Goal: Task Accomplishment & Management: Manage account settings

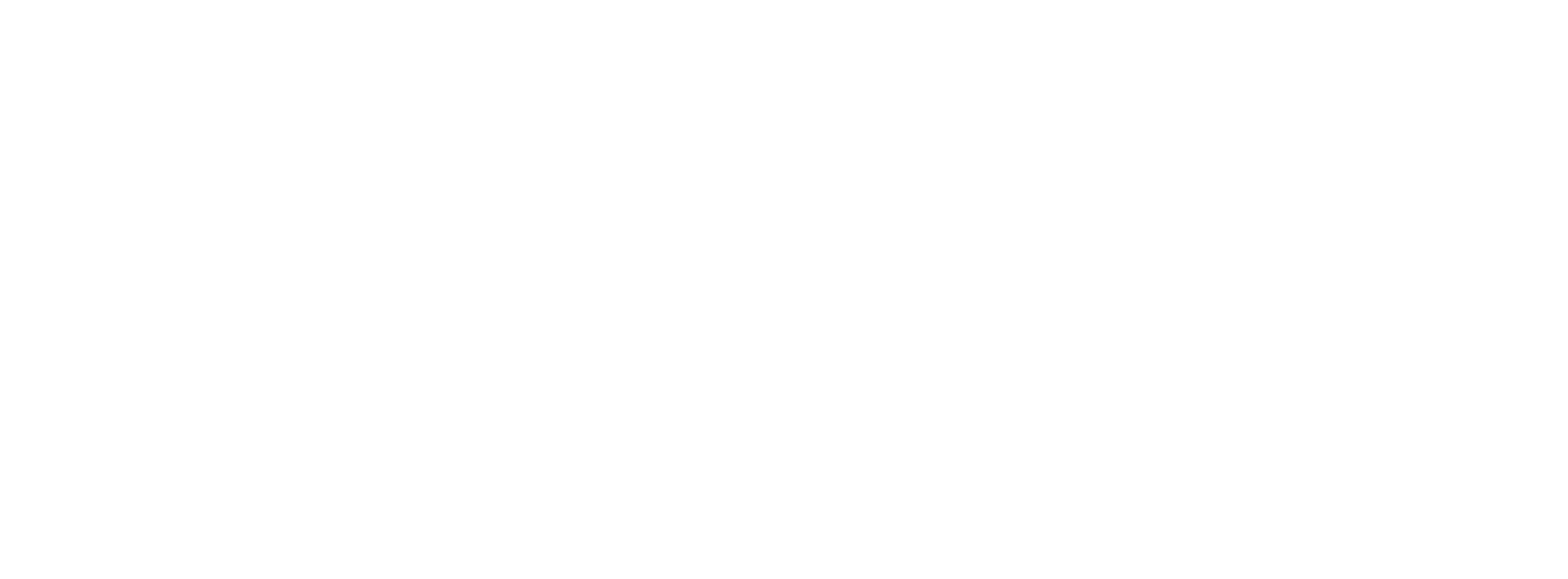
click at [952, 85] on div at bounding box center [784, 290] width 1568 height 579
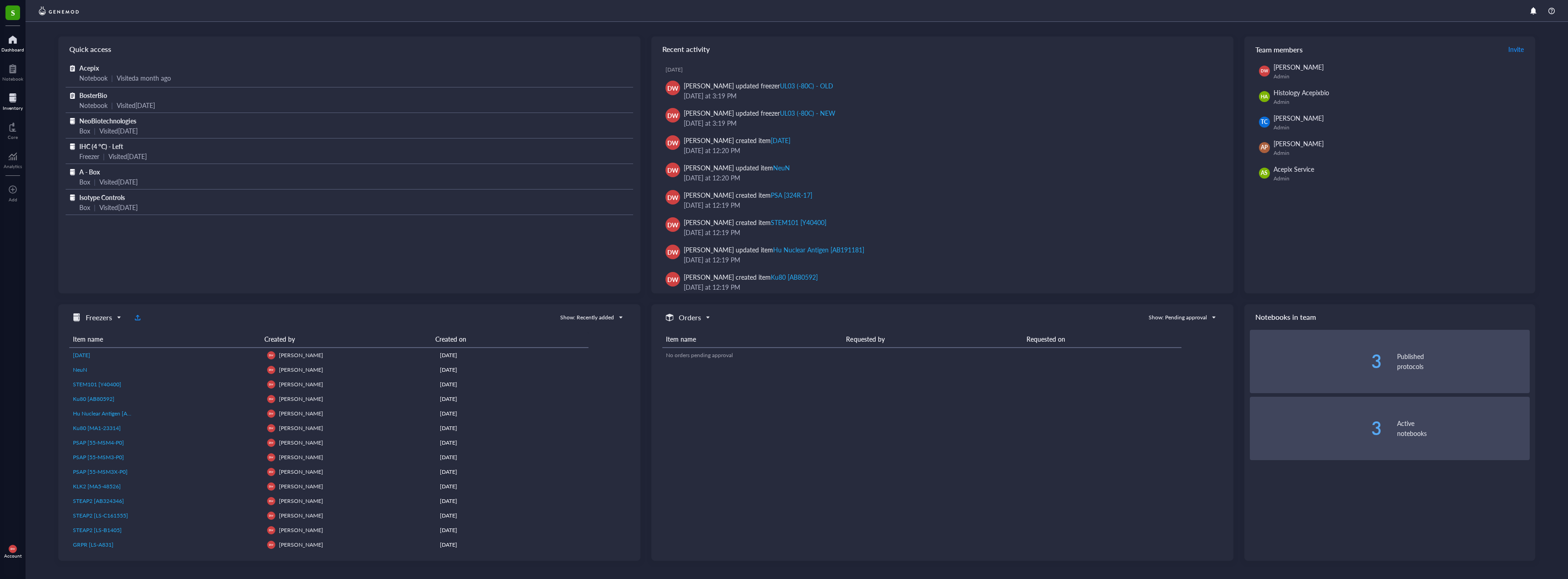
click at [18, 99] on div at bounding box center [12, 98] width 20 height 15
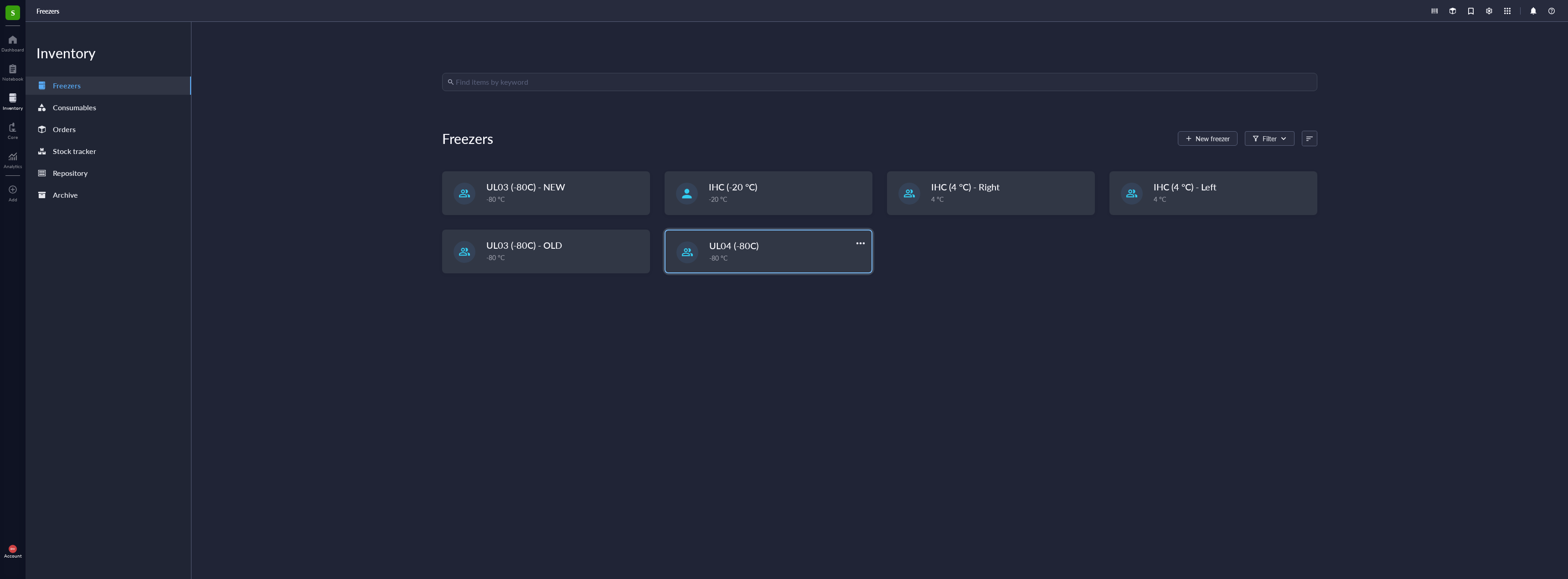
click at [695, 254] on div at bounding box center [687, 252] width 22 height 22
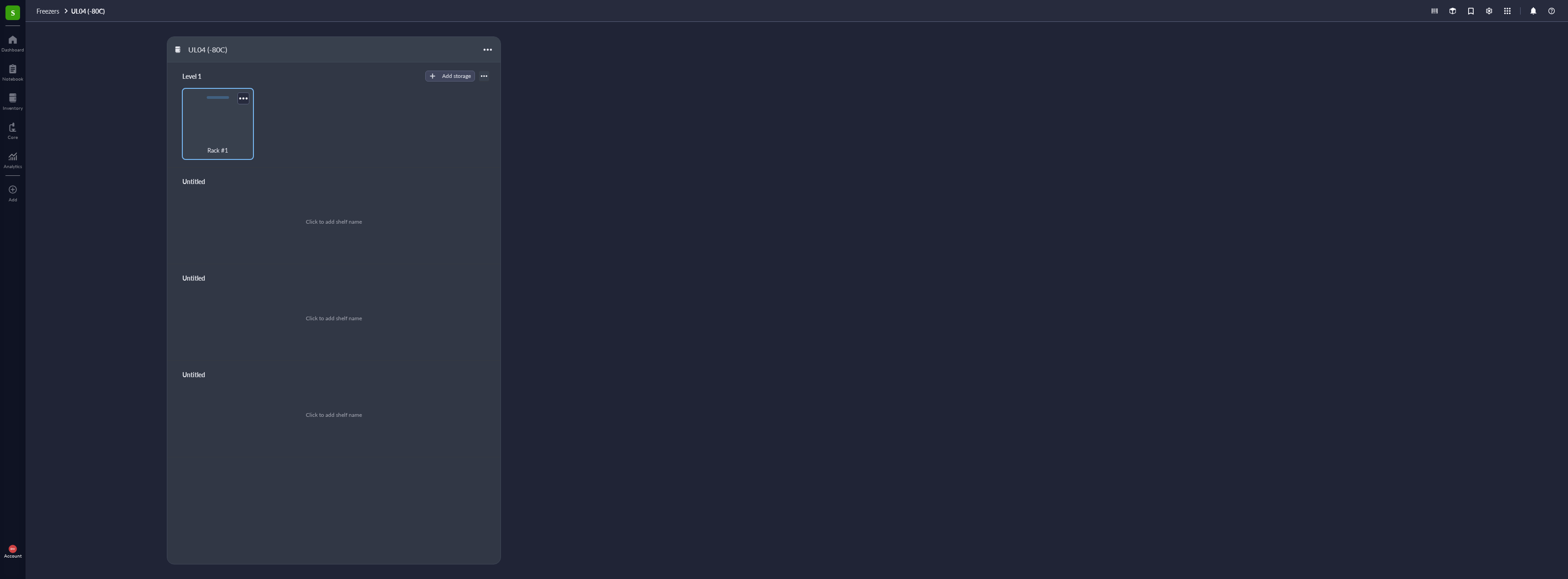
click at [239, 125] on div "Rack #1" at bounding box center [218, 124] width 72 height 72
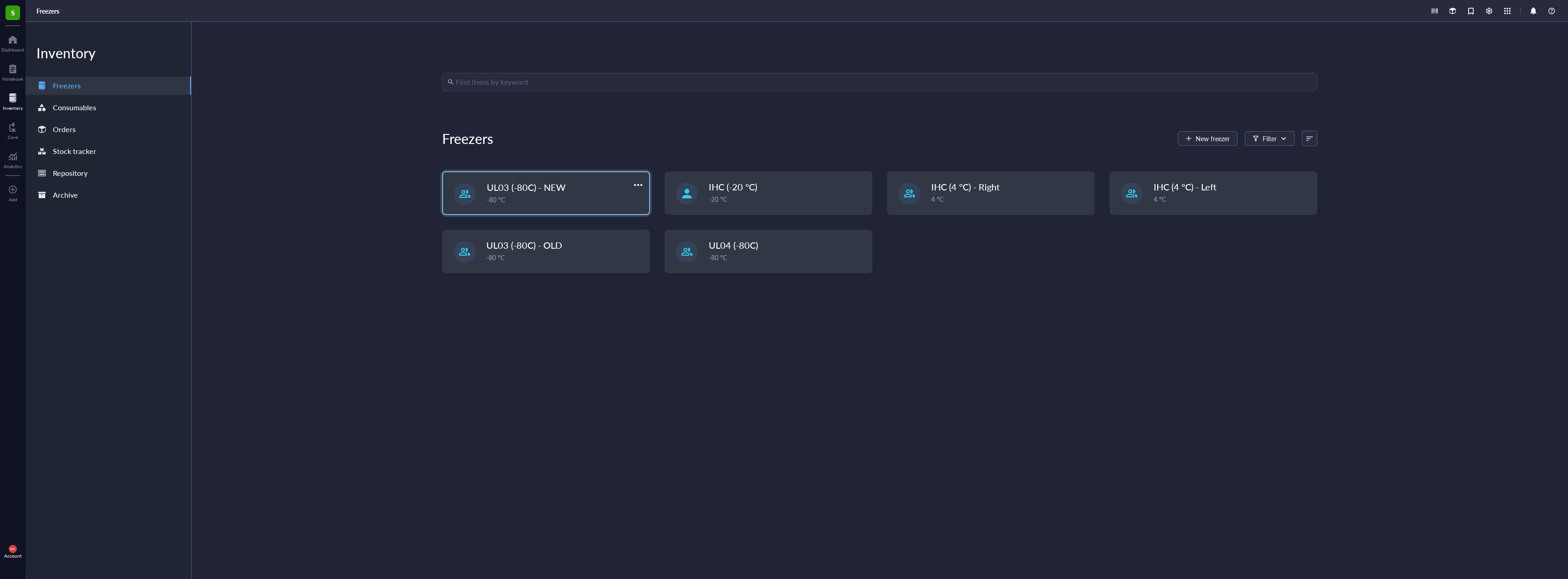
click at [582, 199] on div "-80 °C" at bounding box center [565, 199] width 157 height 10
click at [761, 253] on div "UL04 (-80C) -80 °C" at bounding box center [788, 251] width 157 height 24
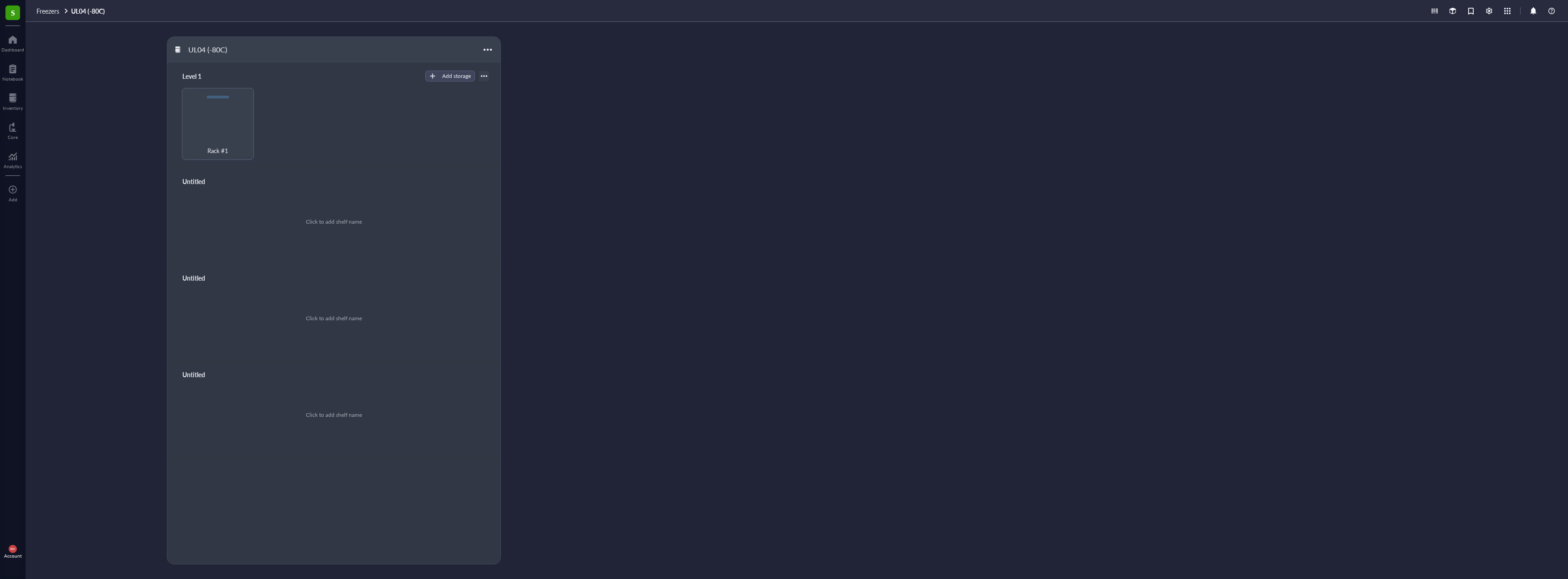
drag, startPoint x: 345, startPoint y: 231, endPoint x: 352, endPoint y: 221, distance: 12.2
click at [345, 231] on div "Click to add shelf name" at bounding box center [334, 222] width 311 height 69
type input "Level 2"
click at [333, 220] on div "No storage" at bounding box center [334, 221] width 26 height 8
click at [444, 175] on div "Level 2 Add storage" at bounding box center [334, 181] width 311 height 13
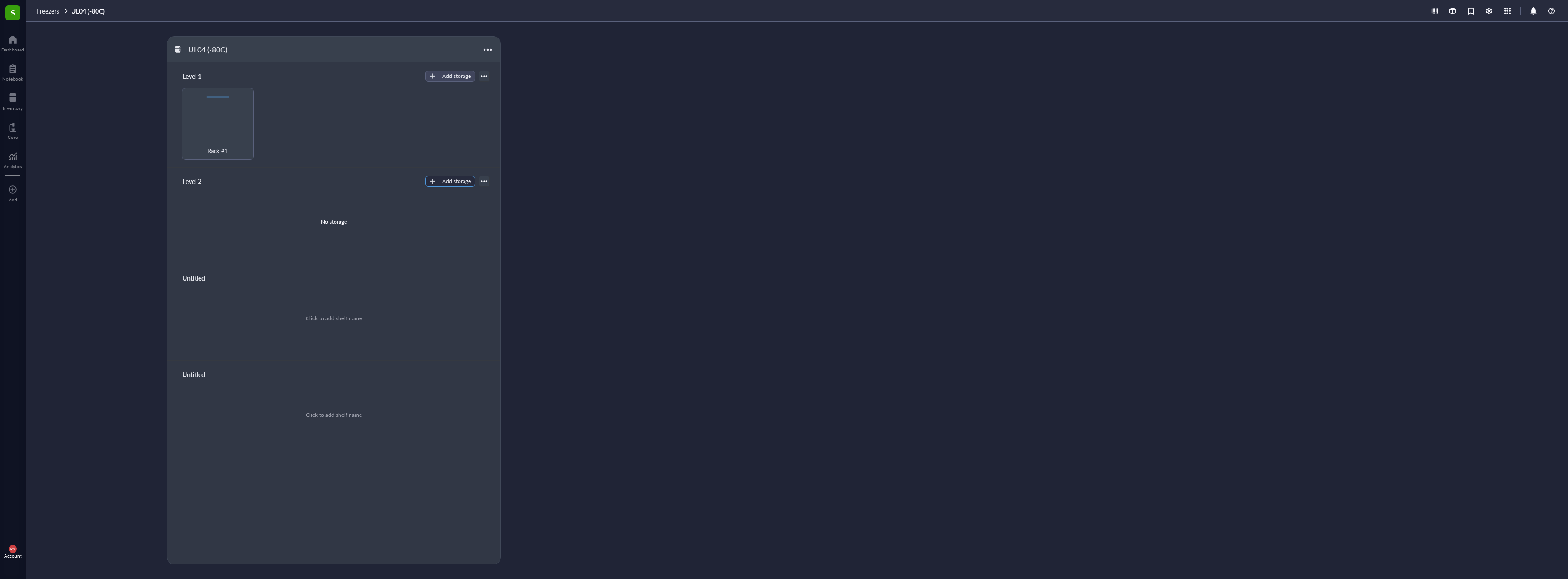
click at [444, 179] on div "Add storage" at bounding box center [456, 181] width 29 height 8
click at [451, 201] on span "Rack" at bounding box center [458, 196] width 52 height 10
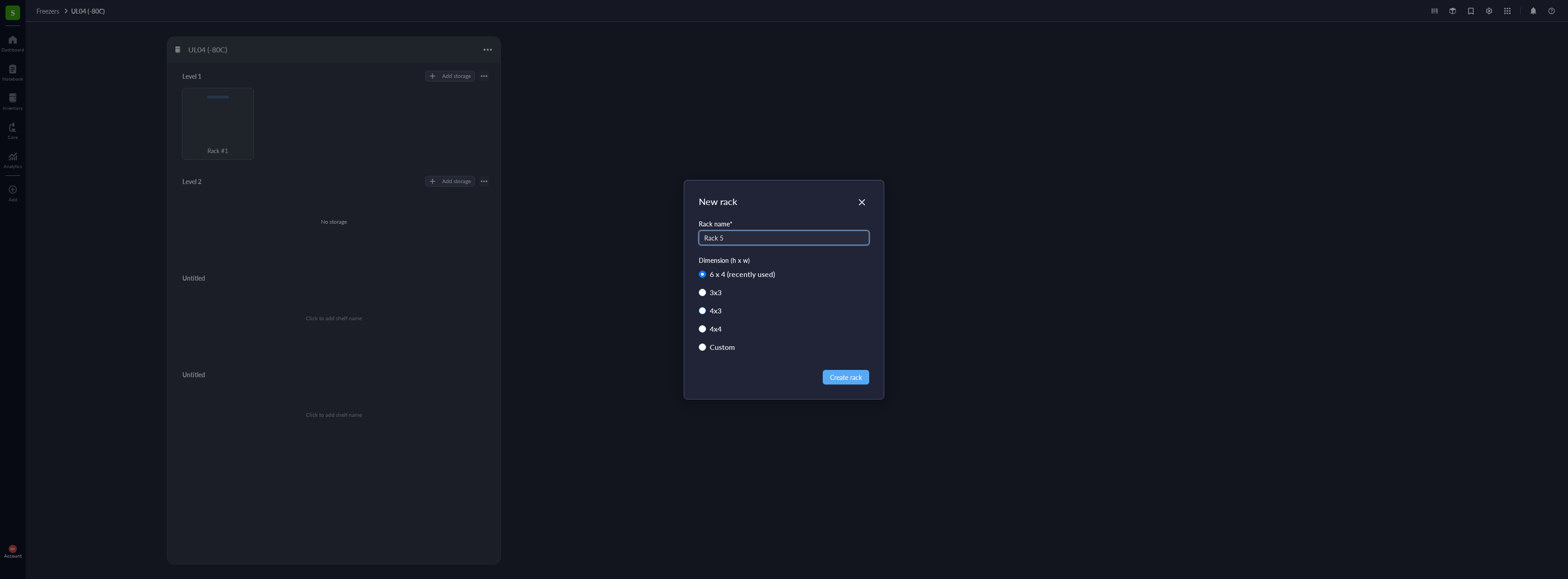
type input "Rack 5"
click at [720, 306] on div "4 x 3" at bounding box center [715, 310] width 12 height 13
click at [706, 307] on input "4 x 3" at bounding box center [702, 311] width 7 height 7
radio input "true"
radio input "false"
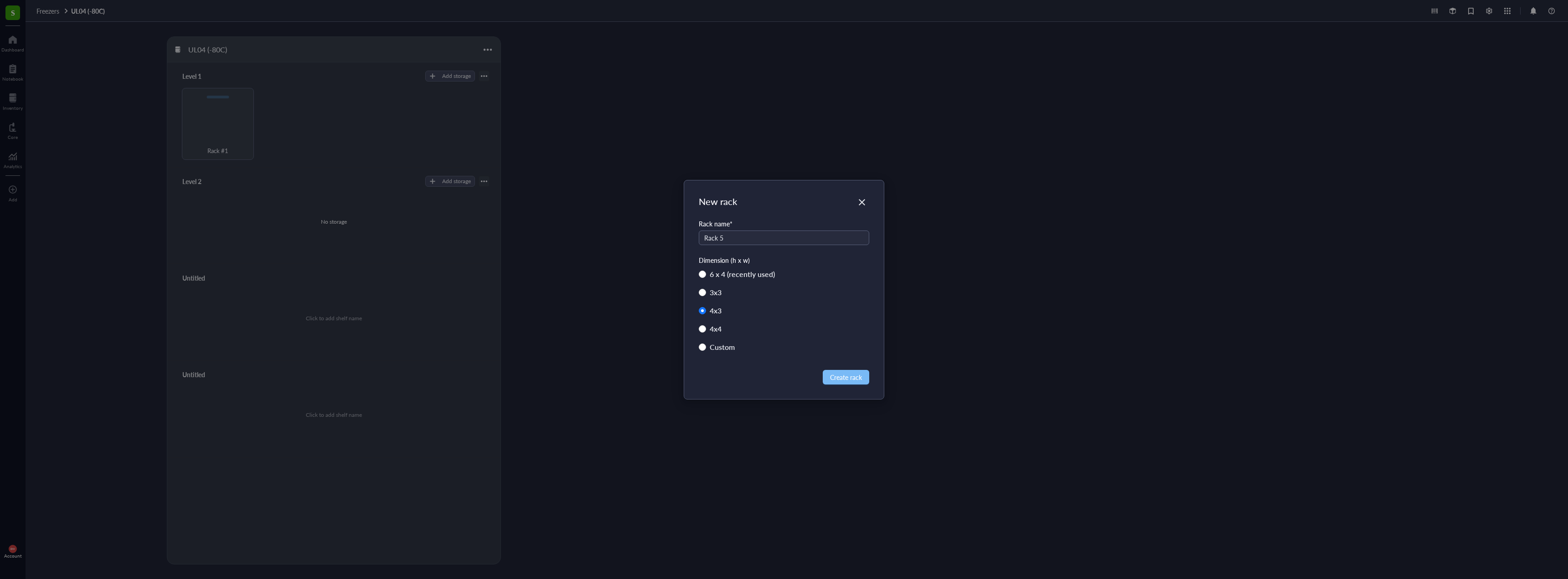
click at [838, 377] on span "Create rack" at bounding box center [846, 377] width 32 height 10
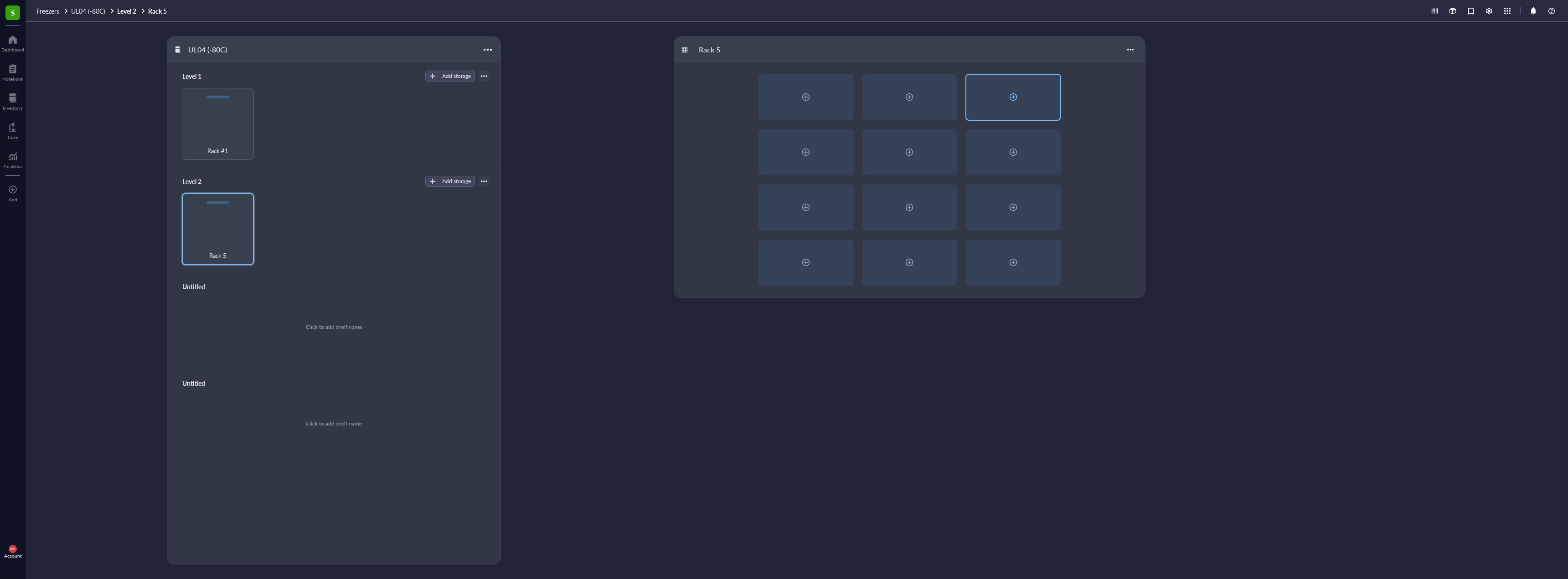
drag, startPoint x: 790, startPoint y: 97, endPoint x: 993, endPoint y: 102, distance: 203.1
click at [993, 102] on div at bounding box center [910, 180] width 471 height 235
click at [993, 102] on div at bounding box center [1013, 97] width 94 height 45
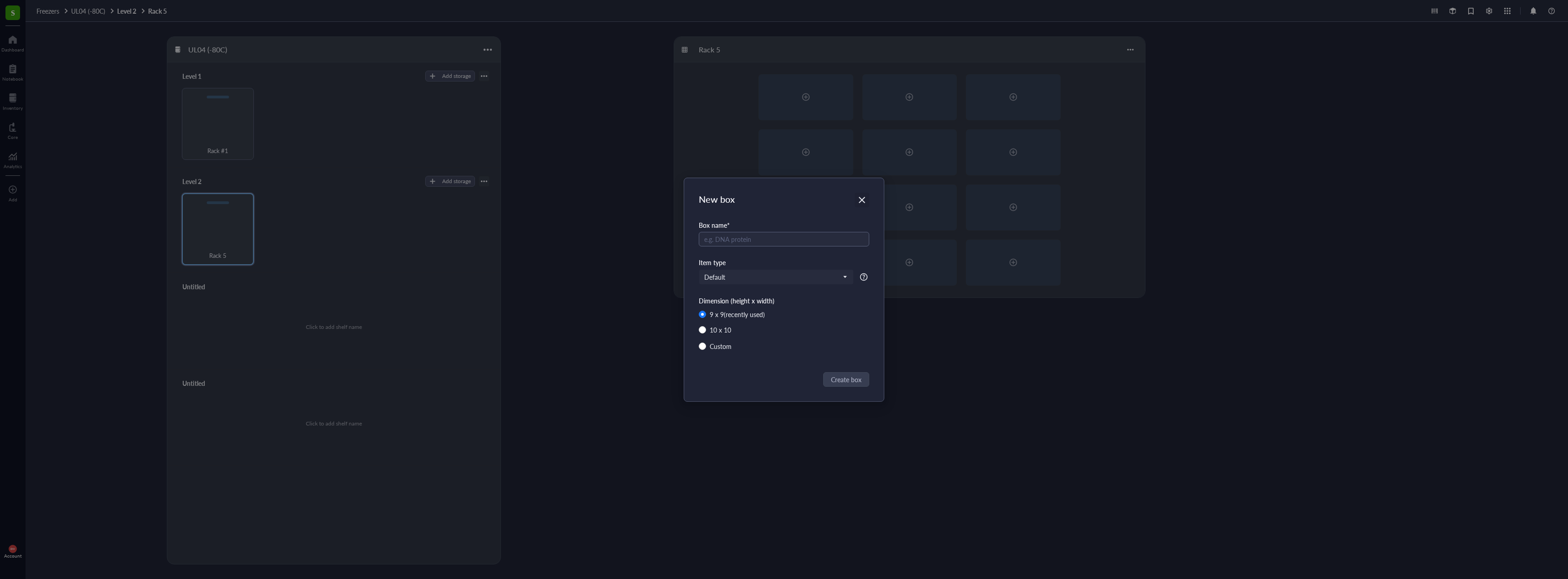
click at [867, 206] on div "Close" at bounding box center [862, 200] width 15 height 15
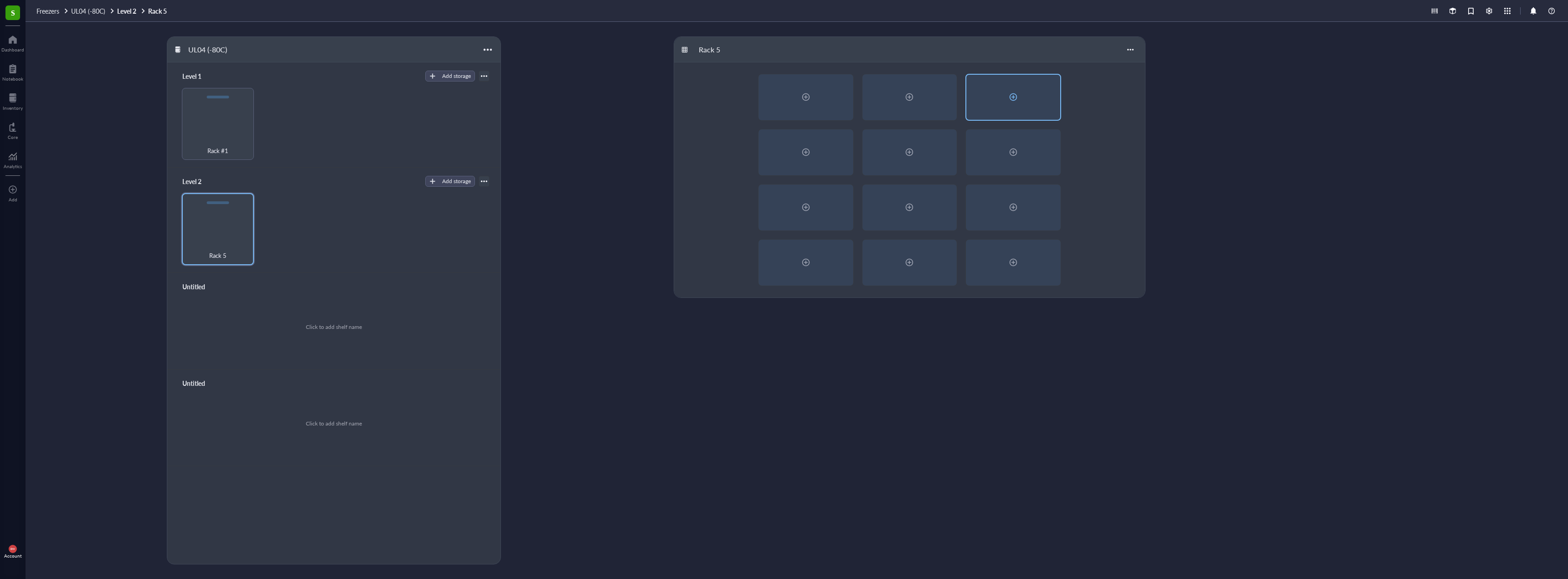
click at [988, 119] on div at bounding box center [1013, 97] width 94 height 45
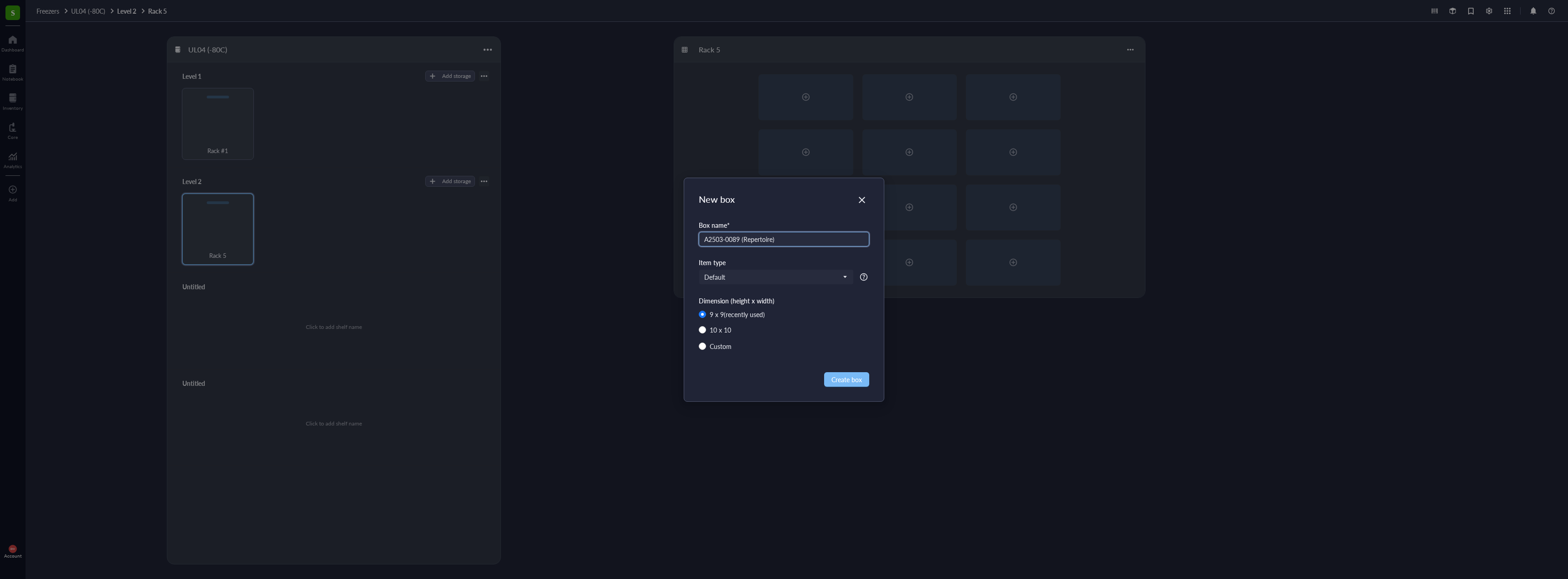
type input "A2503-0089 (Repertoire)"
click at [846, 380] on span "Create box" at bounding box center [847, 380] width 30 height 10
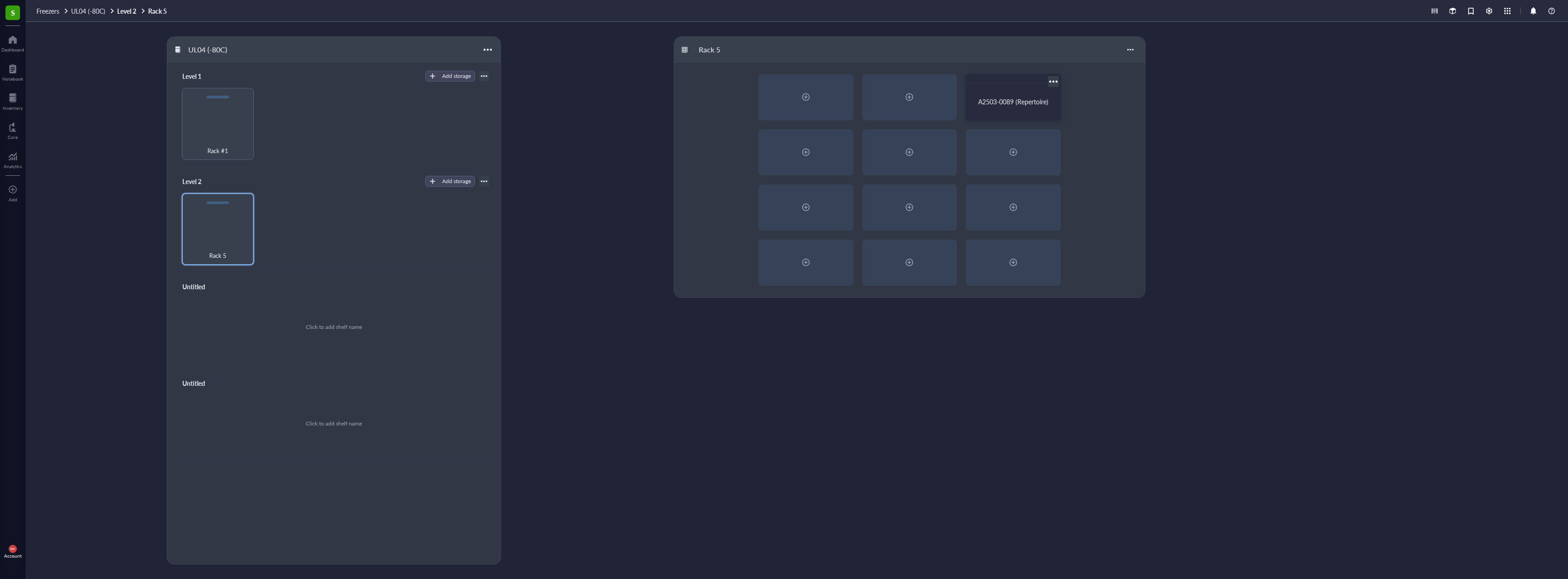
click at [1028, 109] on div "A2503-0089 (Repertoire)" at bounding box center [1013, 102] width 88 height 30
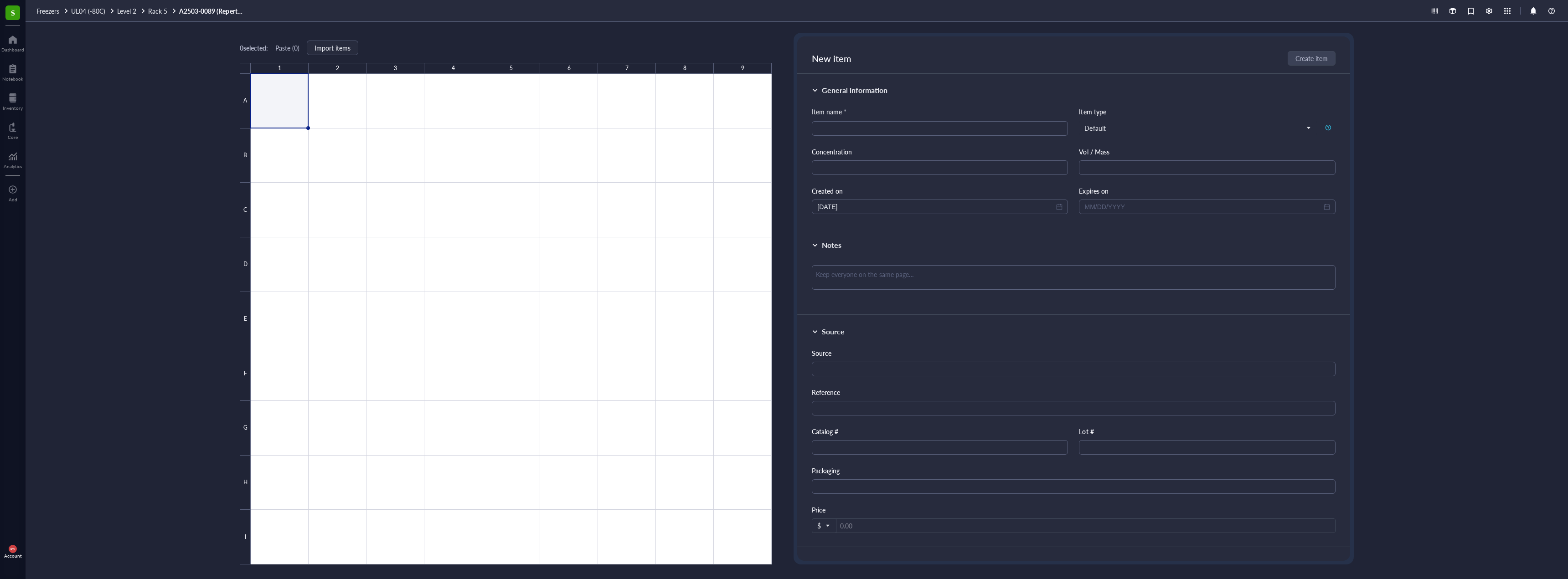
click at [869, 139] on div "Item name * Item type Default Concentration Vol / Mass Created on 10/07/2025 Ex…" at bounding box center [1074, 160] width 523 height 108
click at [870, 133] on input "search" at bounding box center [940, 128] width 245 height 13
type input "Repertori"
type input "w"
drag, startPoint x: 1121, startPoint y: 139, endPoint x: 1134, endPoint y: 136, distance: 13.3
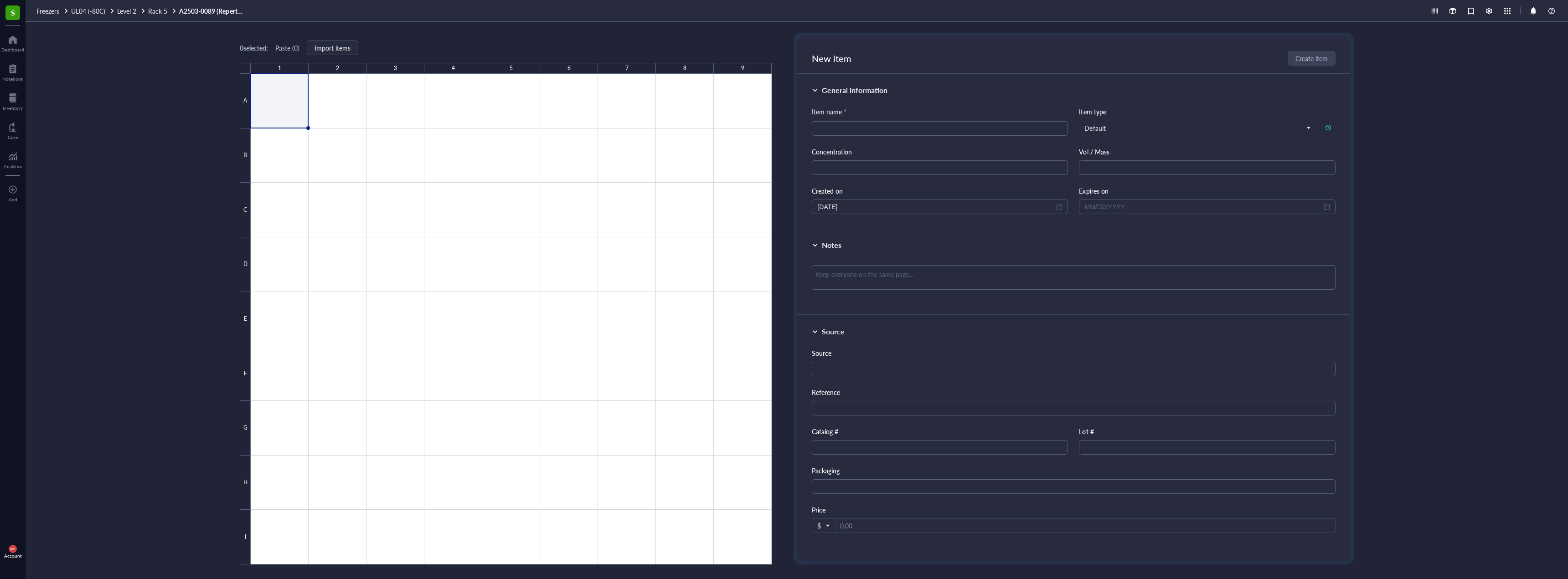
click at [1122, 139] on div "Item name * Item type Default Concentration Vol / Mass Created on 10/07/2025 Ex…" at bounding box center [1074, 160] width 523 height 108
click at [1135, 136] on div "Item name * Item type Default Concentration Vol / Mass Created on 10/07/2025 Ex…" at bounding box center [1074, 160] width 523 height 108
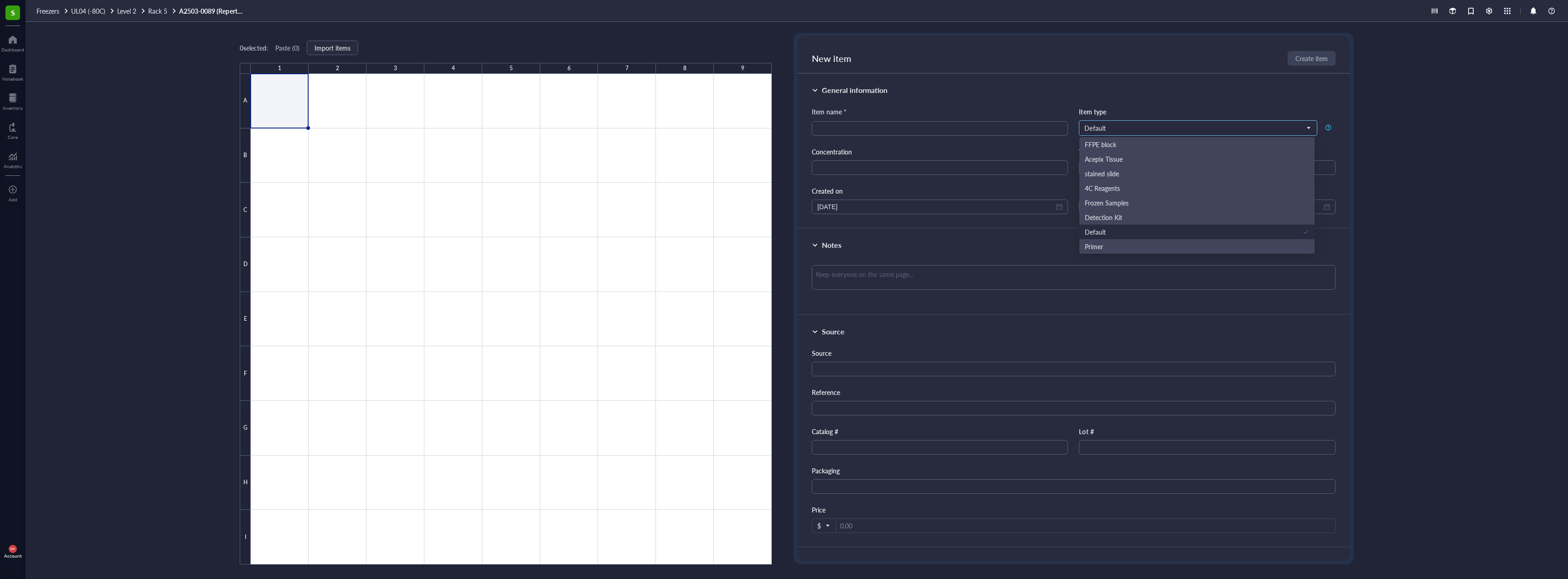
click at [1139, 133] on input "search" at bounding box center [1193, 128] width 219 height 13
click at [1139, 206] on div "Frozen Samples" at bounding box center [1197, 203] width 224 height 10
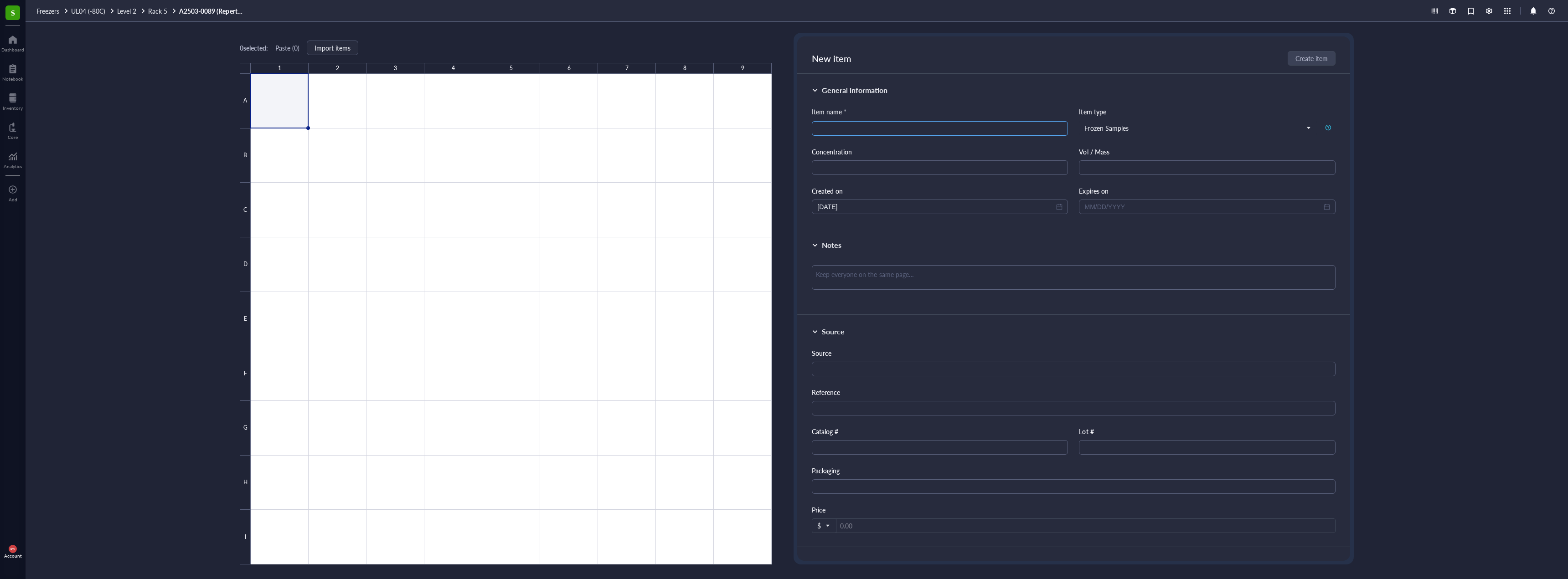
click at [964, 121] on div at bounding box center [940, 128] width 256 height 15
type input "A"
type input "A2503-0089 (Repertoire)"
click at [918, 130] on input "A2503-0089 (Repertoire)" at bounding box center [940, 128] width 245 height 13
click at [895, 160] on div "Concentration" at bounding box center [940, 161] width 256 height 28
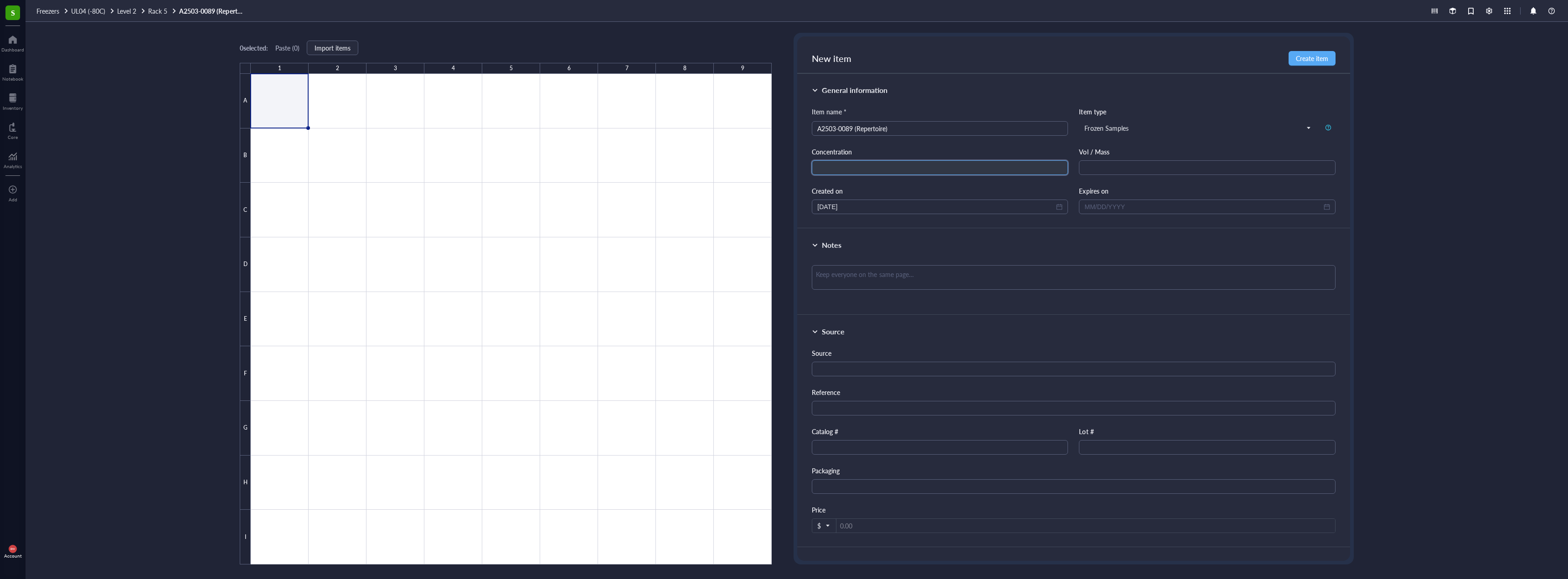
click at [894, 162] on input "text" at bounding box center [940, 168] width 256 height 15
click at [906, 133] on input "A2503-0089 (Repertoire)" at bounding box center [940, 128] width 245 height 13
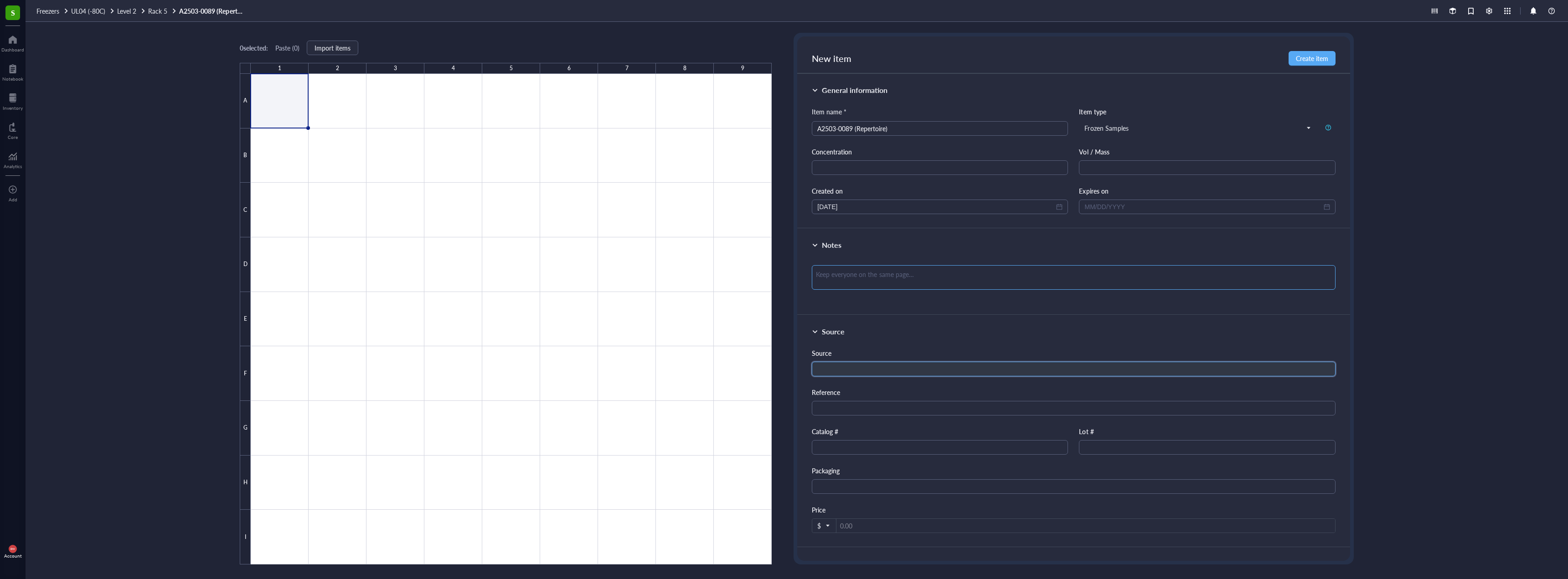
drag, startPoint x: 873, startPoint y: 369, endPoint x: 864, endPoint y: 272, distance: 97.4
click at [874, 367] on input "text" at bounding box center [1074, 369] width 523 height 15
drag, startPoint x: 861, startPoint y: 263, endPoint x: 869, endPoint y: 281, distance: 19.7
click at [861, 266] on div at bounding box center [1074, 281] width 523 height 39
click at [842, 255] on div "Notes" at bounding box center [1074, 272] width 553 height 86
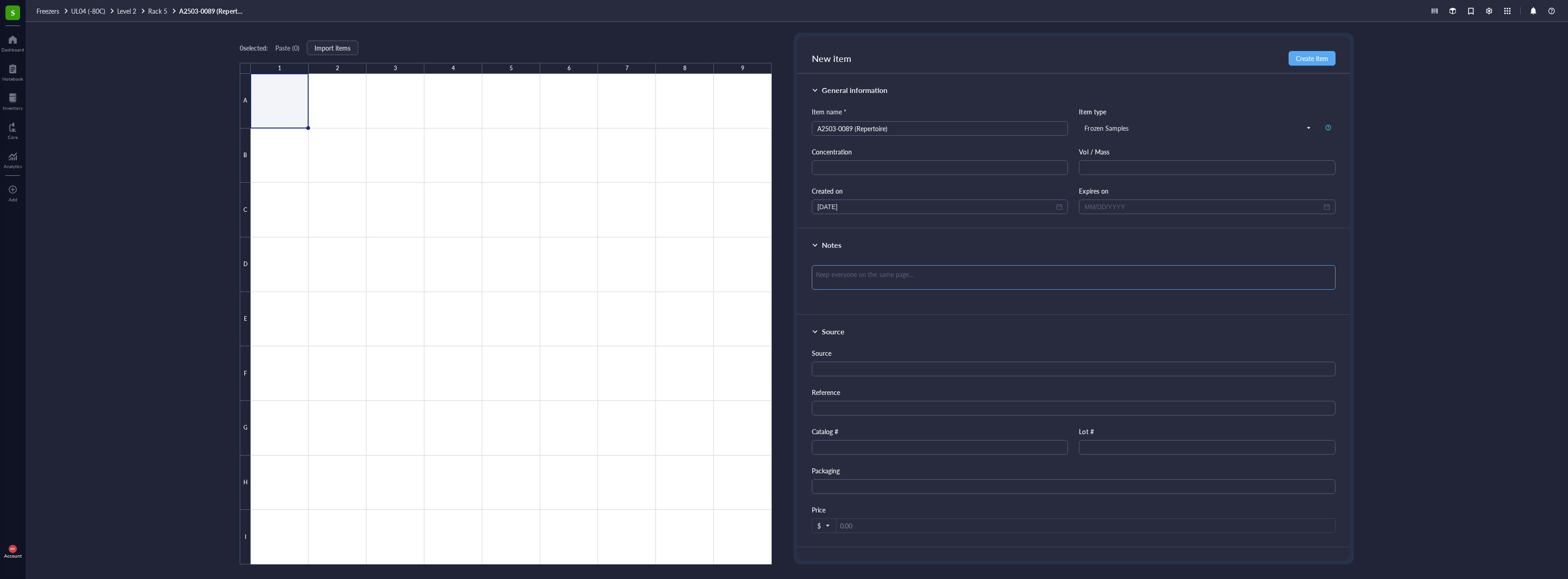
drag, startPoint x: 874, startPoint y: 275, endPoint x: 887, endPoint y: 288, distance: 18.4
click at [874, 276] on textarea at bounding box center [1074, 277] width 523 height 24
click at [902, 269] on textarea "RNA/Protein Lysates" at bounding box center [1074, 277] width 523 height 24
type textarea "RNA/Protein Lysates Q3 2025"
click at [1311, 64] on button "Create item" at bounding box center [1312, 58] width 47 height 15
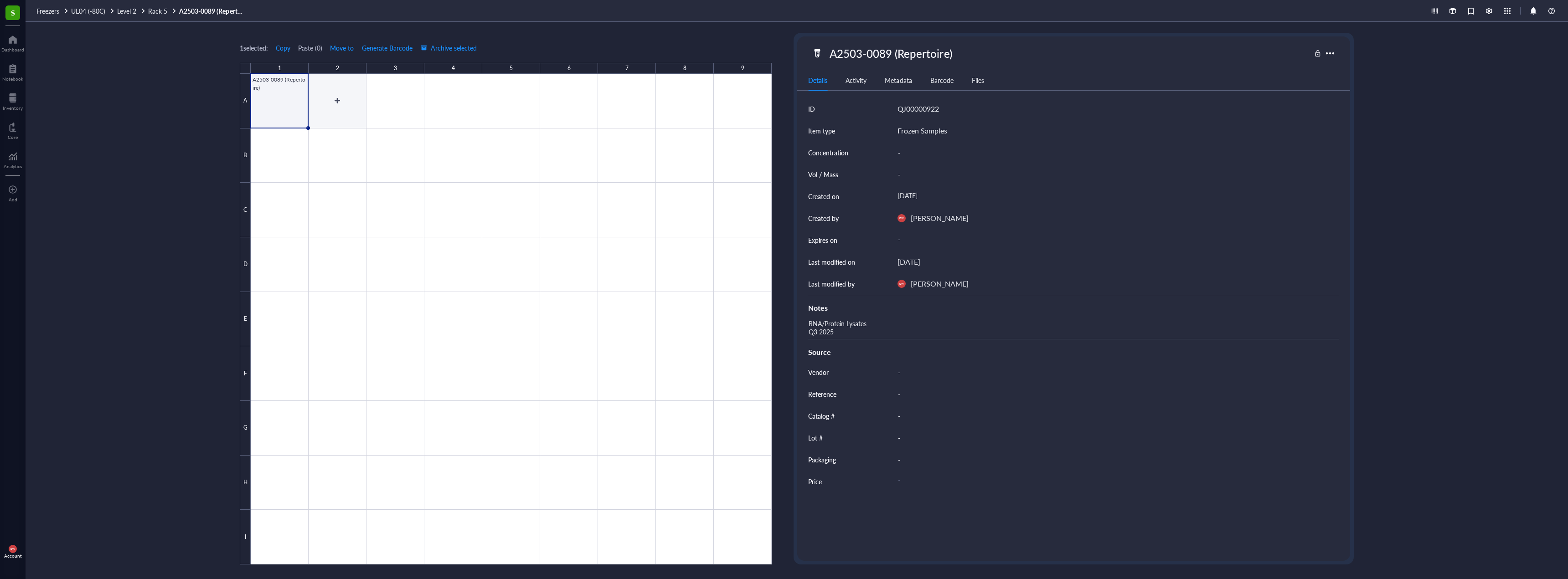
click at [342, 113] on div at bounding box center [511, 319] width 521 height 490
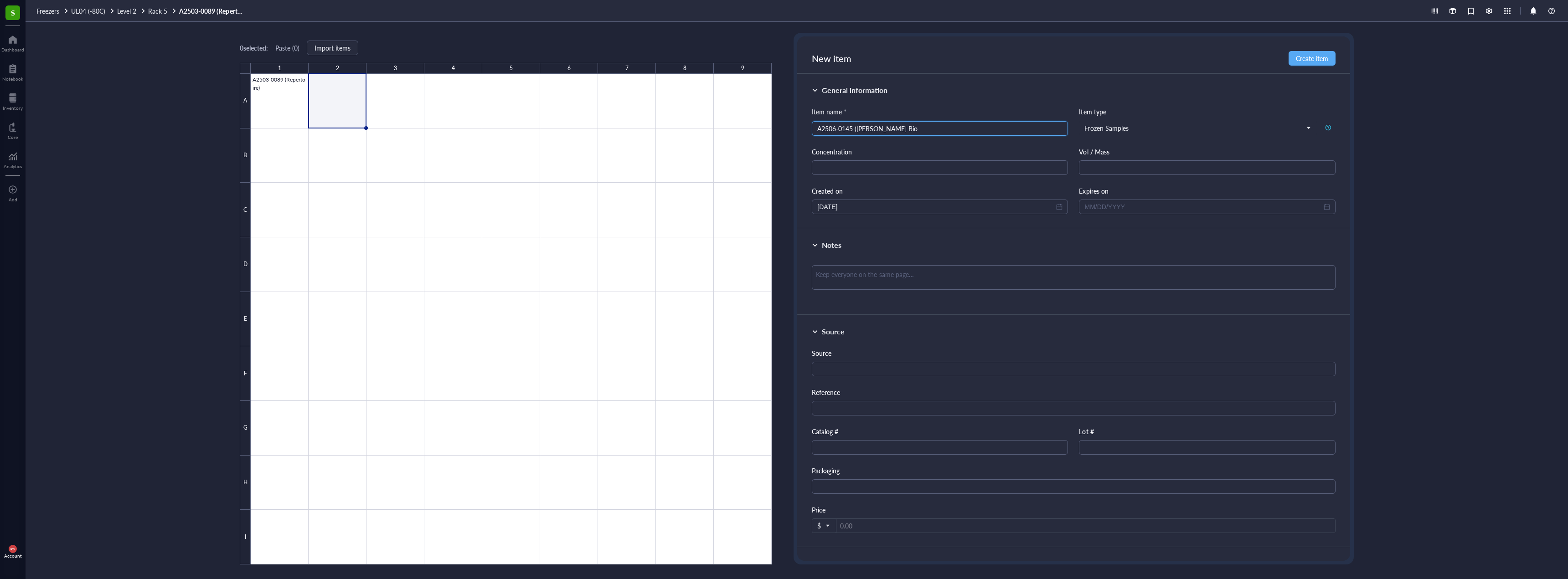
type input "A2506-0145 (Boster Bio)"
click at [358, 102] on div at bounding box center [511, 319] width 521 height 490
click at [850, 132] on input "search" at bounding box center [940, 128] width 245 height 13
type input "A2506-0145 (Boster Bio)"
click at [850, 133] on input "A2506-0145 (Boster Bio)" at bounding box center [940, 128] width 245 height 13
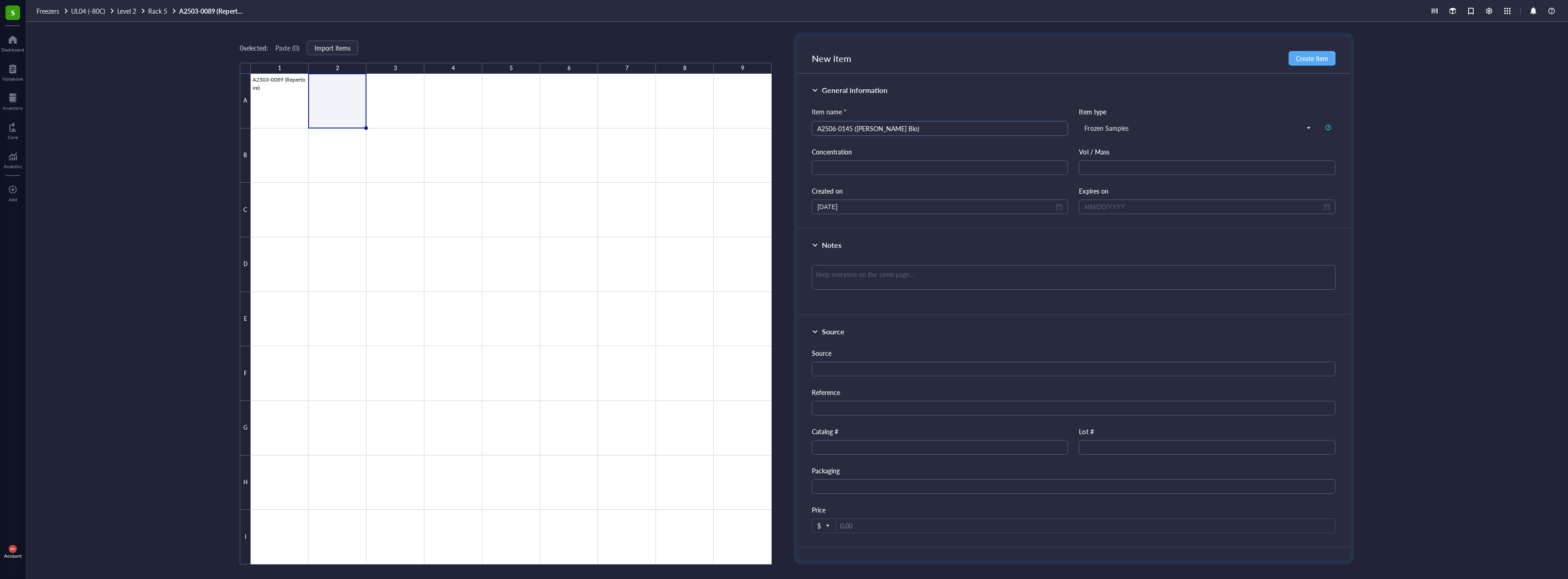
click at [843, 175] on div "Item name * A2506-0145 (Boster Bio) A2506-0145 (Boster Bio) Item type Frozen Sa…" at bounding box center [1074, 160] width 523 height 108
click at [867, 173] on input "text" at bounding box center [940, 168] width 256 height 15
click at [1045, 274] on textarea at bounding box center [1074, 277] width 523 height 24
click at [982, 359] on div "Source" at bounding box center [1074, 362] width 523 height 28
click at [968, 296] on div at bounding box center [1074, 281] width 523 height 39
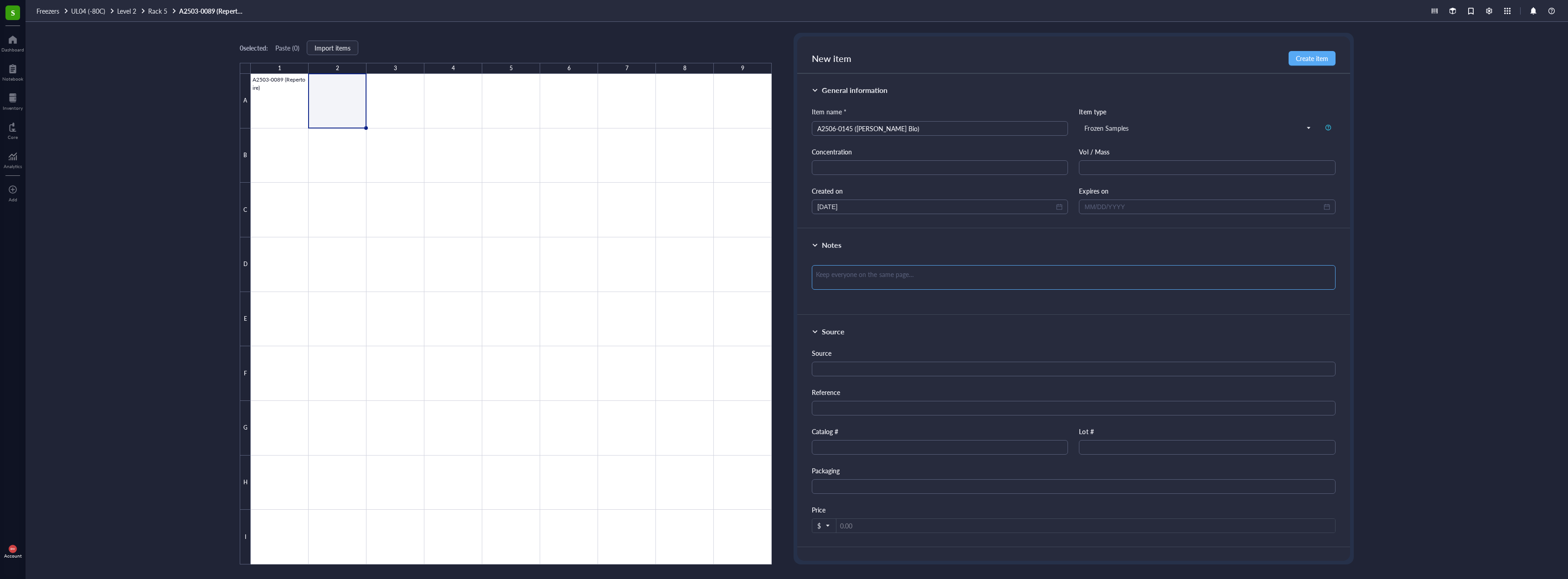
click at [961, 281] on textarea at bounding box center [1074, 277] width 523 height 24
type textarea "Protein Extracts/WB RTU Q3 2025"
click at [1312, 63] on div "New item Create item" at bounding box center [1074, 55] width 553 height 37
click at [1312, 63] on button "Create item" at bounding box center [1312, 58] width 47 height 15
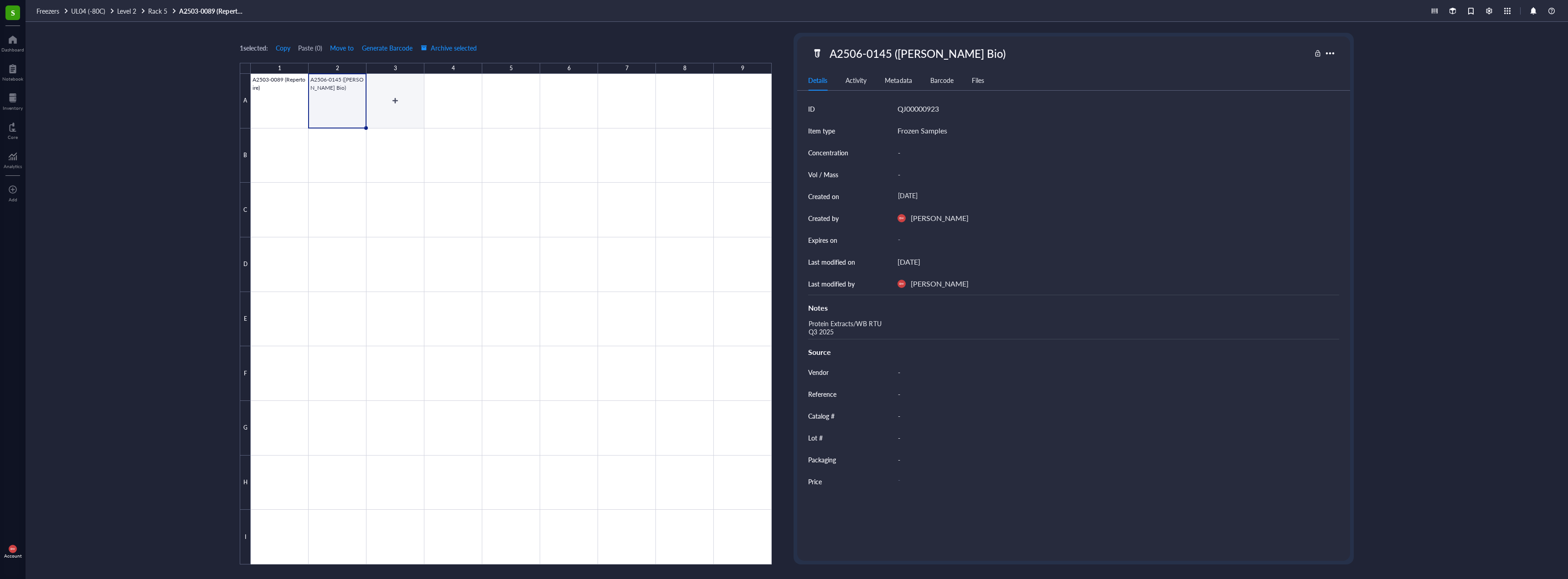
click at [400, 100] on div at bounding box center [511, 319] width 521 height 490
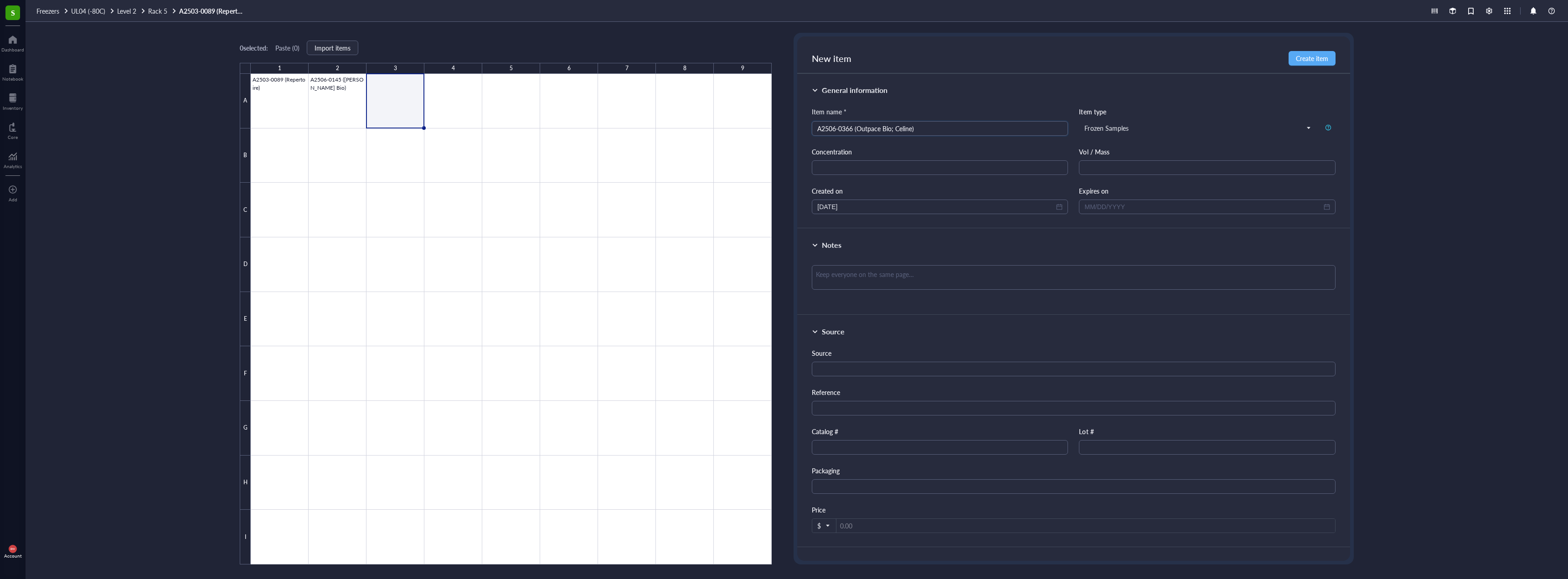
type input "A2506-0366 (Outpace Bio; Celine)"
click at [997, 175] on div "Item name * A2506-0366 (Outpace Bio; Celine) A2506-0366 (Outpace Bio; Celine) I…" at bounding box center [1074, 160] width 523 height 108
click at [927, 285] on textarea at bounding box center [1074, 277] width 523 height 24
type textarea "9x Snap Frozen Cell Pellet RNA Extracts Q3 2025"
click at [1325, 60] on span "Create item" at bounding box center [1312, 58] width 32 height 7
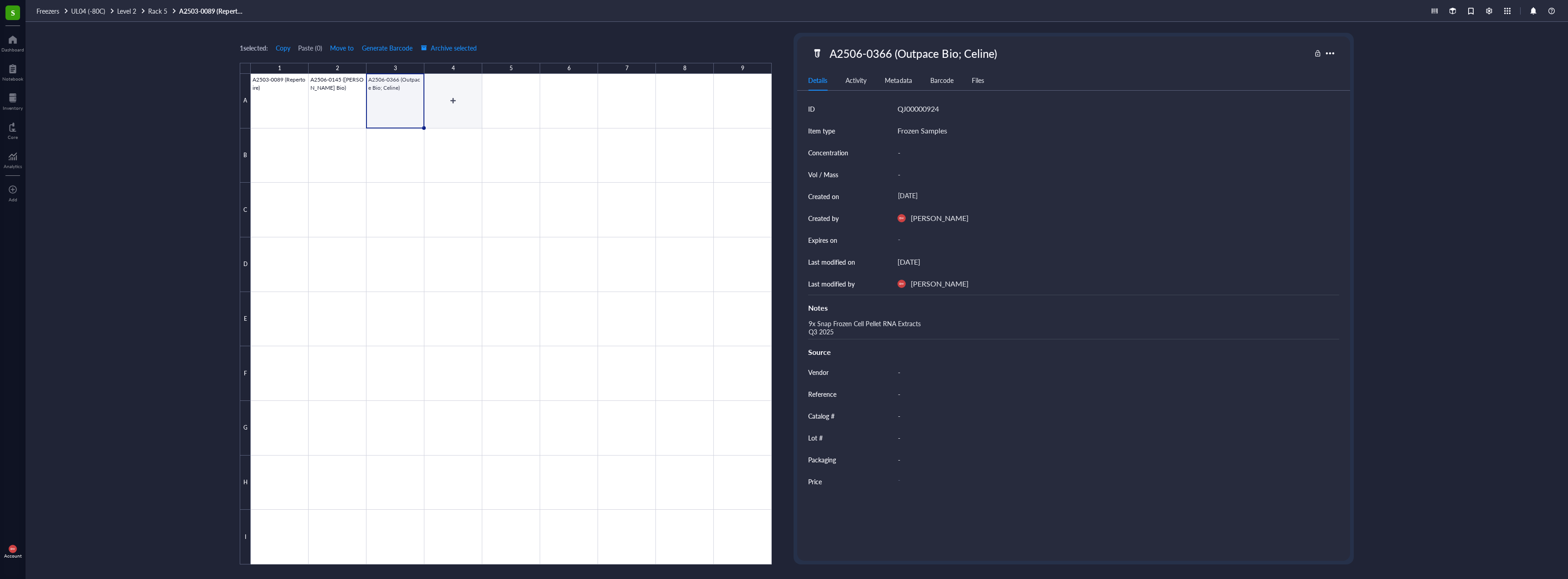
click at [453, 113] on div at bounding box center [511, 319] width 521 height 490
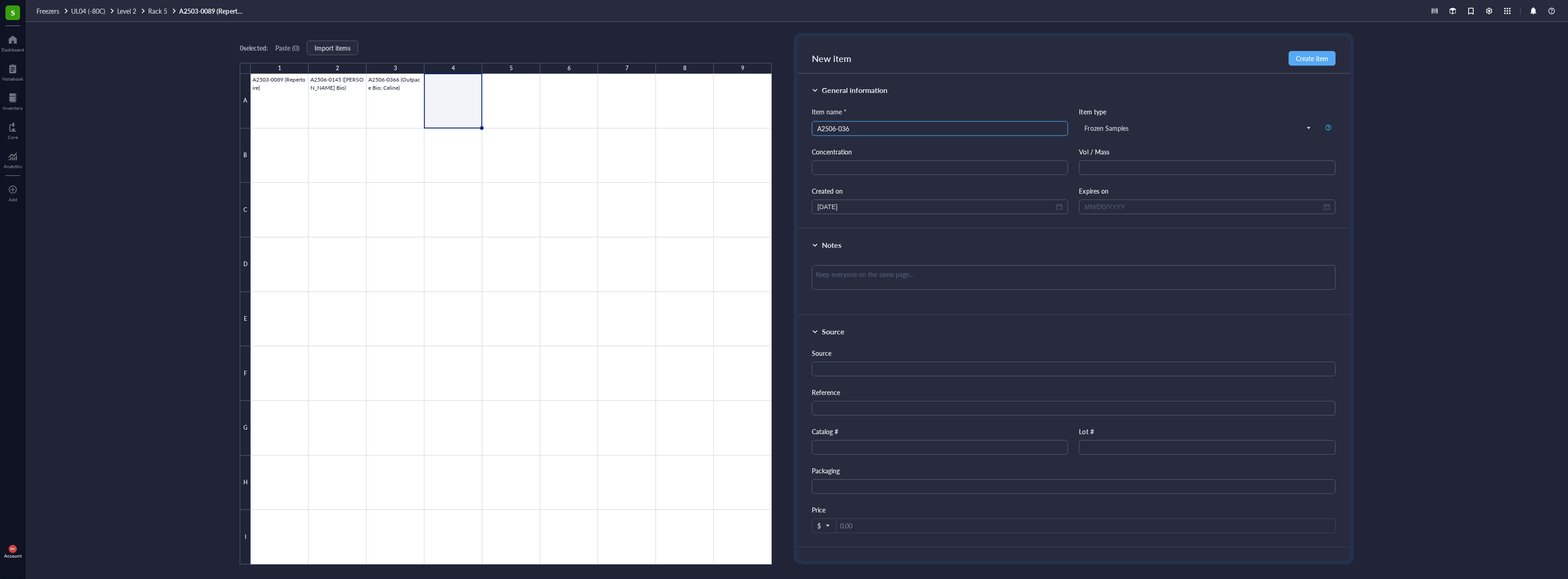
type input "A2506-0366"
click at [892, 131] on input "search" at bounding box center [940, 128] width 245 height 13
click at [894, 131] on input "A2506-0336" at bounding box center [940, 128] width 245 height 13
type input "A2506-0336 (BOS03871)"
click at [892, 146] on div "Item name * A2506-0336 (BOS03871) A2506-0336 (BOS03871) Item type Frozen Sample…" at bounding box center [1074, 160] width 523 height 108
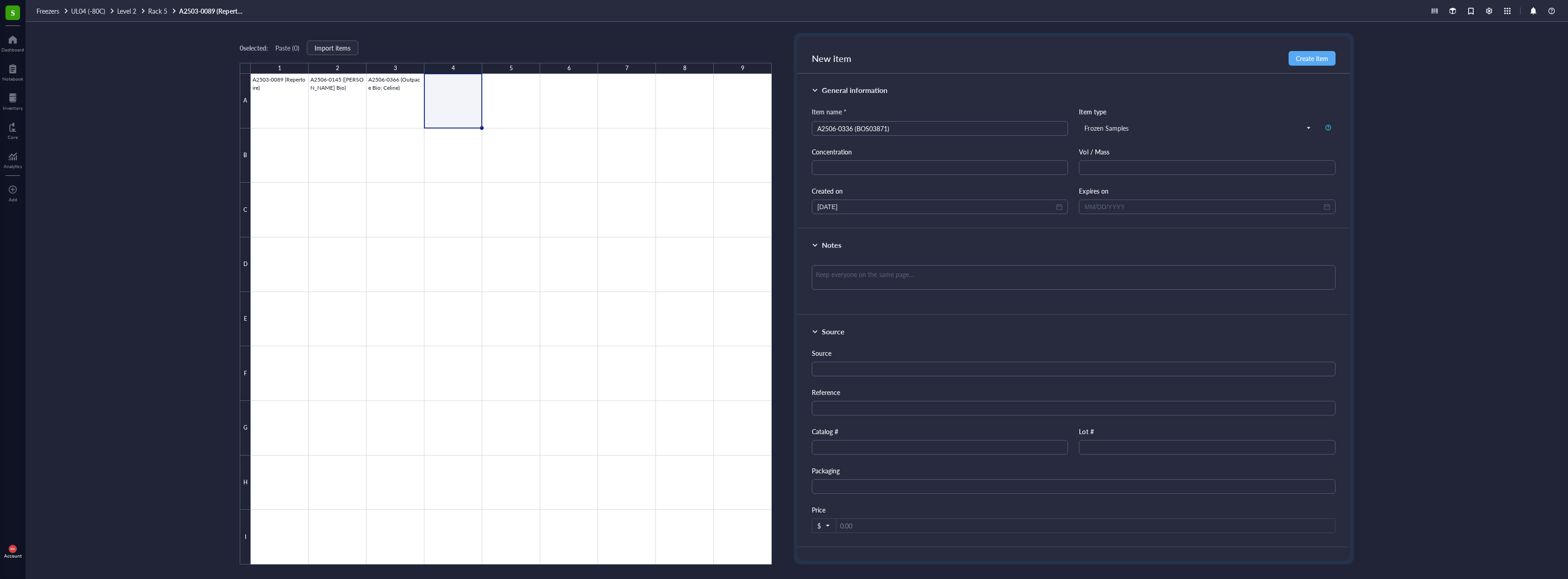
drag, startPoint x: 894, startPoint y: 145, endPoint x: 906, endPoint y: 139, distance: 13.4
click at [895, 144] on div "Item name * A2506-0336 (BOS03871) Item type Frozen Samples Concentration Vol / …" at bounding box center [1074, 160] width 523 height 108
click at [909, 137] on div "Item name * A2506-0336 (BOS03871) Item type Frozen Samples Concentration Vol / …" at bounding box center [1074, 160] width 523 height 108
click at [917, 130] on input "A2506-0336 (BOS03871)" at bounding box center [940, 128] width 245 height 13
click at [891, 130] on input "A2506-0336 (BOS03871)" at bounding box center [940, 128] width 245 height 13
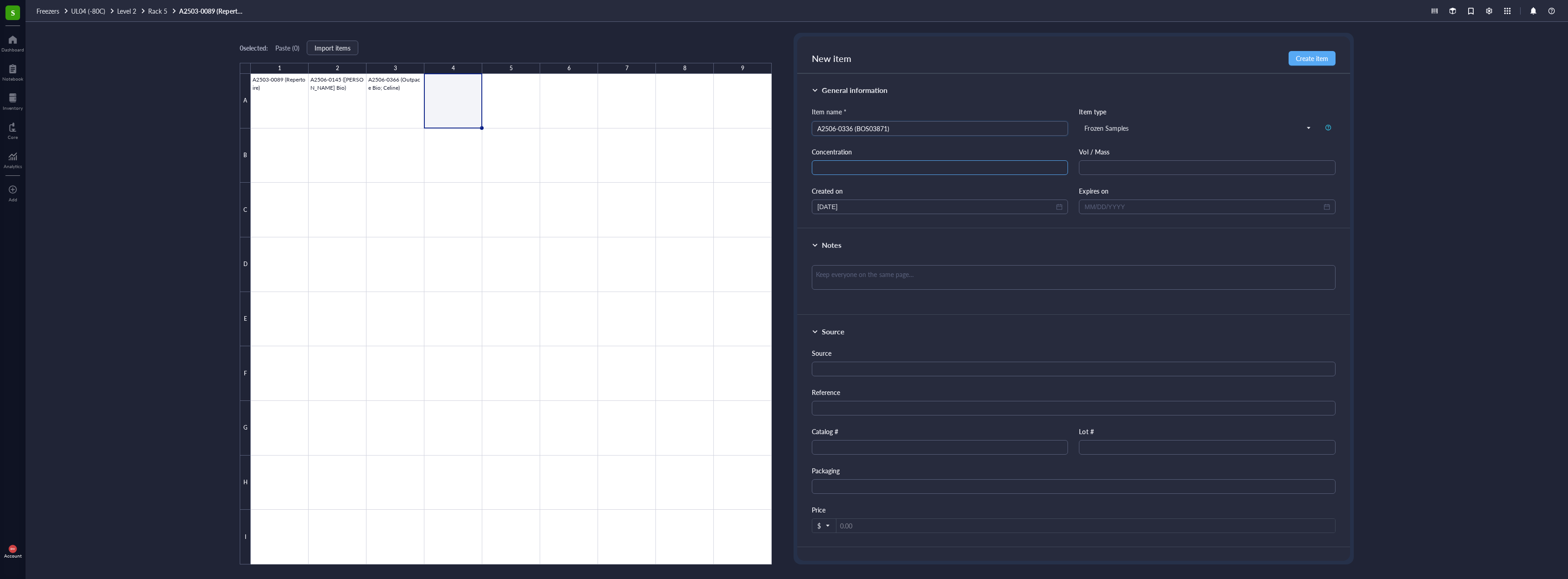
click at [920, 161] on div "Concentration" at bounding box center [940, 161] width 256 height 28
click at [939, 168] on input "text" at bounding box center [940, 168] width 256 height 15
click at [894, 372] on input "text" at bounding box center [1074, 369] width 523 height 15
click at [901, 421] on div "Source Reference Catalog # Lot # Packaging Price $" at bounding box center [1074, 440] width 523 height 185
click at [897, 440] on input "text" at bounding box center [940, 447] width 256 height 15
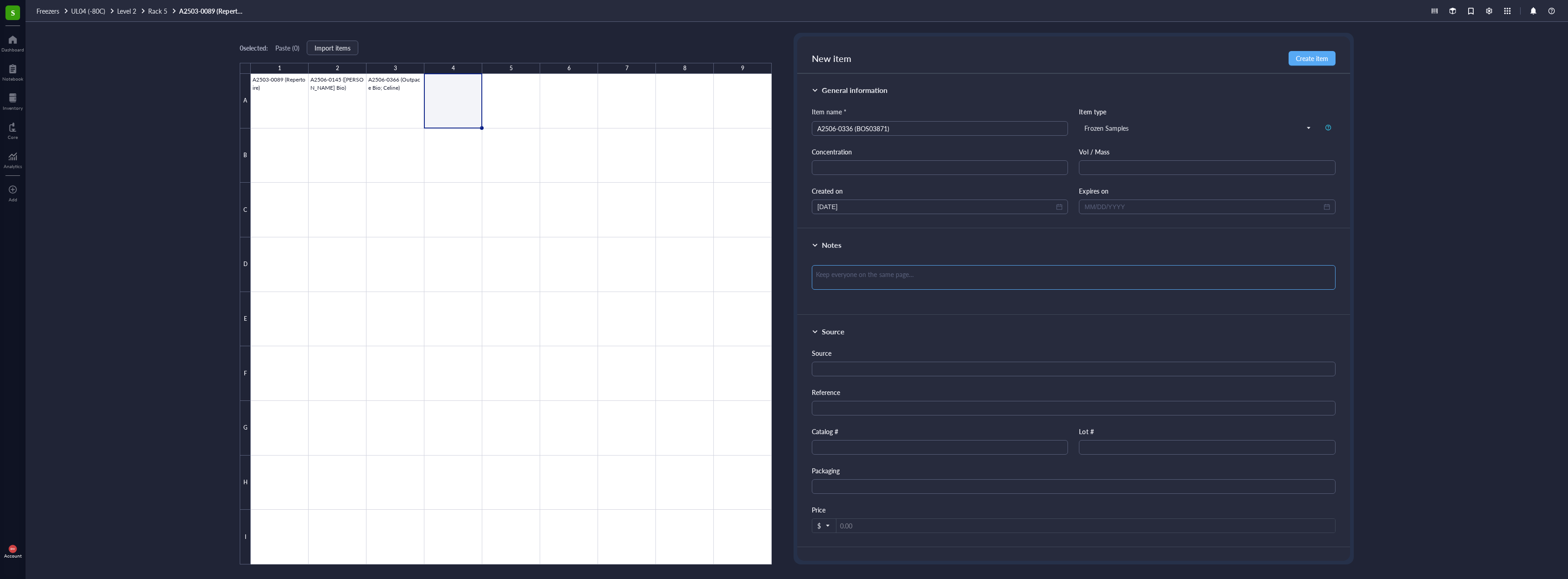
drag, startPoint x: 883, startPoint y: 265, endPoint x: 884, endPoint y: 277, distance: 12.0
click at [883, 265] on div at bounding box center [1074, 281] width 523 height 39
click at [888, 287] on textarea at bounding box center [1074, 277] width 523 height 24
drag, startPoint x: 878, startPoint y: 269, endPoint x: 880, endPoint y: 279, distance: 10.2
click at [878, 273] on textarea at bounding box center [1074, 277] width 523 height 24
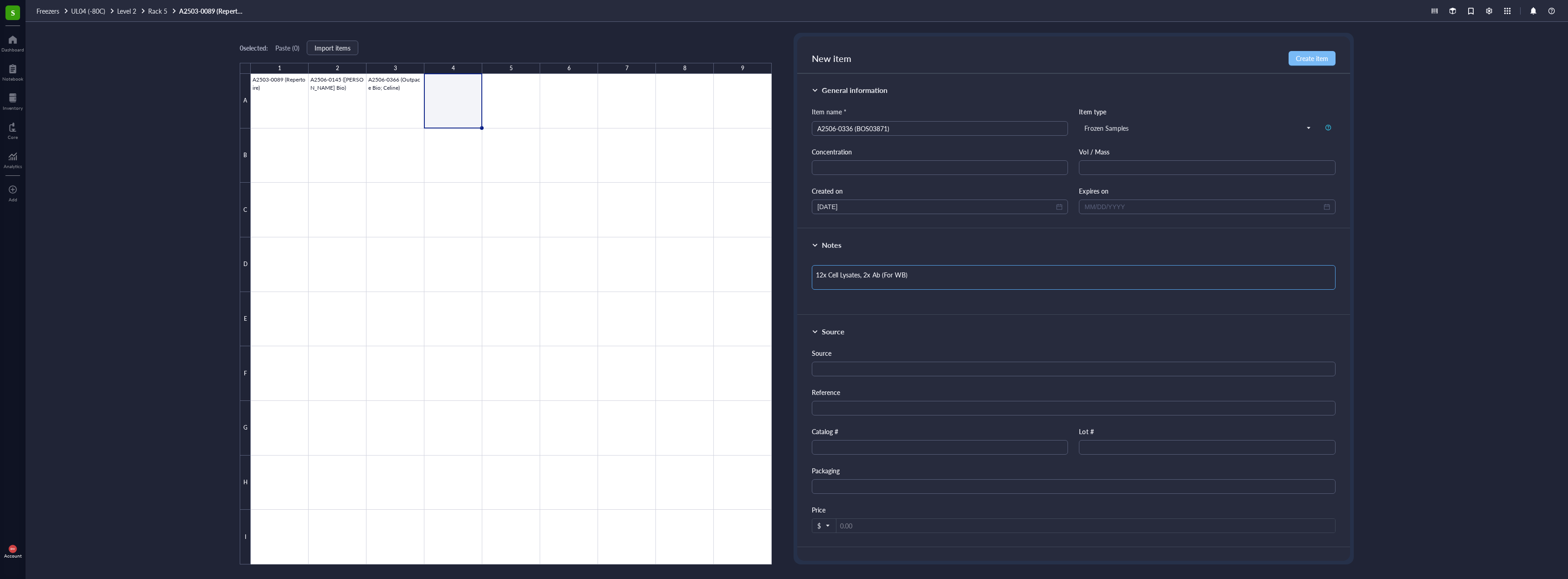
type textarea "12x Cell Lysates, 2x Ab (For WB)"
click at [1322, 59] on span "Create item" at bounding box center [1312, 58] width 32 height 7
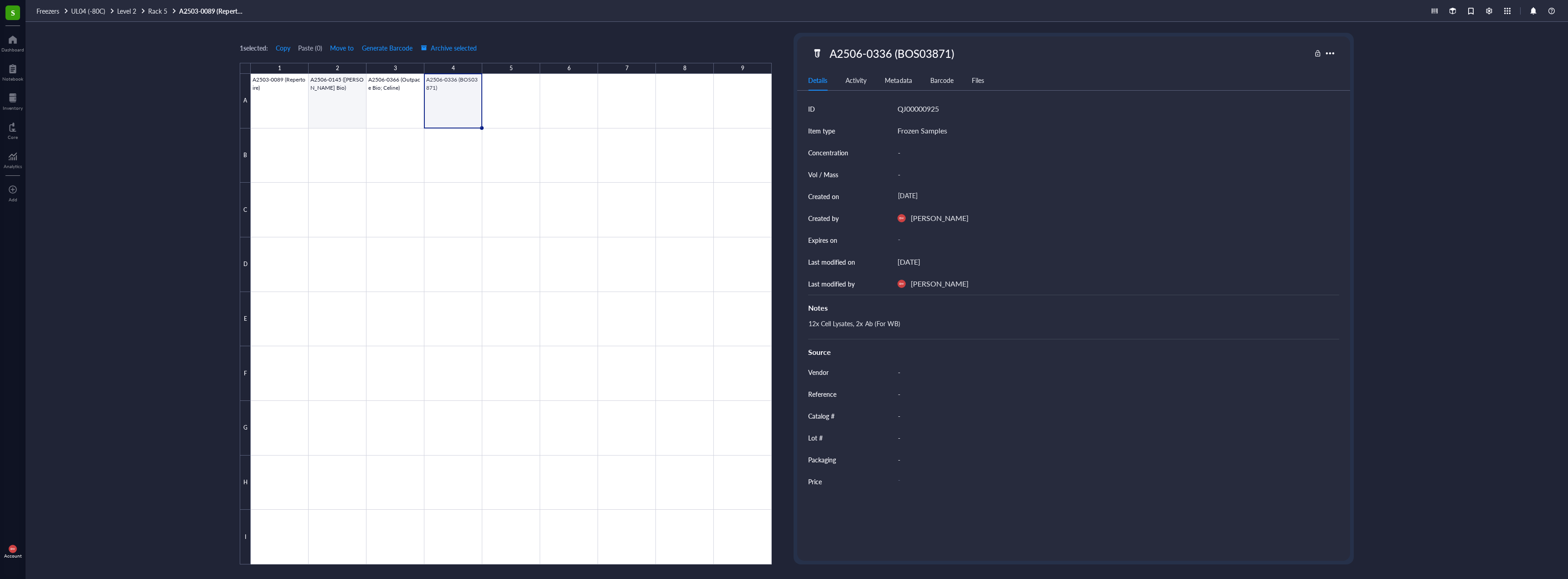
click at [342, 107] on div at bounding box center [511, 319] width 521 height 490
click at [937, 48] on div "A2506-0145 (Boster Bio)" at bounding box center [917, 53] width 184 height 19
click at [219, 87] on div "1 selected: Copy Paste ( 0 ) Move to Generate Barcode Archive selected 1 2 3 4 …" at bounding box center [797, 300] width 1542 height 557
click at [167, 15] on span "Rack 5" at bounding box center [157, 10] width 19 height 9
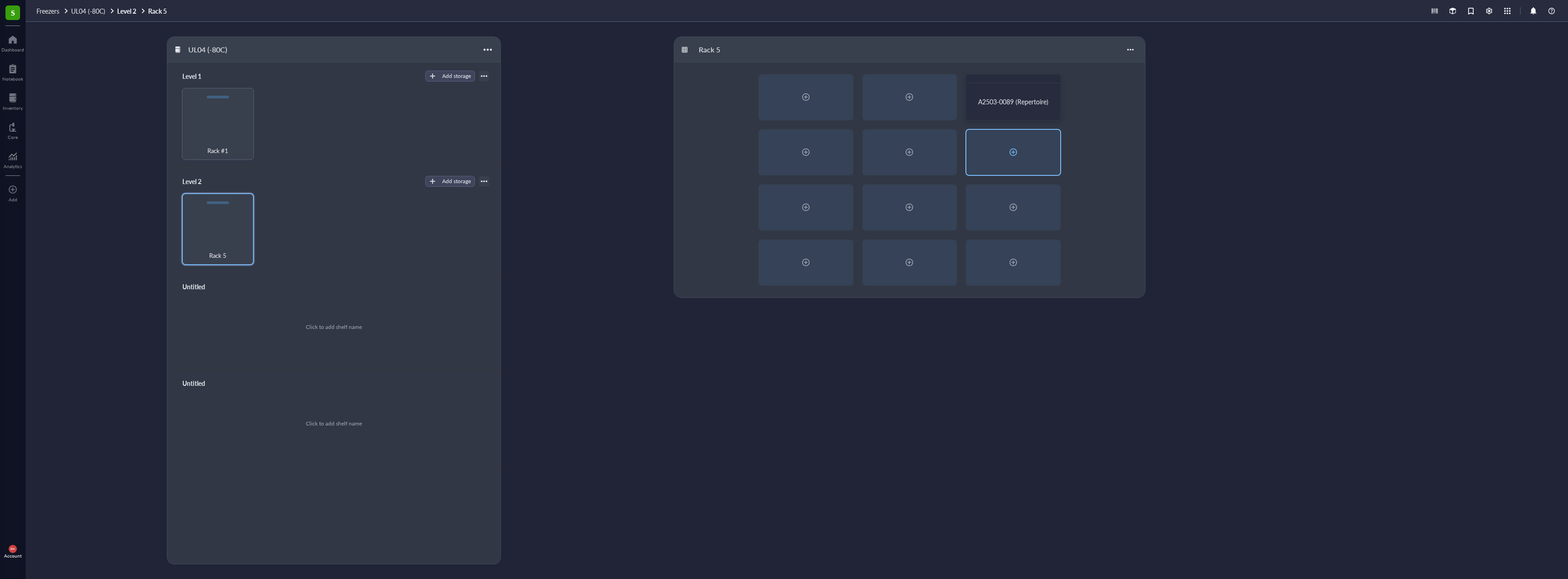
click at [1004, 132] on div at bounding box center [1013, 152] width 94 height 45
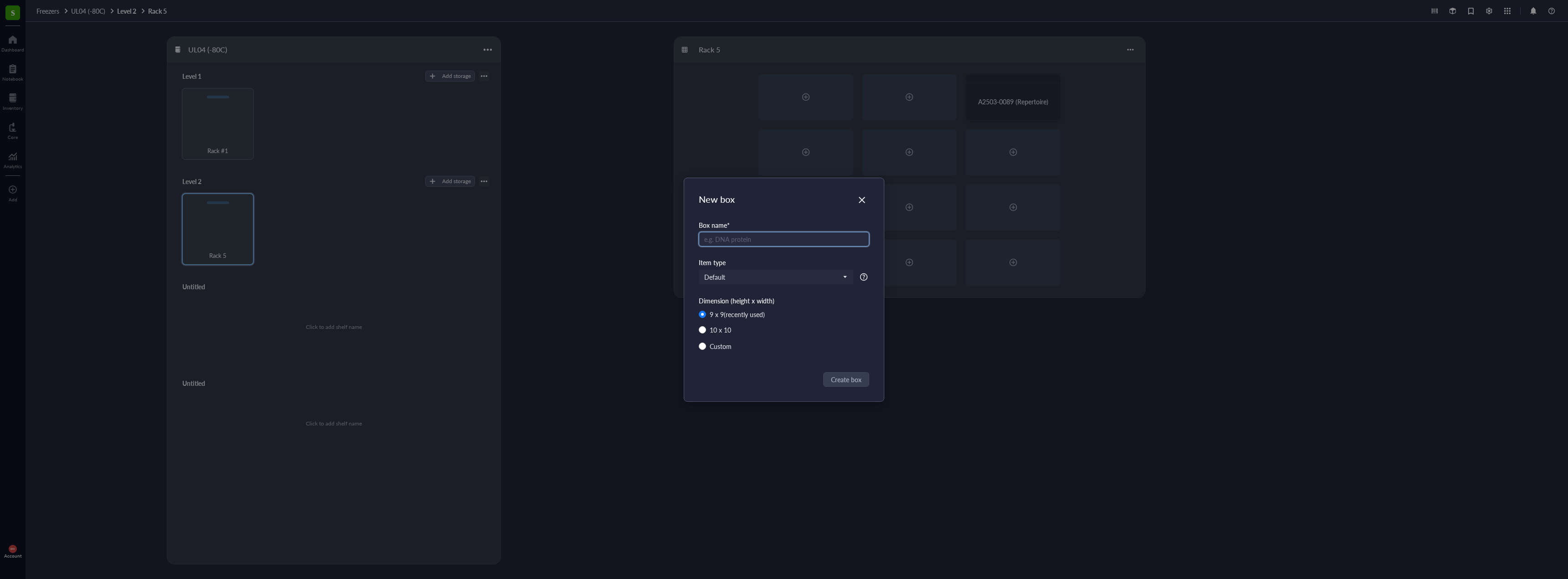
paste input "A2506-0145 (Boster Bio)"
type input "A2506-0145 (Boster Bio)"
click at [856, 376] on span "Create box" at bounding box center [847, 380] width 30 height 10
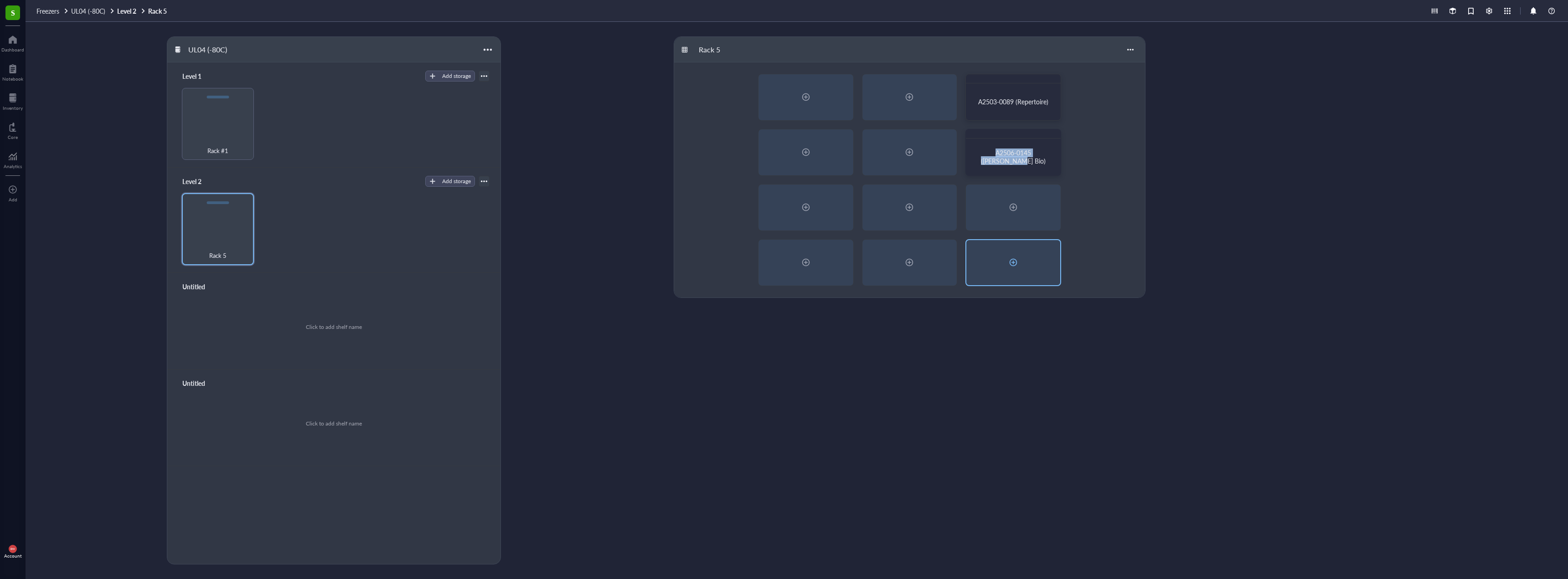
drag, startPoint x: 1041, startPoint y: 145, endPoint x: 1048, endPoint y: 263, distance: 118.2
click at [1048, 263] on div "A2503-0089 (Repertoire) A2506-0145 (Boster Bio)" at bounding box center [910, 180] width 471 height 235
click at [1054, 139] on div at bounding box center [1053, 136] width 13 height 13
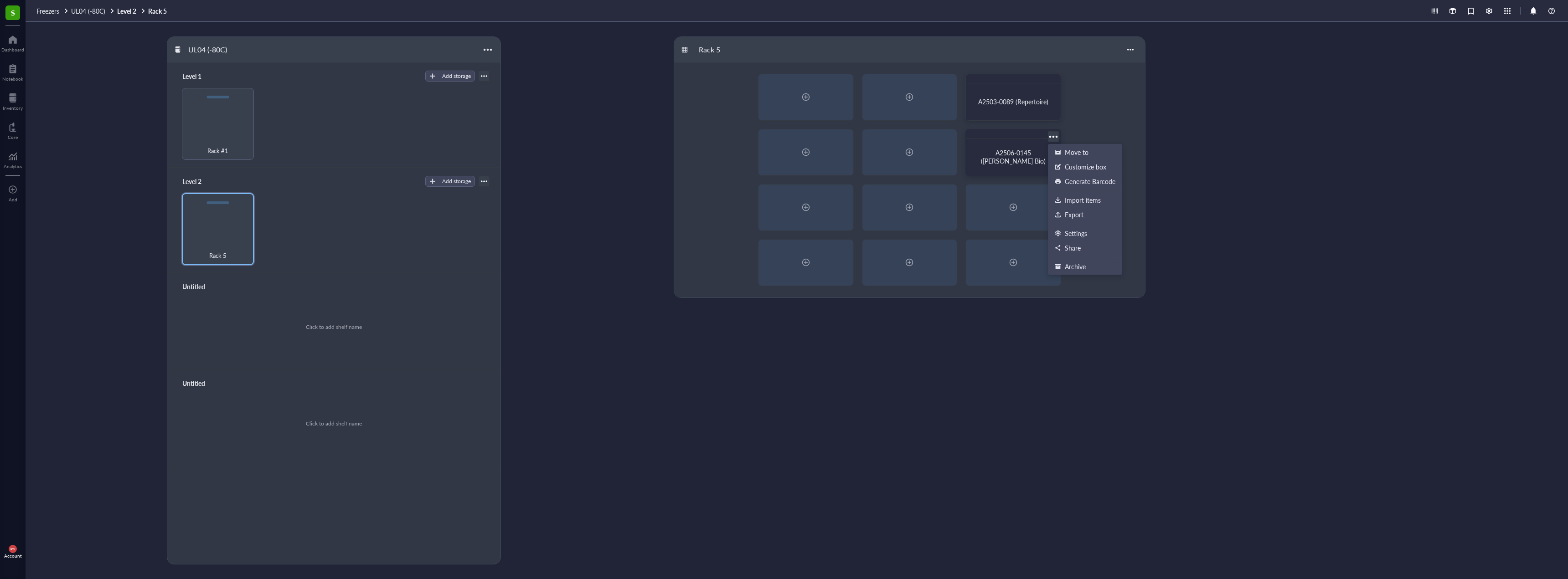
click at [1004, 150] on div "A2506-0145 (Boster Bio)" at bounding box center [1013, 157] width 88 height 30
click at [1052, 134] on div at bounding box center [1053, 137] width 13 height 13
click at [1098, 233] on div "Settings" at bounding box center [1085, 233] width 61 height 8
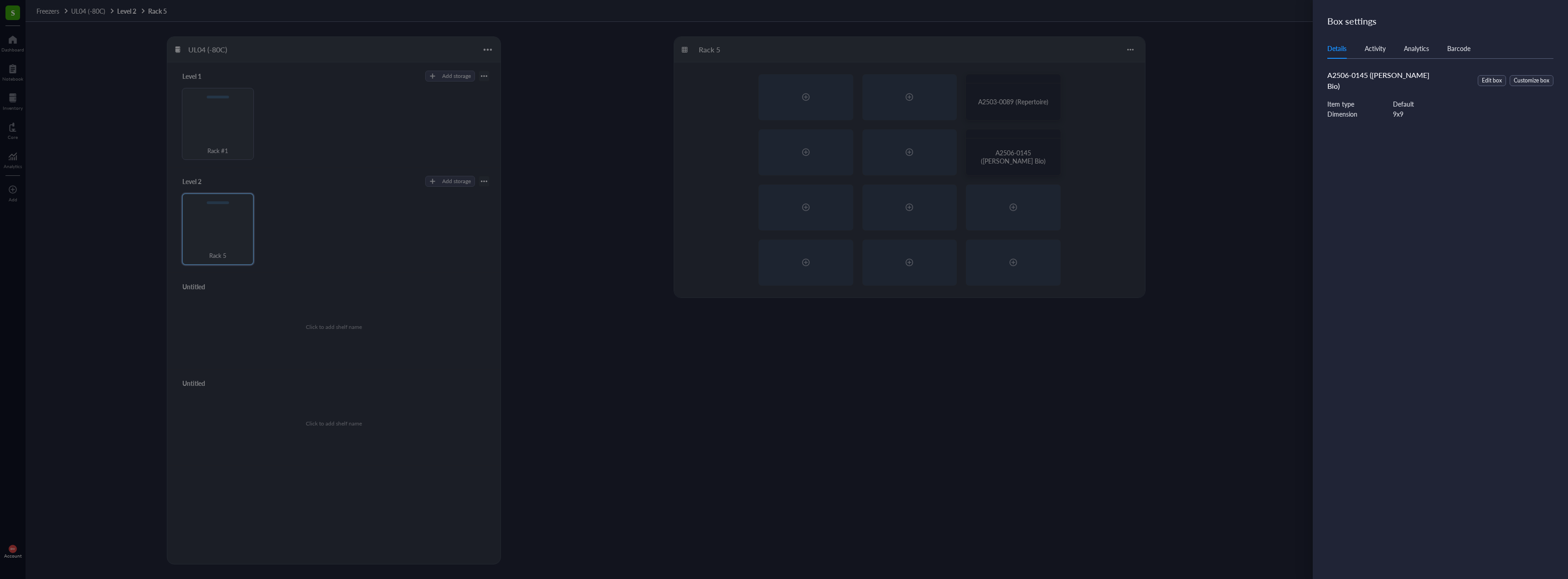
click at [1121, 154] on div at bounding box center [784, 290] width 1568 height 579
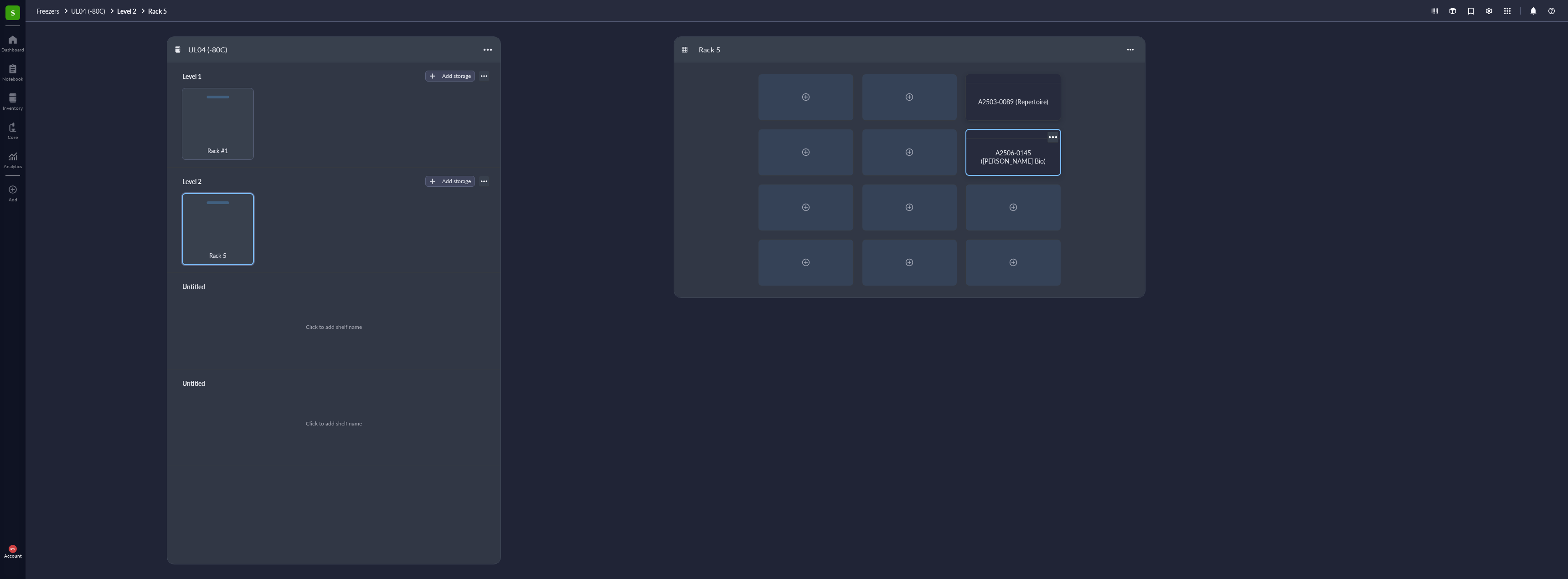
click at [1055, 138] on div at bounding box center [1053, 137] width 13 height 13
drag, startPoint x: 1039, startPoint y: 157, endPoint x: 1061, endPoint y: 142, distance: 26.6
click at [1063, 142] on div "A2503-0089 (Repertoire) A2506-0145 (Boster Bio)" at bounding box center [910, 180] width 471 height 235
click at [1034, 144] on div "A2506-0145 (Boster Bio)" at bounding box center [1013, 156] width 86 height 29
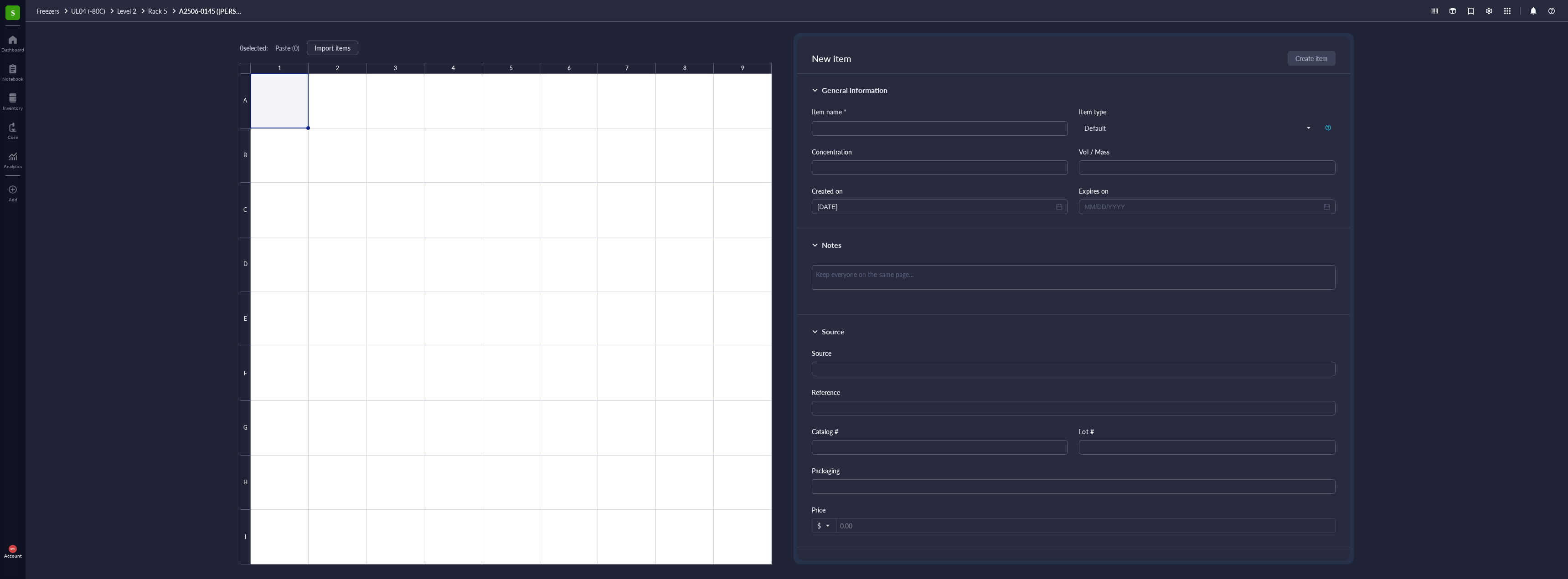
click at [804, 50] on div "New item Create item" at bounding box center [1074, 55] width 553 height 37
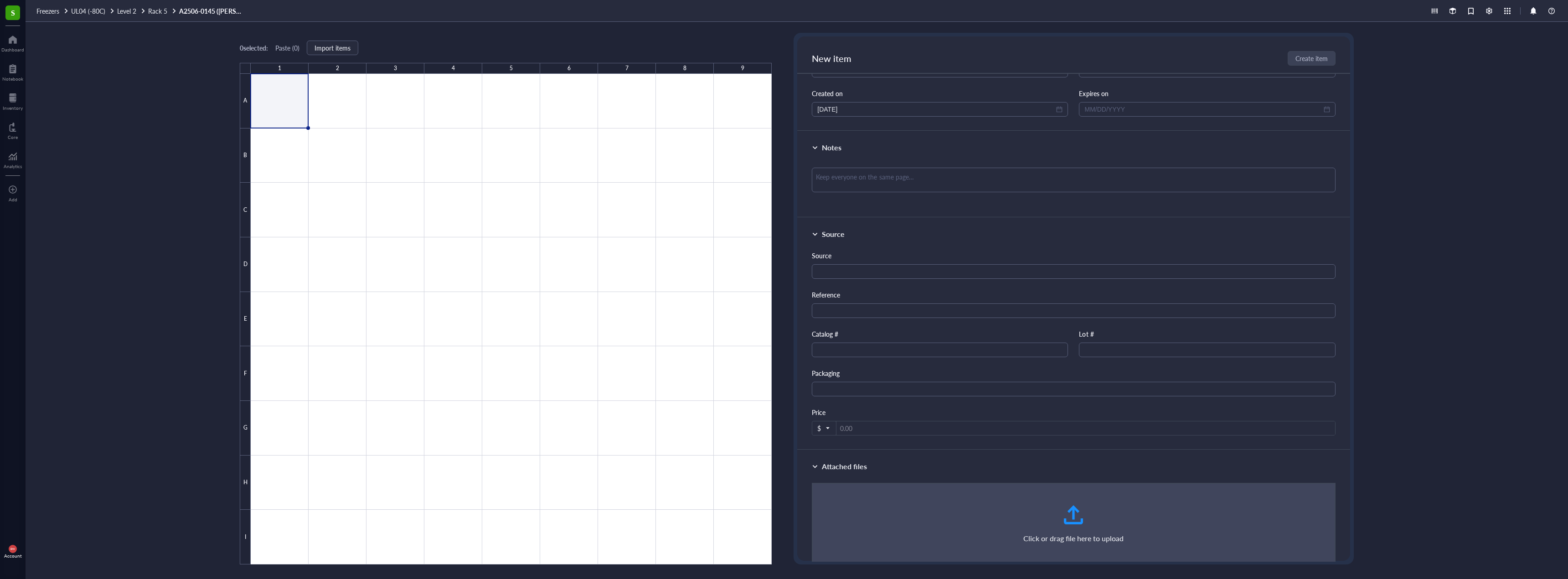
scroll to position [128, 0]
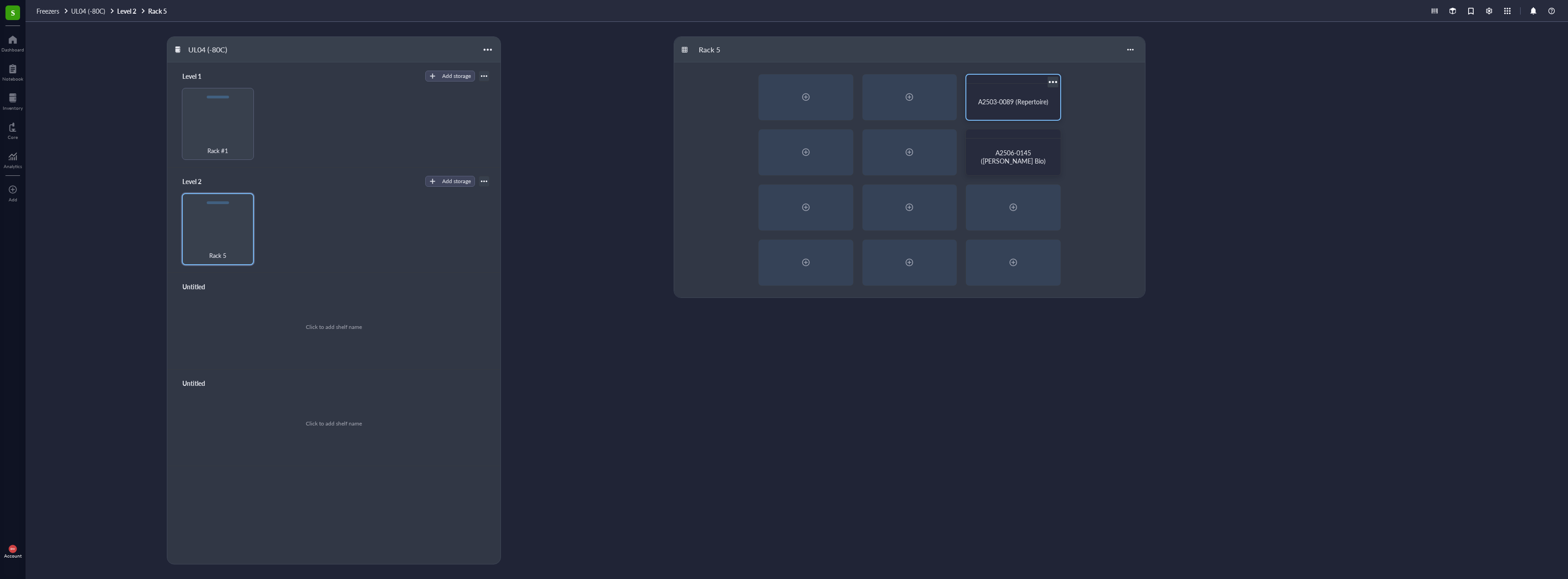
click at [1022, 105] on span "A2503-0089 (Repertoire)" at bounding box center [1013, 102] width 70 height 9
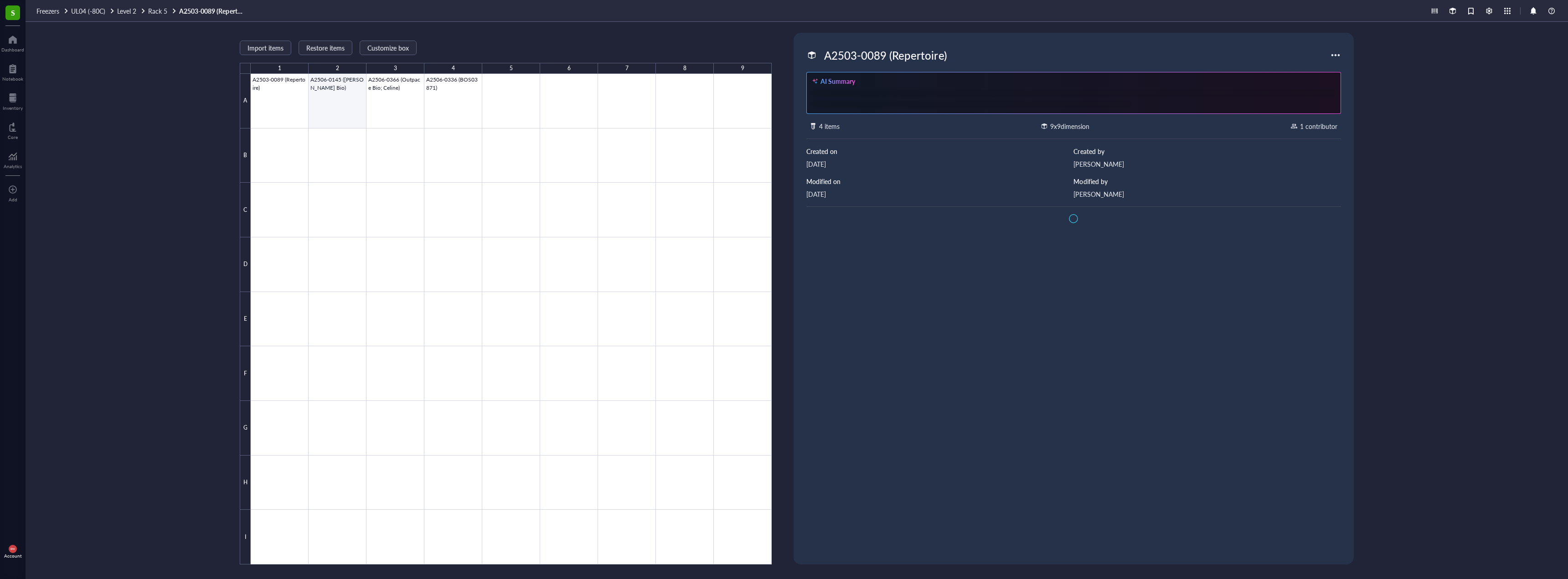
click at [329, 88] on div at bounding box center [511, 319] width 521 height 490
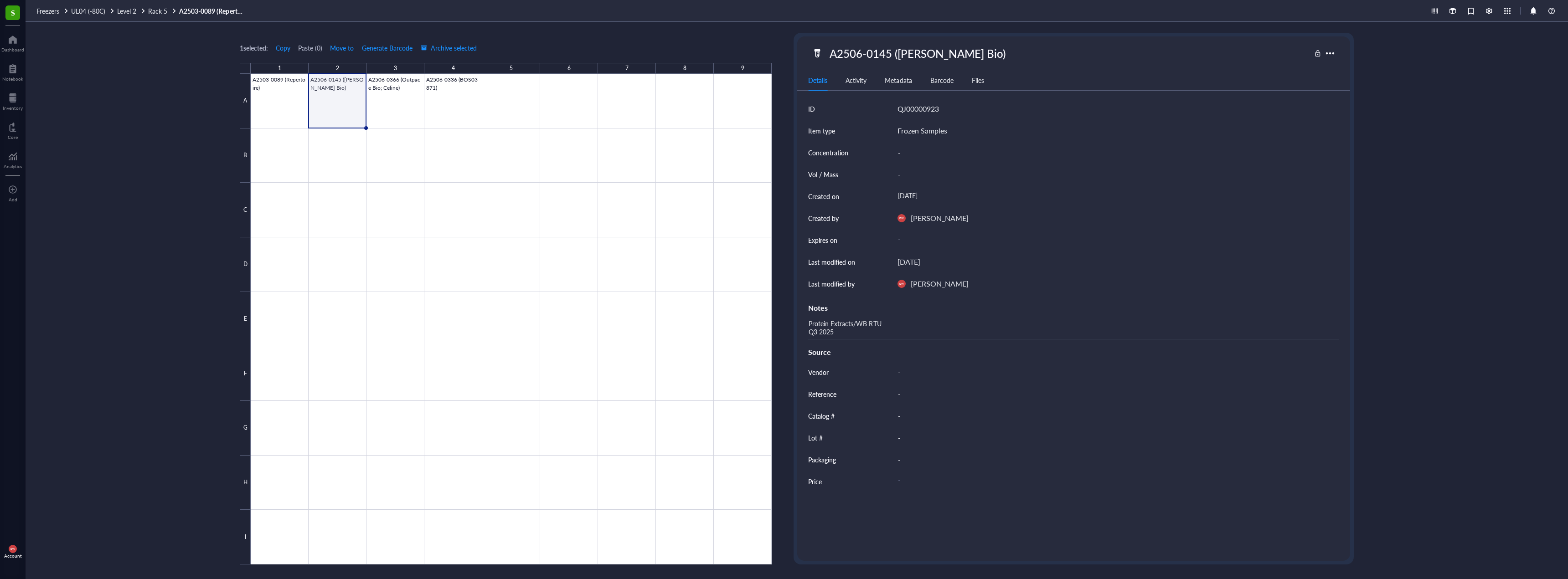
click at [881, 55] on div "A2506-0145 (Boster Bio)" at bounding box center [917, 53] width 184 height 19
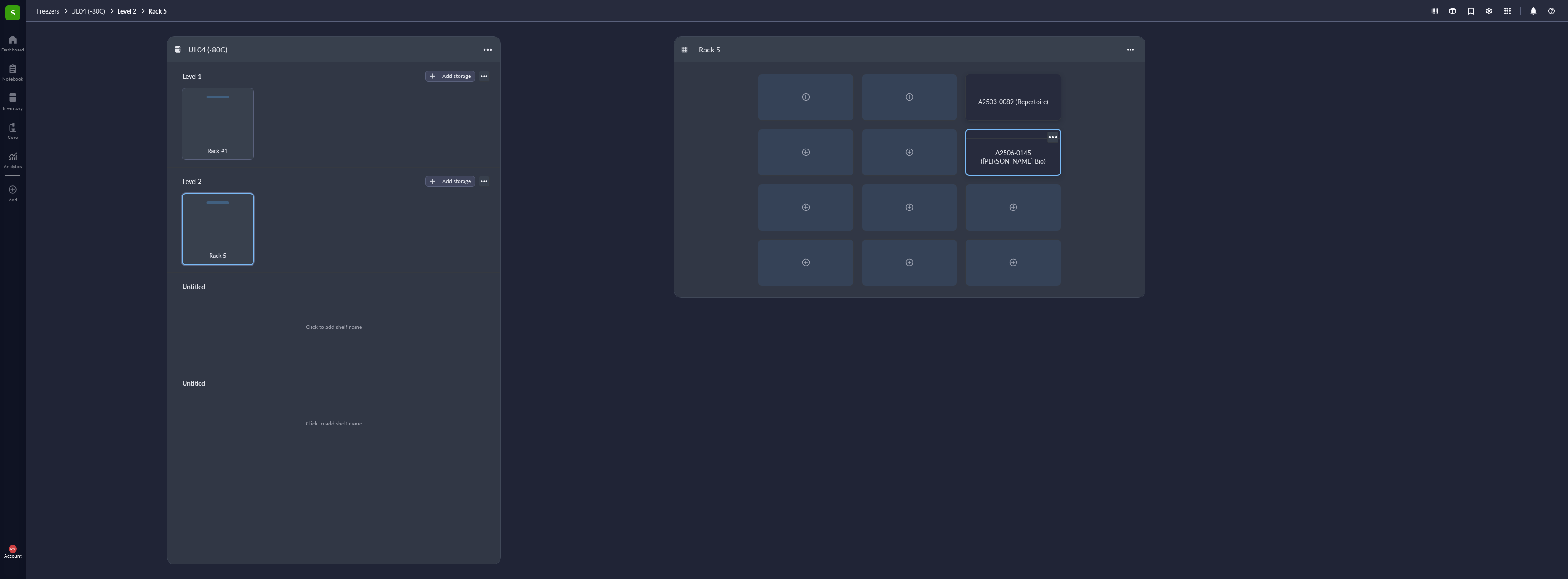
click at [983, 152] on div "A2506-0145 (Boster Bio)" at bounding box center [1013, 156] width 86 height 29
click at [1002, 105] on span "A2503-0089 (Repertoire)" at bounding box center [1013, 102] width 70 height 9
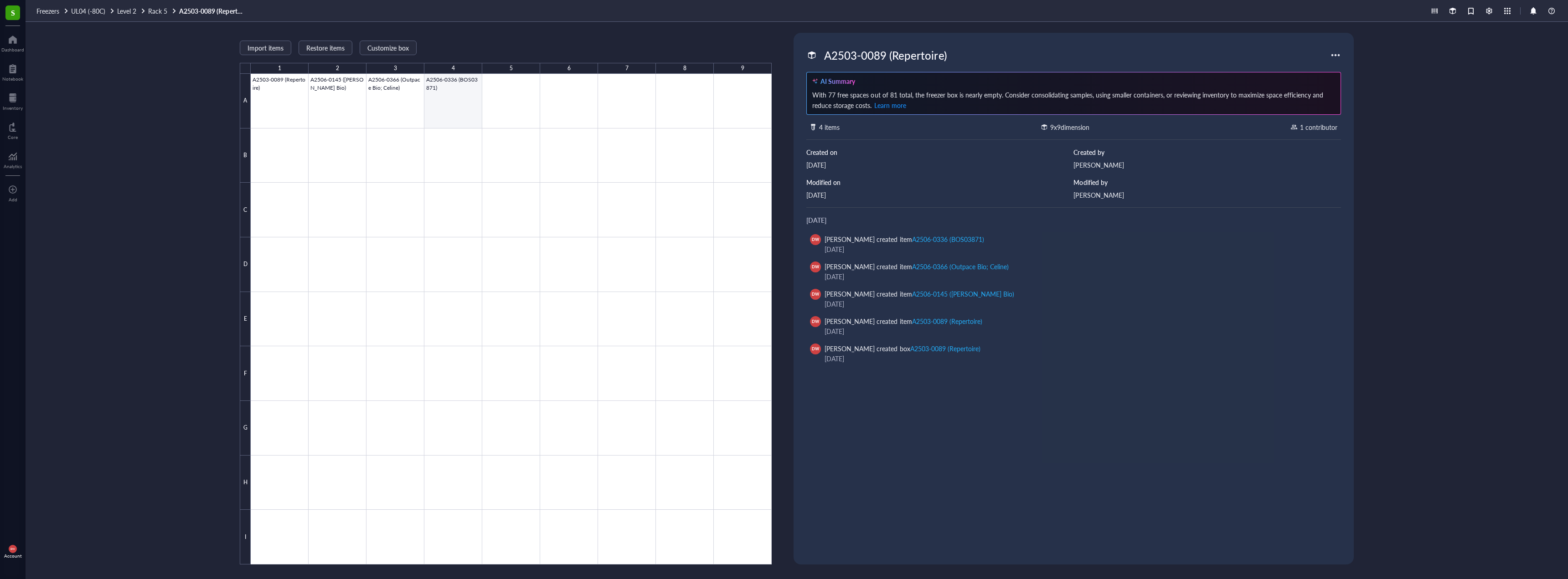
click at [411, 88] on div at bounding box center [511, 319] width 521 height 490
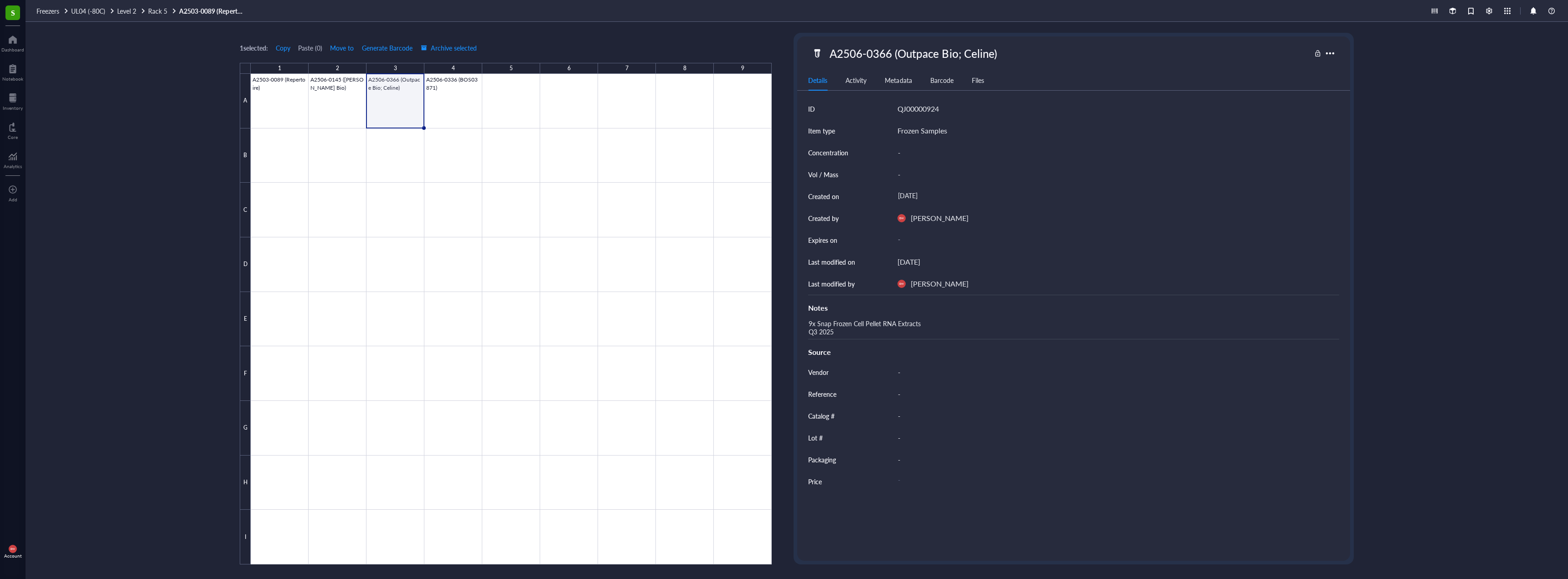
click at [948, 62] on div "A2506-0366 (Outpace Bio; Celine)" at bounding box center [913, 53] width 175 height 19
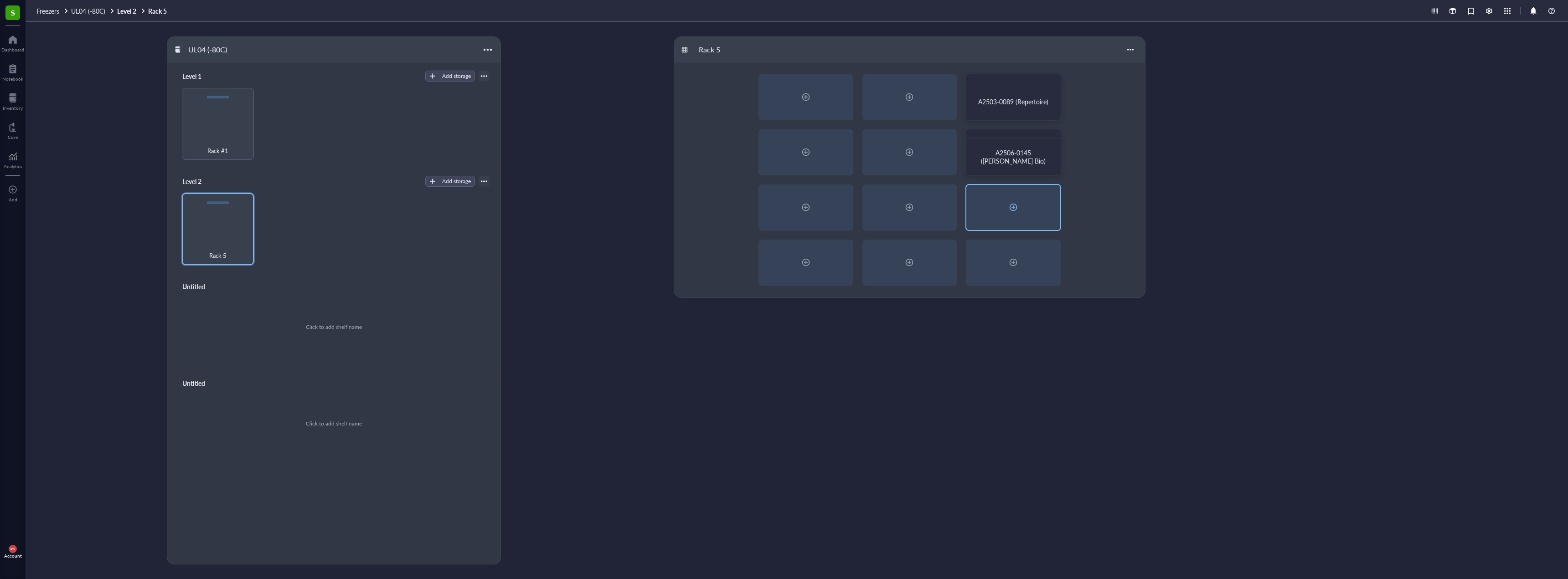
click at [1017, 196] on div at bounding box center [1013, 207] width 94 height 45
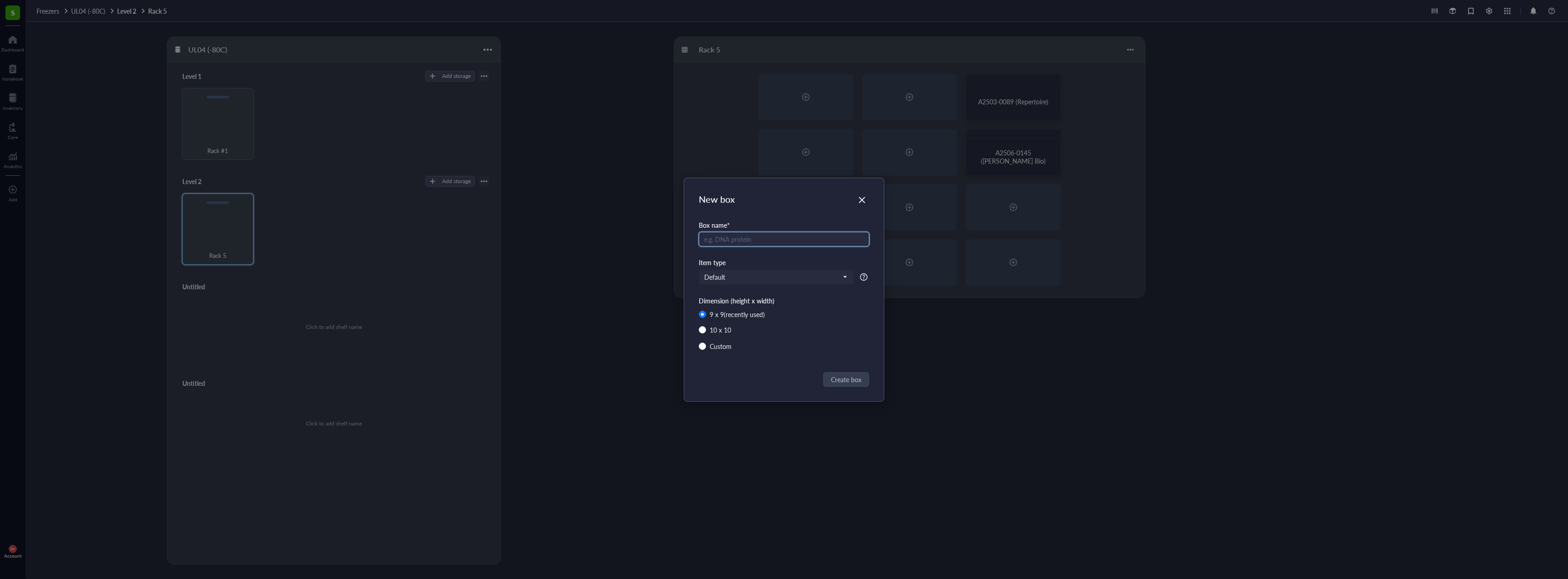
click at [800, 244] on input "text" at bounding box center [784, 239] width 170 height 15
paste input "A2506-0366 (Outpace Bio; Celine)"
type input "A2506-0366 (Outpace Bio; Celine)"
drag, startPoint x: 835, startPoint y: 390, endPoint x: 841, endPoint y: 379, distance: 12.5
click at [835, 384] on div "New box Box name * A2506-0366 (Outpace Bio; Celine) Item type Default Dimension…" at bounding box center [784, 290] width 200 height 223
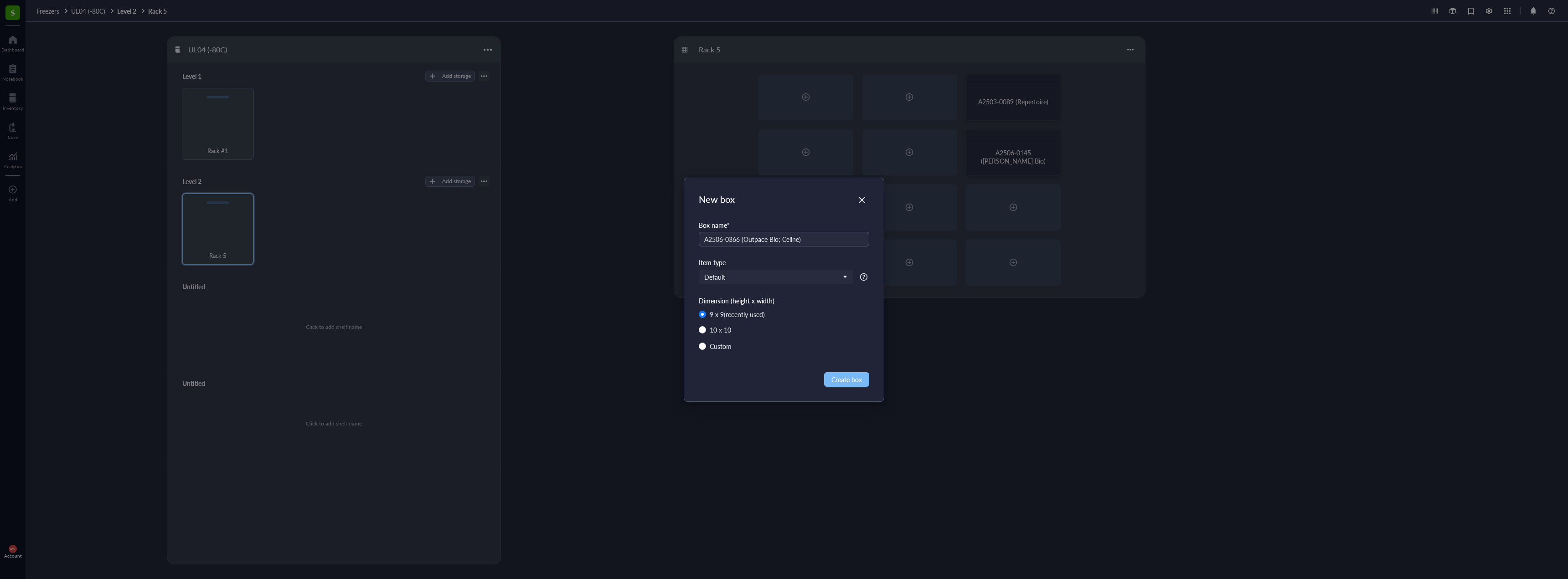
click at [844, 377] on span "Create box" at bounding box center [847, 380] width 30 height 10
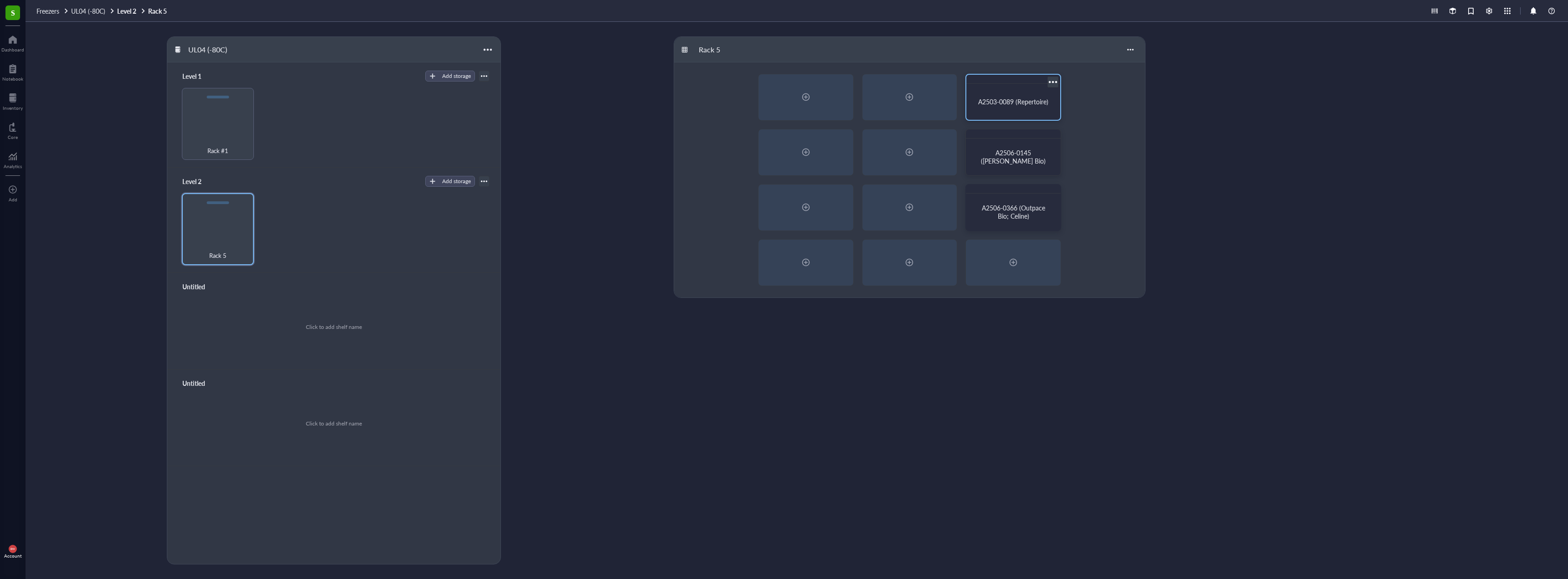
click at [1016, 103] on span "A2503-0089 (Repertoire)" at bounding box center [1013, 102] width 70 height 9
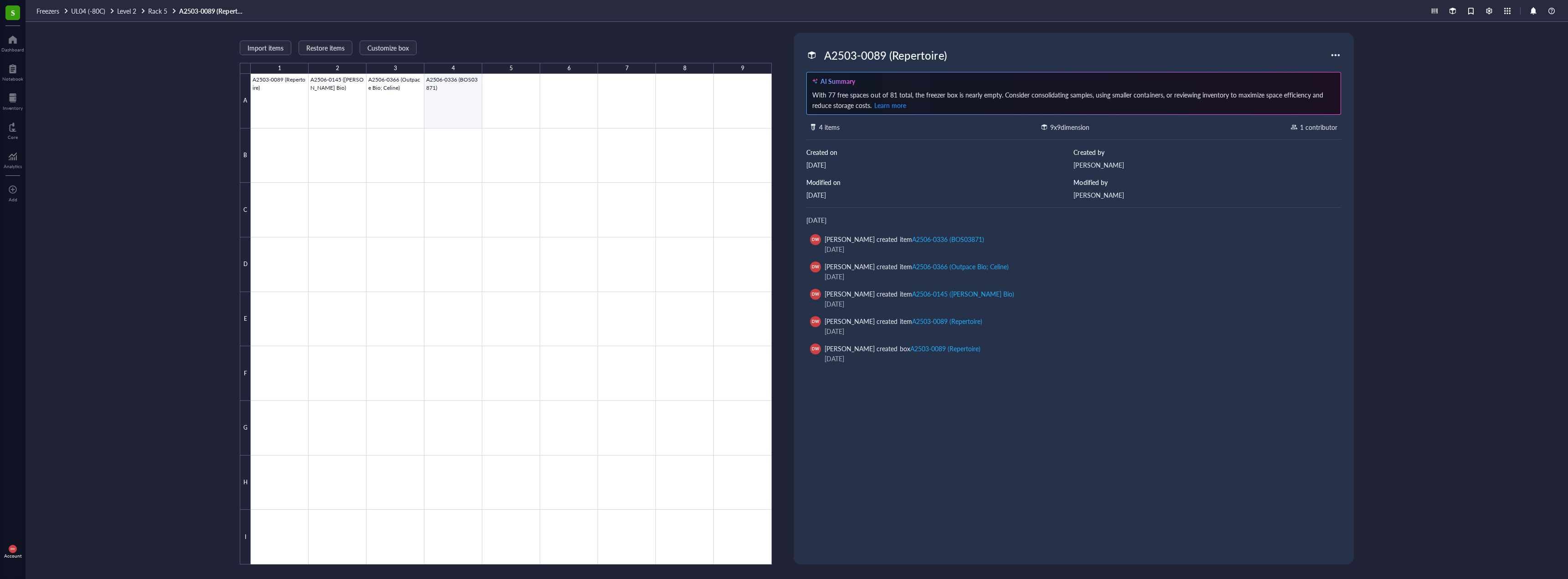
drag, startPoint x: 440, startPoint y: 101, endPoint x: 440, endPoint y: 77, distance: 24.0
click at [442, 100] on div at bounding box center [511, 319] width 521 height 490
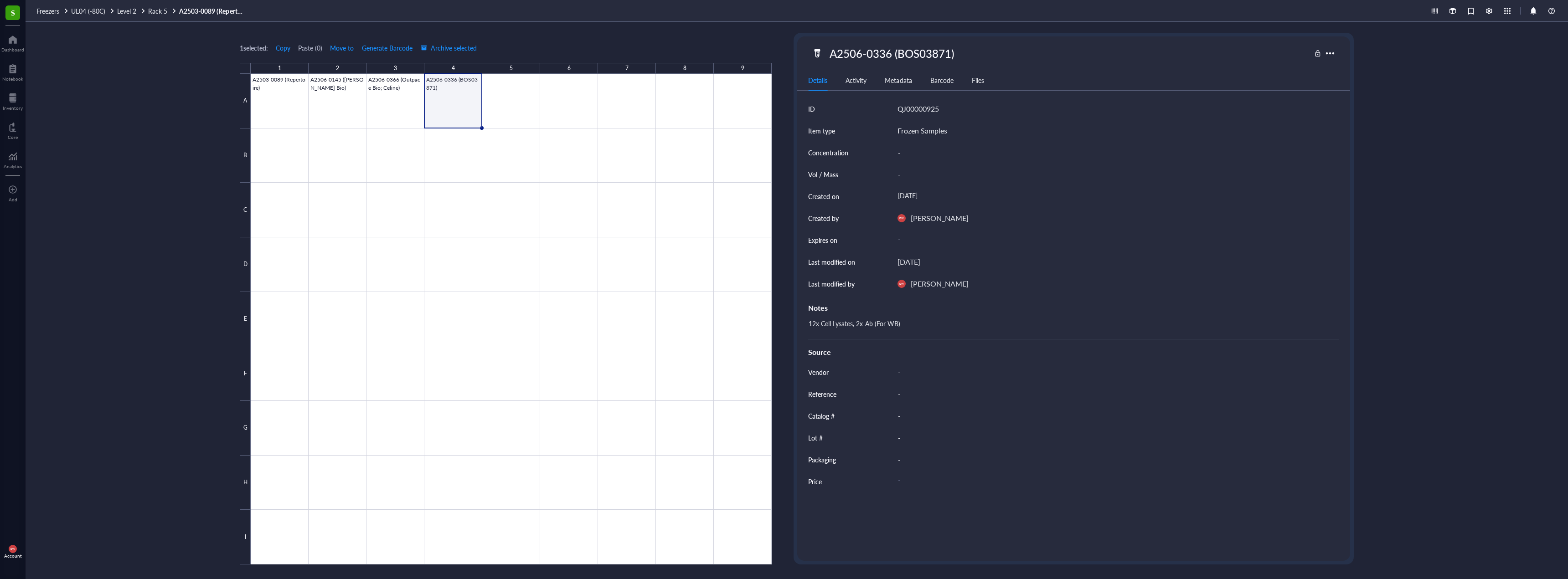
click at [905, 50] on div "A2506-0336 (BOS03871)" at bounding box center [892, 53] width 133 height 19
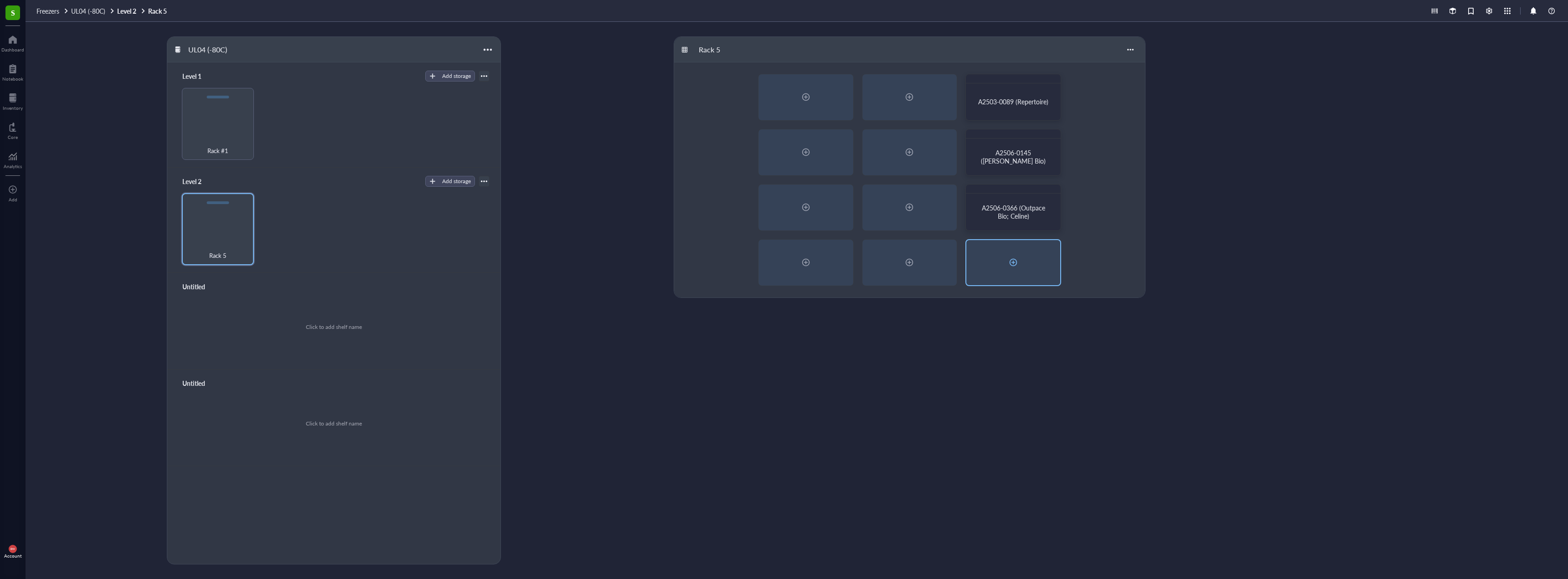
click at [1024, 265] on div at bounding box center [1013, 263] width 94 height 45
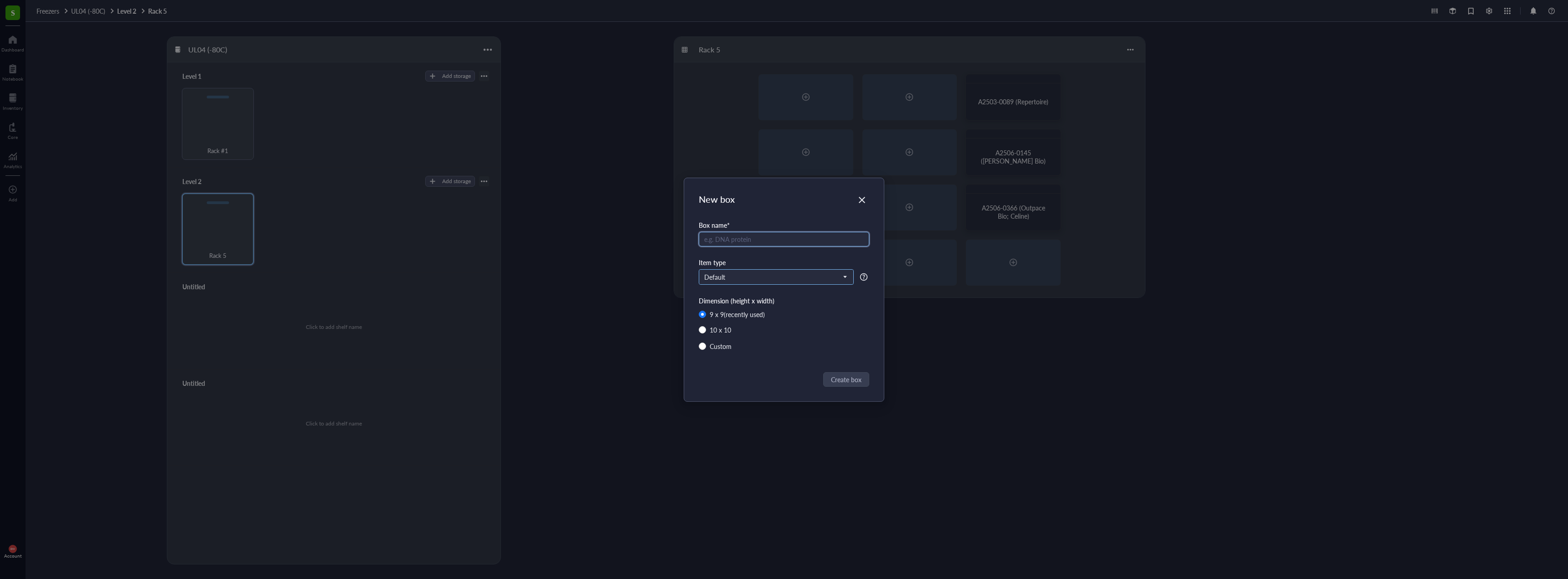
paste input "A2506-0336 (BOS03871)"
type input "A2506-0336 (BOS03871)"
click at [852, 382] on span "Create box" at bounding box center [847, 380] width 30 height 10
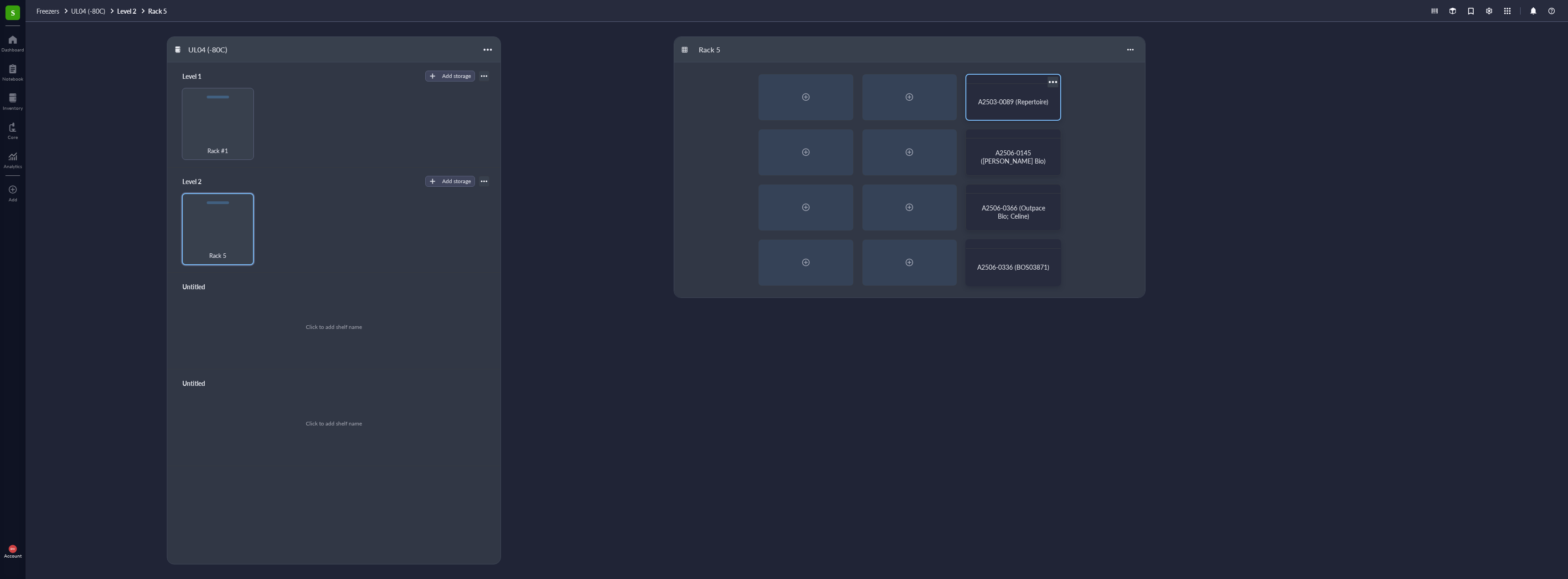
click at [1012, 99] on span "A2503-0089 (Repertoire)" at bounding box center [1013, 102] width 70 height 9
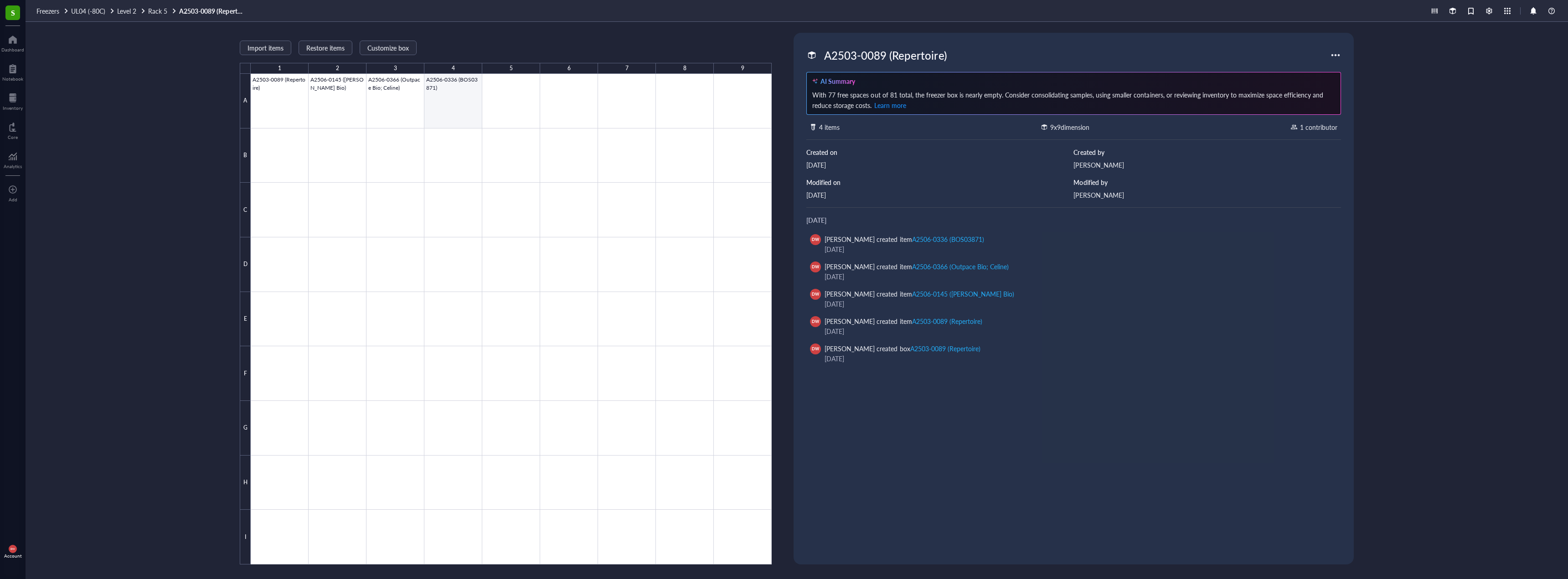
click at [449, 92] on div at bounding box center [511, 319] width 521 height 490
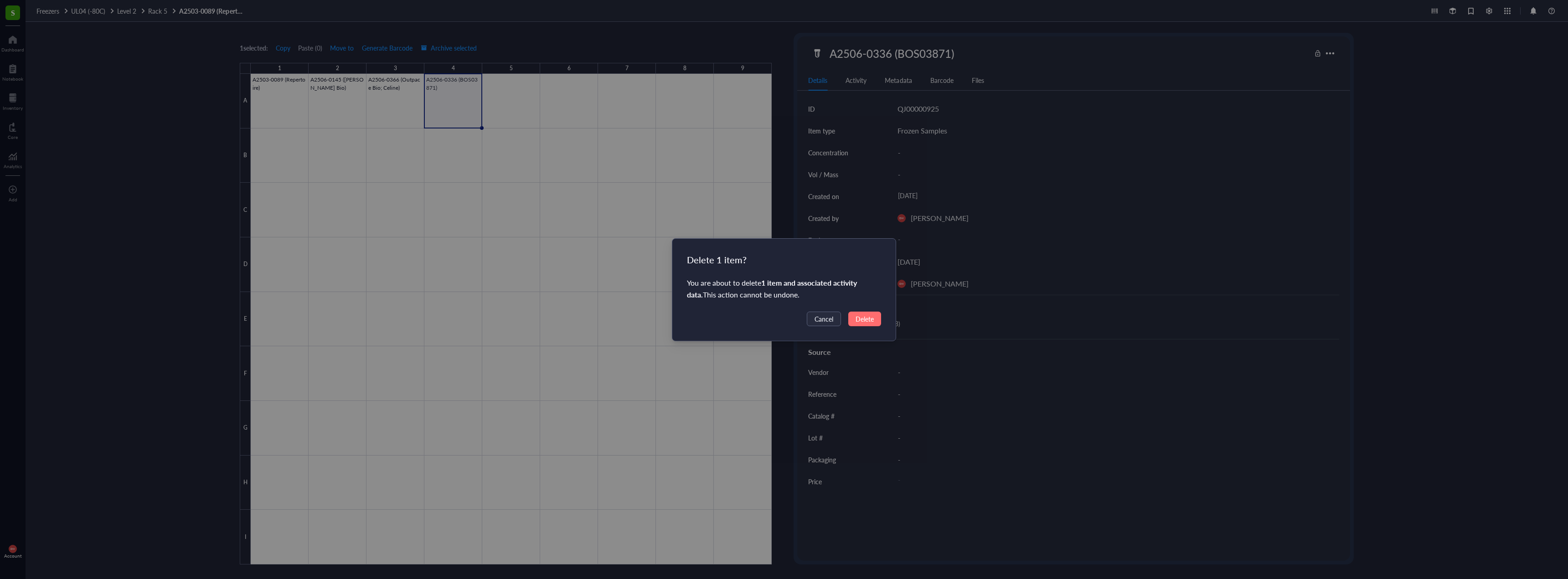
click at [865, 317] on span "Delete" at bounding box center [865, 319] width 18 height 10
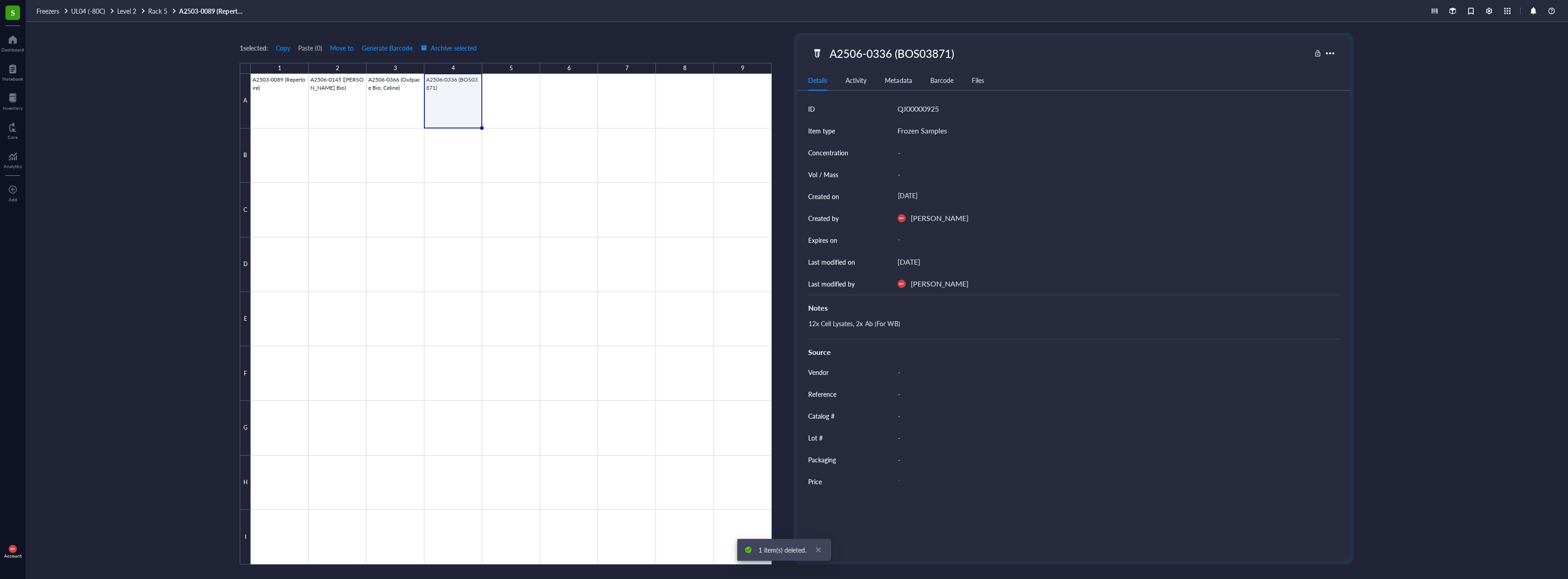
click at [408, 90] on div "Delete 1 item? You are about to delete 1 item and associated activity data . Th…" at bounding box center [784, 290] width 1568 height 579
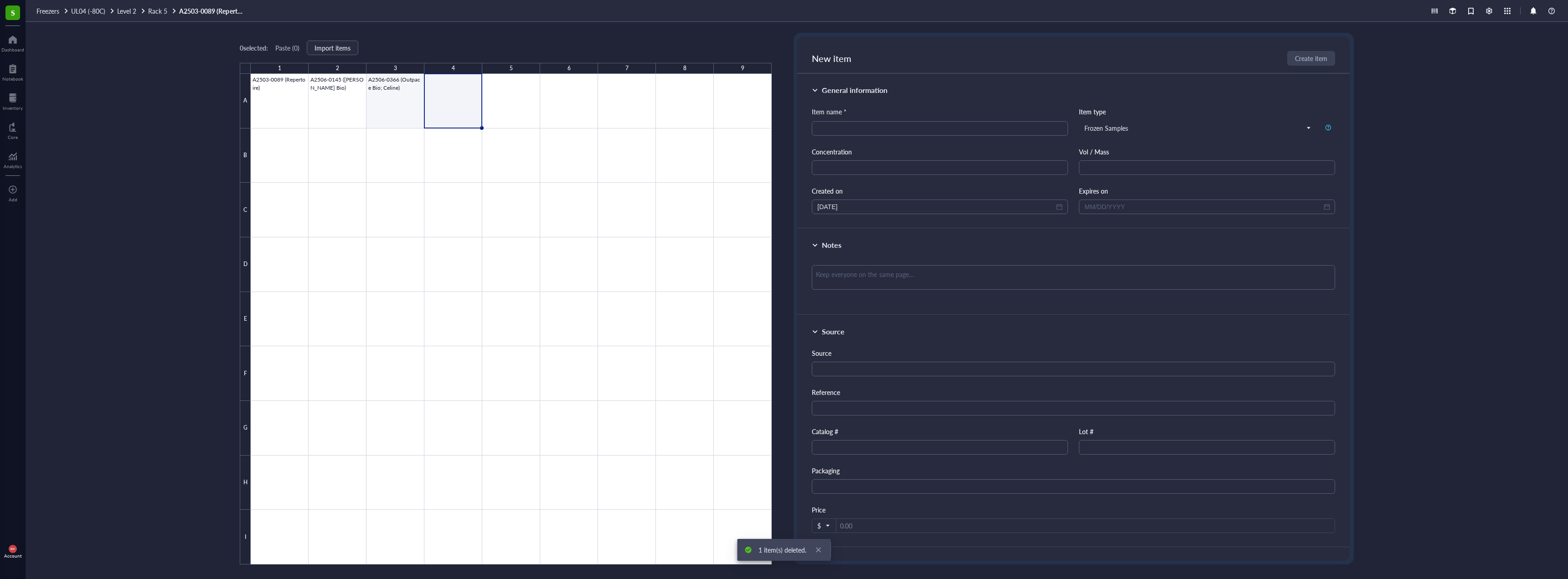
click at [393, 97] on div at bounding box center [511, 319] width 521 height 490
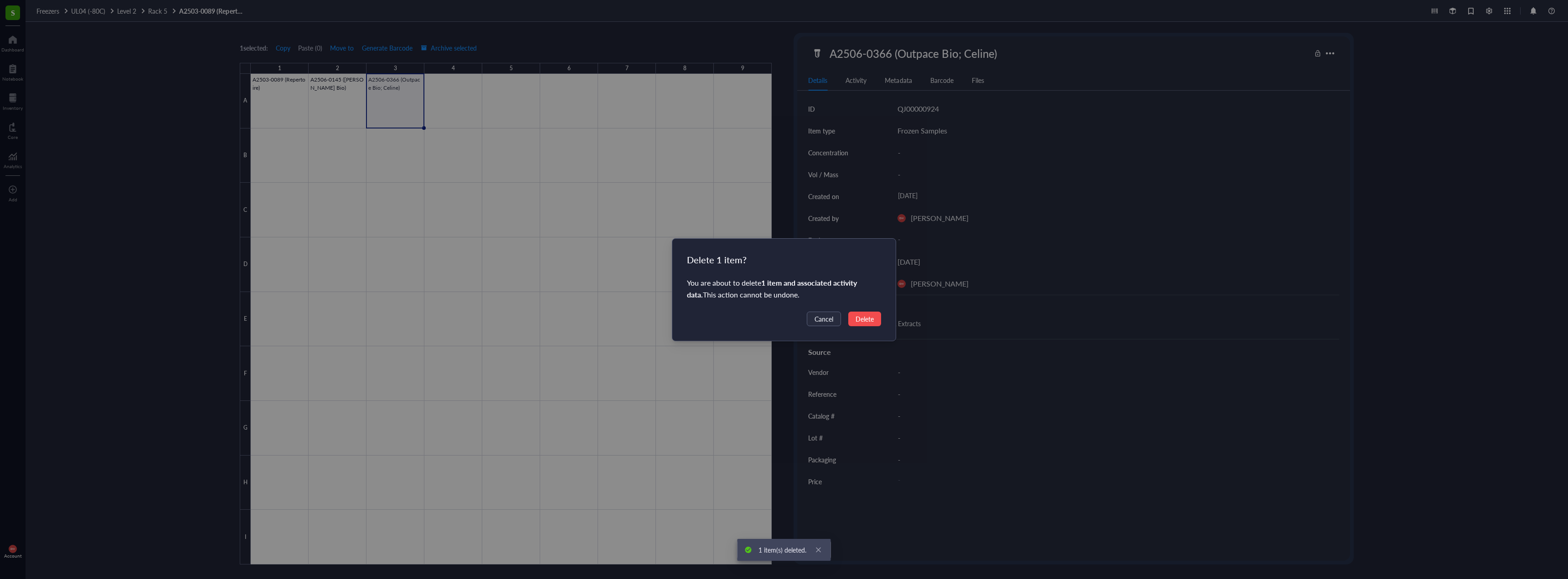
click at [856, 307] on div "Delete 1 item? You are about to delete 1 item and associated activity data . Th…" at bounding box center [785, 290] width 224 height 102
click at [868, 316] on span "Delete" at bounding box center [865, 319] width 18 height 10
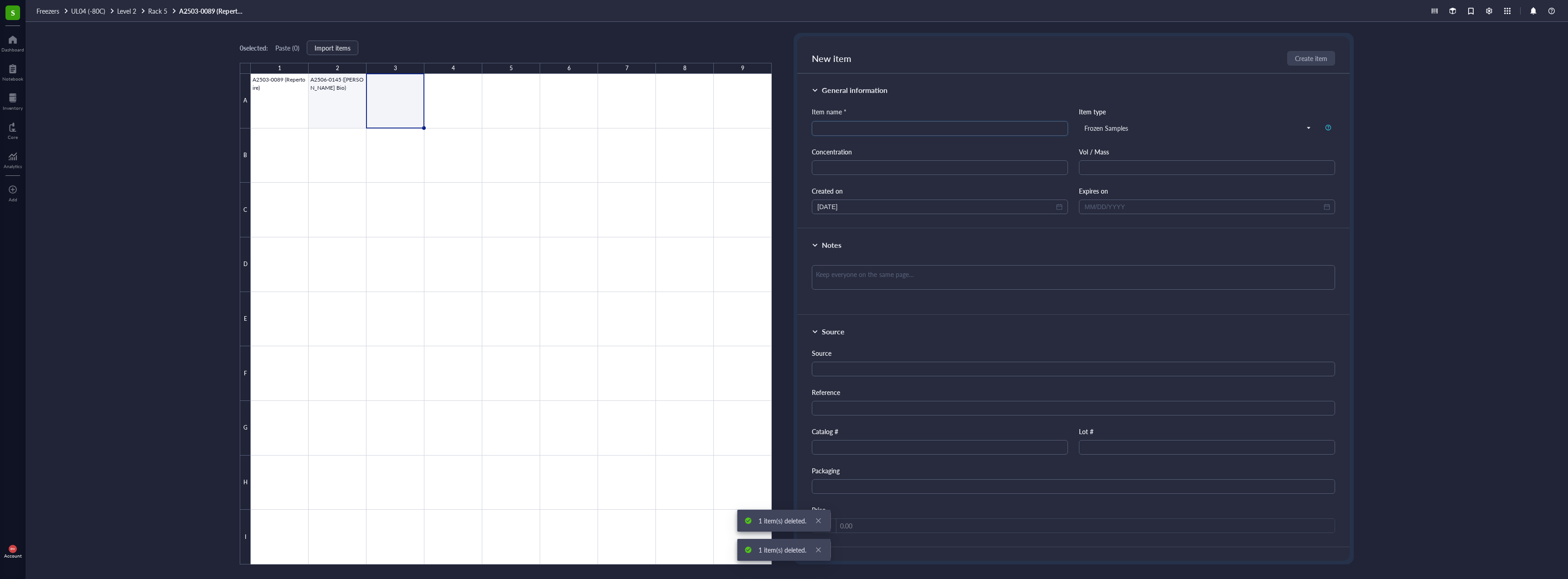
drag, startPoint x: 360, startPoint y: 116, endPoint x: 331, endPoint y: 104, distance: 31.4
click at [360, 116] on div at bounding box center [511, 319] width 521 height 490
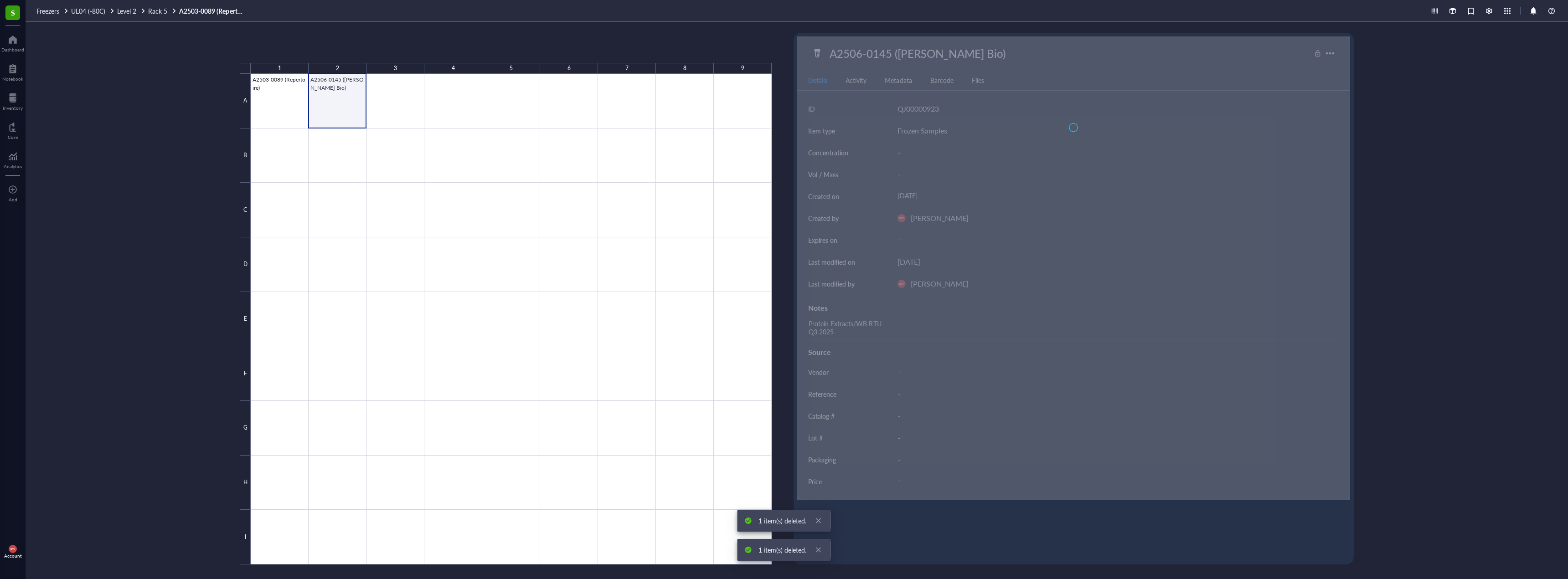
click at [331, 104] on div at bounding box center [511, 319] width 521 height 490
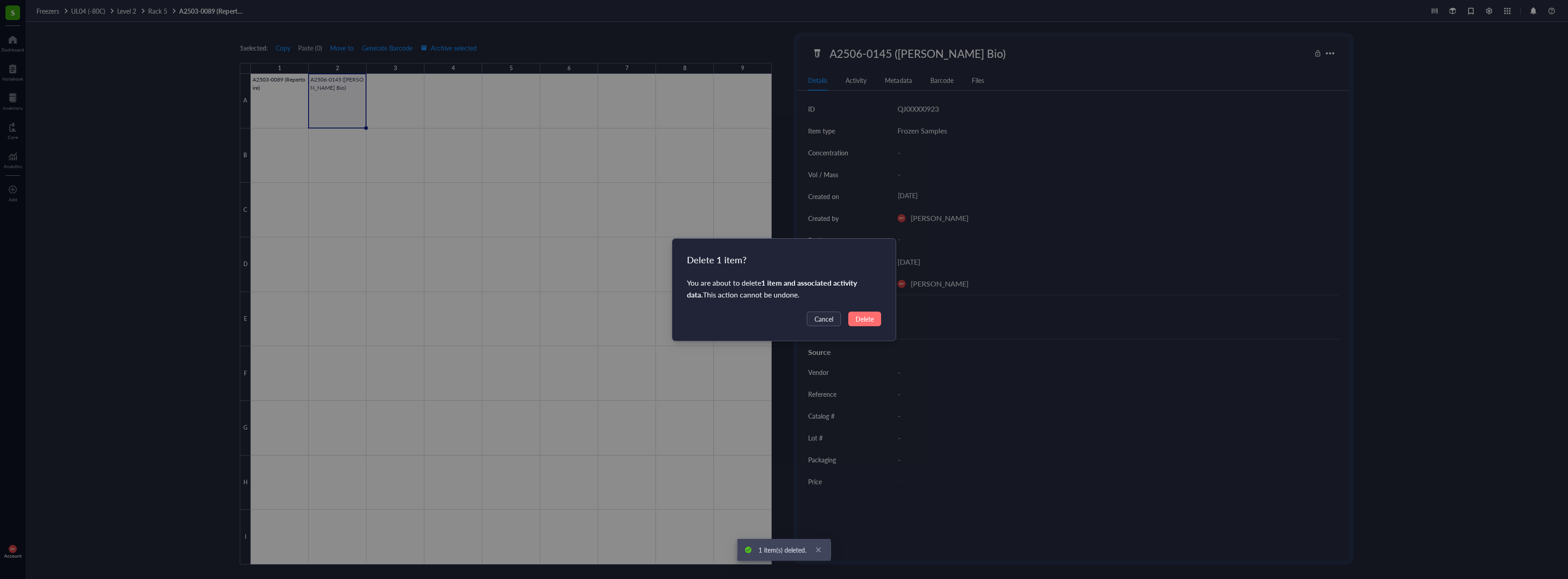
click at [870, 322] on span "Delete" at bounding box center [865, 319] width 18 height 10
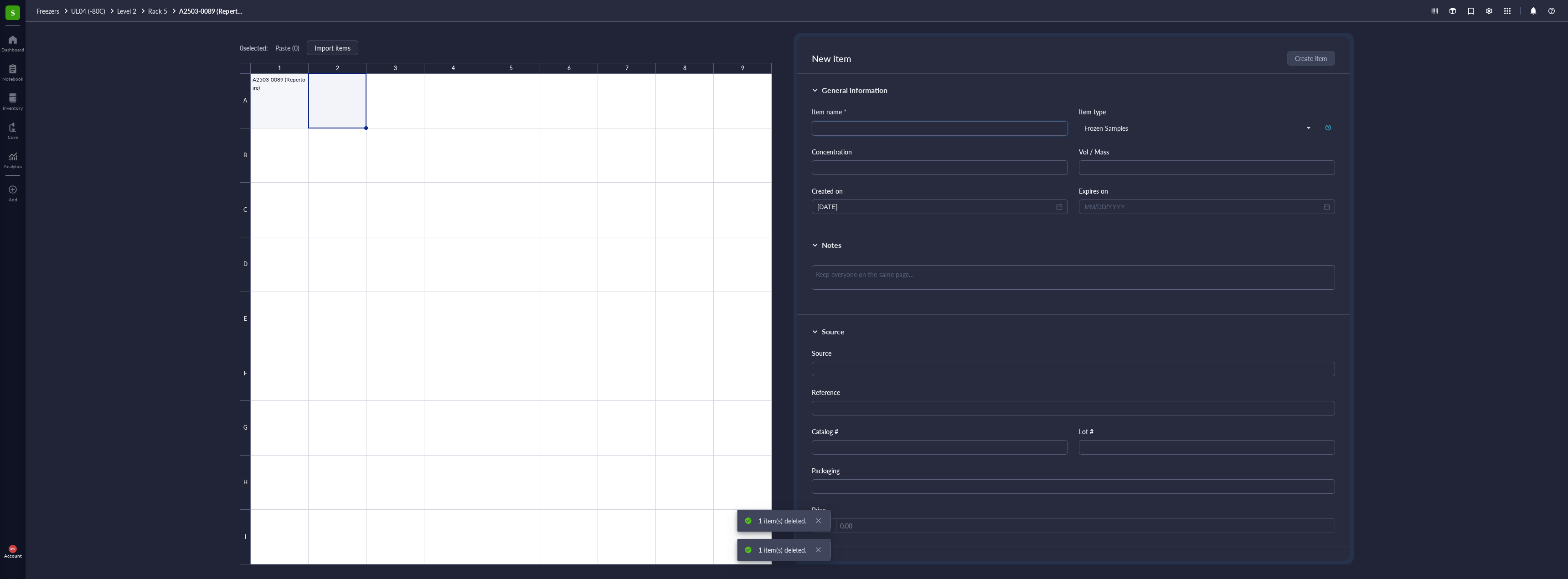
click at [286, 100] on div at bounding box center [511, 319] width 521 height 490
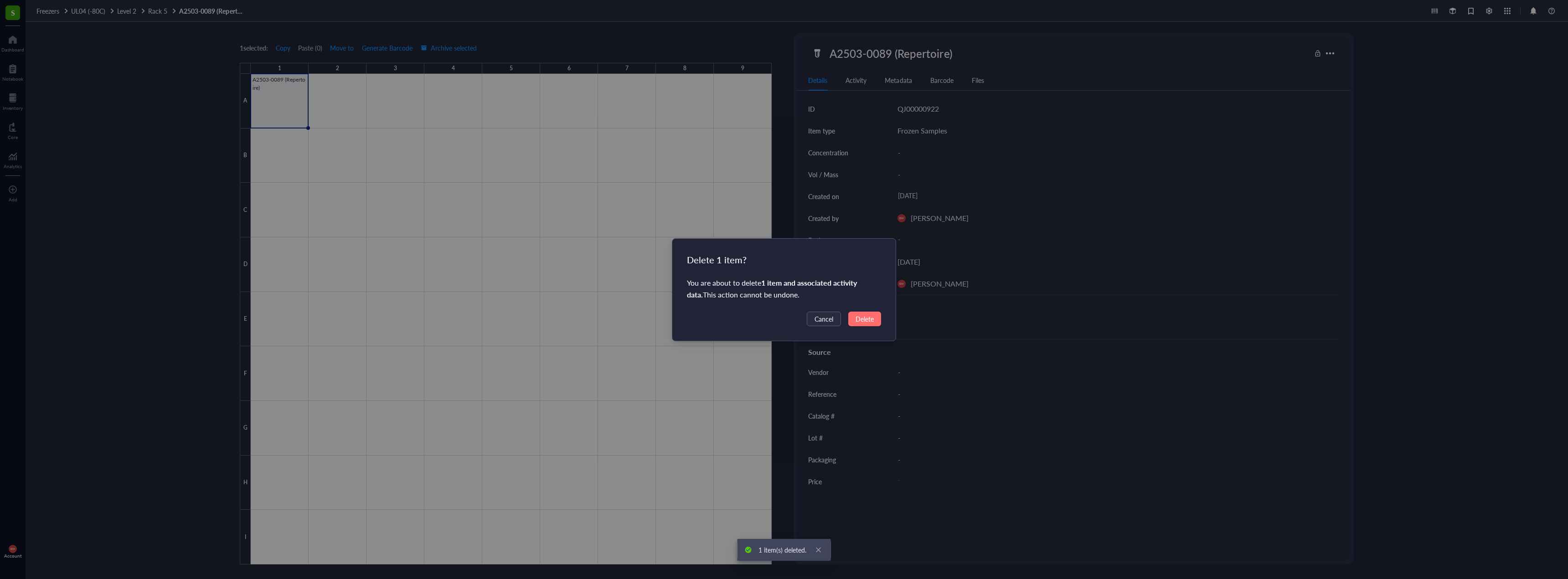
click at [872, 315] on span "Delete" at bounding box center [865, 319] width 18 height 10
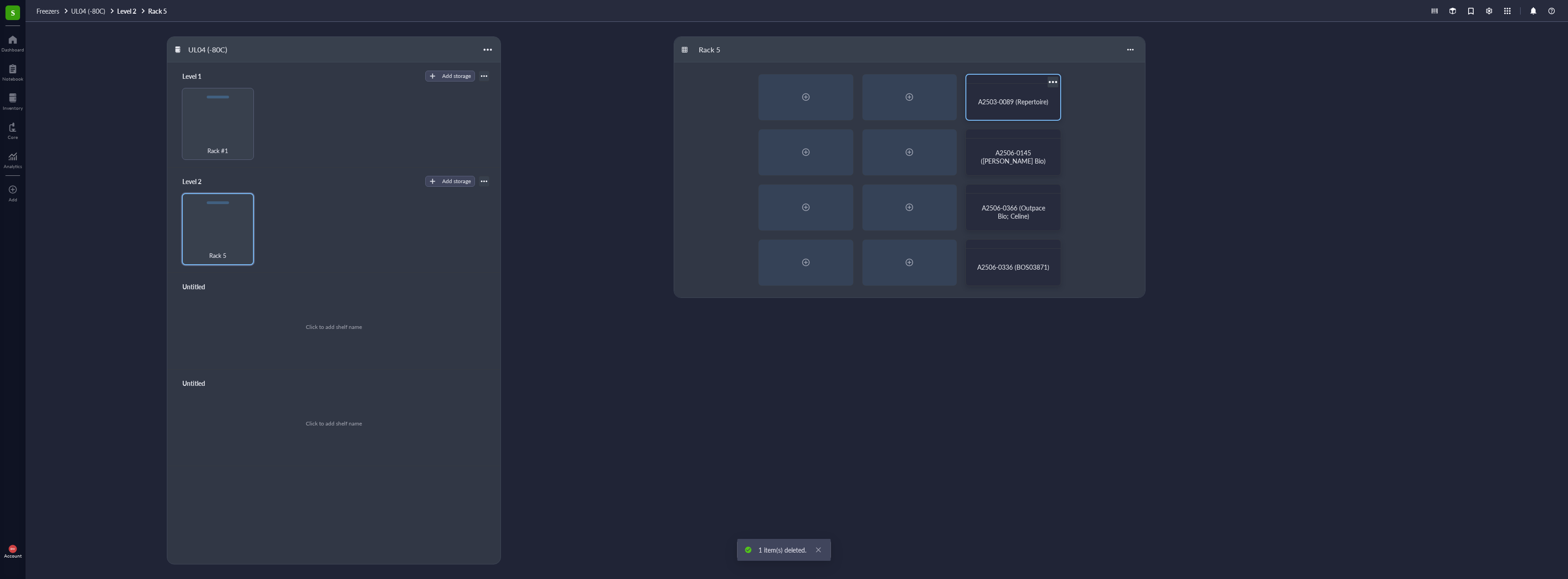
click at [1037, 105] on span "A2503-0089 (Repertoire)" at bounding box center [1013, 102] width 70 height 9
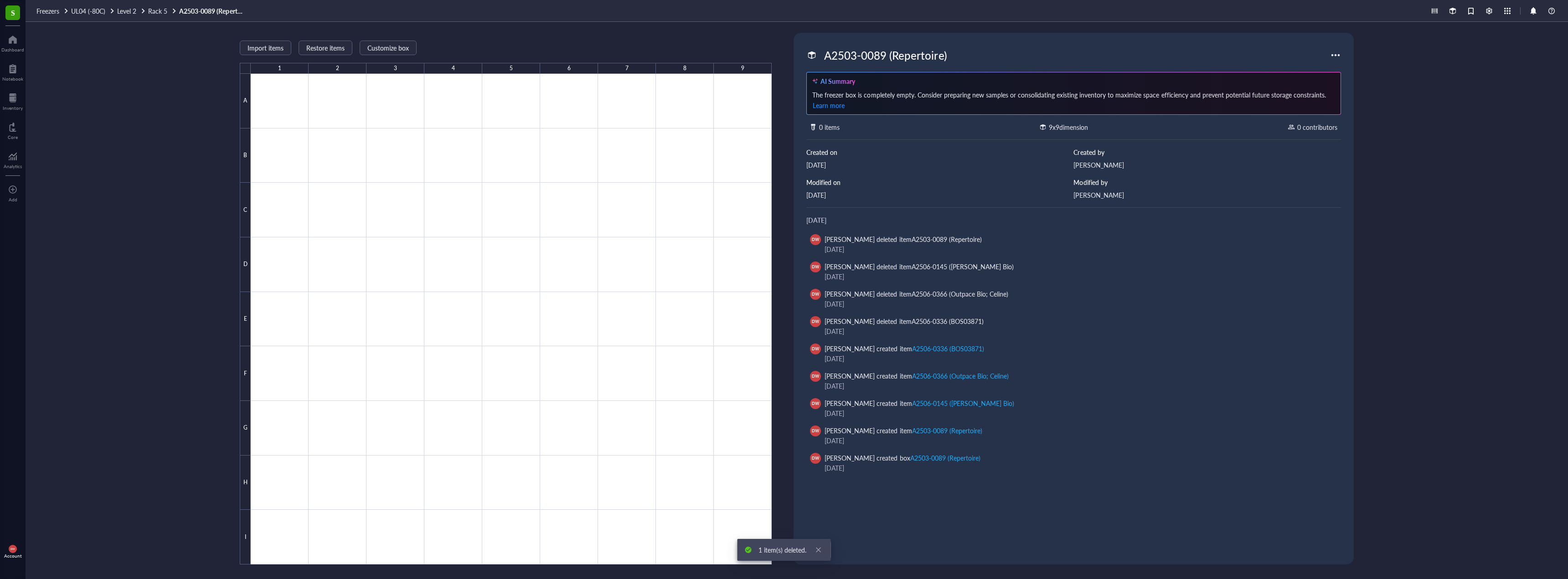
click at [954, 93] on div "The freezer box is completely empty. Consider preparing new samples or consolid…" at bounding box center [1073, 100] width 522 height 21
click at [1339, 47] on div "A2503-0089 (Repertoire)" at bounding box center [1074, 55] width 534 height 19
click at [1335, 54] on div at bounding box center [1335, 55] width 15 height 15
click at [959, 146] on div "A2503-0089 (Repertoire) AI Summary The freezer box is completely empty. Conside…" at bounding box center [1074, 299] width 553 height 524
drag, startPoint x: 1128, startPoint y: 137, endPoint x: 1003, endPoint y: 97, distance: 131.2
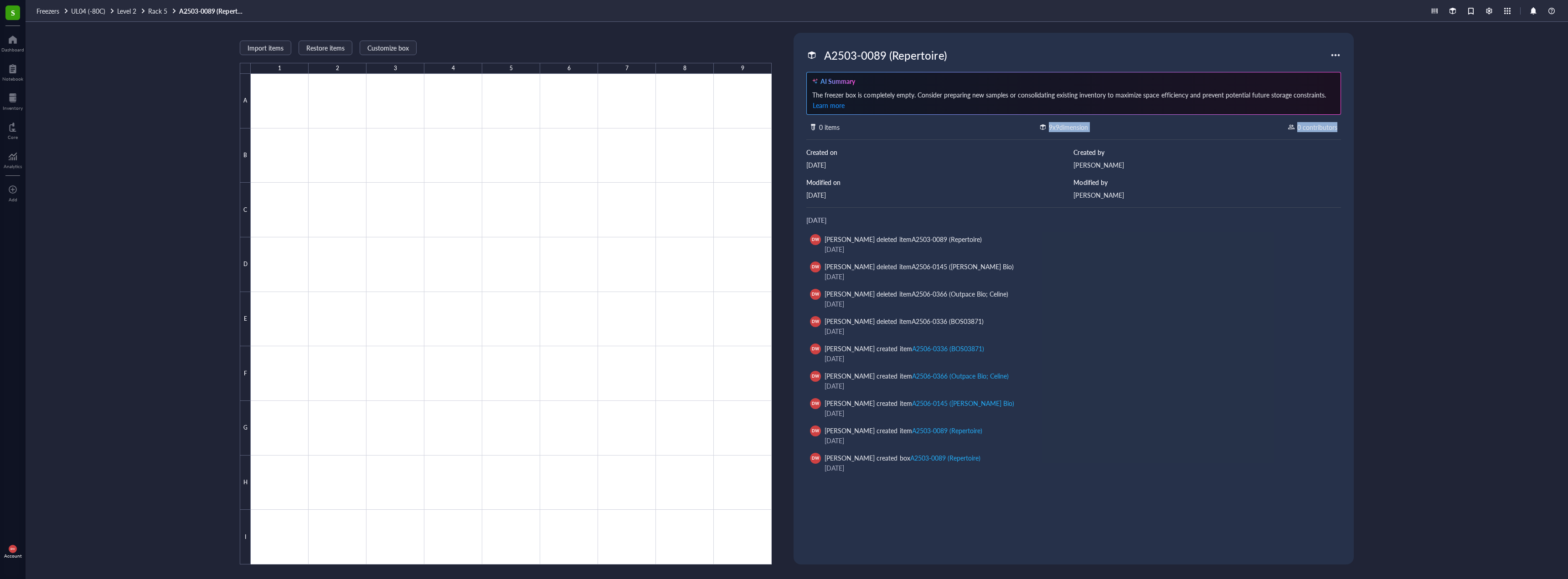
click at [1029, 122] on div "A2503-0089 (Repertoire) AI Summary The freezer box is completely empty. Conside…" at bounding box center [1074, 299] width 553 height 524
drag, startPoint x: 1000, startPoint y: 94, endPoint x: 607, endPoint y: 82, distance: 393.2
click at [922, 45] on div "A2503-0089 (Repertoire) AI Summary The freezer box is completely empty. Conside…" at bounding box center [1074, 299] width 553 height 524
click at [396, 46] on span "Customize box" at bounding box center [388, 48] width 41 height 7
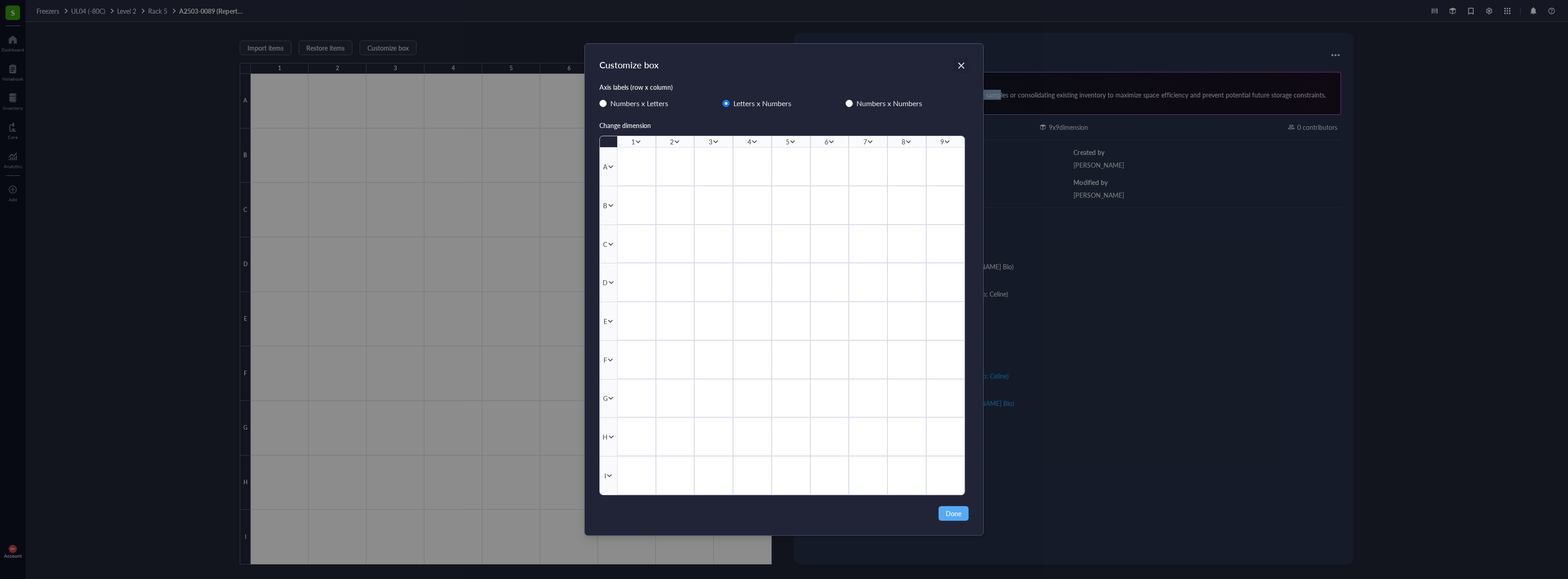
click at [958, 71] on div "Close" at bounding box center [961, 66] width 15 height 15
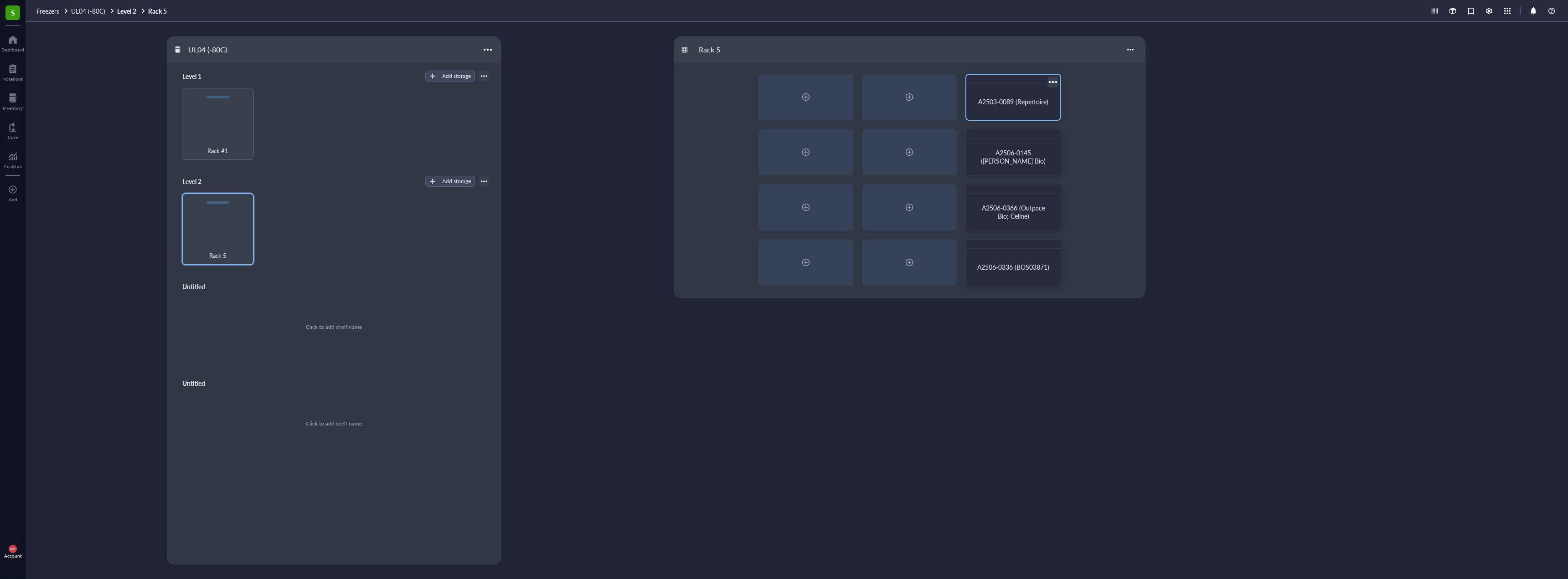
click at [1013, 112] on div "A2503-0089 (Repertoire)" at bounding box center [1013, 102] width 86 height 29
click at [1053, 79] on div at bounding box center [1053, 82] width 13 height 13
click at [1080, 114] on div "Customize box" at bounding box center [1085, 111] width 41 height 8
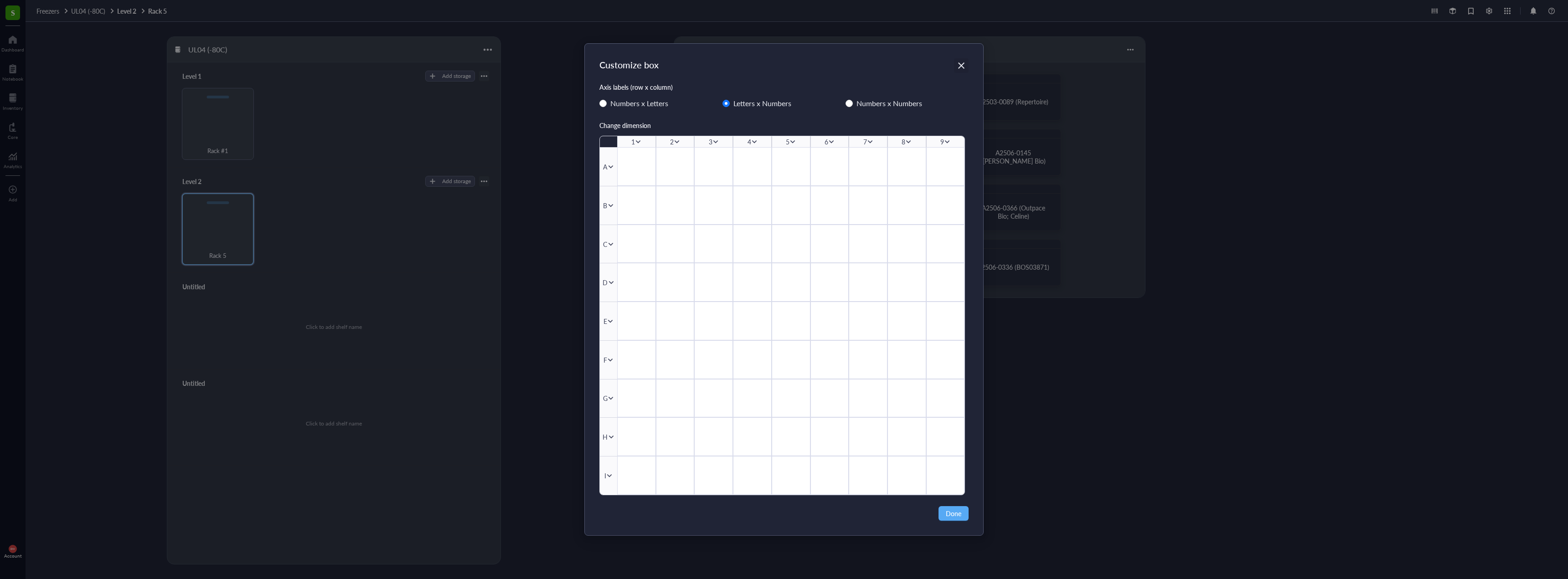
click at [965, 58] on div "Close" at bounding box center [961, 66] width 15 height 15
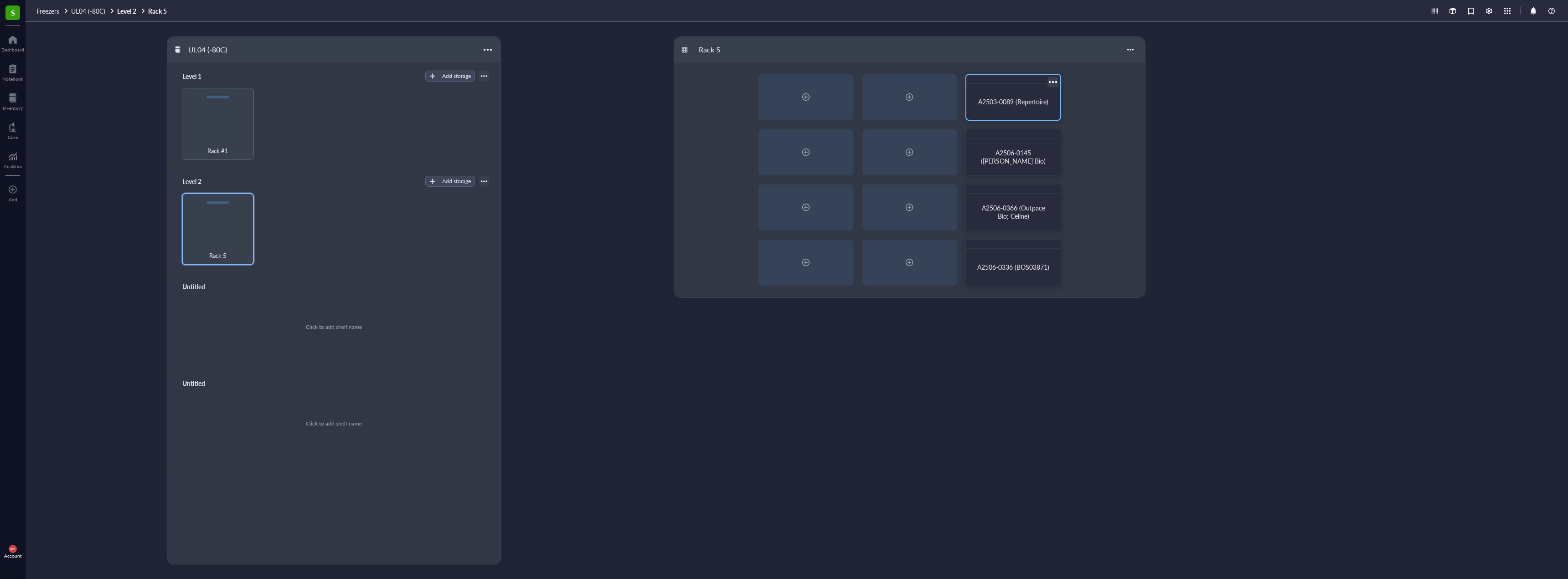
click at [1054, 81] on div at bounding box center [1053, 82] width 13 height 13
click at [1012, 99] on span "A2503-0089 (Repertoire)" at bounding box center [1013, 102] width 70 height 9
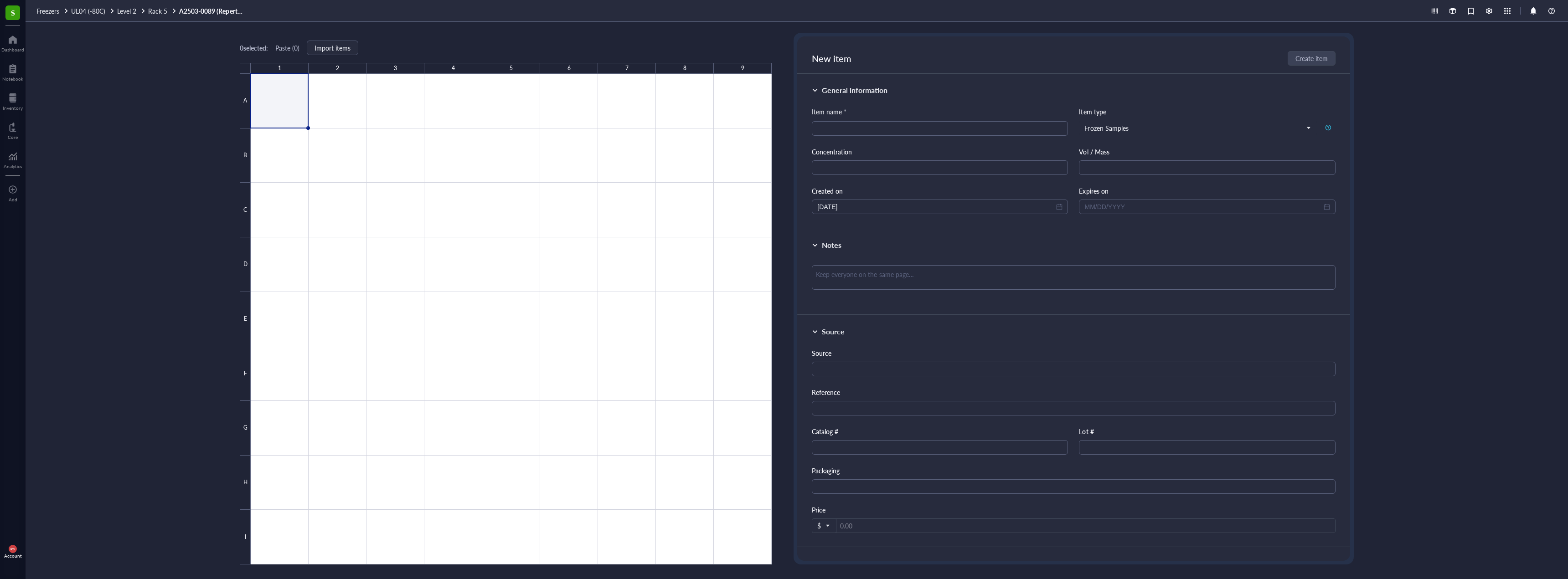
click at [206, 10] on link "A2503-0089 (Repertoire)" at bounding box center [213, 10] width 68 height 8
click at [217, 8] on link "A2503-0089 (Repertoire)" at bounding box center [213, 10] width 68 height 8
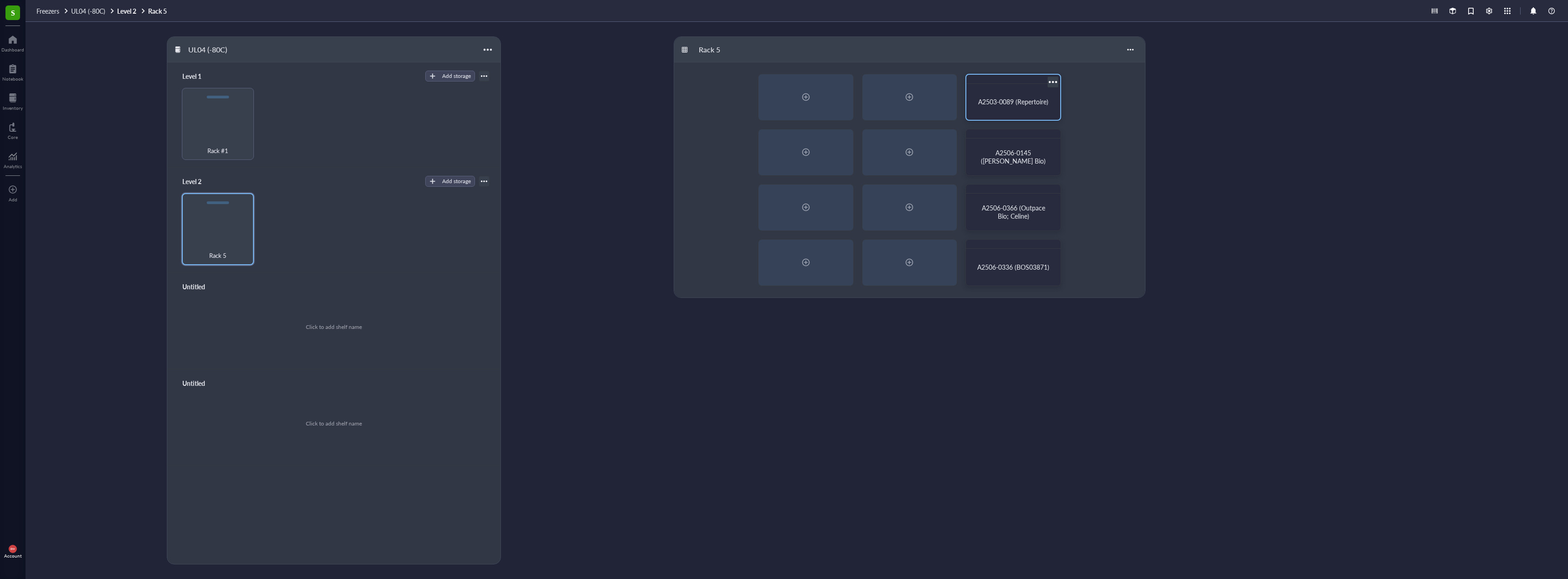
click at [1054, 79] on div at bounding box center [1053, 82] width 13 height 13
click at [1106, 180] on div "Settings" at bounding box center [1085, 178] width 61 height 8
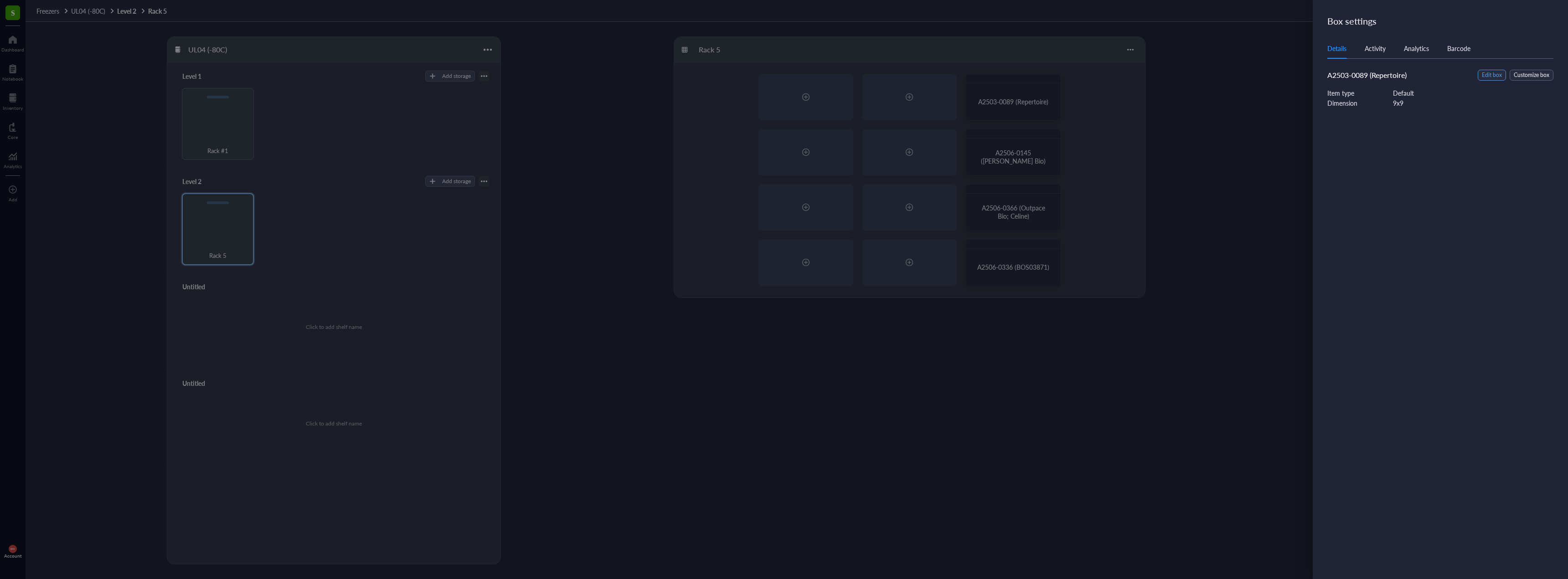
click at [1498, 74] on span "Edit box" at bounding box center [1491, 75] width 20 height 9
drag, startPoint x: 1439, startPoint y: 63, endPoint x: 1429, endPoint y: 71, distance: 12.8
click at [1438, 66] on input "A2503-0089 (Repertoire)" at bounding box center [1446, 63] width 237 height 15
type input "A2503-0089 (Repertoire; RNA/Protein Extracts)"
click at [1553, 24] on span "Save" at bounding box center [1550, 22] width 13 height 7
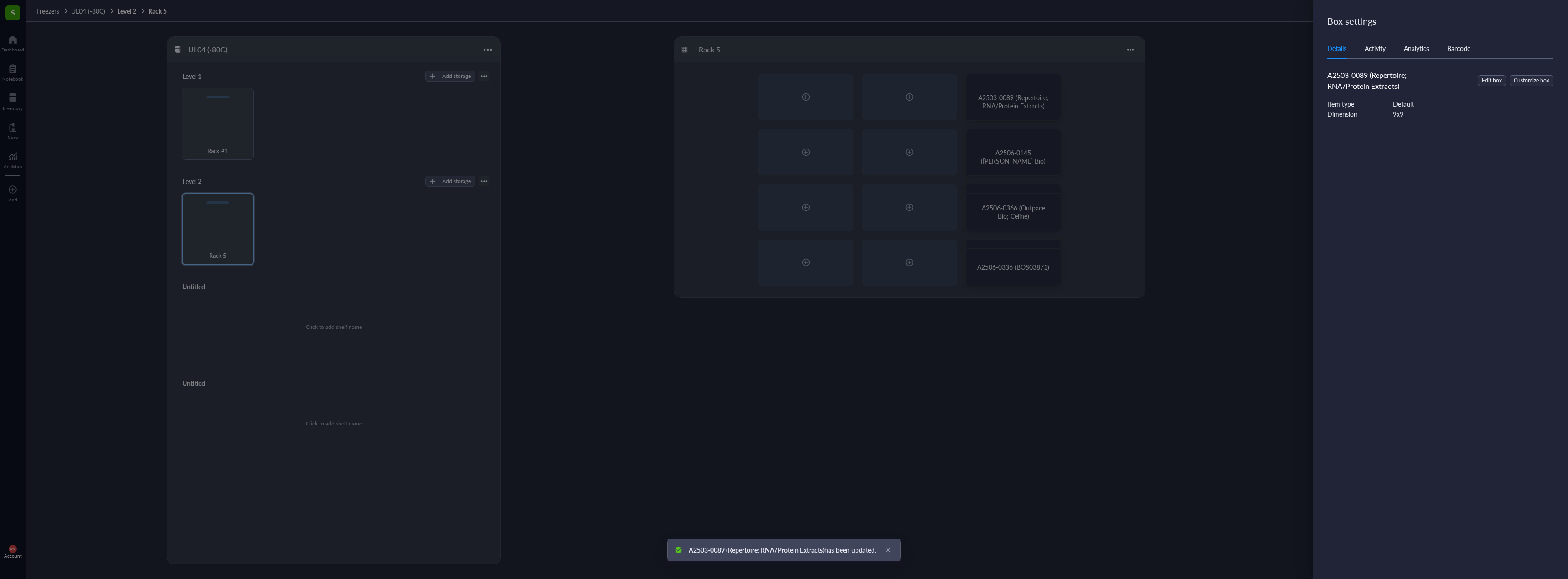
click at [1040, 135] on div at bounding box center [784, 290] width 1568 height 579
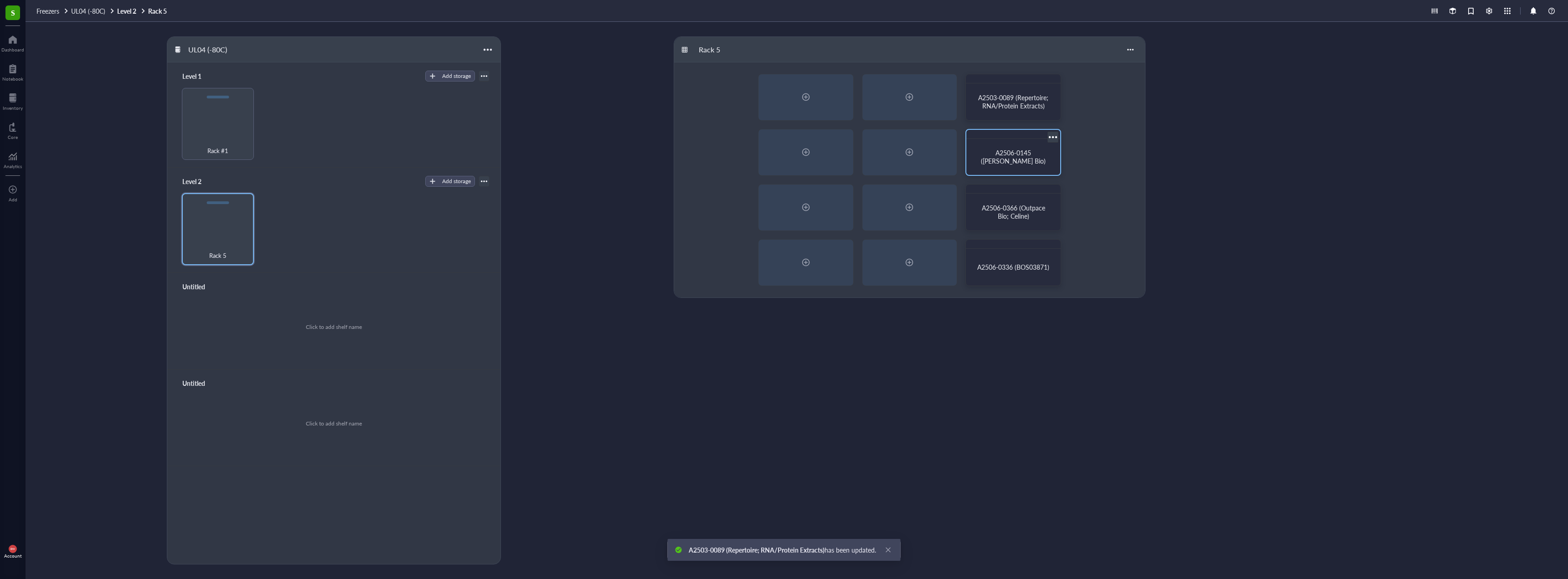
click at [1026, 147] on div "A2506-0145 (Boster Bio)" at bounding box center [1013, 156] width 86 height 29
click at [1054, 136] on div at bounding box center [1053, 137] width 13 height 13
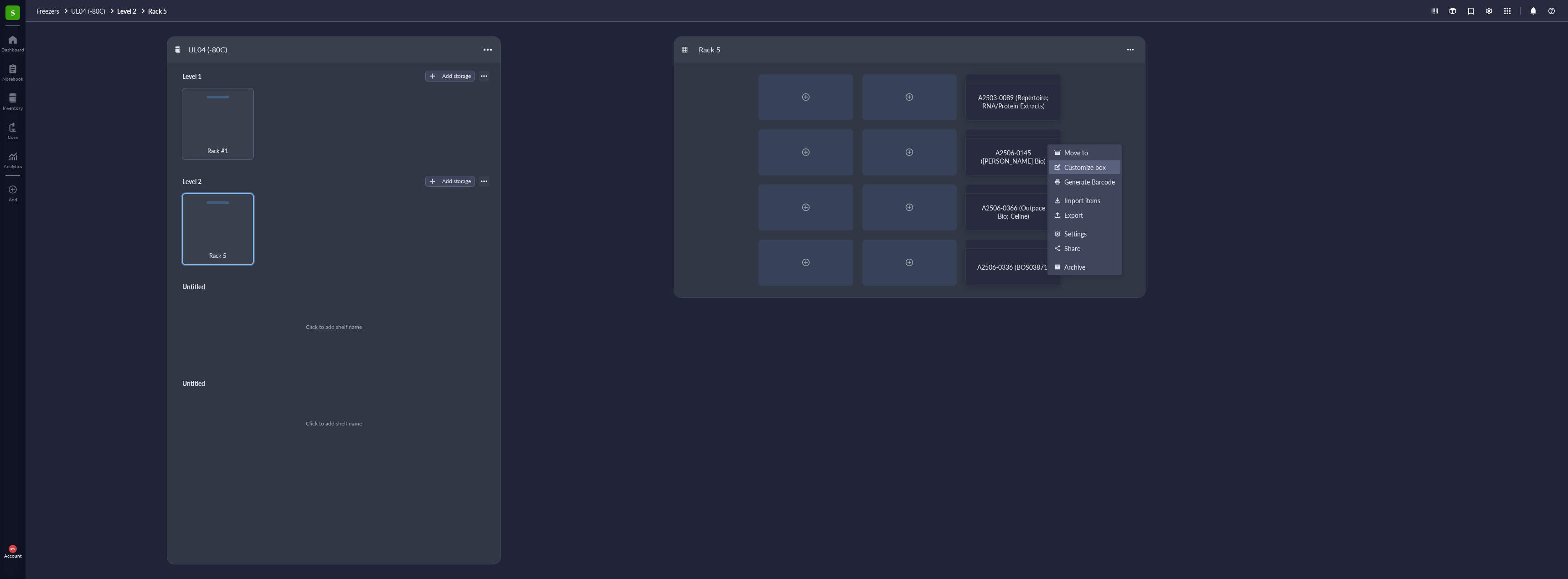
click at [1095, 168] on div "Customize box" at bounding box center [1085, 167] width 41 height 8
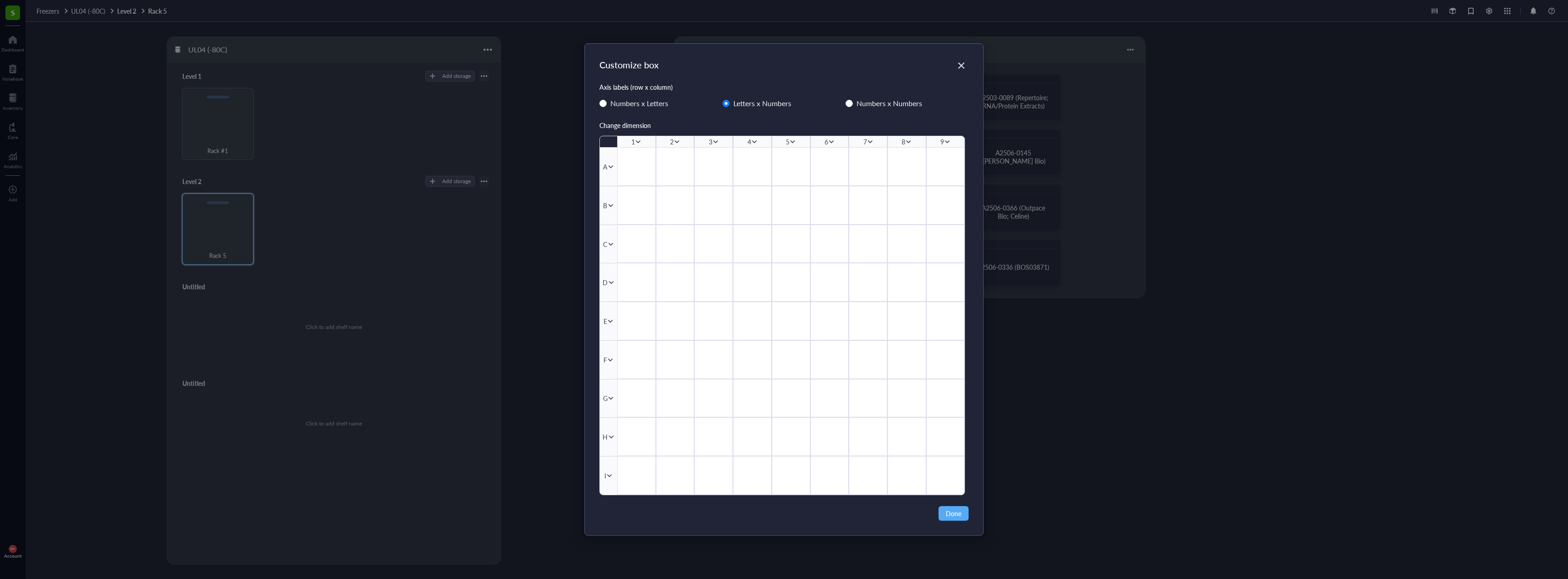
drag, startPoint x: 957, startPoint y: 66, endPoint x: 966, endPoint y: 85, distance: 21.0
click at [960, 65] on icon "Close" at bounding box center [962, 66] width 9 height 9
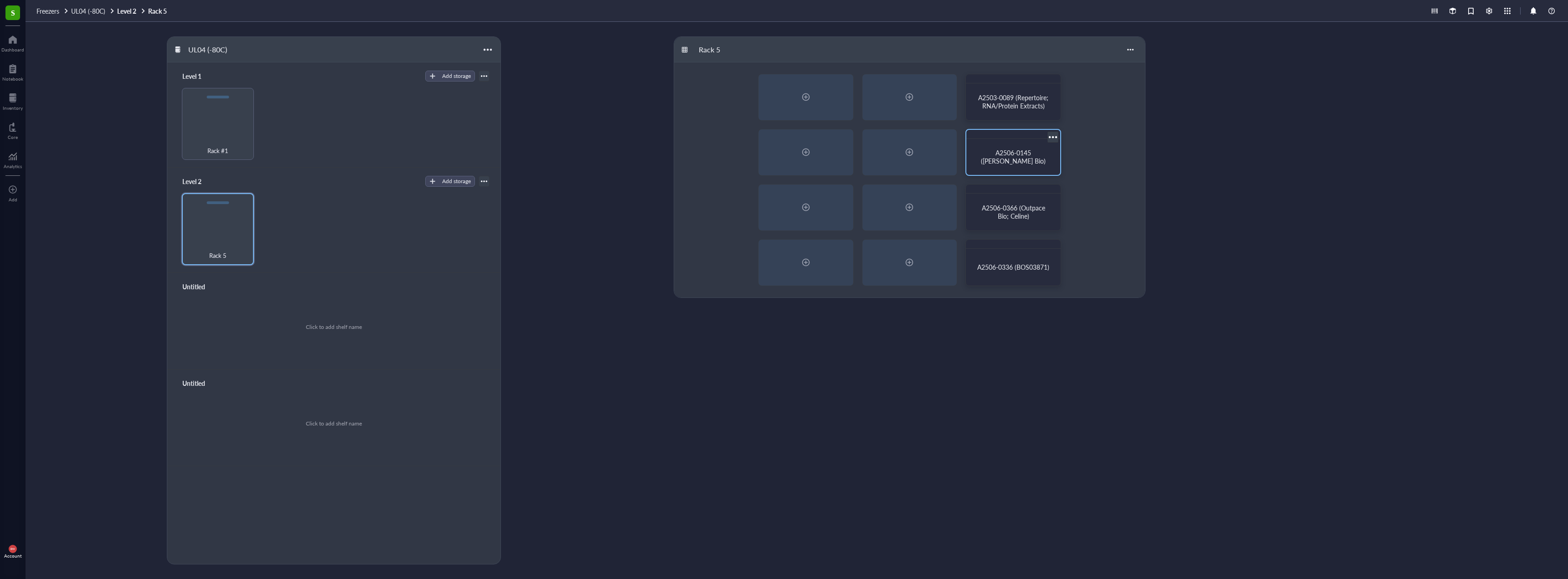
click at [1052, 136] on div at bounding box center [1053, 137] width 13 height 13
click at [1083, 233] on div "Settings" at bounding box center [1076, 233] width 23 height 8
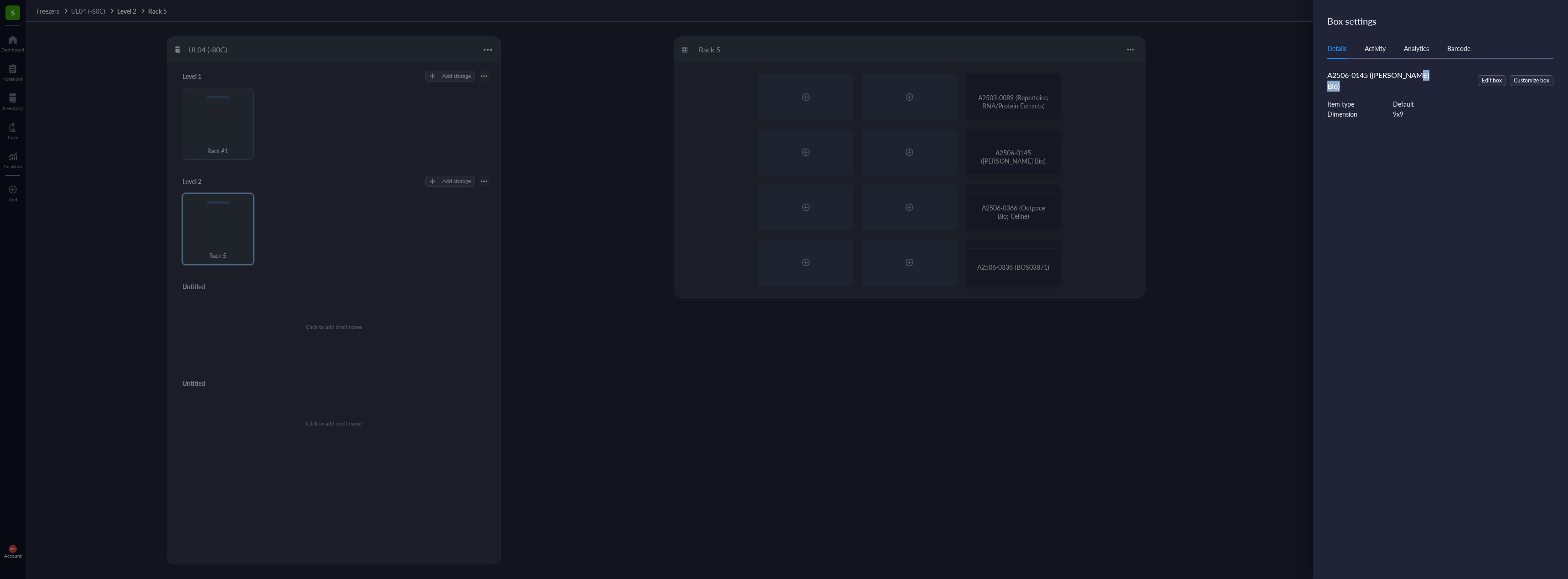
drag, startPoint x: 1406, startPoint y: 81, endPoint x: 1453, endPoint y: 77, distance: 47.2
click at [1449, 77] on div "A2506-0145 (Boster Bio) Edit box Customize box Item type Default Dimension 9 x 9" at bounding box center [1446, 102] width 237 height 64
click at [1489, 79] on span "Edit box" at bounding box center [1491, 81] width 20 height 9
drag, startPoint x: 1407, startPoint y: 61, endPoint x: 1241, endPoint y: 57, distance: 166.0
click at [1260, 59] on div "Edit box Cancel Save Box name A2506-0145 (Boster Bio) Item type Default" at bounding box center [784, 290] width 1568 height 579
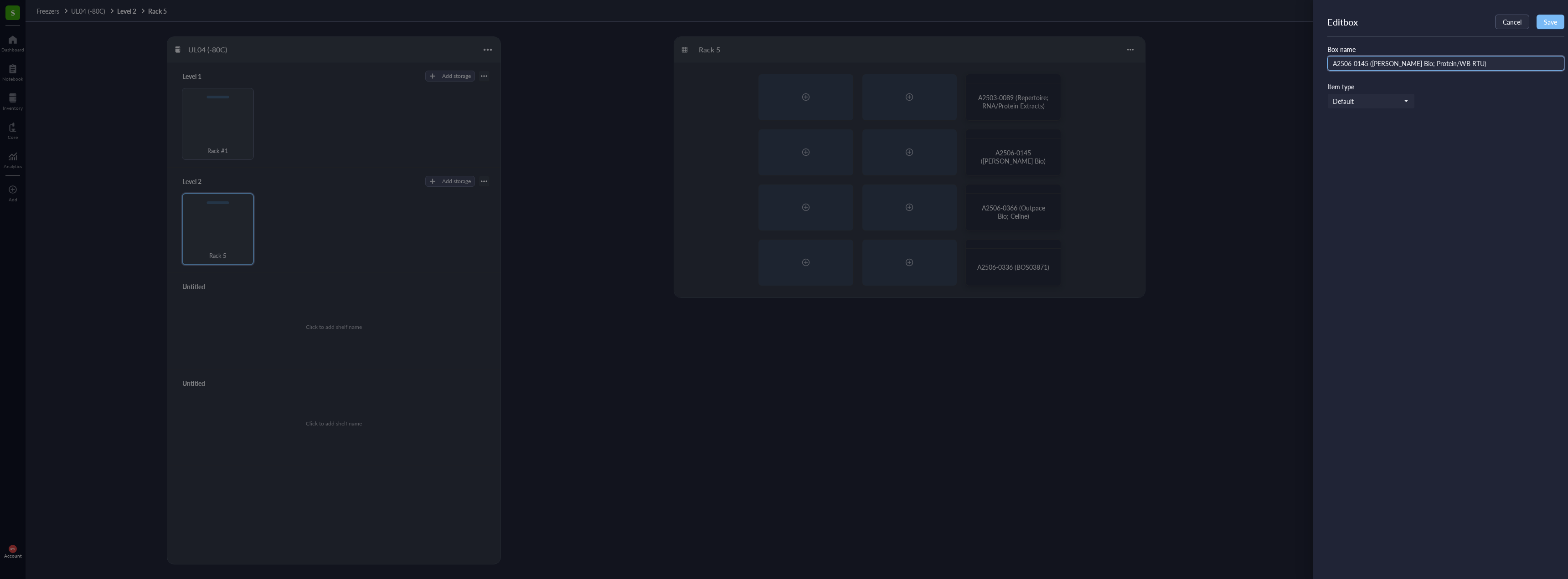
type input "A2506-0145 (Boster Bio; Protein/WB RTU)"
click at [1549, 22] on span "Save" at bounding box center [1550, 22] width 13 height 7
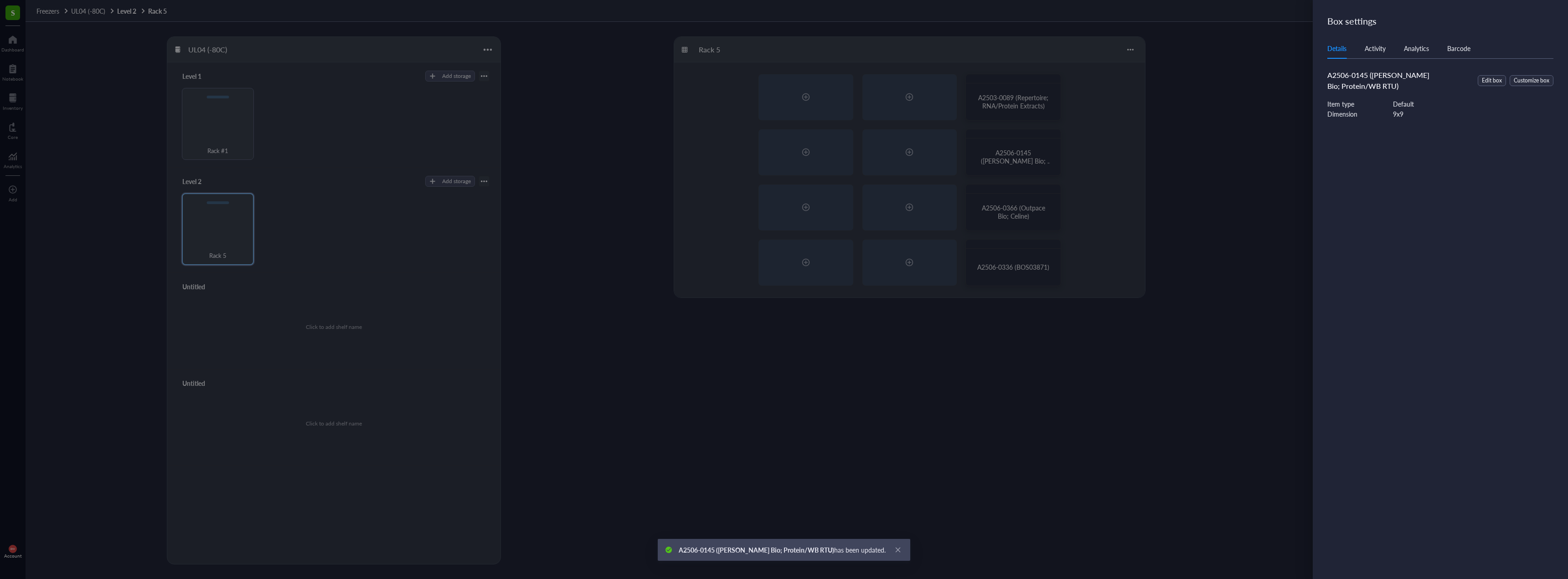
click at [1321, 130] on div "Box settings Details Activity Analytics Barcode A2506-0145 (Boster Bio; Protein…" at bounding box center [1440, 290] width 255 height 579
click at [1062, 212] on div at bounding box center [784, 290] width 1568 height 579
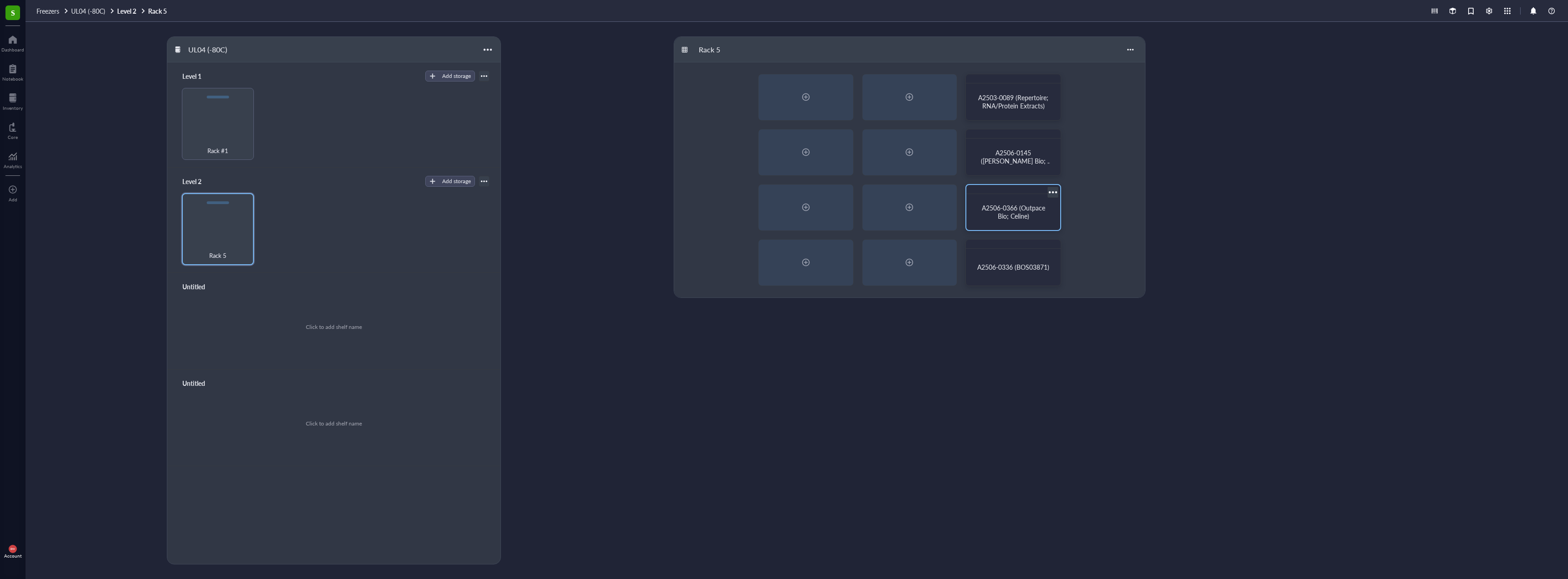
click at [1023, 213] on span "A2506-0366 (Outpace Bio; Celine)" at bounding box center [1014, 212] width 65 height 17
click at [1052, 190] on div at bounding box center [1053, 192] width 13 height 13
click at [1101, 142] on div "Settings" at bounding box center [1085, 143] width 61 height 8
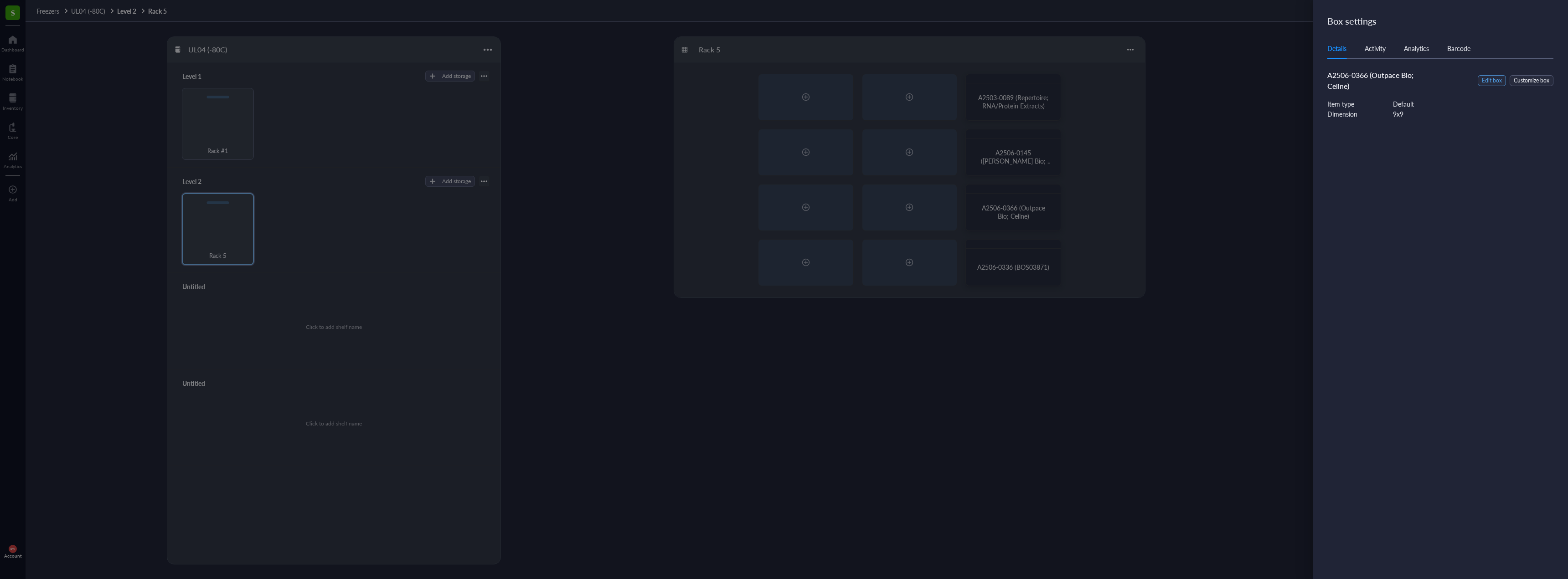
click at [1500, 77] on span "Edit box" at bounding box center [1491, 81] width 20 height 9
drag, startPoint x: 1438, startPoint y: 56, endPoint x: 1443, endPoint y: 58, distance: 5.4
click at [1440, 57] on input "A2506-0366 (Outpace Bio; Celine)" at bounding box center [1446, 63] width 237 height 15
drag, startPoint x: 1450, startPoint y: 63, endPoint x: 1373, endPoint y: 72, distance: 77.5
click at [1373, 72] on div "Box name A2506-0366 (Outpace Bio; Celine) Item type Default" at bounding box center [1446, 77] width 237 height 64
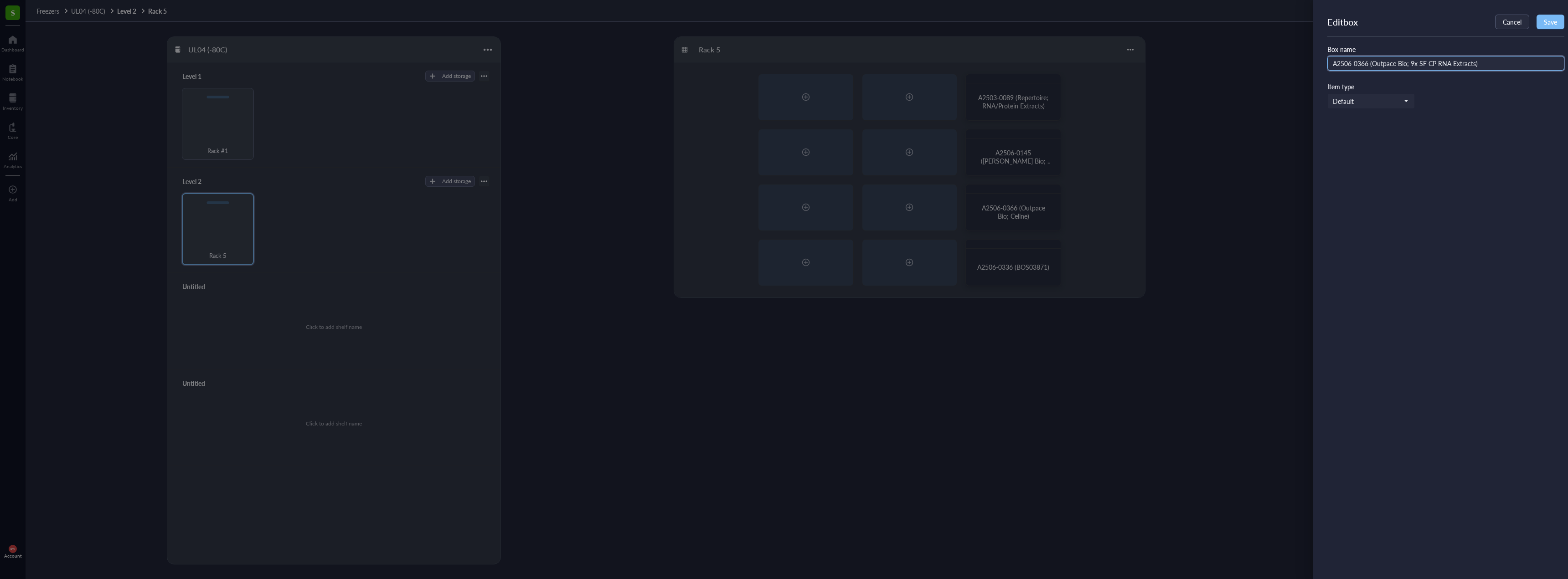
type input "A2506-0366 (Outpace Bio; 9x SF CP RNA Extracts)"
click at [1547, 26] on span "Save" at bounding box center [1550, 22] width 13 height 7
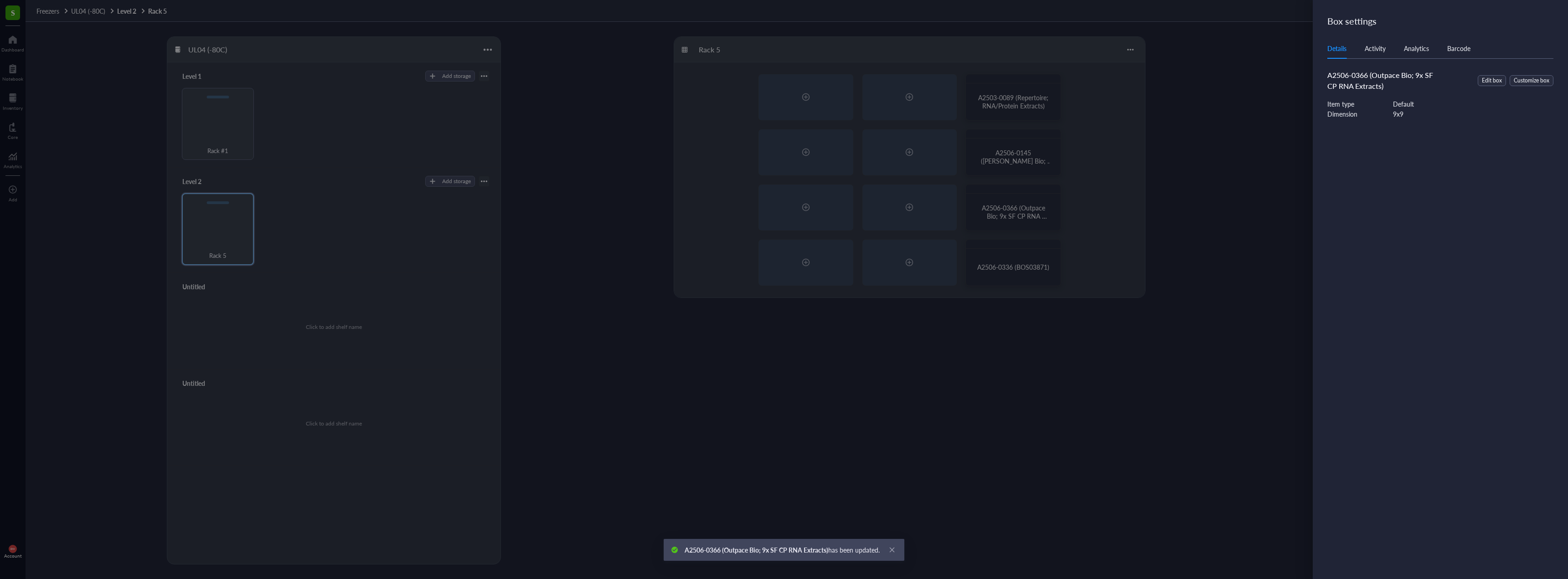
click at [1034, 214] on div at bounding box center [784, 290] width 1568 height 579
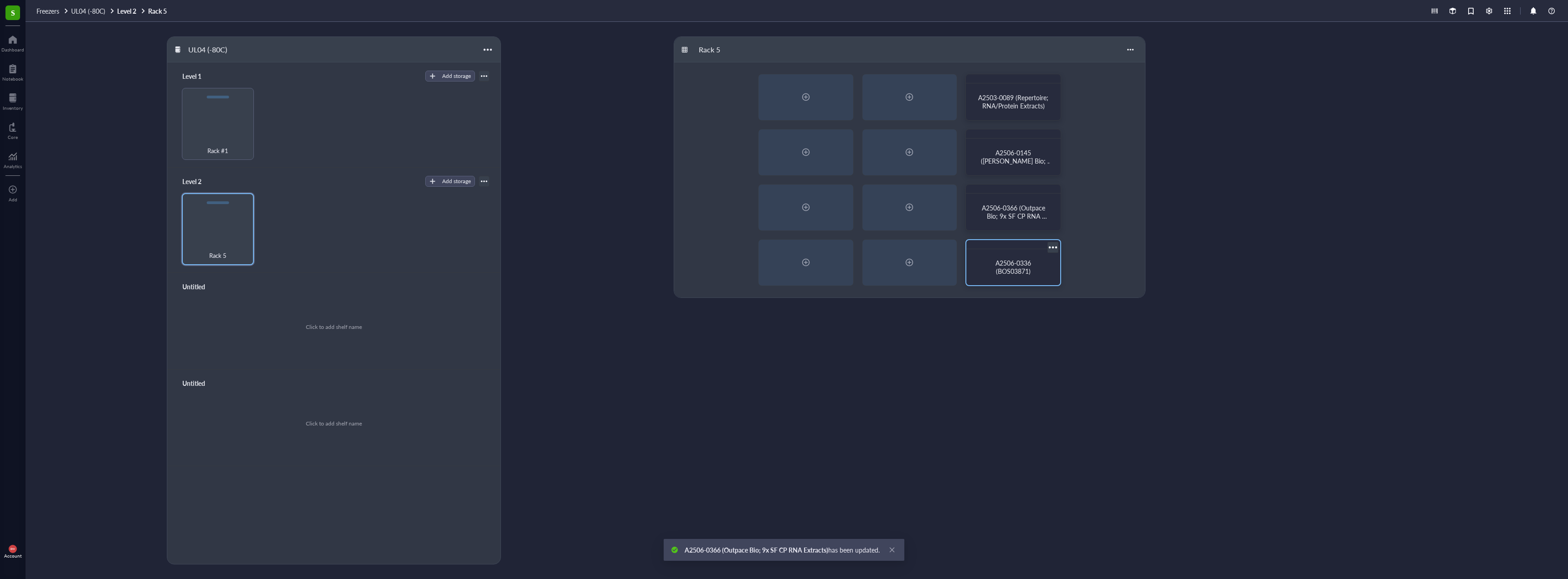
click at [1041, 253] on div "A2506-0336 (BOS03871)" at bounding box center [1013, 267] width 86 height 29
click at [1052, 247] on div at bounding box center [1053, 247] width 13 height 13
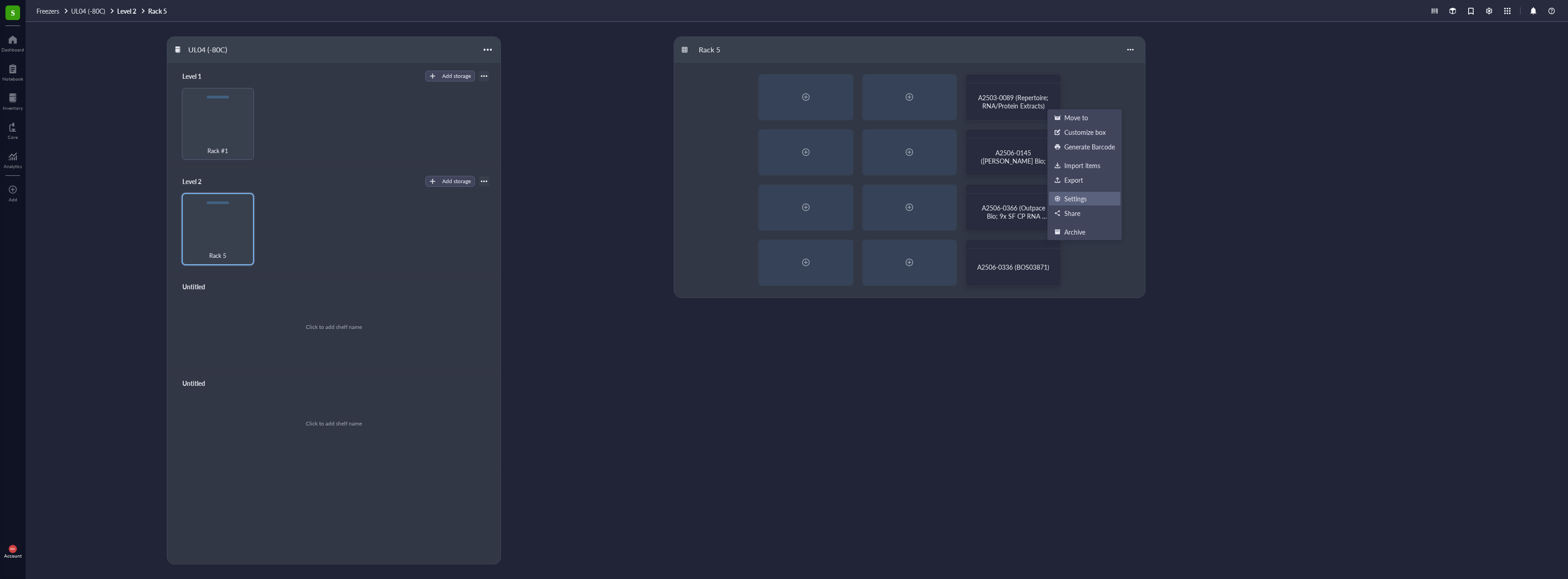
click at [1091, 196] on div "Settings" at bounding box center [1085, 198] width 61 height 8
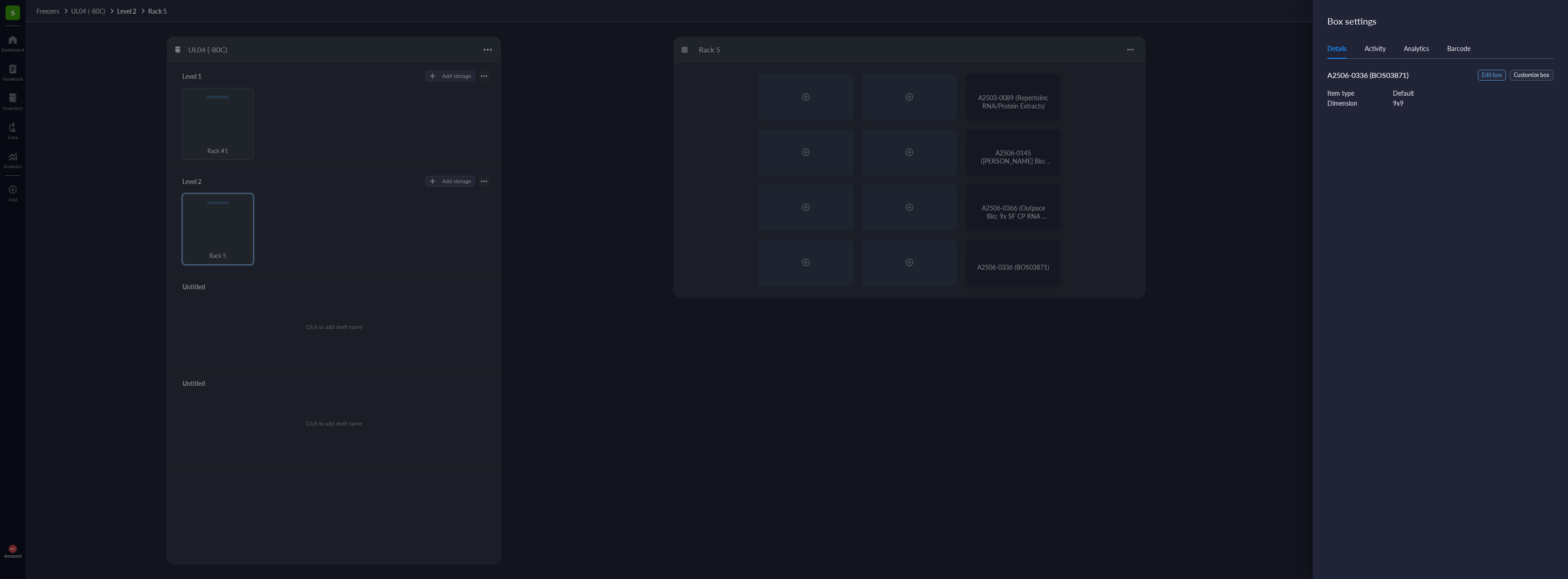
click at [1498, 71] on span "Edit box" at bounding box center [1491, 75] width 20 height 9
click at [1424, 66] on input "A2506-0336 (BOS03871)" at bounding box center [1446, 63] width 237 height 15
click at [1373, 66] on input "A2506-0336 (BOS03871" at bounding box center [1446, 63] width 237 height 15
click at [1421, 64] on input "A2506-0336/BOS03871" at bounding box center [1446, 63] width 237 height 15
type input "A2506-0336 [BOS03871] (12x Cell Lysates, 2x Ab for WB)"
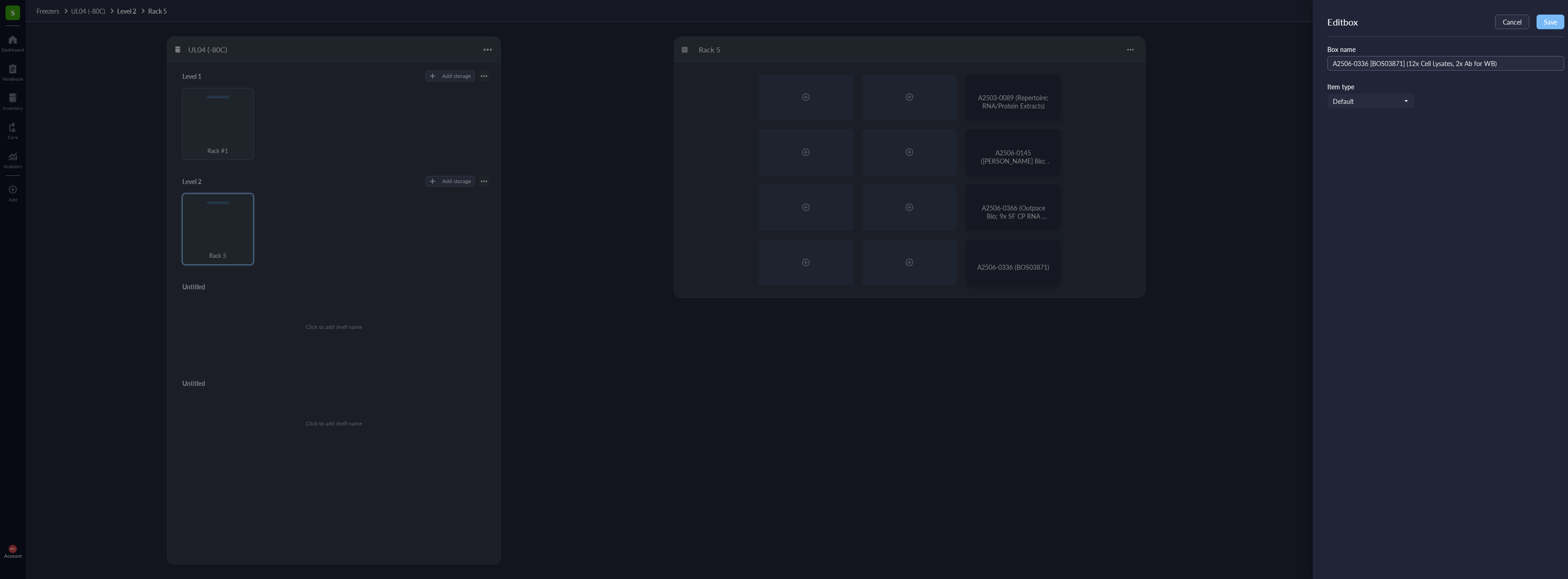
click at [1553, 24] on span "Save" at bounding box center [1550, 22] width 13 height 7
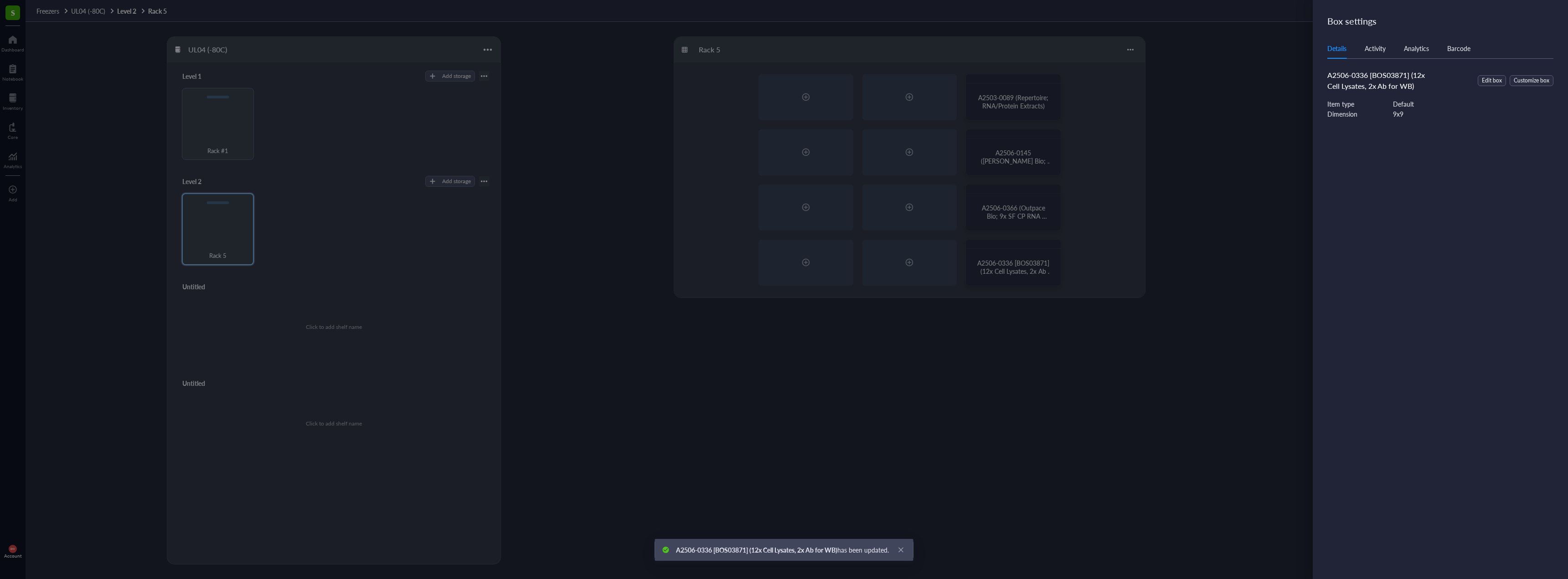
click at [1058, 271] on div at bounding box center [784, 290] width 1568 height 579
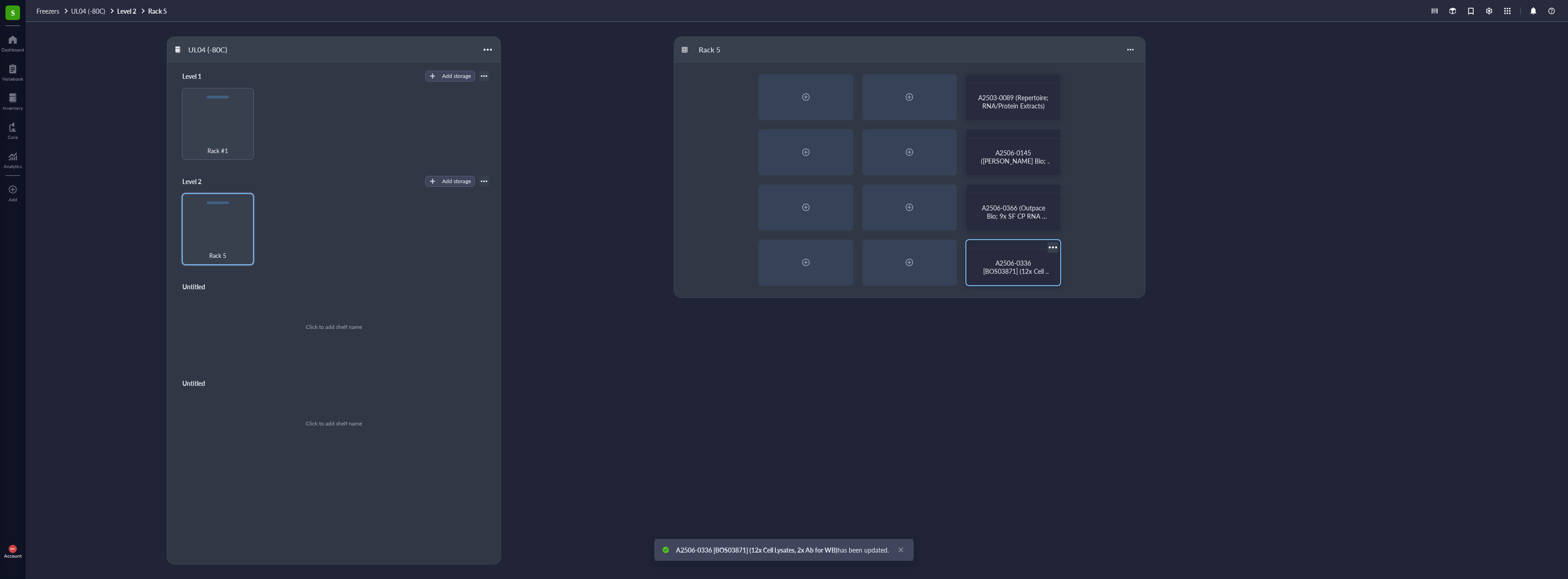
click at [1016, 272] on span "A2506-0336 [BOS03871] (12x Cell Lysates, 2x Ab for WB)" at bounding box center [1016, 271] width 69 height 26
click at [1019, 258] on div "A2506-0336 [BOS03871] (12x Cell Lysates, 2x Ab for WB)" at bounding box center [1013, 267] width 86 height 29
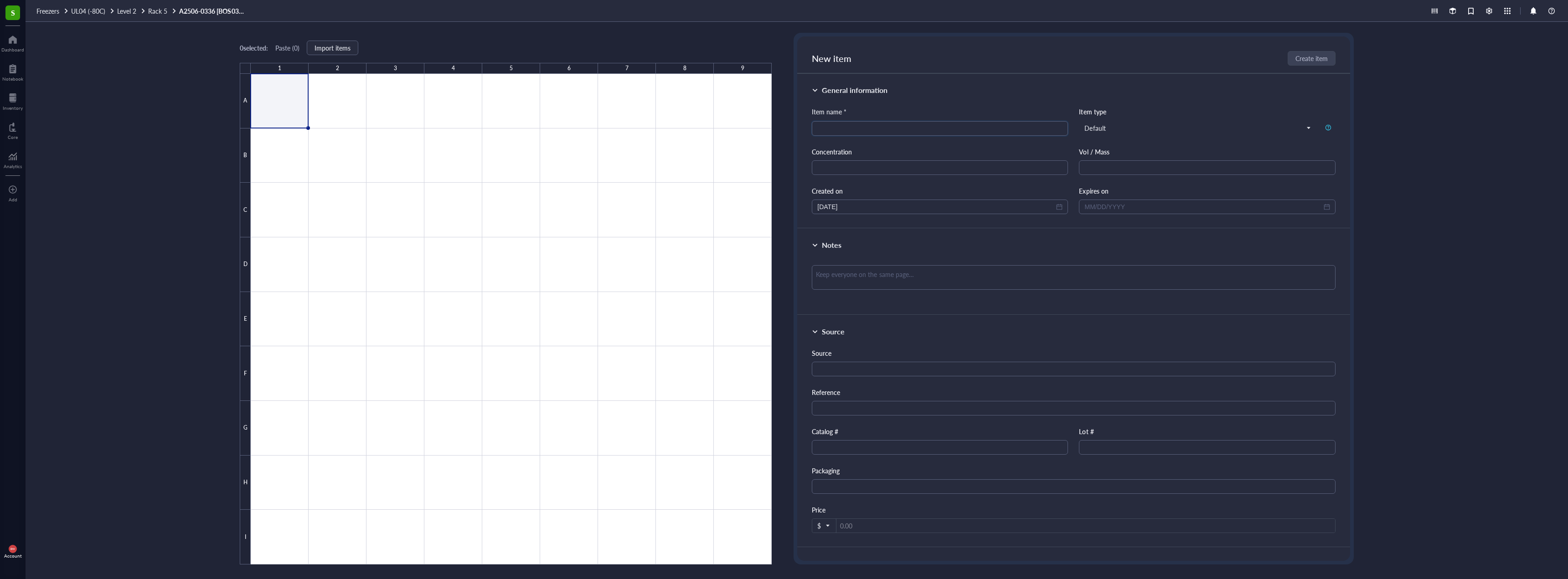
click at [268, 98] on div at bounding box center [511, 319] width 521 height 490
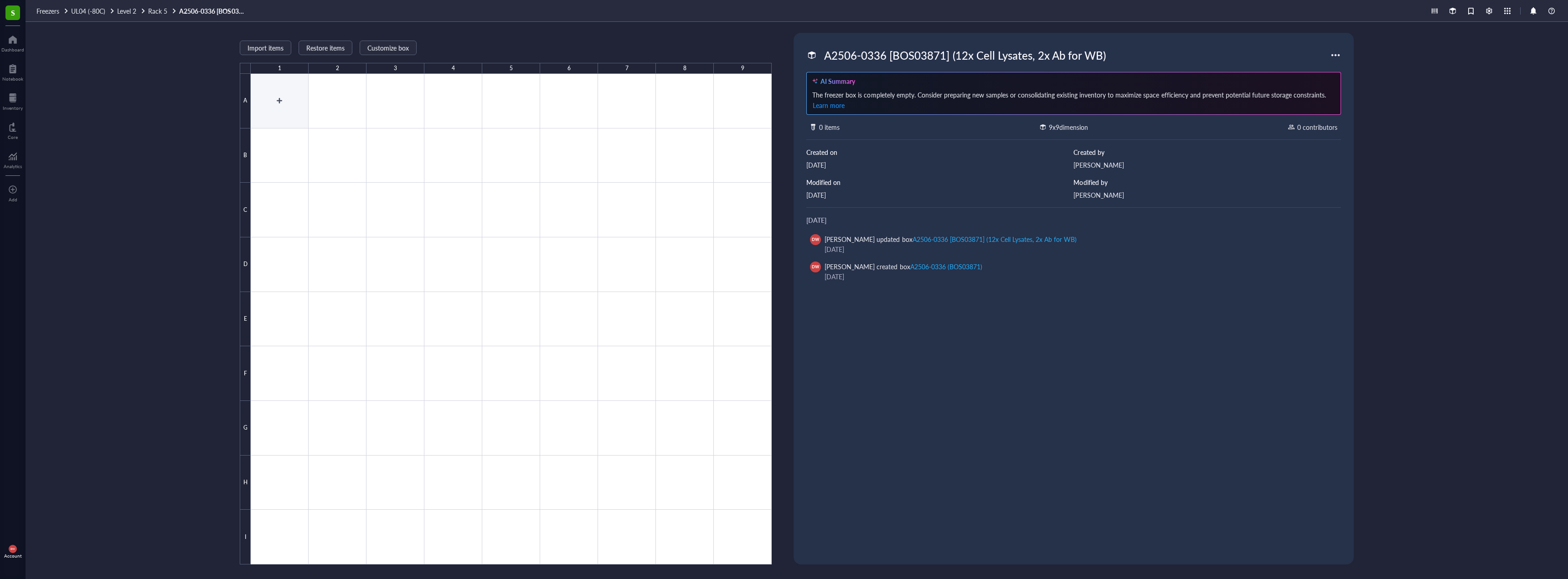
click at [253, 105] on div at bounding box center [511, 319] width 521 height 490
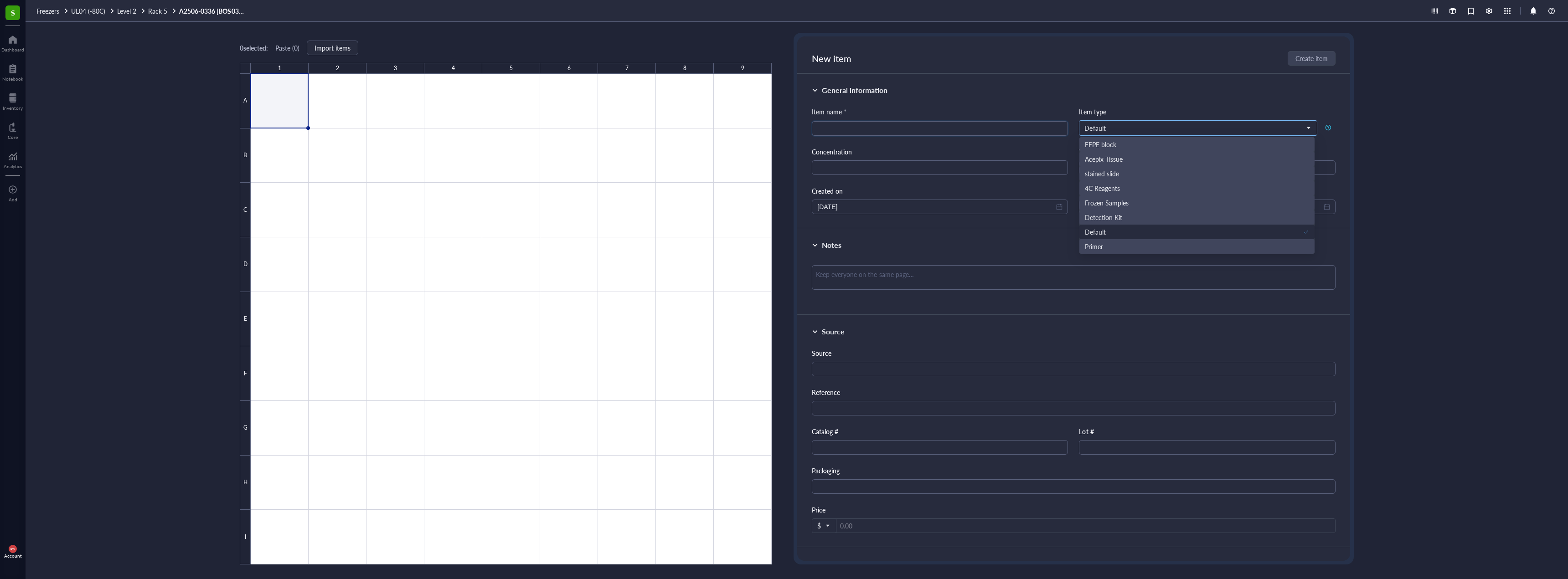
click at [1122, 128] on span "Default" at bounding box center [1197, 128] width 225 height 8
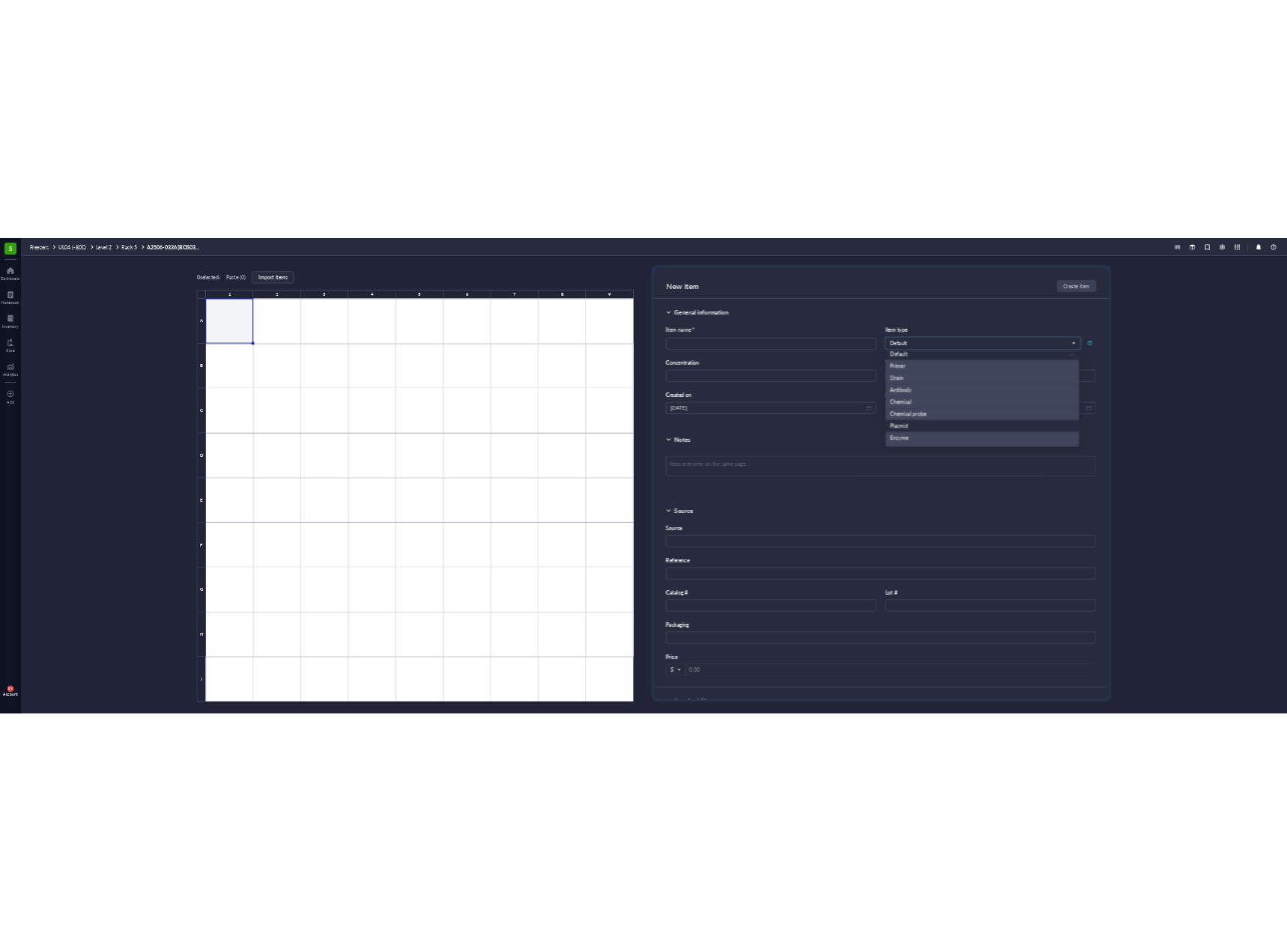
scroll to position [192, 0]
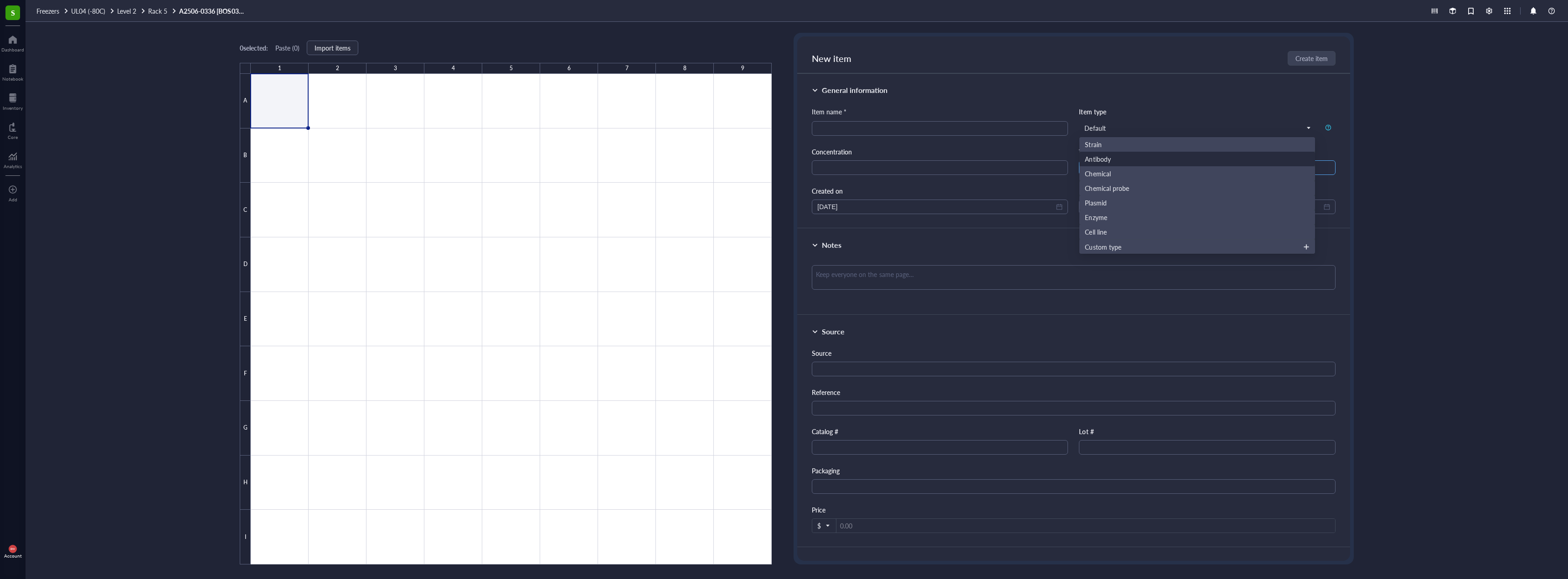
click at [1099, 161] on div "Antibody" at bounding box center [1097, 159] width 26 height 10
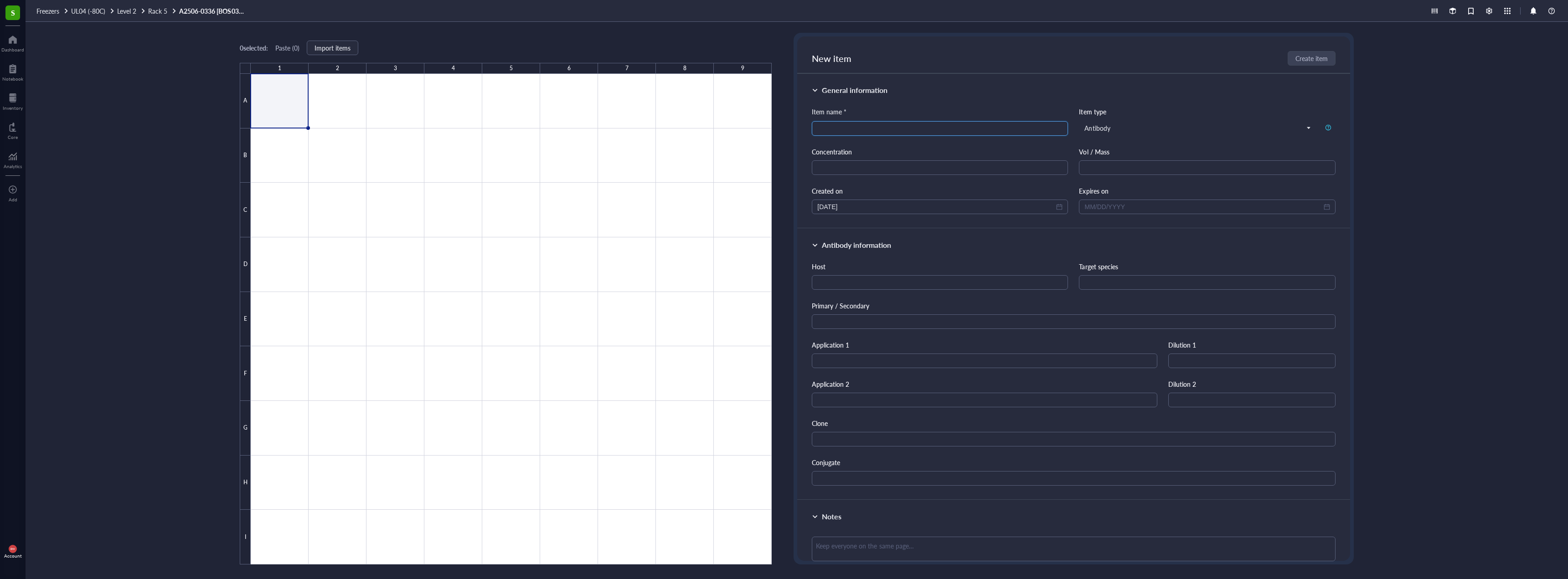
click at [914, 127] on input "search" at bounding box center [940, 128] width 245 height 13
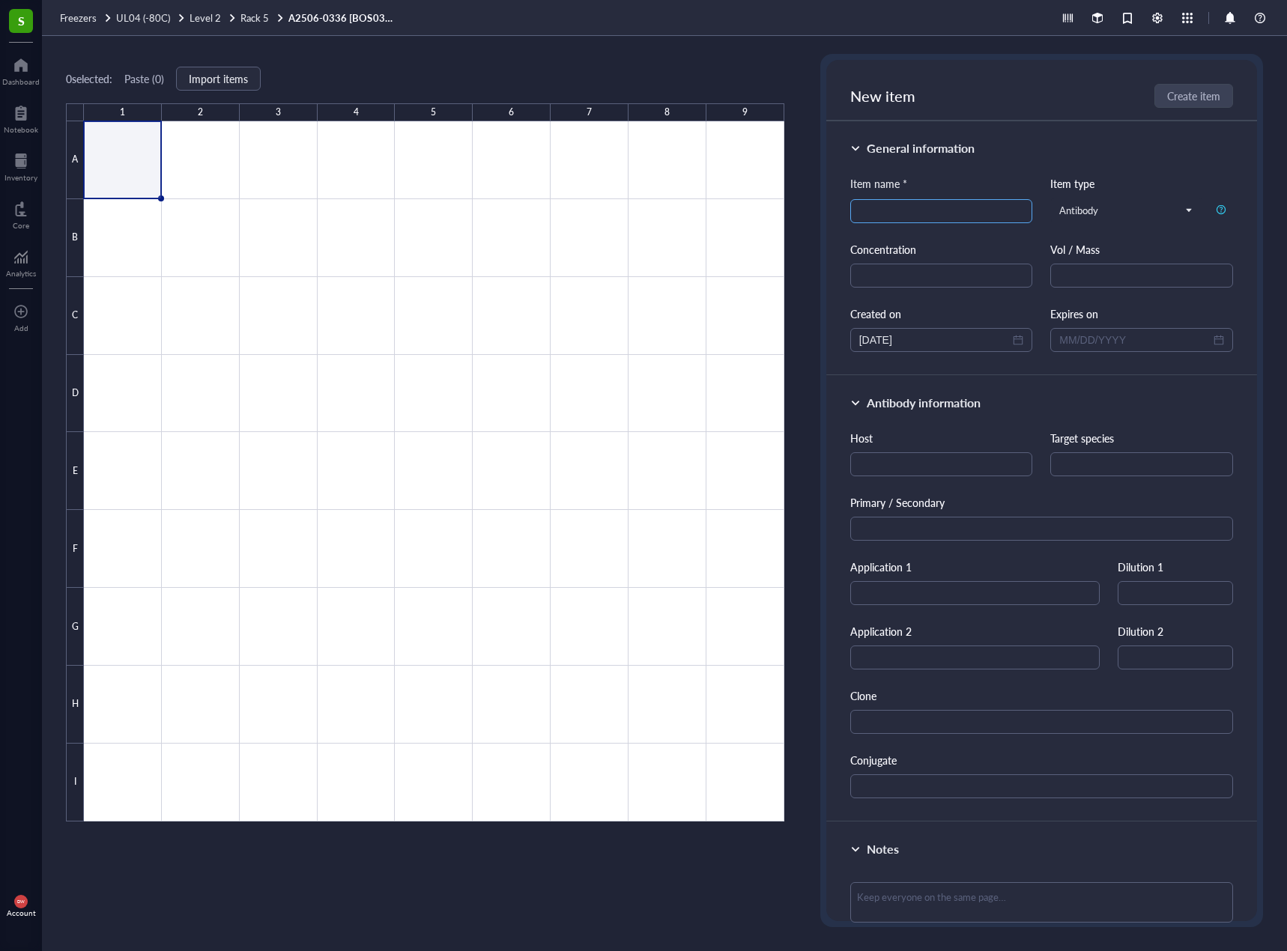
click at [896, 211] on input "search" at bounding box center [941, 211] width 165 height 22
type input "Anti-Phospho"
drag, startPoint x: 128, startPoint y: 165, endPoint x: 988, endPoint y: 224, distance: 861.7
click at [128, 165] on div at bounding box center [434, 471] width 700 height 700
click at [660, 228] on div "1 2 3 4 5 6 7 8 9 A B C D E F G H I A2506-0336 [BOS03871] (12x Cell Lysates, 2x…" at bounding box center [664, 493] width 1245 height 915
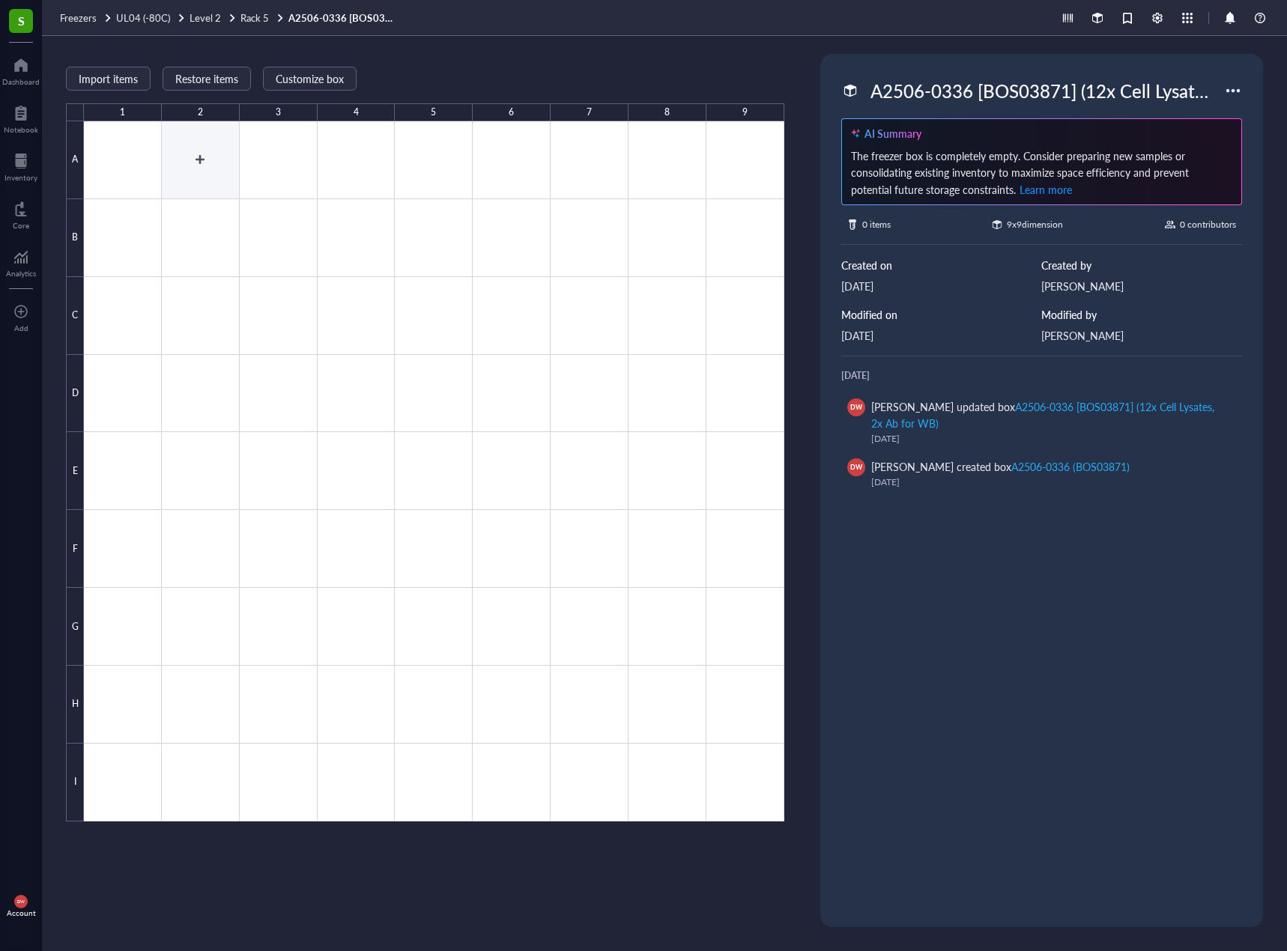
click at [143, 170] on div at bounding box center [434, 471] width 700 height 700
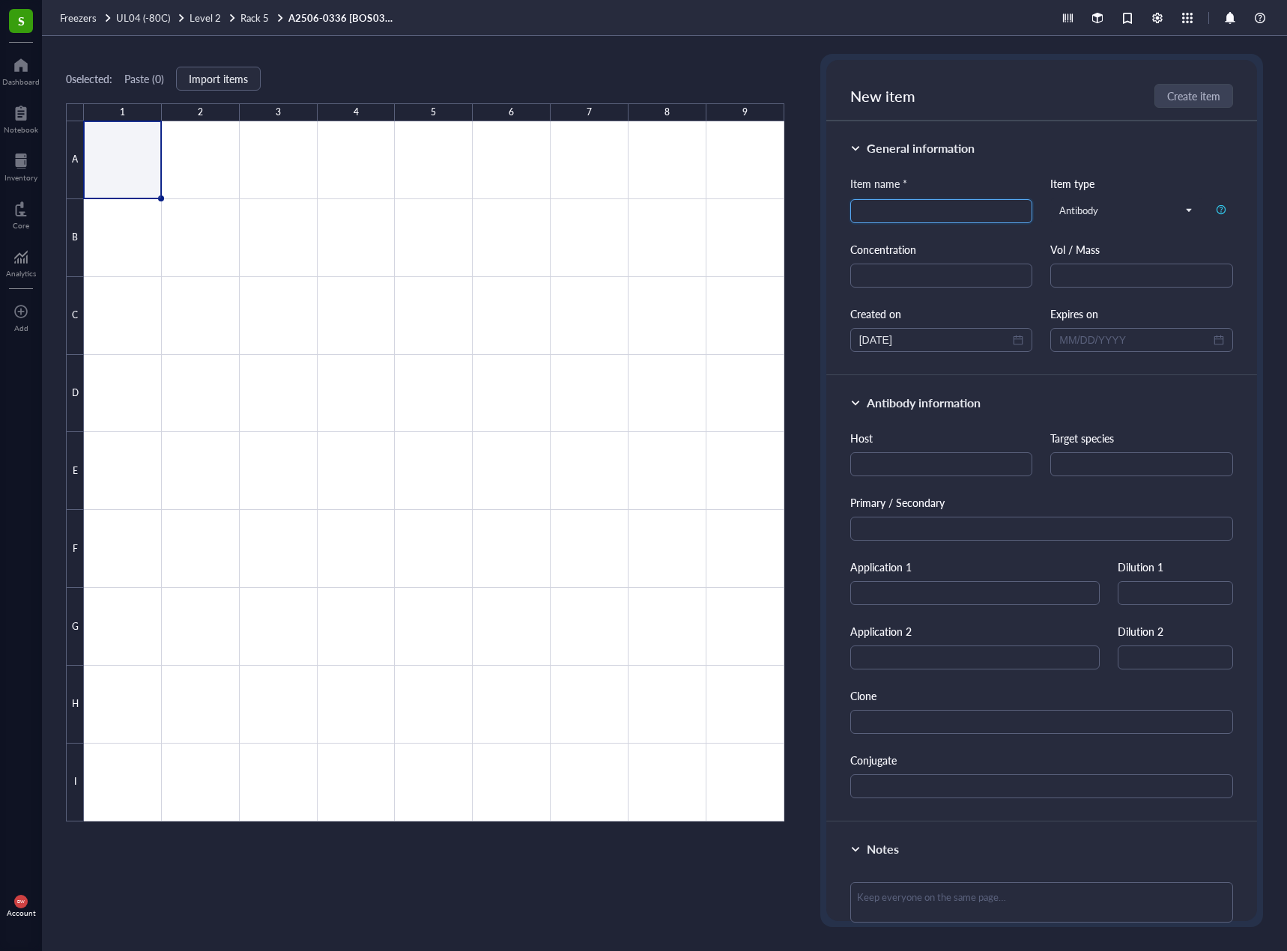
click at [923, 200] on input "search" at bounding box center [941, 211] width 165 height 22
paste input "Anti-Phospho - (Ser/Thr) Phe antibody"
drag, startPoint x: 923, startPoint y: 204, endPoint x: 1027, endPoint y: 206, distance: 104.1
click at [1030, 206] on div "Item name * Anti-Phospho - (Ser/Thr) Phe antibody Anti-Phospho - (Ser/Thr) Phe …" at bounding box center [1041, 263] width 383 height 177
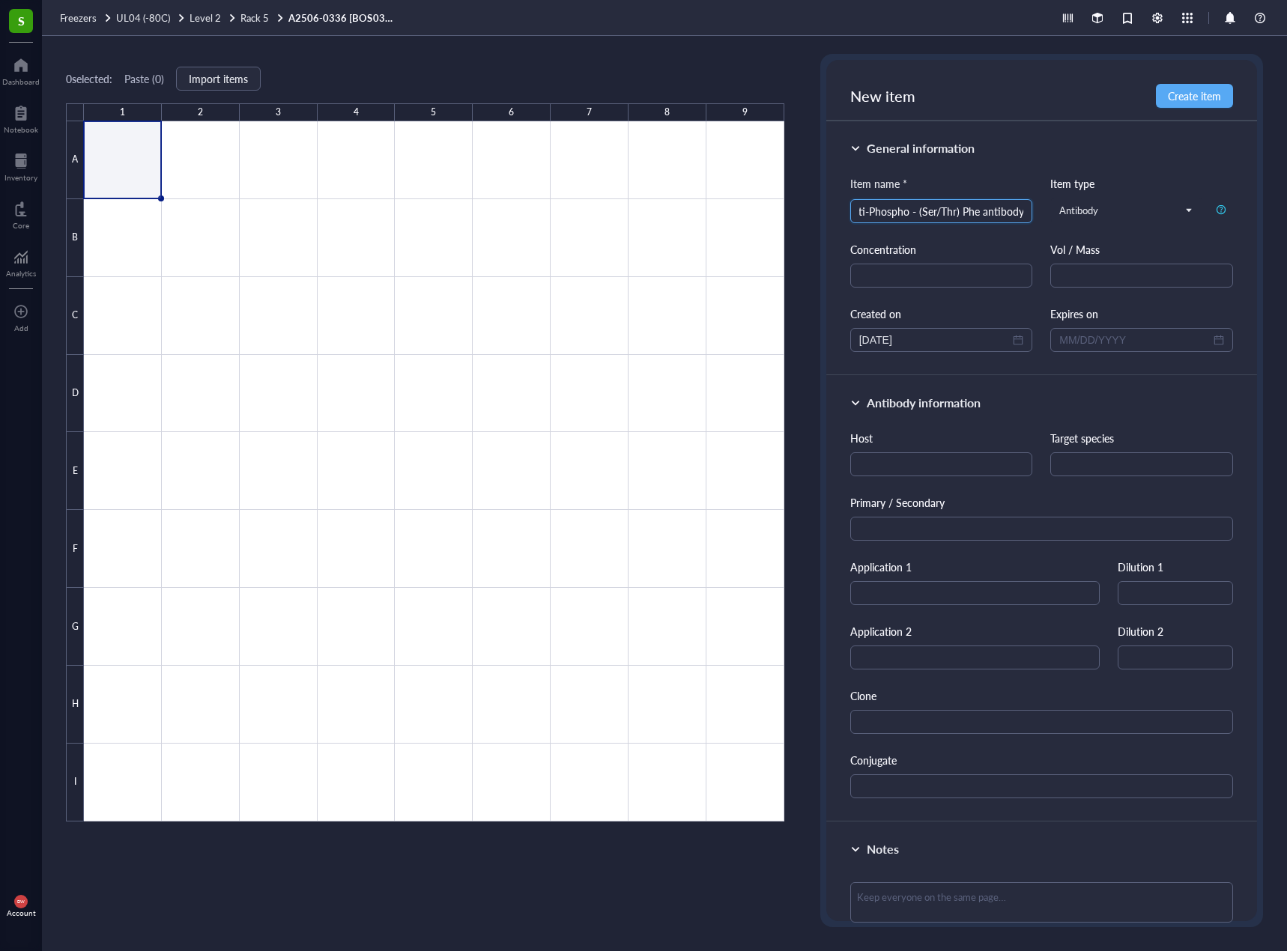
click at [1028, 212] on div "Anti-Phospho - (Ser/Thr) Phe antibody" at bounding box center [941, 211] width 183 height 24
click at [1024, 215] on div "Anti-Phospho - (Ser/Thr) Phe antibody" at bounding box center [941, 211] width 183 height 24
click at [1023, 215] on div "Anti-Phospho - (Ser/Thr) Phe antibody" at bounding box center [941, 211] width 183 height 24
click at [1021, 214] on div "Anti-Phospho - (Ser/Thr) Phe antibody" at bounding box center [941, 211] width 183 height 24
click at [979, 208] on input "Anti-Phospho - (Ser/Thr) Phe antibody" at bounding box center [941, 211] width 165 height 22
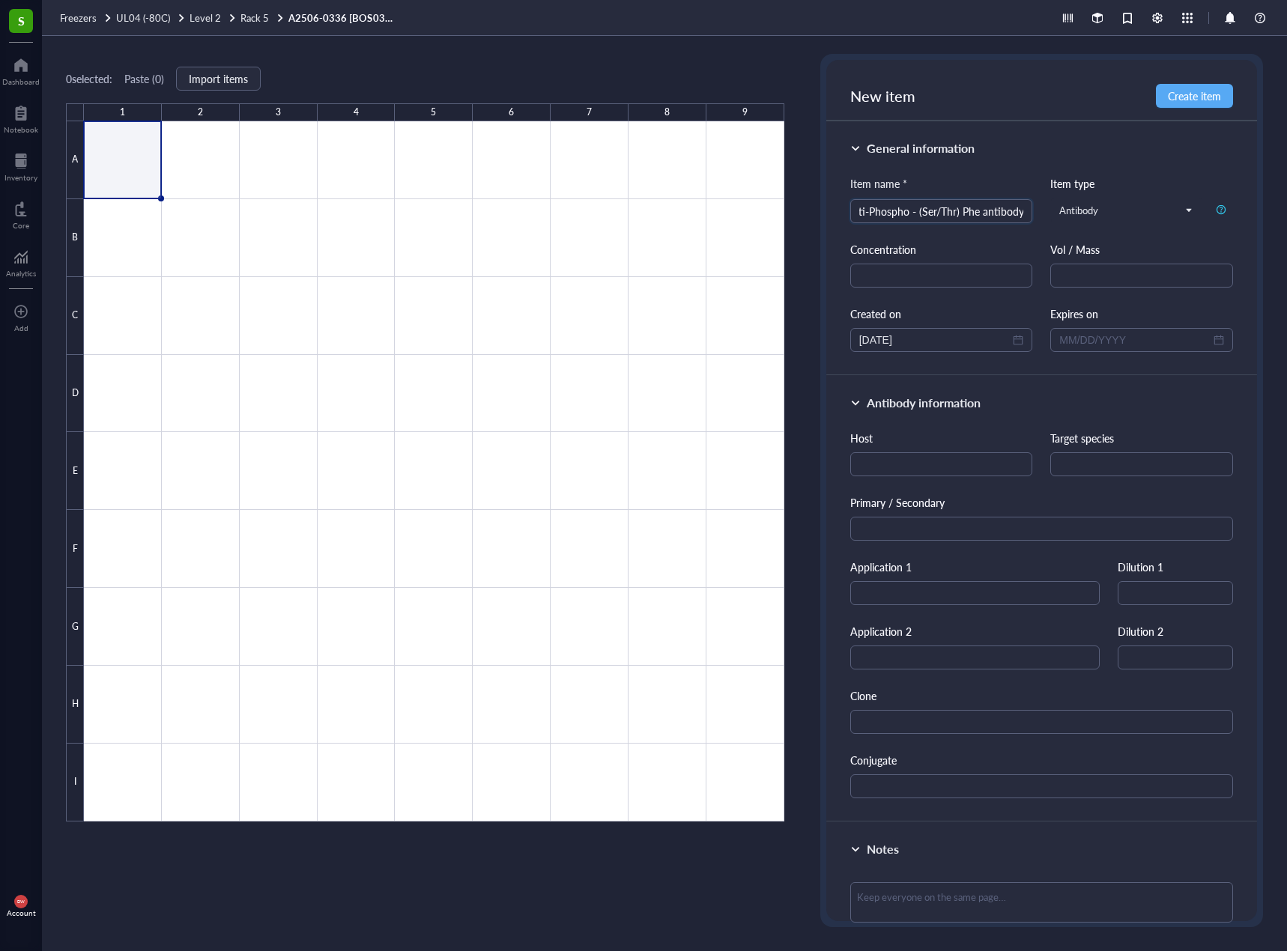
drag, startPoint x: 980, startPoint y: 208, endPoint x: 1039, endPoint y: 218, distance: 59.2
click at [1039, 218] on div "Item name * Anti-Phospho - (Ser/Thr) Phe antibody Anti-Phospho - (Ser/Thr) Phe …" at bounding box center [1041, 263] width 383 height 177
type input "Anti-Phospho - (Ser/Thr) Phe [AB17464]"
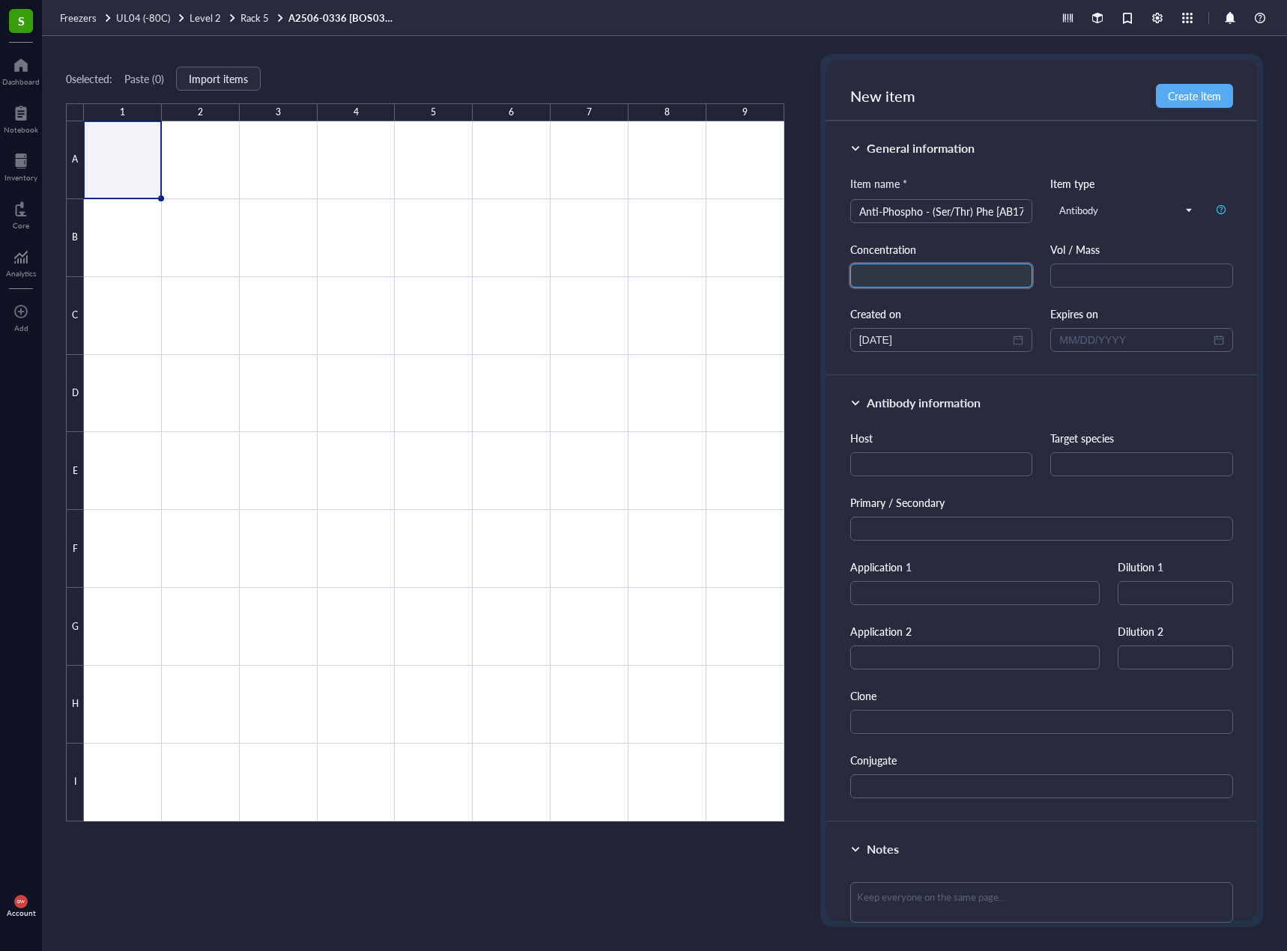
click at [952, 276] on input "text" at bounding box center [941, 276] width 183 height 24
type input "0.1 mg/mL"
click at [984, 474] on input "text" at bounding box center [941, 464] width 183 height 24
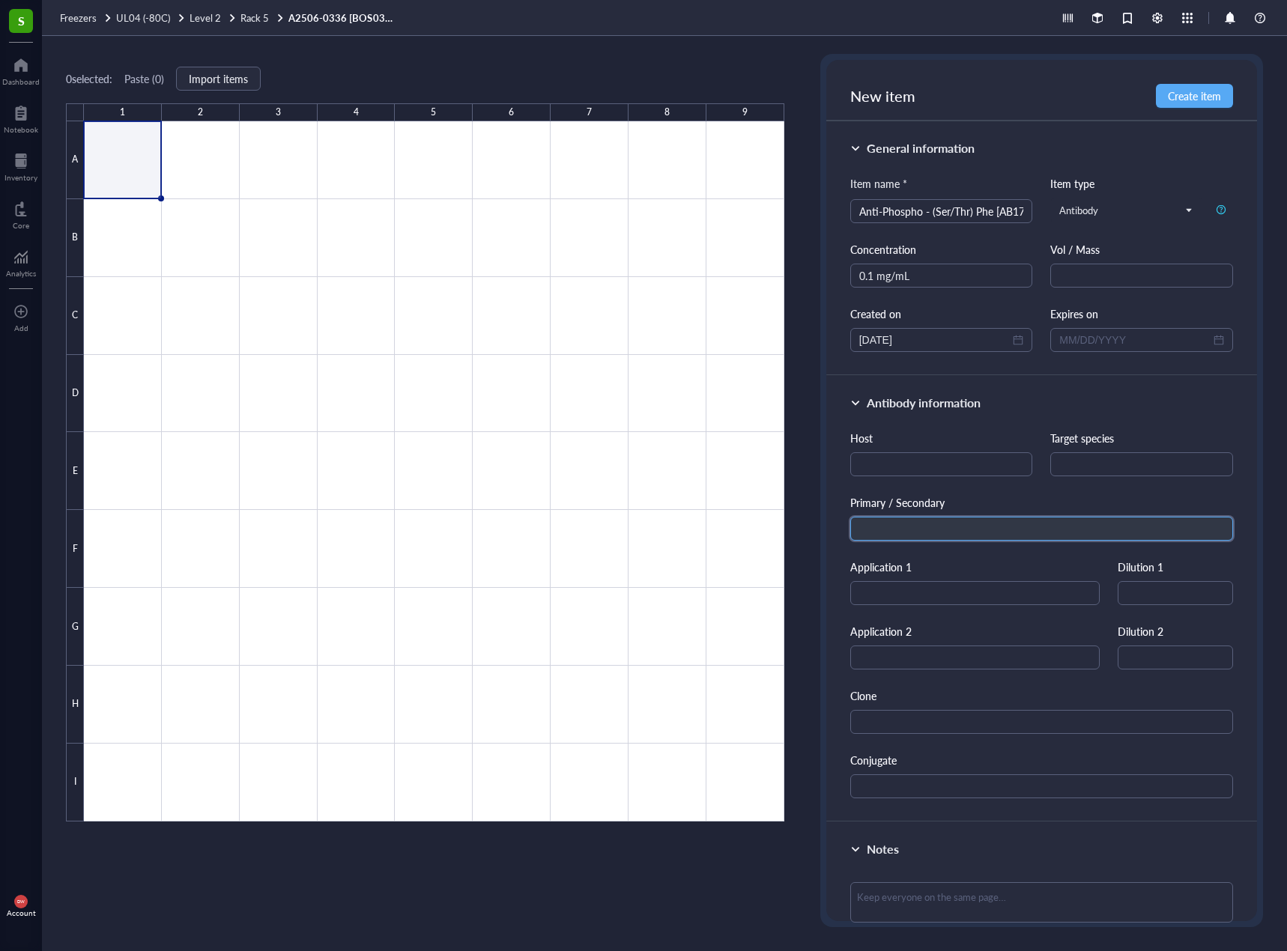
click at [1006, 525] on input "text" at bounding box center [1041, 529] width 383 height 24
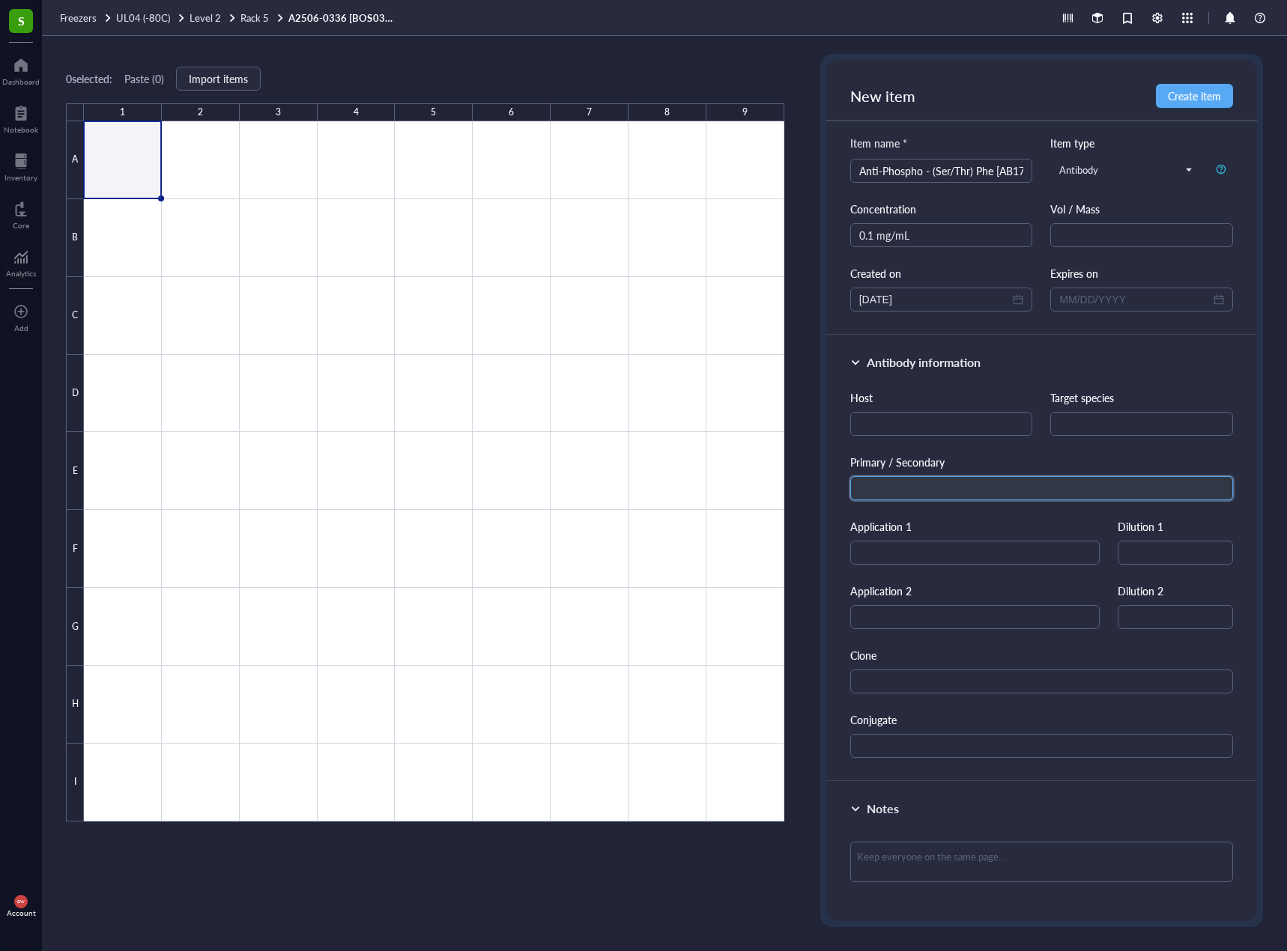
scroll to position [75, 0]
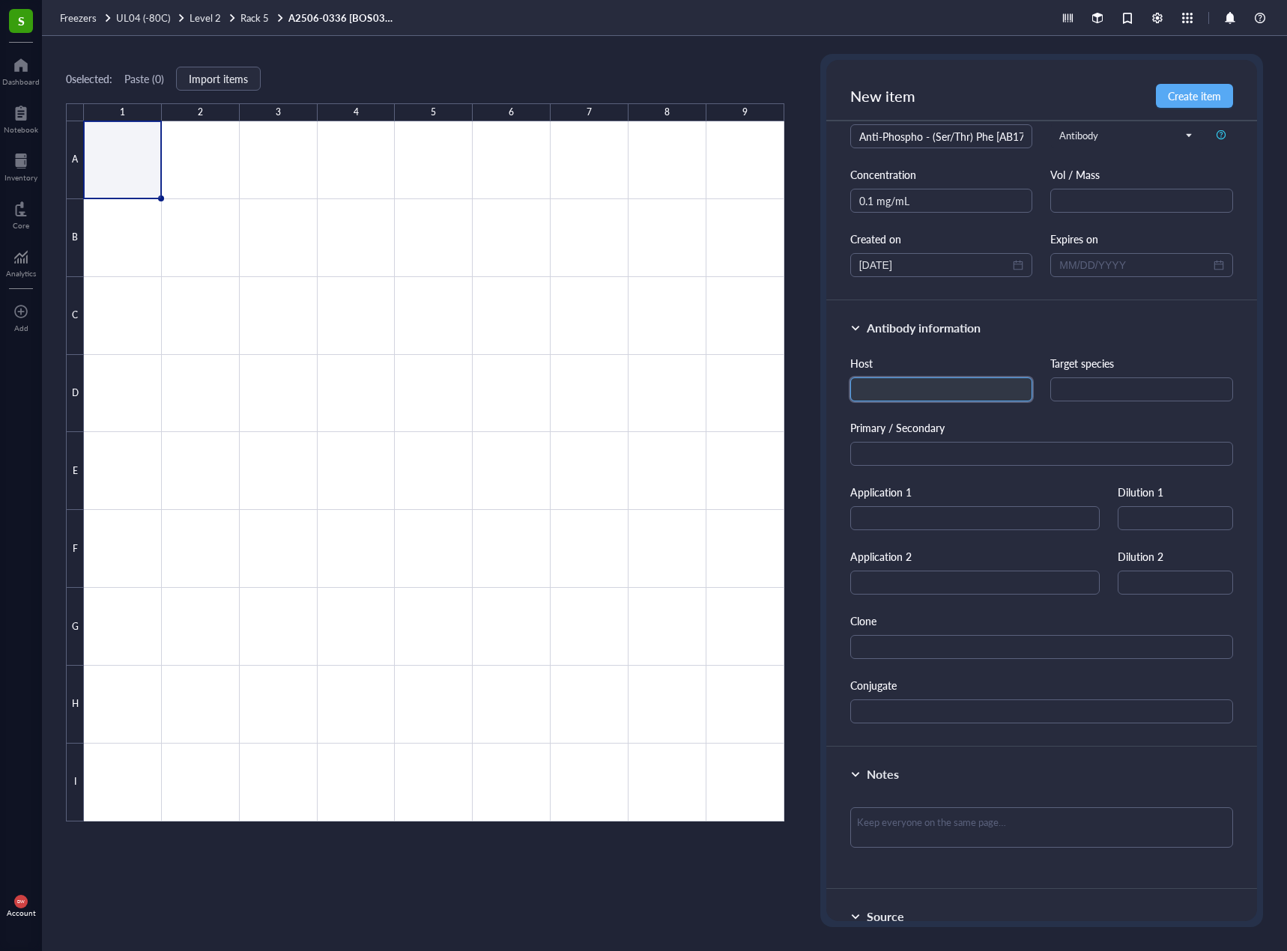
click at [980, 378] on input "text" at bounding box center [941, 389] width 183 height 24
type input "Rabbit"
type input "P"
click at [1013, 630] on div "Clone" at bounding box center [1041, 636] width 383 height 46
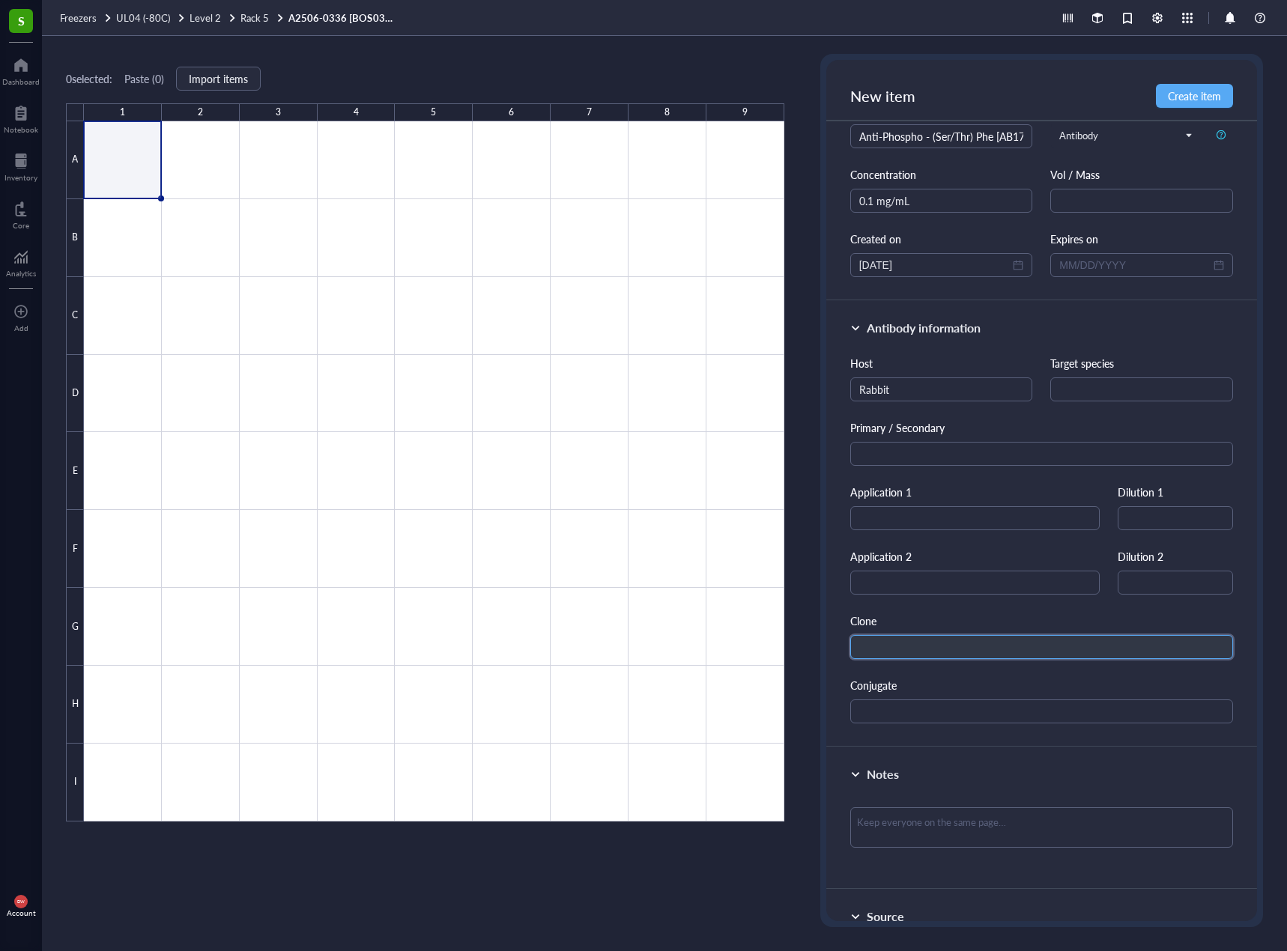
click at [1019, 637] on input "text" at bounding box center [1041, 647] width 383 height 24
type input "Polyclonal"
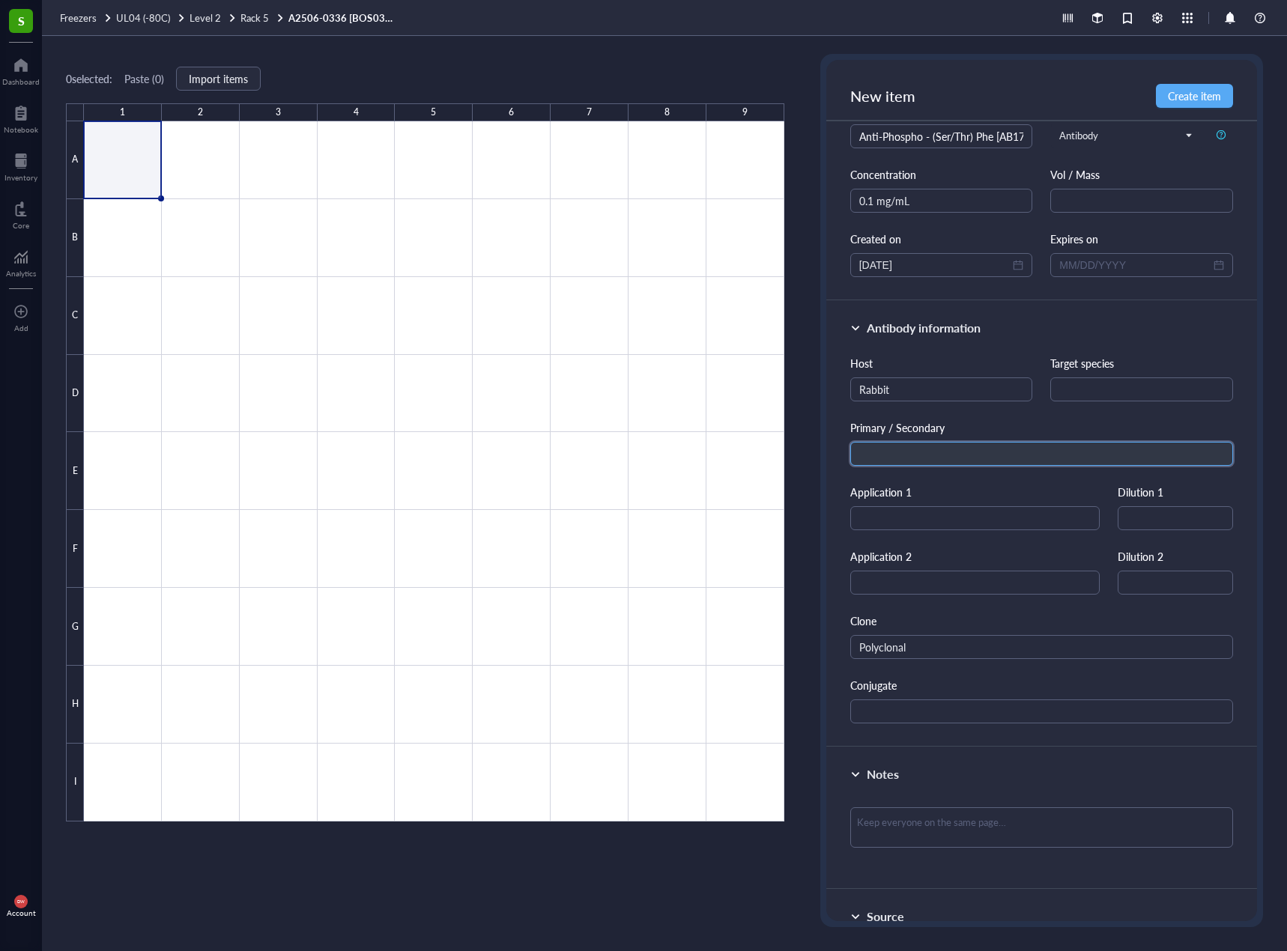
click at [1031, 452] on input "text" at bounding box center [1041, 454] width 383 height 24
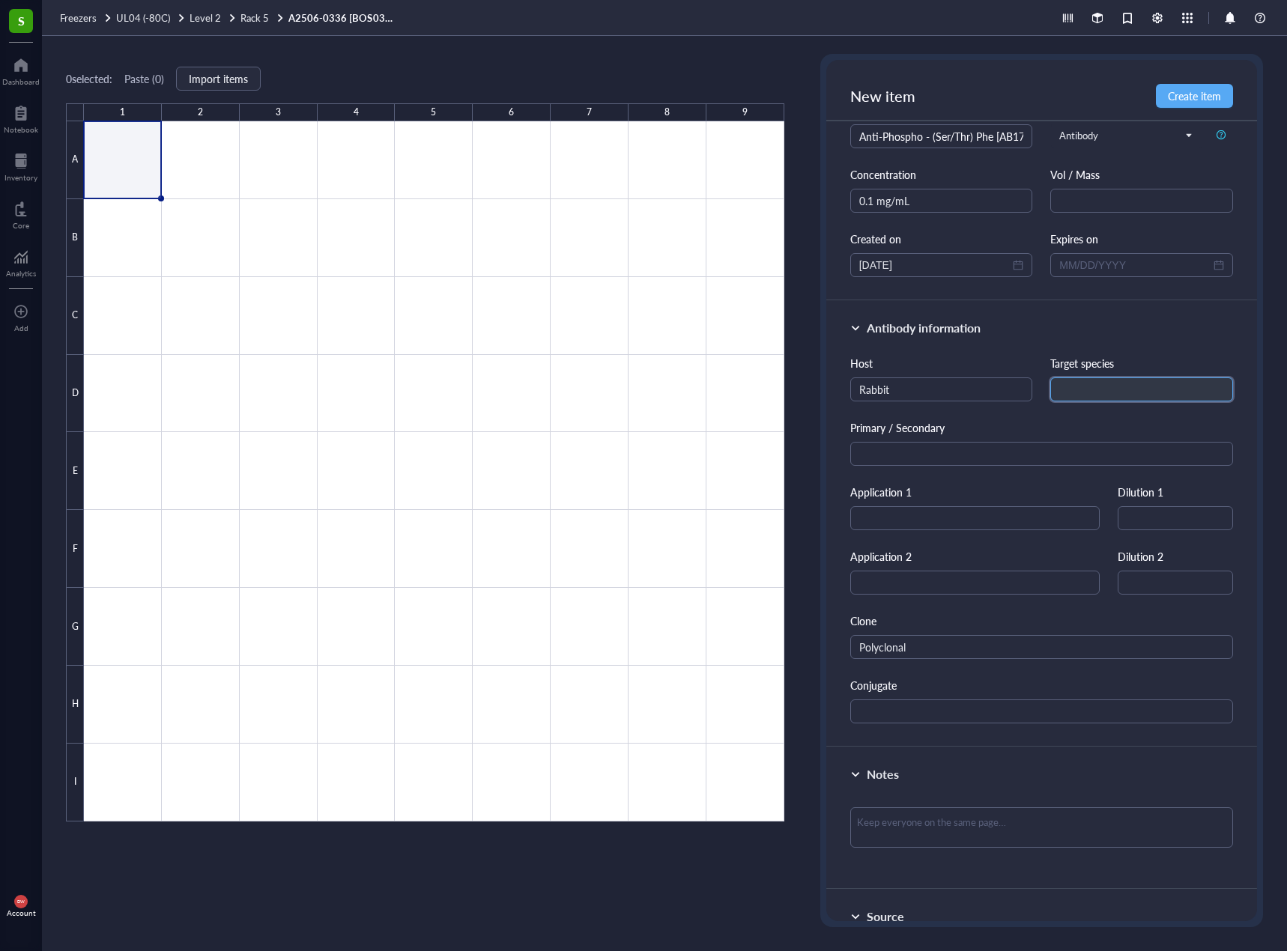
click at [1110, 392] on input "text" at bounding box center [1141, 389] width 183 height 24
type input "?"
drag, startPoint x: 1125, startPoint y: 389, endPoint x: 1018, endPoint y: 406, distance: 108.5
click at [1016, 405] on div "Host Rabbit Target species Swine? Primary / Secondary Application 1 Dilution 1 …" at bounding box center [1041, 539] width 383 height 368
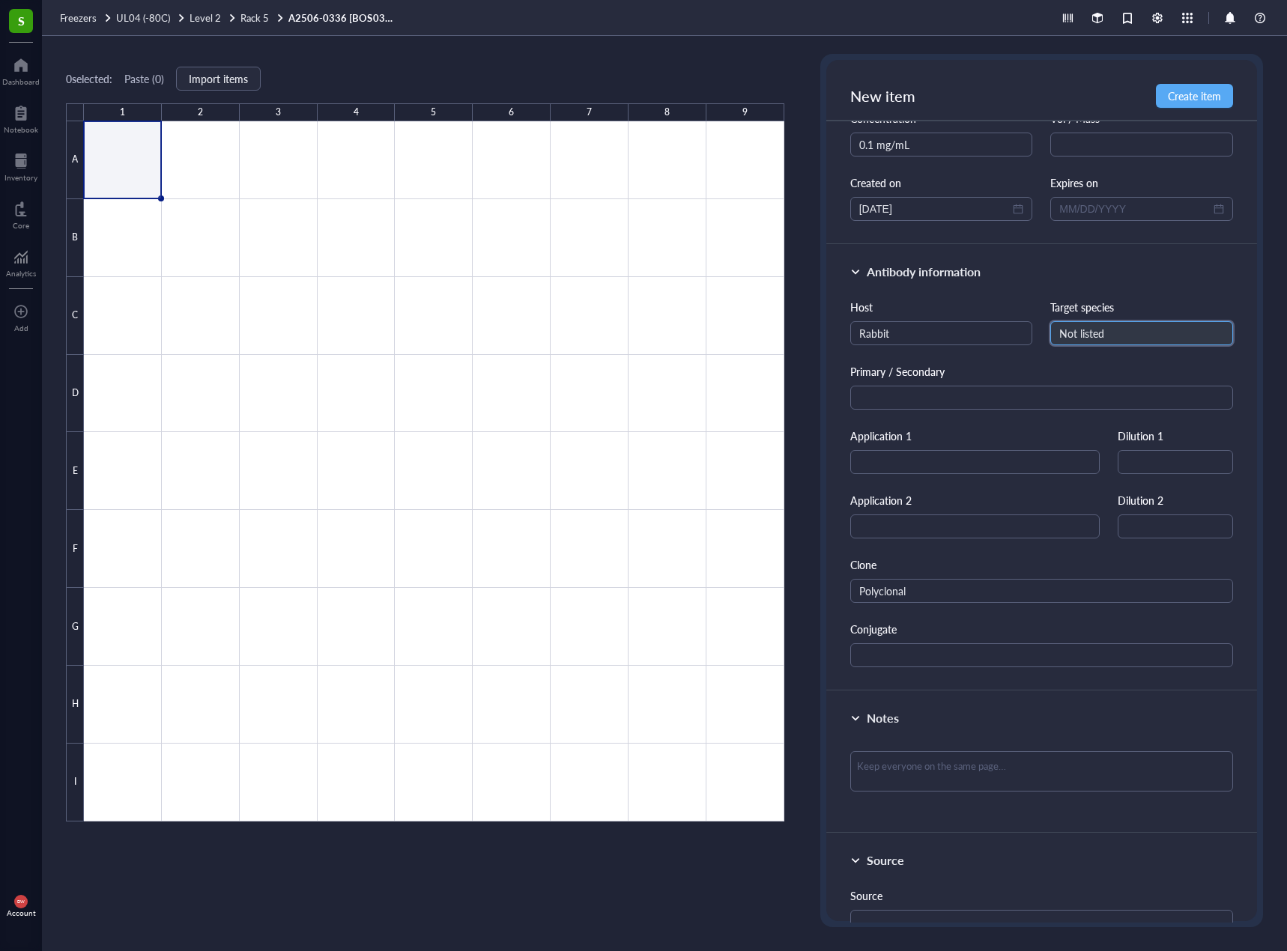
scroll to position [225, 0]
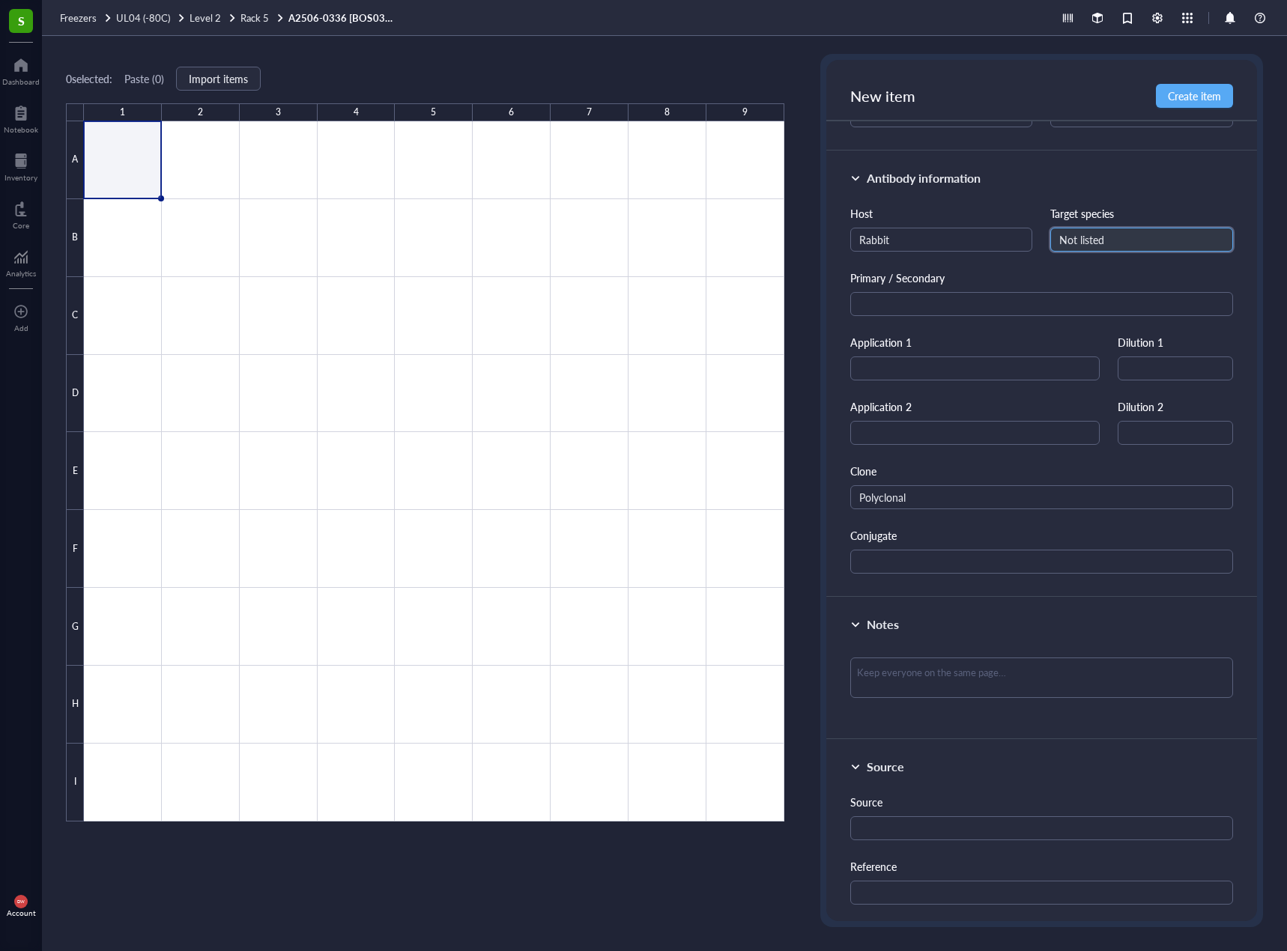
type input "Not listed"
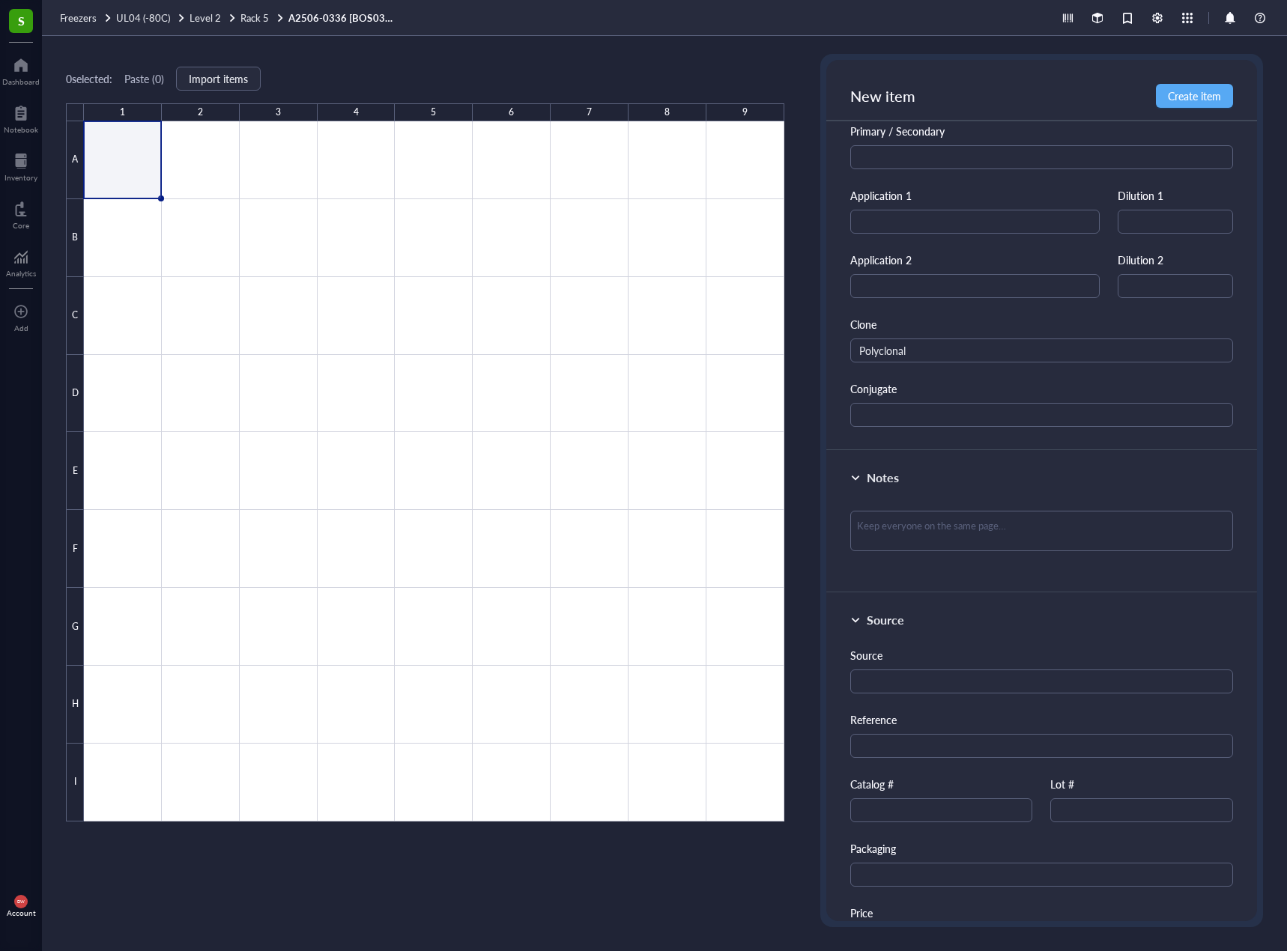
scroll to position [374, 0]
click at [932, 677] on input "text" at bounding box center [1041, 678] width 383 height 24
click at [935, 523] on textarea at bounding box center [1041, 528] width 383 height 40
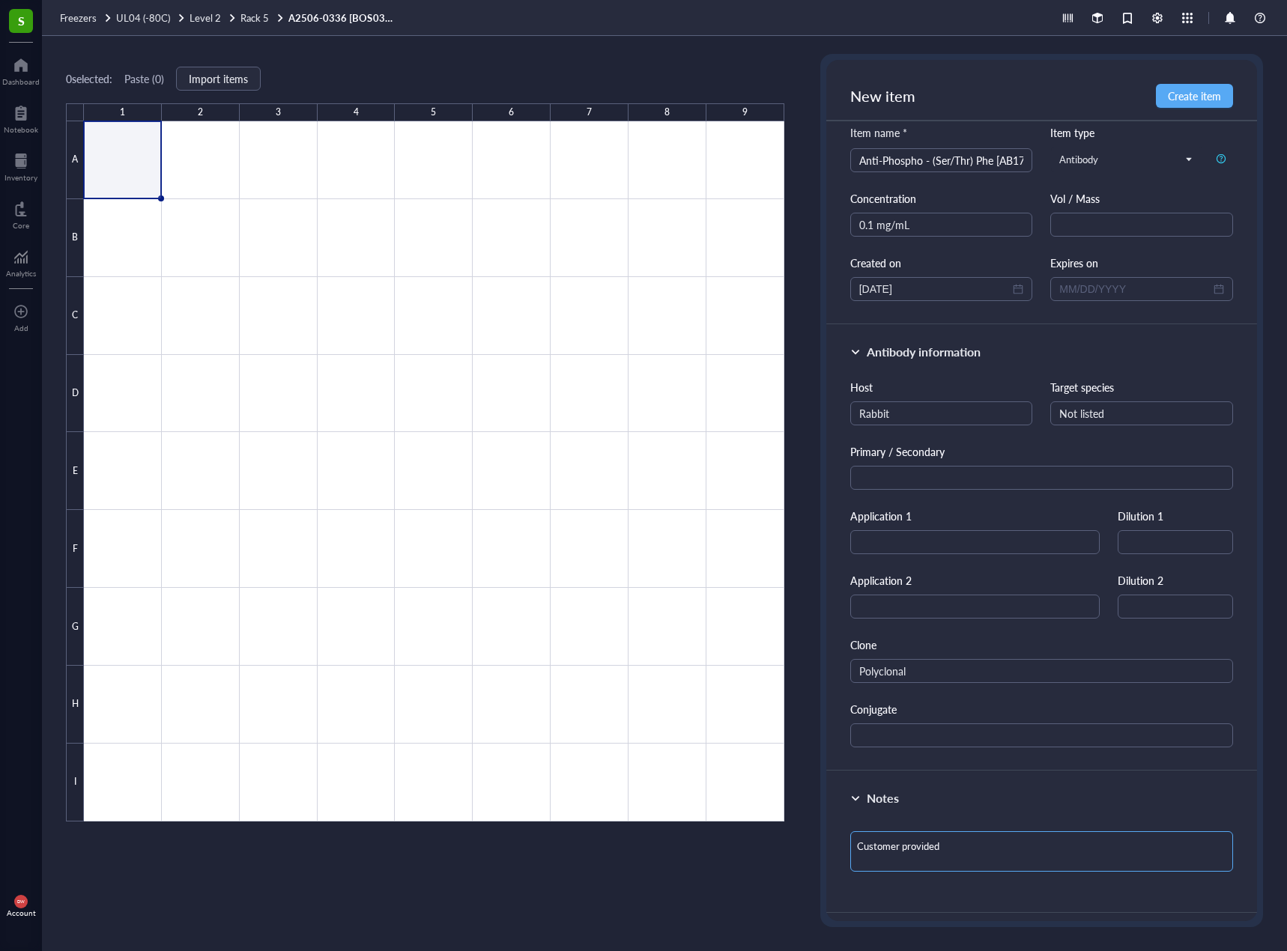
scroll to position [0, 0]
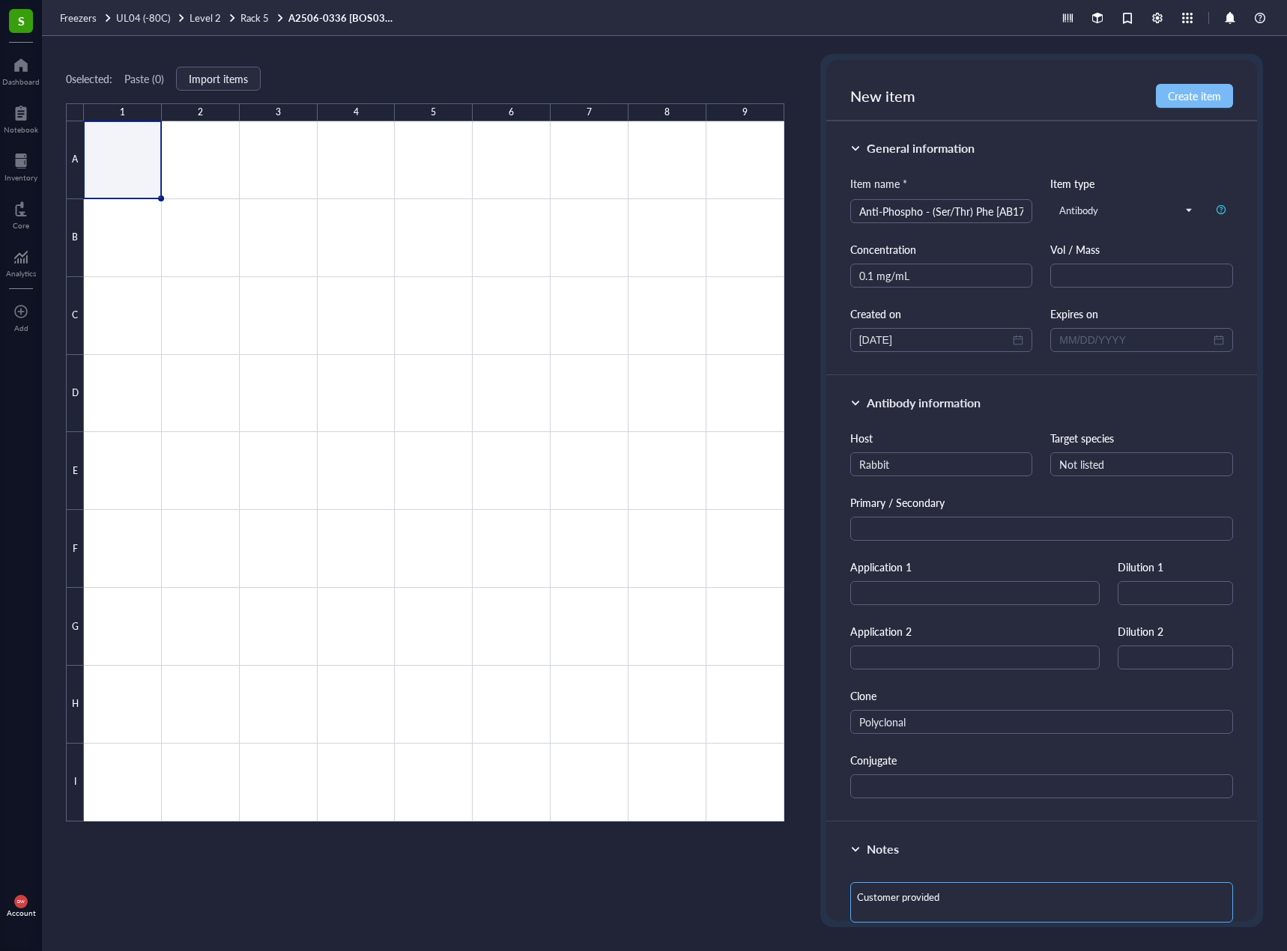
type textarea "Customer provided"
click at [1209, 97] on span "Create item" at bounding box center [1193, 96] width 53 height 12
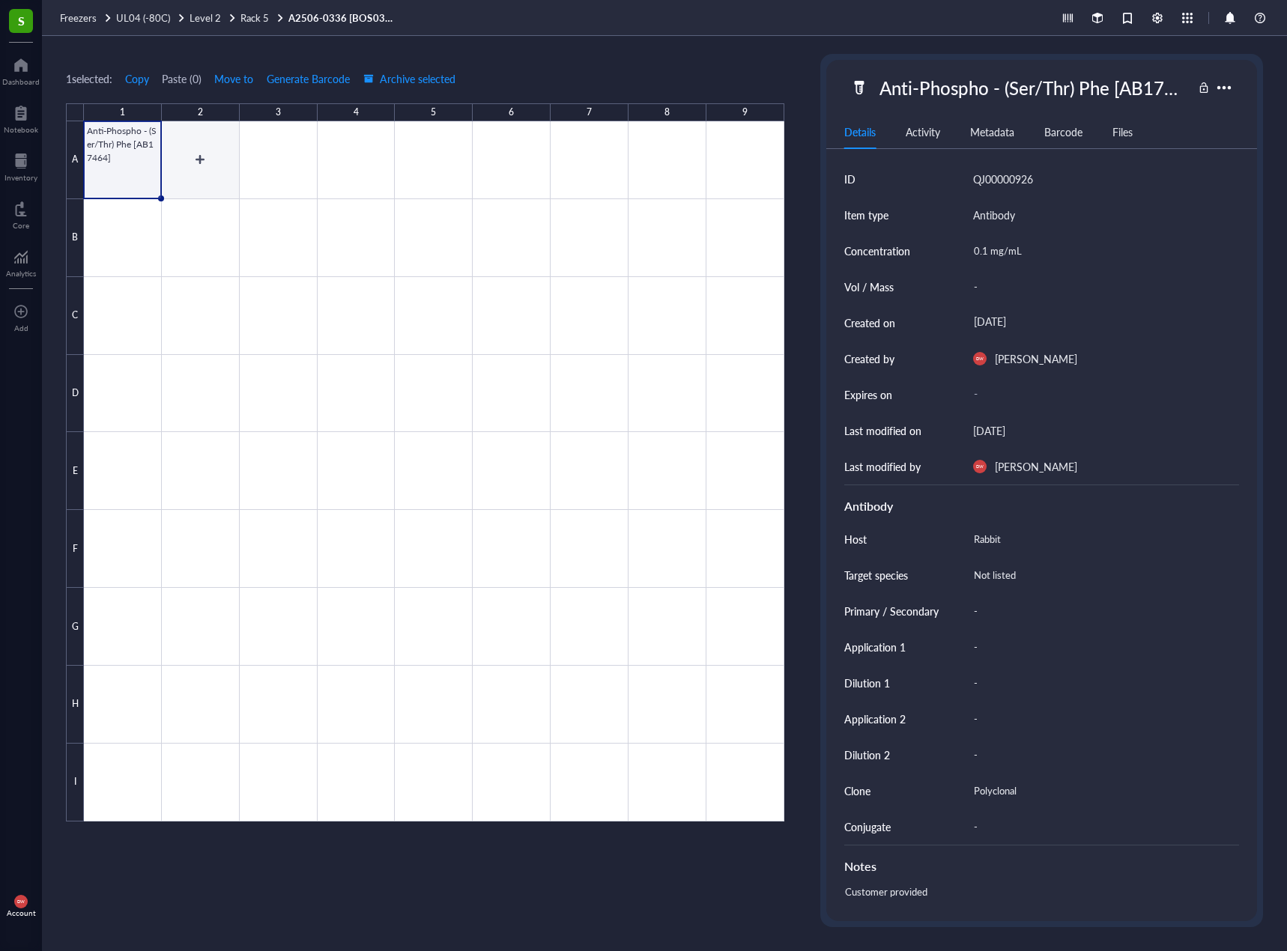
click at [225, 164] on div at bounding box center [434, 471] width 700 height 700
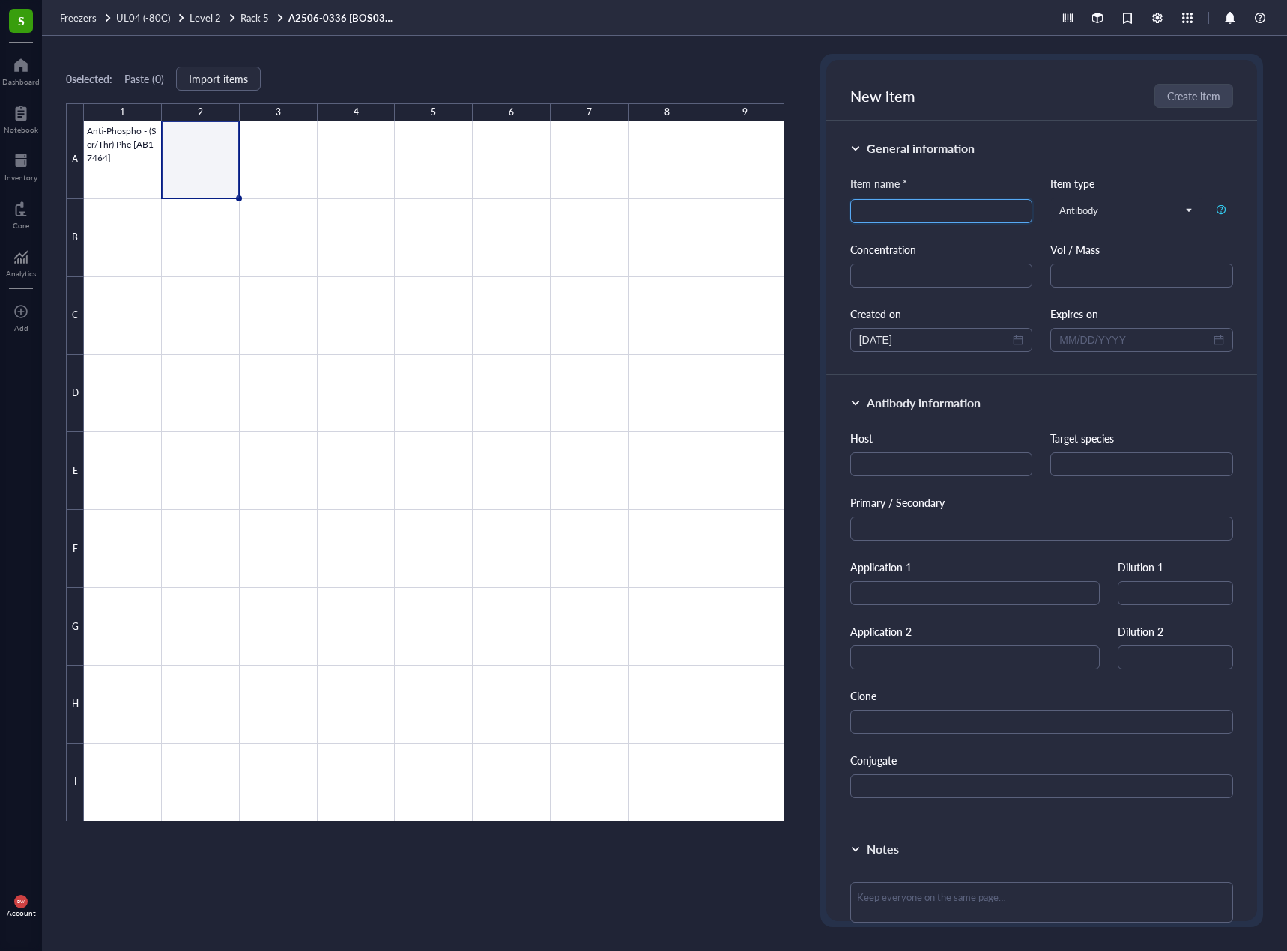
click at [953, 219] on input "search" at bounding box center [941, 211] width 165 height 22
click at [123, 157] on div at bounding box center [434, 471] width 700 height 700
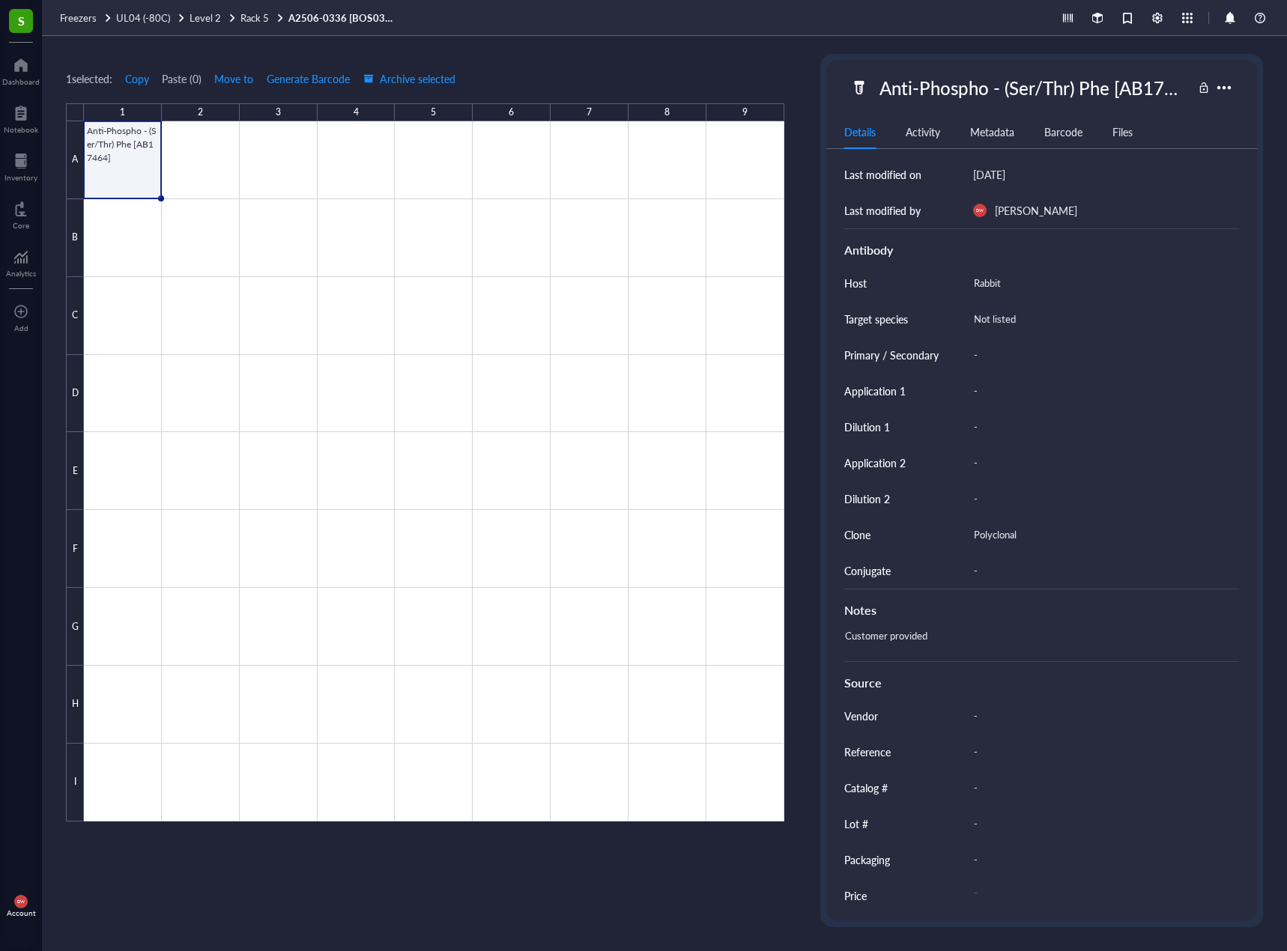
scroll to position [261, 0]
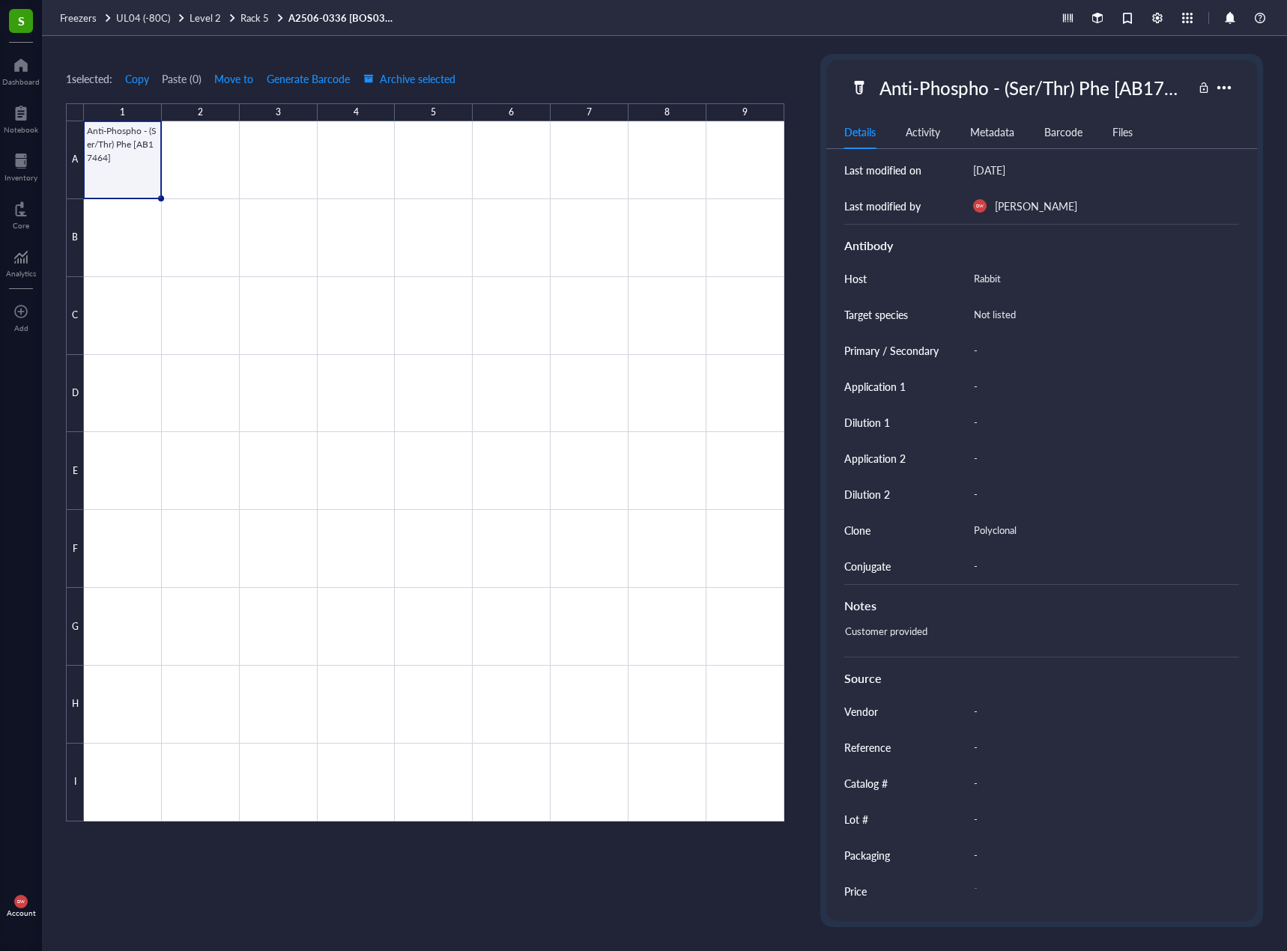
click at [969, 773] on div "-" at bounding box center [1100, 783] width 266 height 31
type input "AB17464"
click at [992, 824] on div "-" at bounding box center [1100, 819] width 266 height 31
click at [987, 818] on div "-" at bounding box center [1100, 819] width 266 height 31
type input "1038456-10"
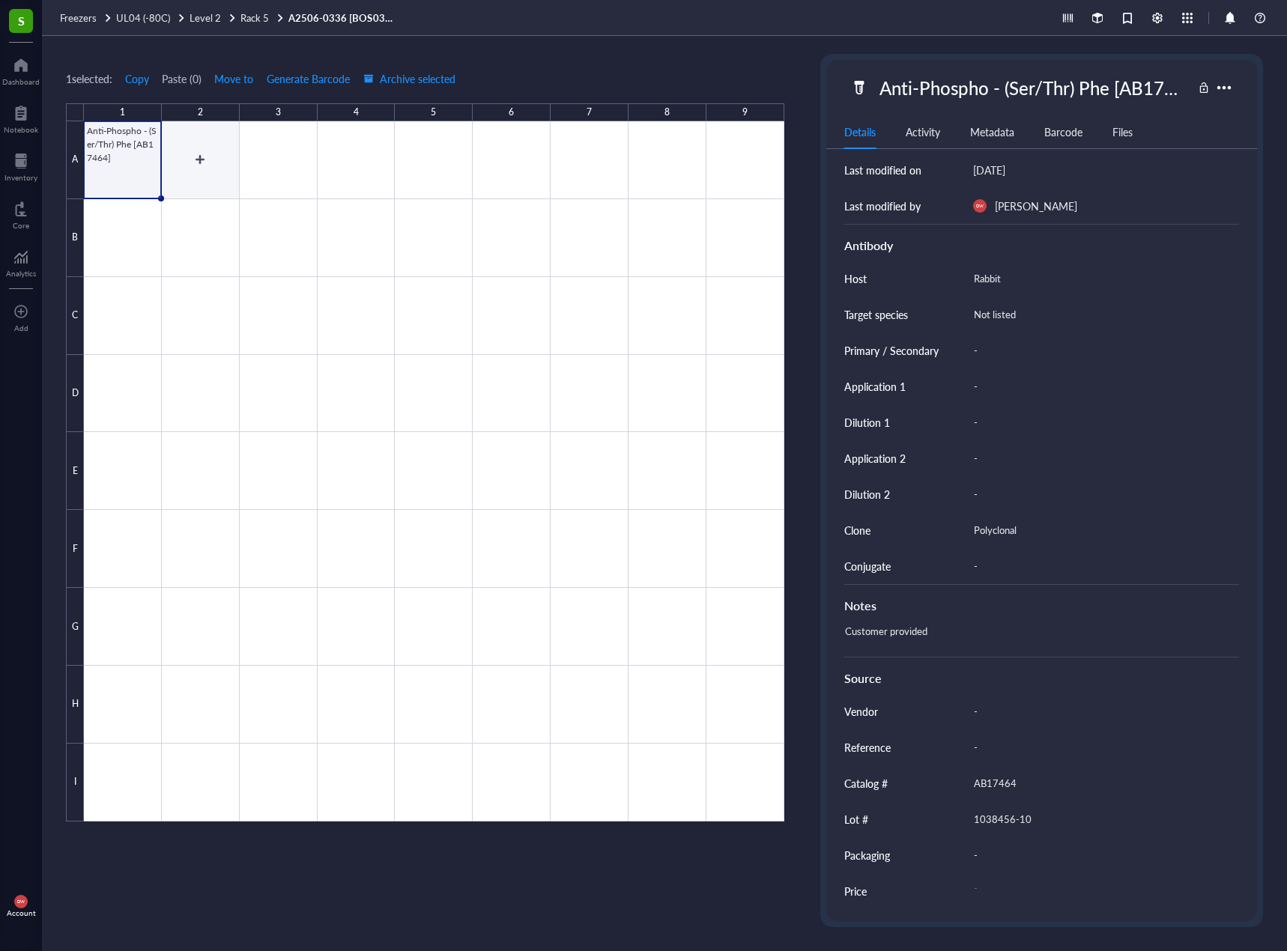
click at [184, 160] on div at bounding box center [434, 471] width 700 height 700
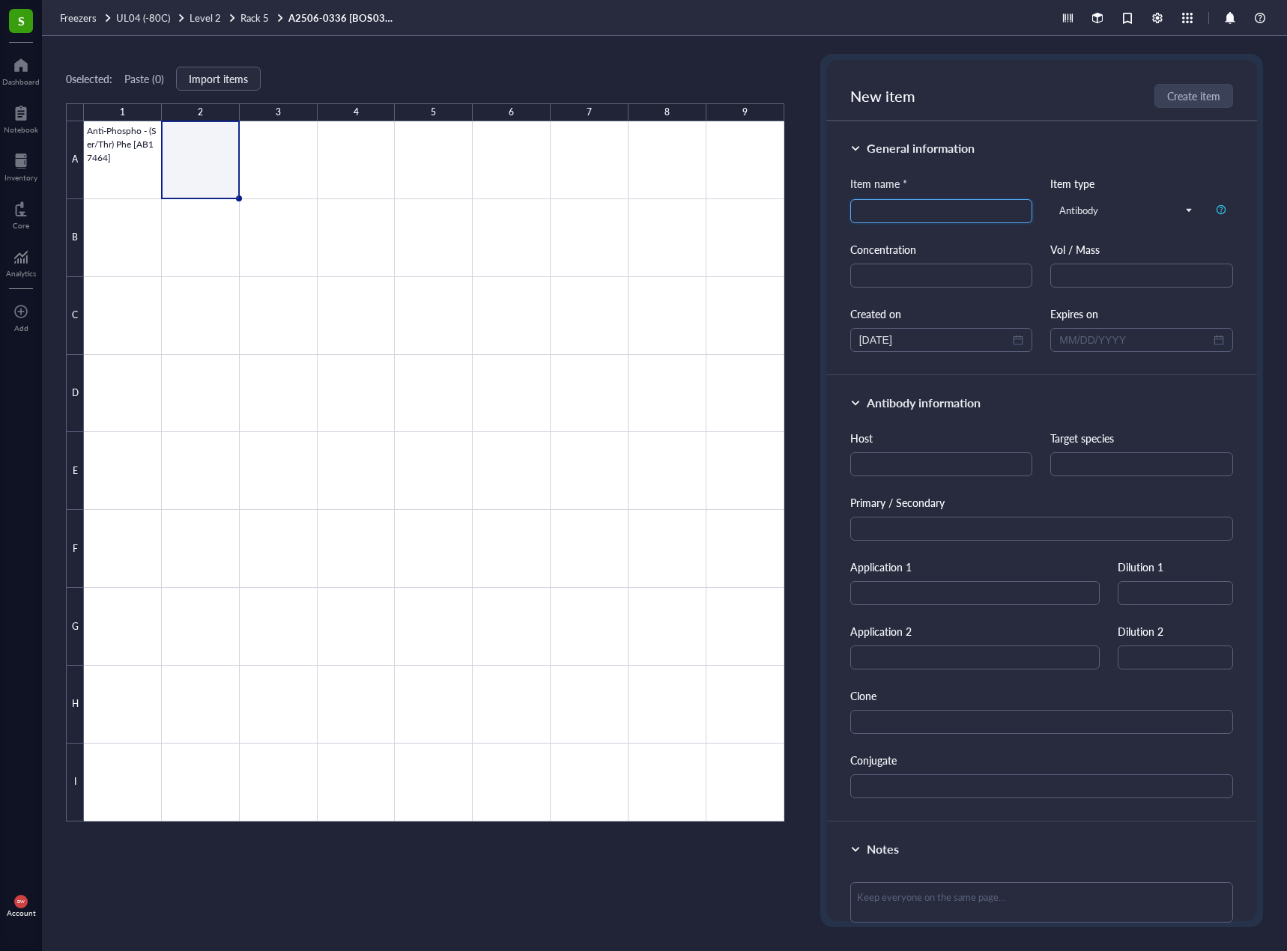
click at [966, 221] on input "search" at bounding box center [941, 211] width 165 height 22
click at [983, 204] on input "search" at bounding box center [941, 211] width 165 height 22
paste input "Anti-Sodium/Hydrogen Exchanger 1/NHE-1 antibody [4E9]"
drag, startPoint x: 996, startPoint y: 209, endPoint x: 1084, endPoint y: 207, distance: 88.4
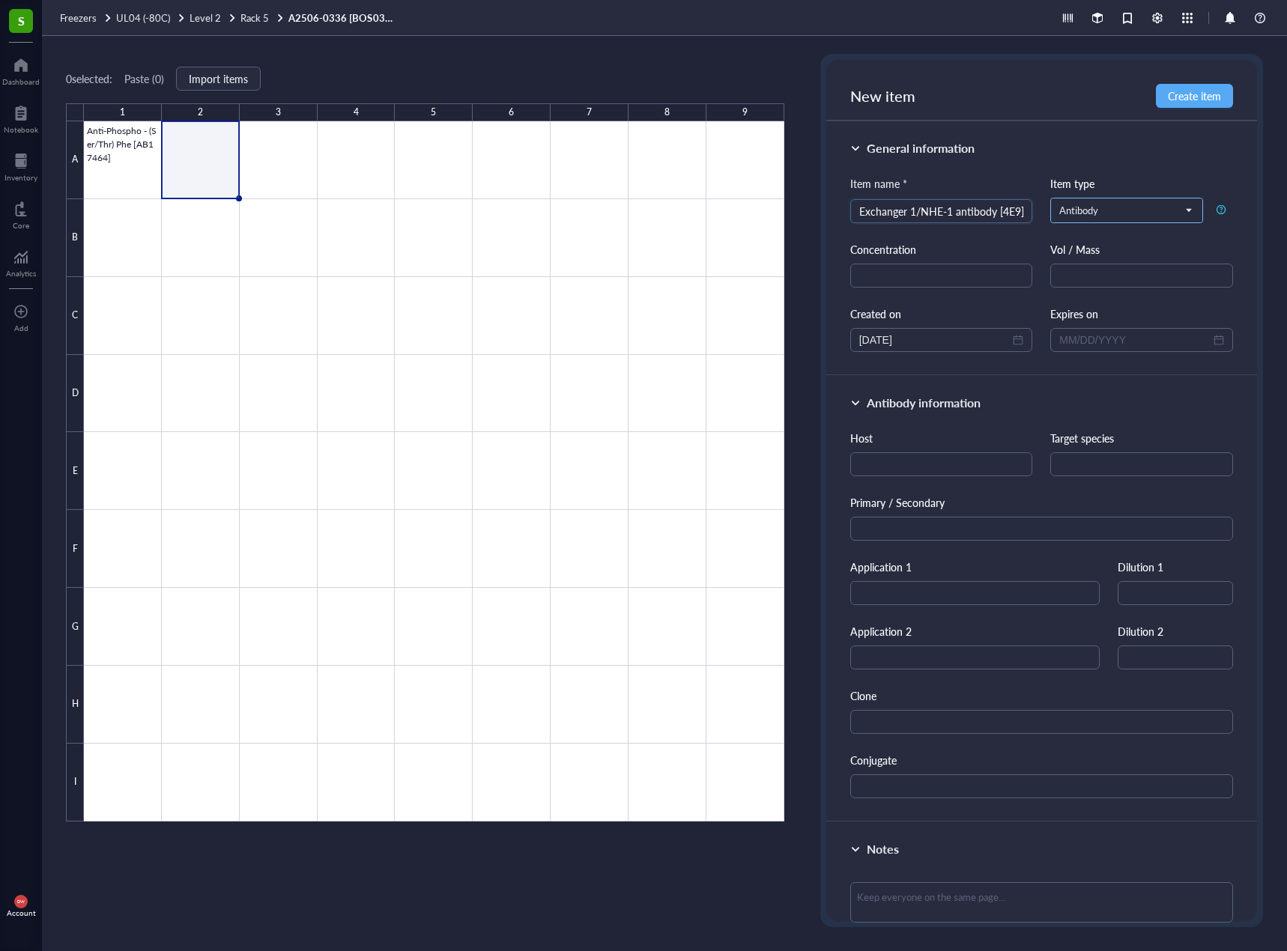
click at [1084, 207] on div "Item name * Anti-Sodium/Hydrogen Exchanger 1/NHE-1 antibody [4E9] Anti-Sodium/H…" at bounding box center [1041, 263] width 383 height 177
drag, startPoint x: 980, startPoint y: 216, endPoint x: 1016, endPoint y: 213, distance: 36.0
click at [1016, 213] on input "Anti-Sodium/Hydrogen Exchanger 1/NHE-1 antibody" at bounding box center [941, 211] width 165 height 22
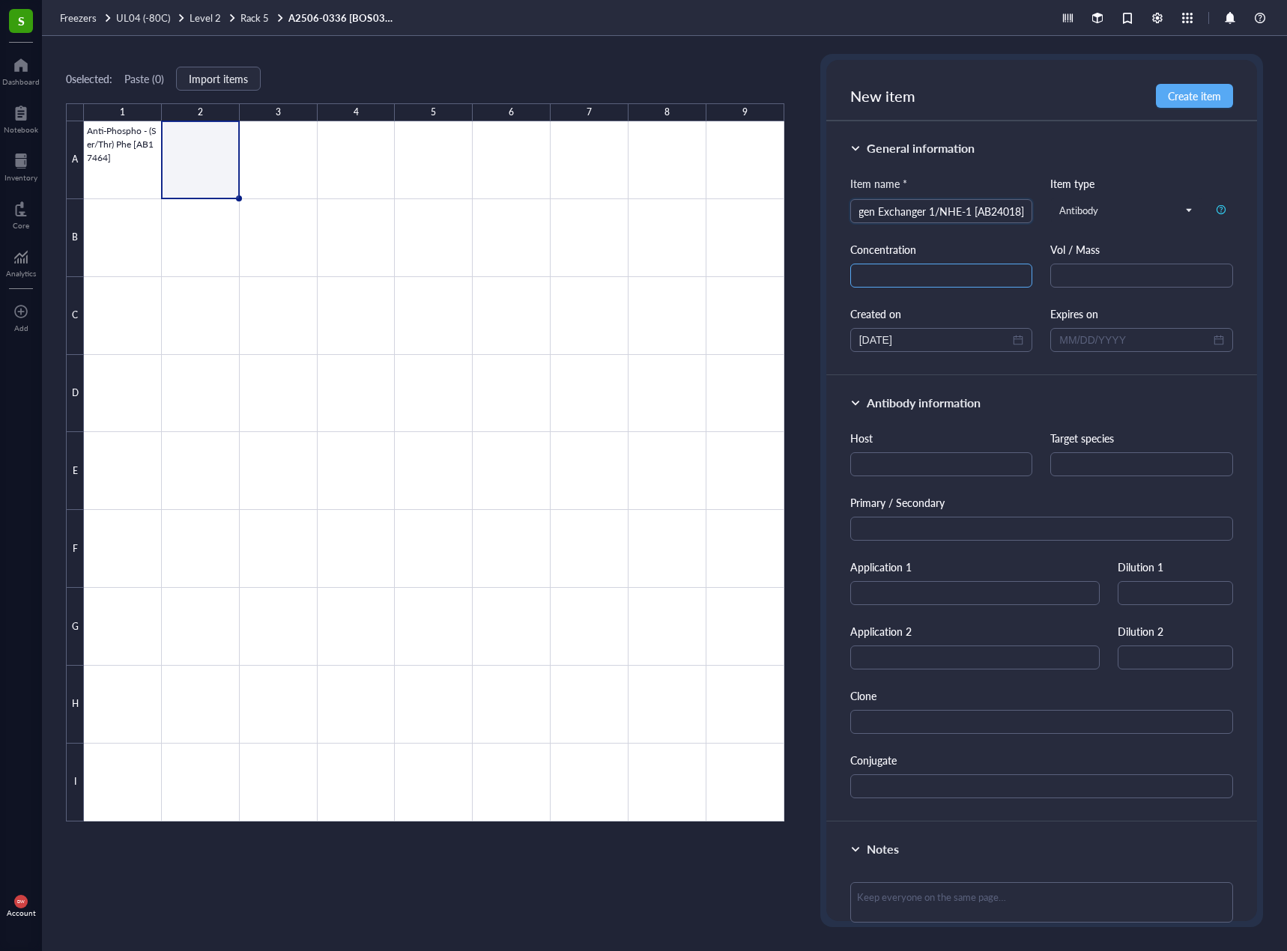
type input "Anti-Sodium/Hydrogen Exchanger 1/NHE-1 [AB24018]"
click at [991, 267] on input "text" at bounding box center [941, 276] width 183 height 24
type input "1 mg/mL"
drag, startPoint x: 932, startPoint y: 470, endPoint x: 1109, endPoint y: 468, distance: 176.7
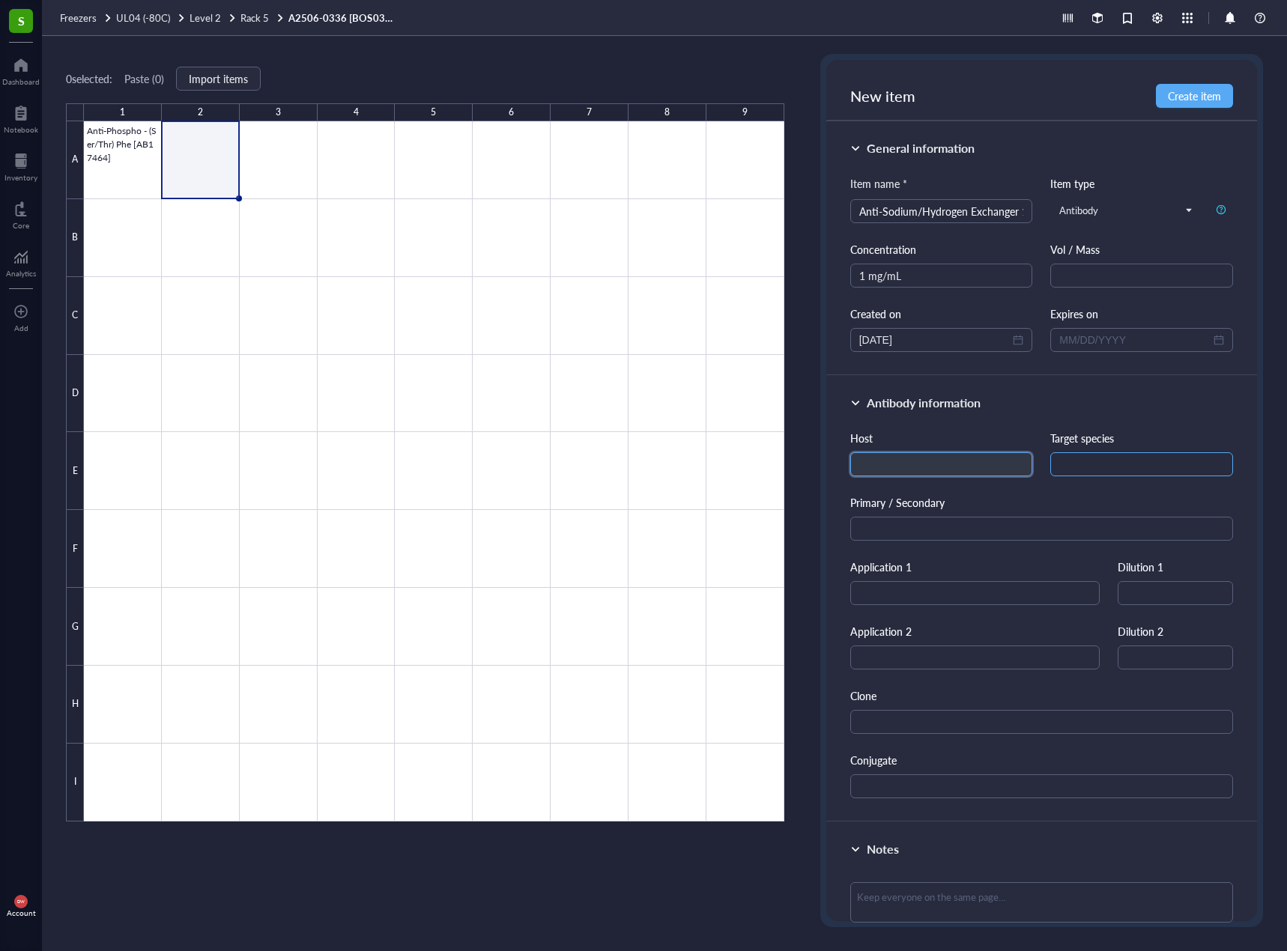
click at [932, 470] on input "text" at bounding box center [941, 464] width 183 height 24
click at [1109, 468] on input "text" at bounding box center [1141, 464] width 183 height 24
type input "Pig, Human"
type input "Mouse"
type input "$"
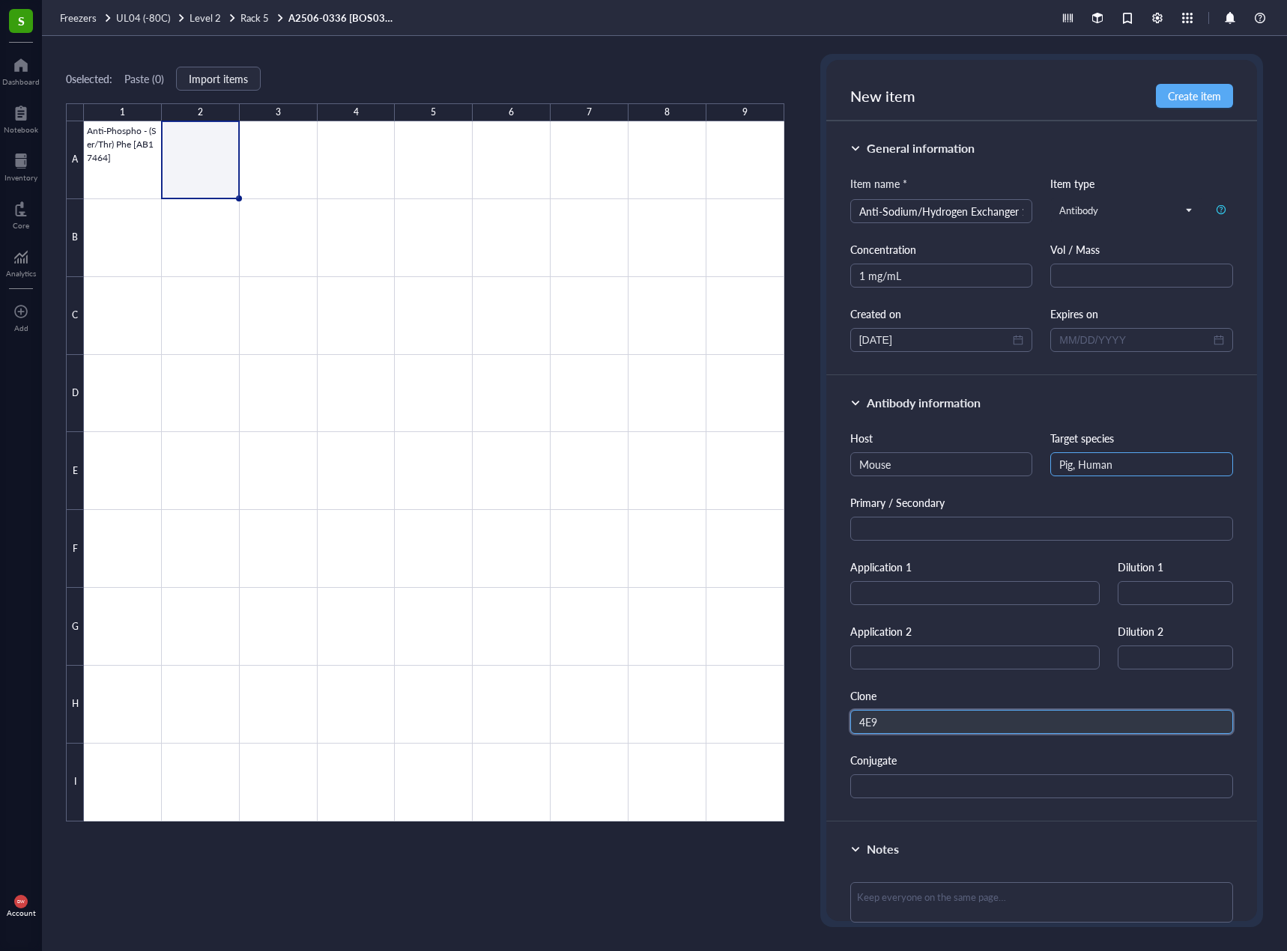
type input "4E9"
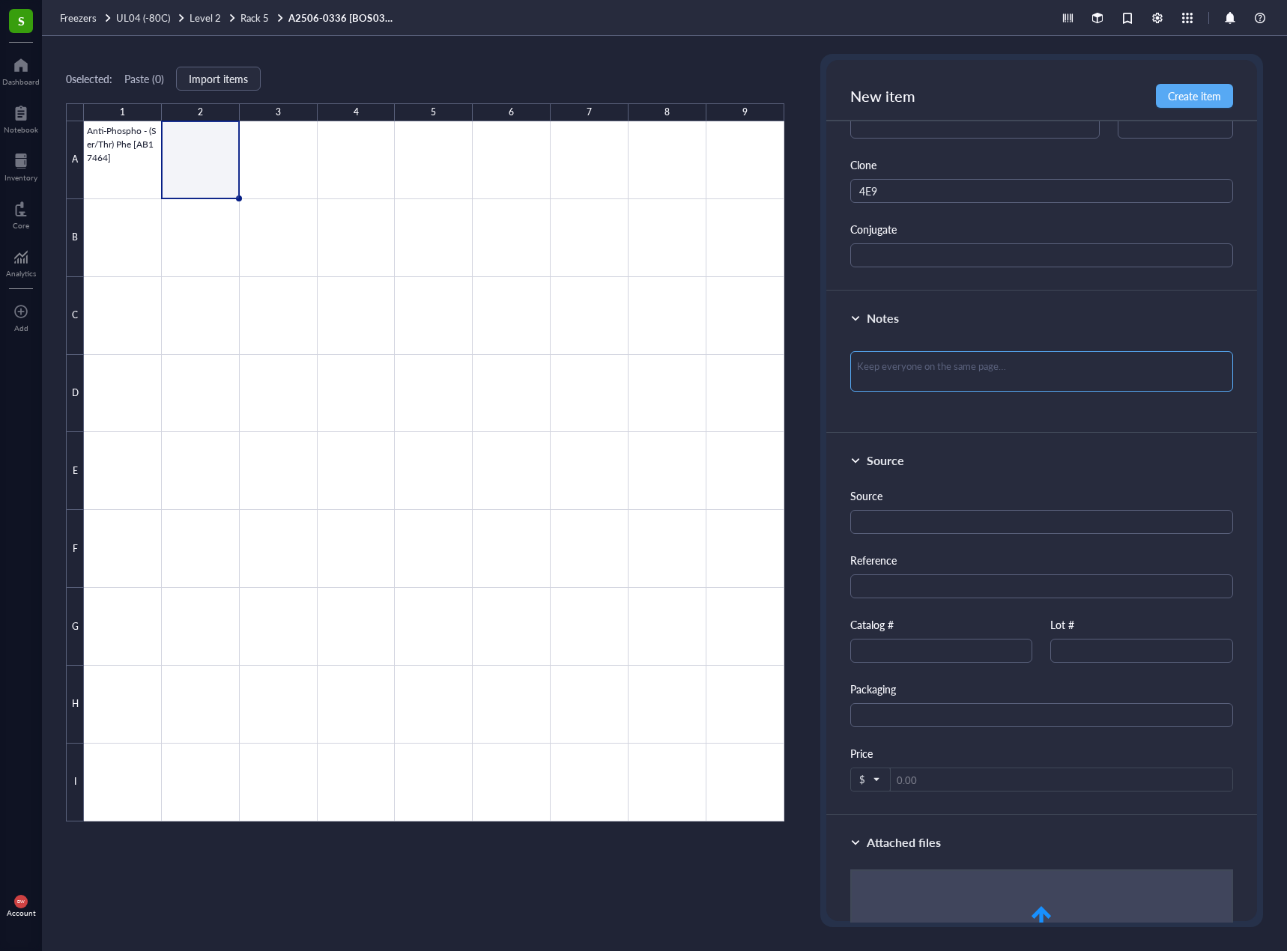
click at [911, 373] on textarea at bounding box center [1041, 371] width 383 height 40
type textarea "Customer provided"
click at [927, 665] on div "Source Reference Catalog # Lot # Packaging Price $" at bounding box center [1041, 639] width 383 height 304
click at [926, 660] on input "text" at bounding box center [941, 651] width 183 height 24
click at [950, 643] on input "text" at bounding box center [941, 651] width 183 height 24
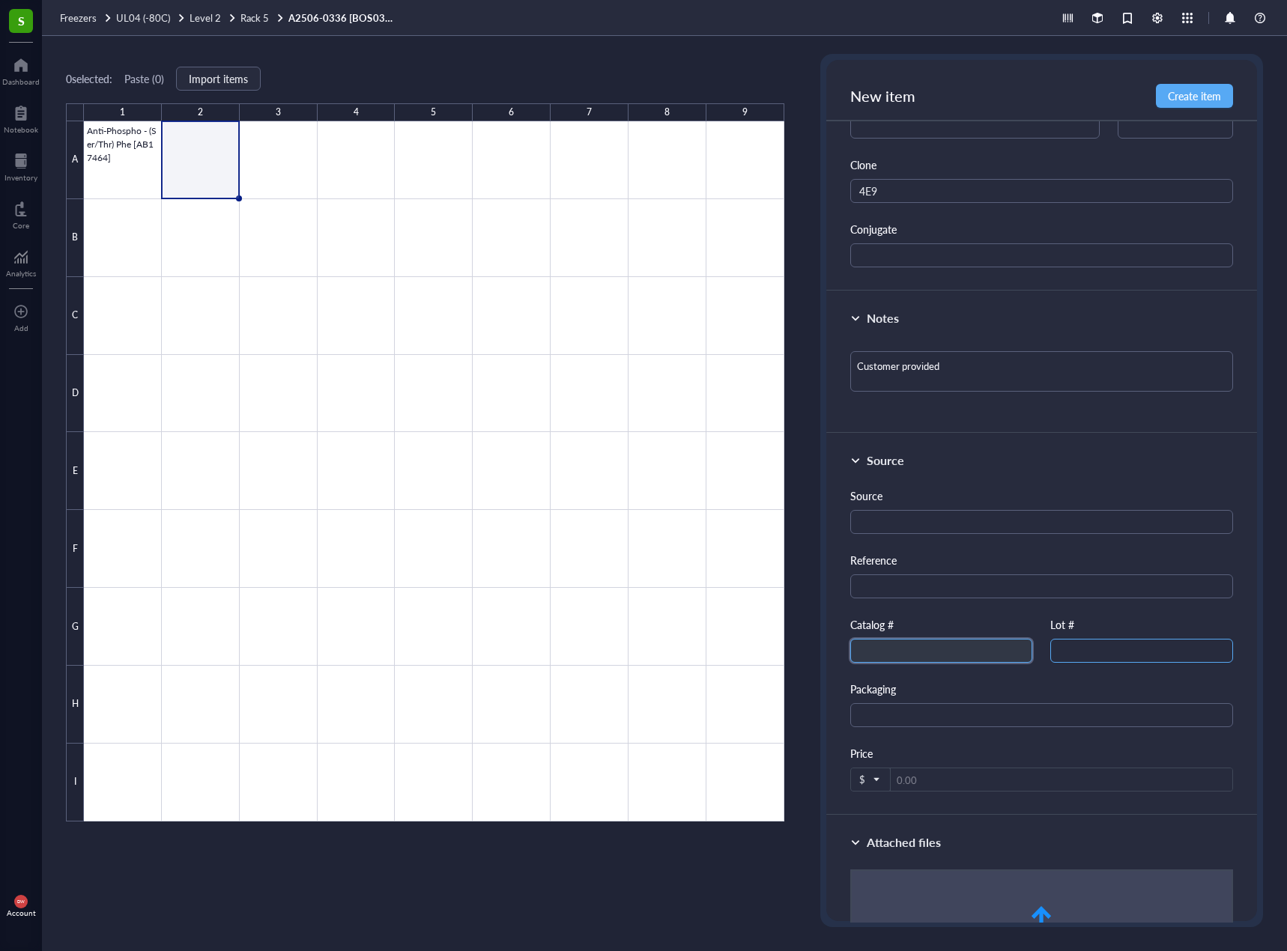
paste input "ab24018"
type input "ab24018"
click at [1150, 671] on div "Source Reference Catalog # ab24018 Lot # Packaging Price $" at bounding box center [1041, 639] width 383 height 304
click at [1140, 654] on input "text" at bounding box center [1141, 651] width 183 height 24
type input "1058478-1"
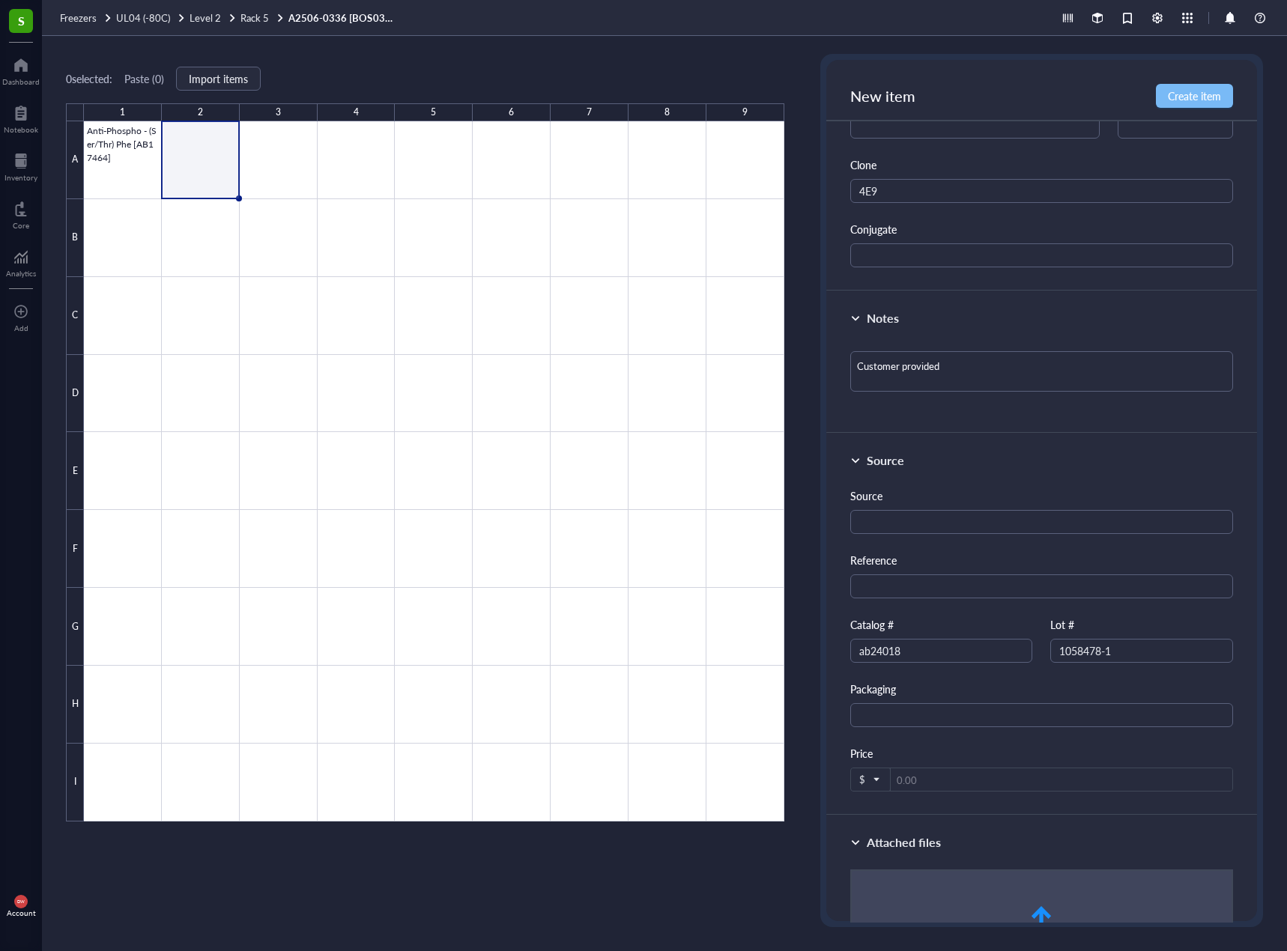
click at [1191, 100] on span "Create item" at bounding box center [1193, 96] width 53 height 12
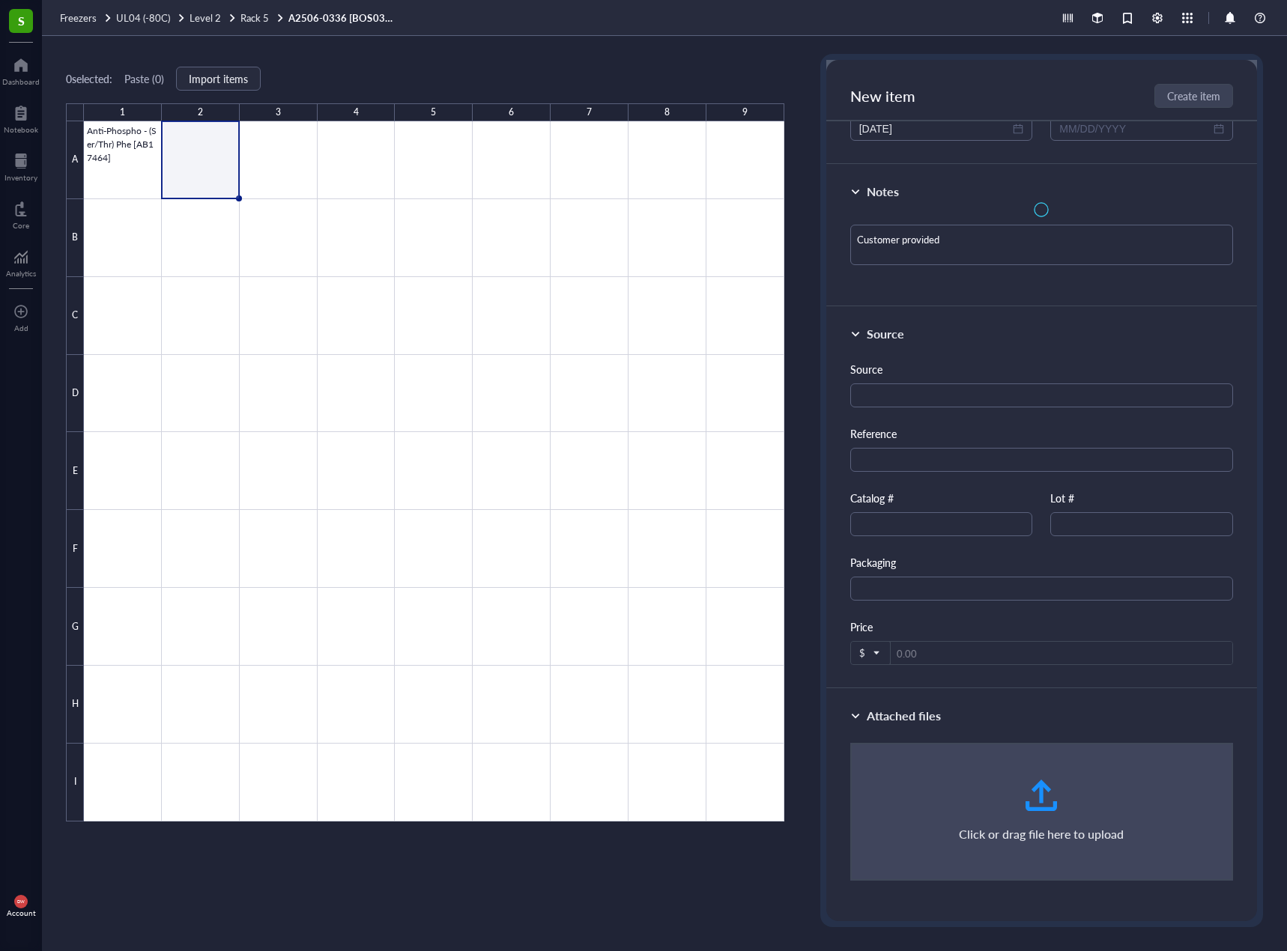
scroll to position [85, 0]
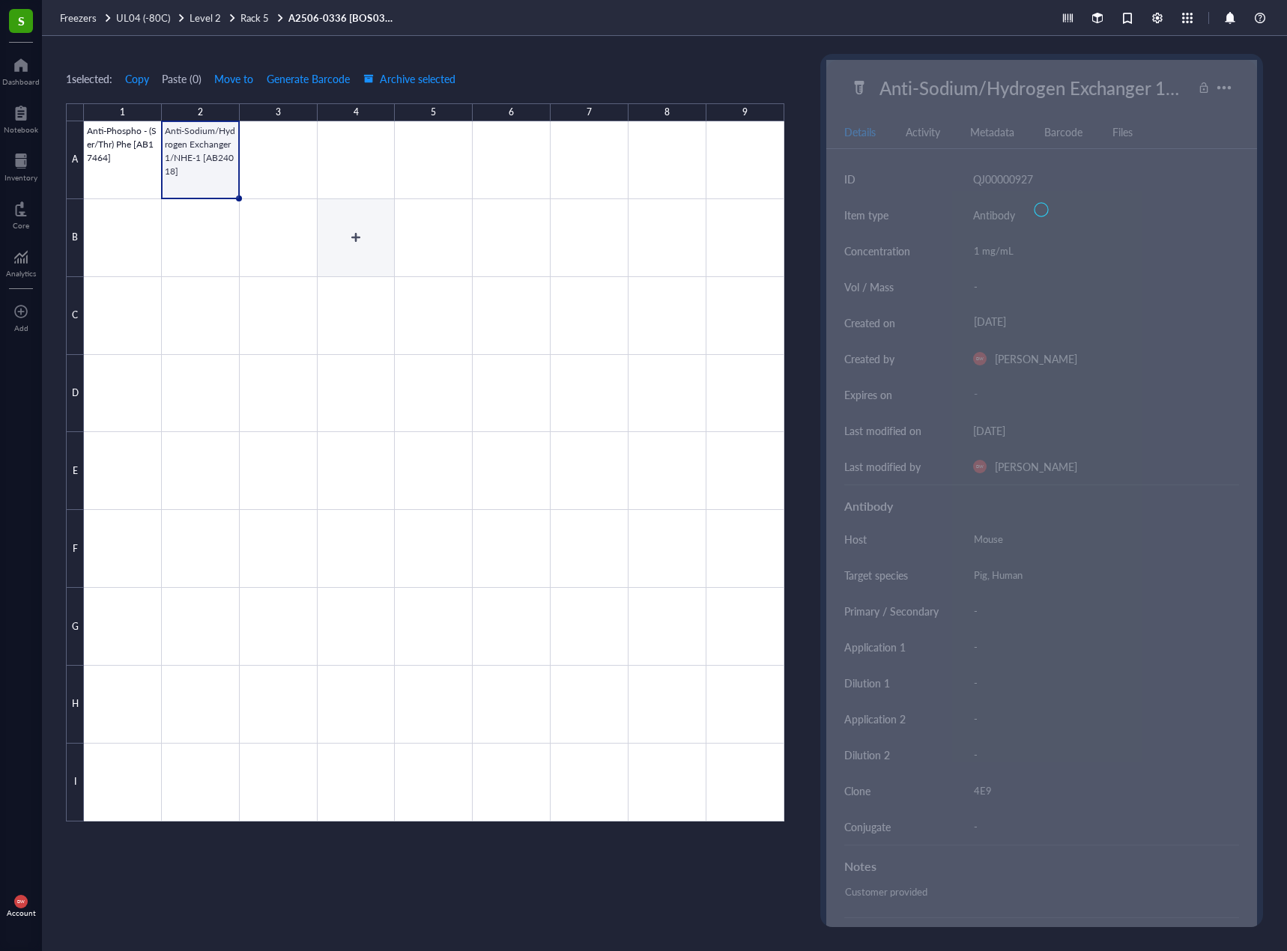
click at [107, 271] on div at bounding box center [434, 471] width 700 height 700
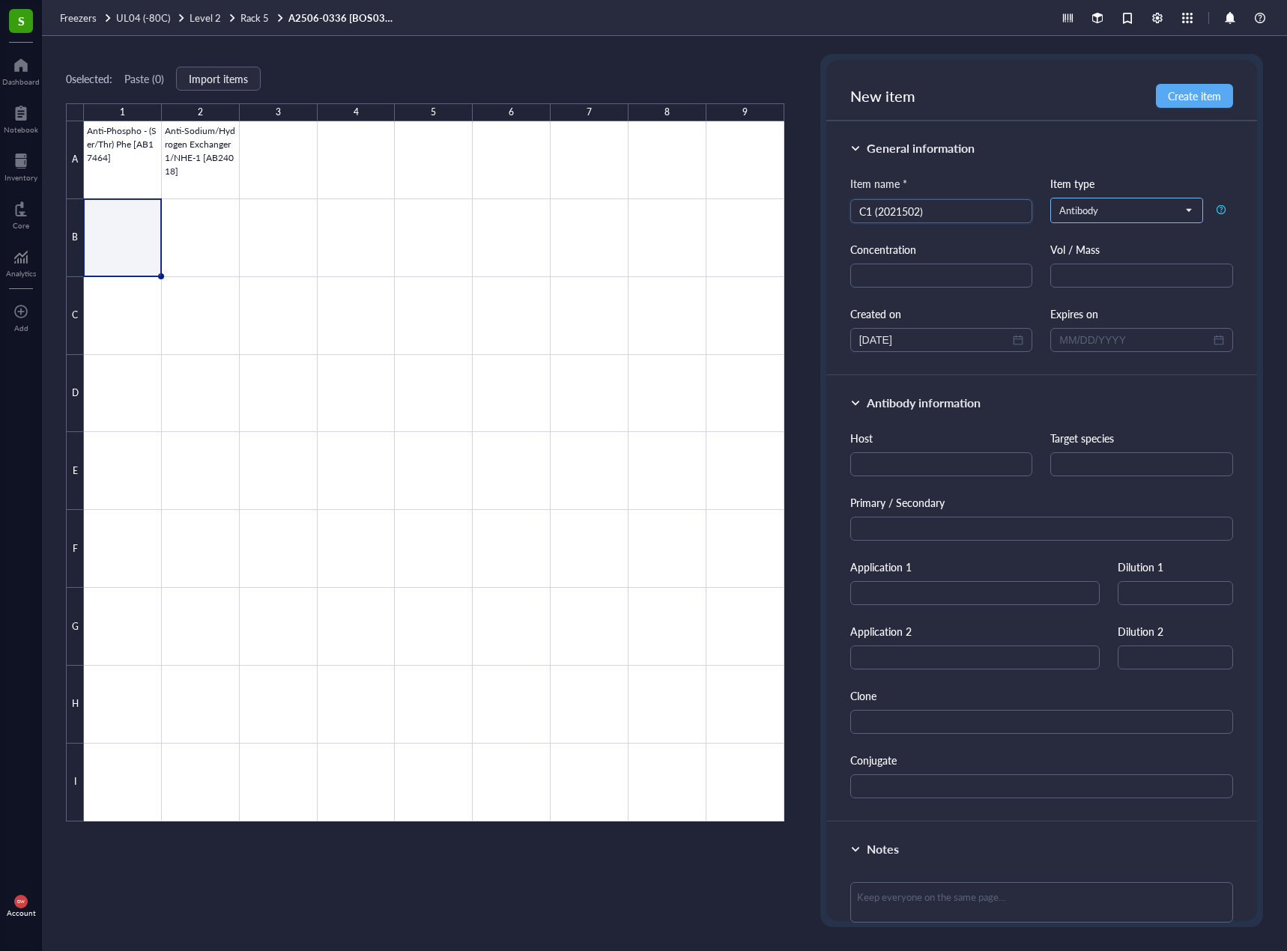
type input "C1 (2021502)"
click at [1110, 218] on input "search" at bounding box center [1119, 210] width 121 height 22
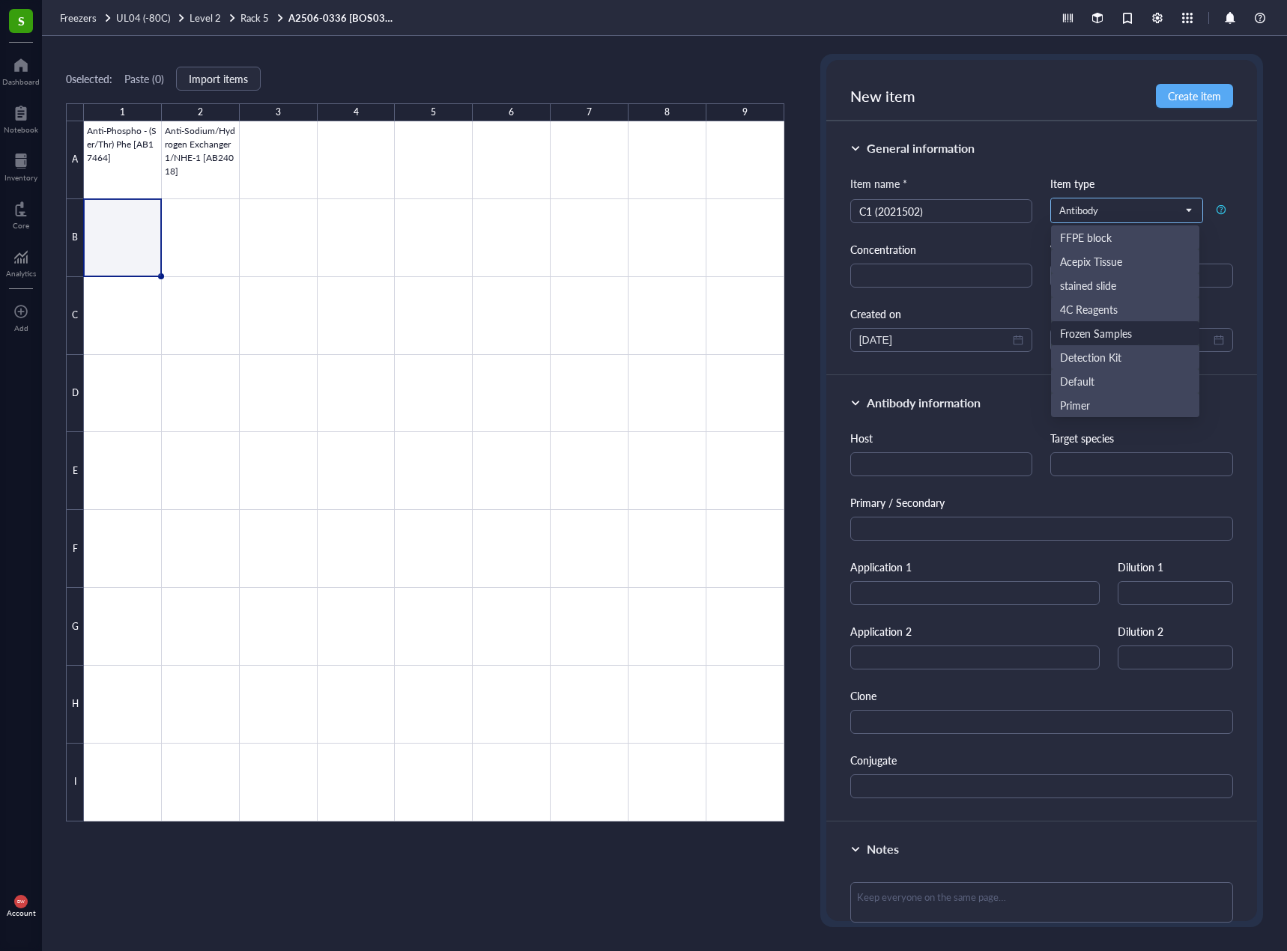
click at [1120, 327] on div "Frozen Samples" at bounding box center [1096, 333] width 72 height 16
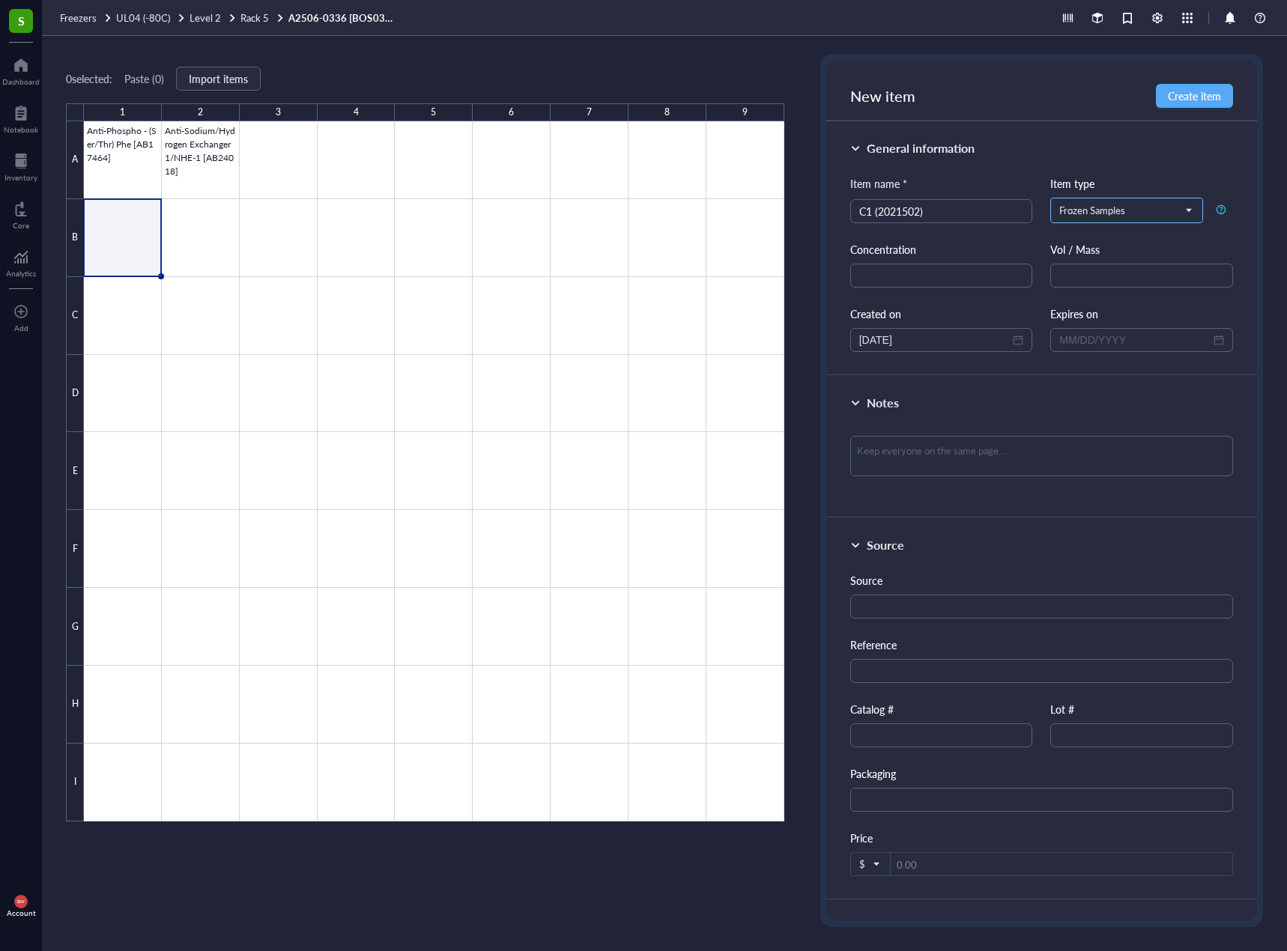
click at [1134, 213] on span "Frozen Samples" at bounding box center [1125, 210] width 132 height 13
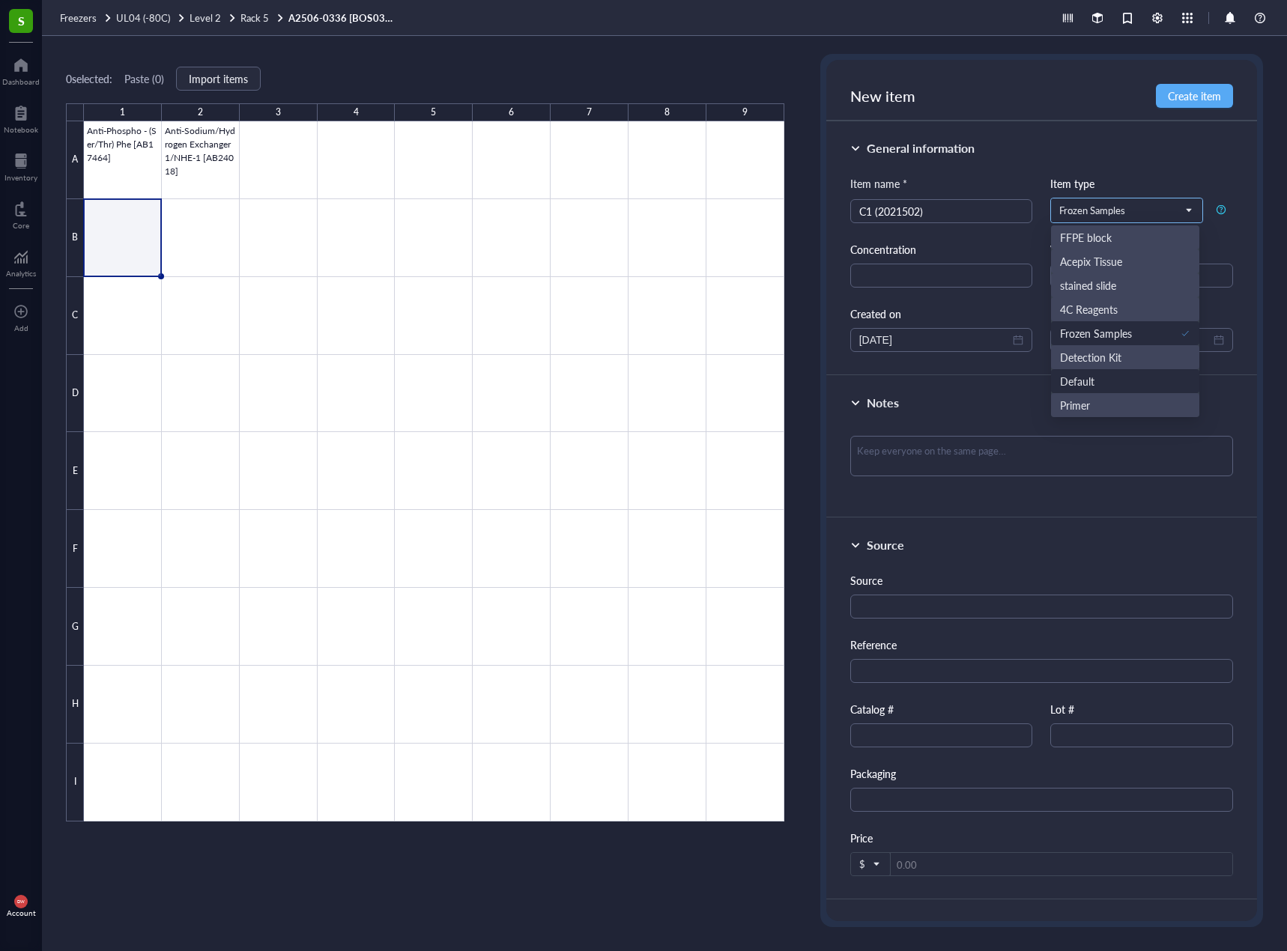
click at [1111, 370] on div "Default" at bounding box center [1125, 381] width 148 height 24
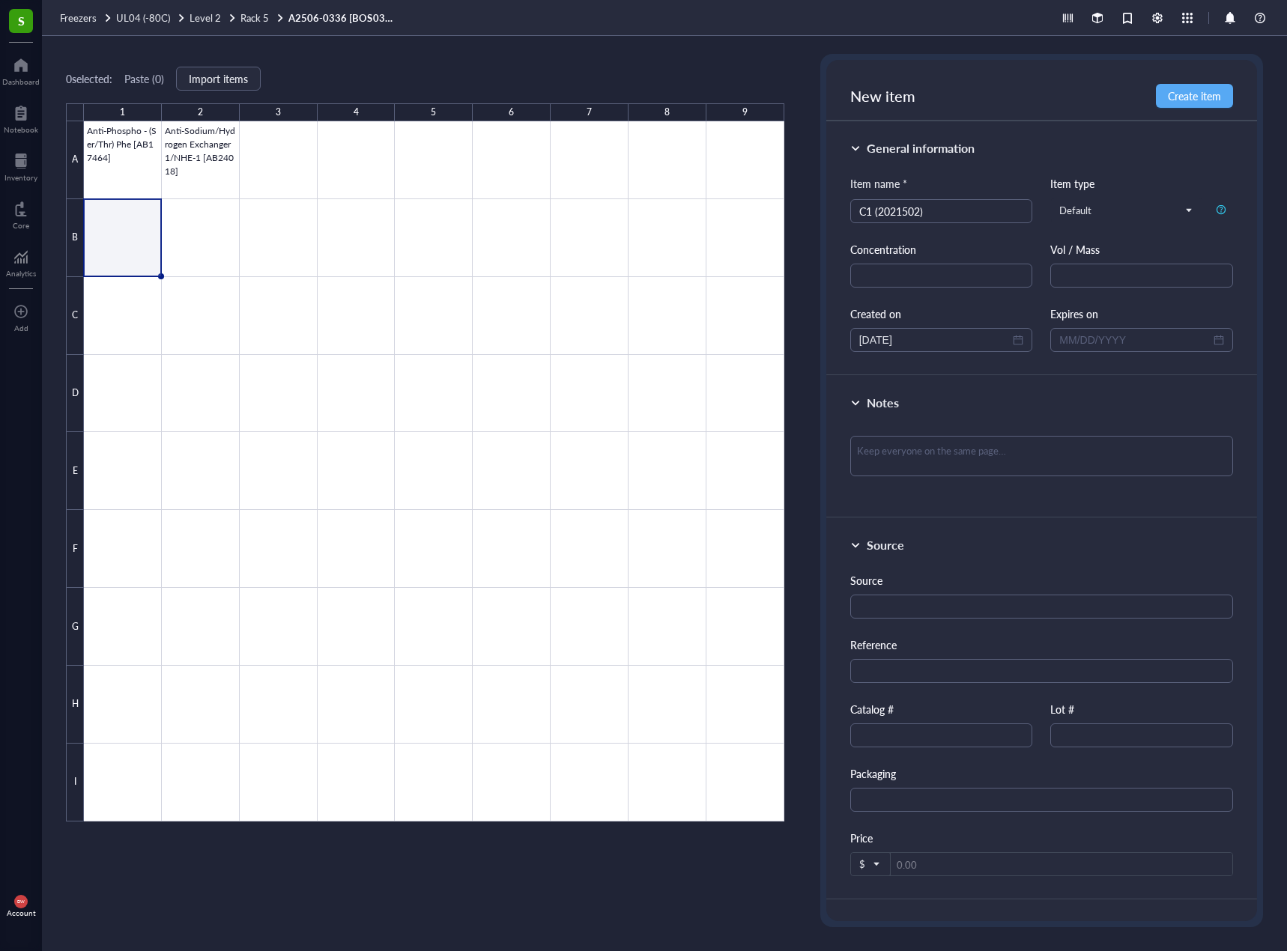
click at [1131, 133] on div "General information Item name * C1 (2021502) Item type Default Default FFPE blo…" at bounding box center [1041, 248] width 431 height 255
click at [1006, 210] on input "C1 (2021502)" at bounding box center [941, 211] width 165 height 22
click at [1176, 95] on span "Create item" at bounding box center [1193, 96] width 53 height 12
click at [188, 240] on div at bounding box center [434, 471] width 700 height 700
type input "C2 (2021505)"
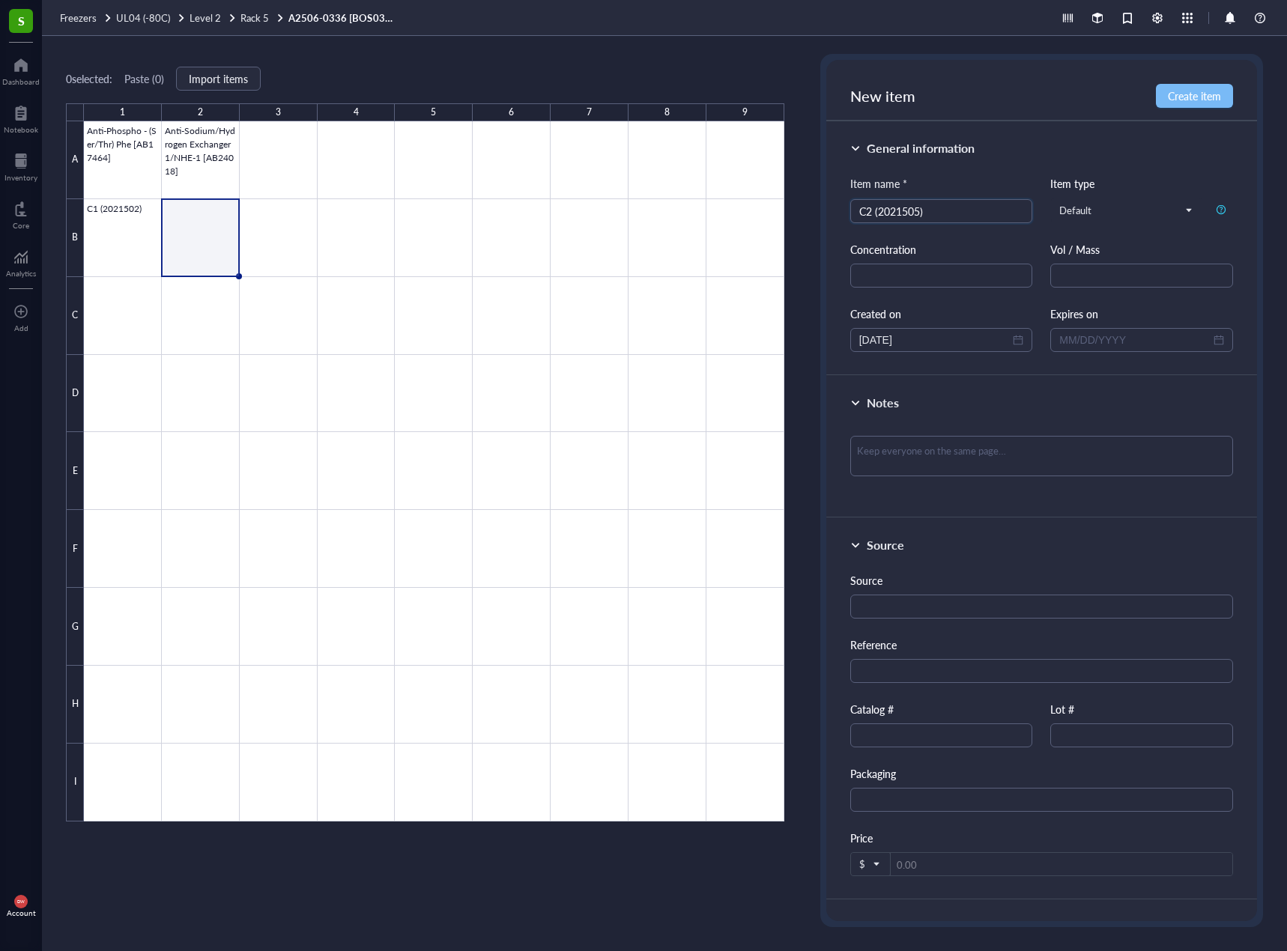
drag, startPoint x: 1217, startPoint y: 76, endPoint x: 1218, endPoint y: 85, distance: 9.8
click at [1217, 76] on div "New item Create item" at bounding box center [1041, 90] width 431 height 61
click at [1218, 90] on span "Create item" at bounding box center [1193, 96] width 53 height 12
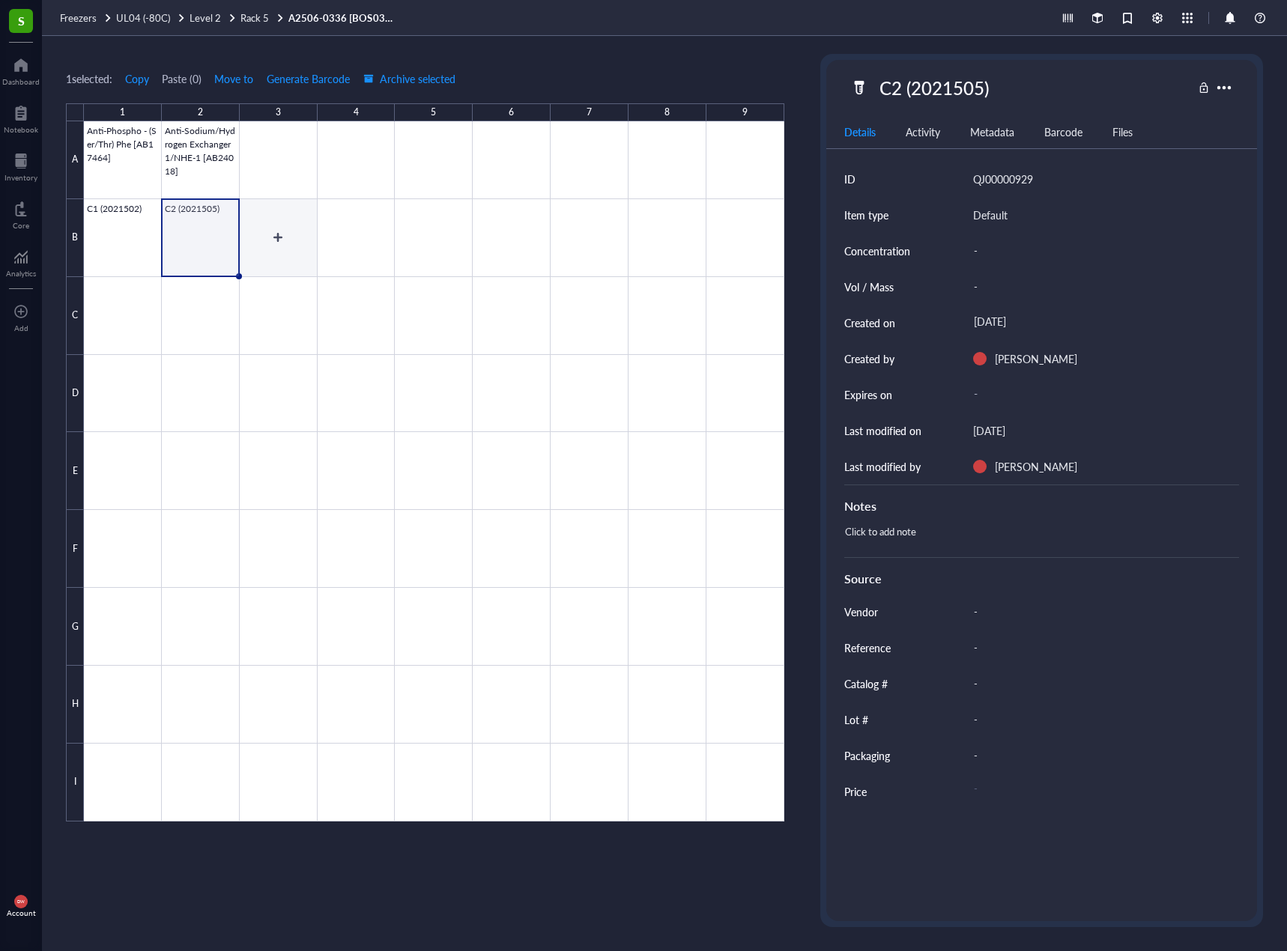
drag, startPoint x: 283, startPoint y: 237, endPoint x: 604, endPoint y: 197, distance: 323.7
click at [283, 236] on div at bounding box center [434, 471] width 700 height 700
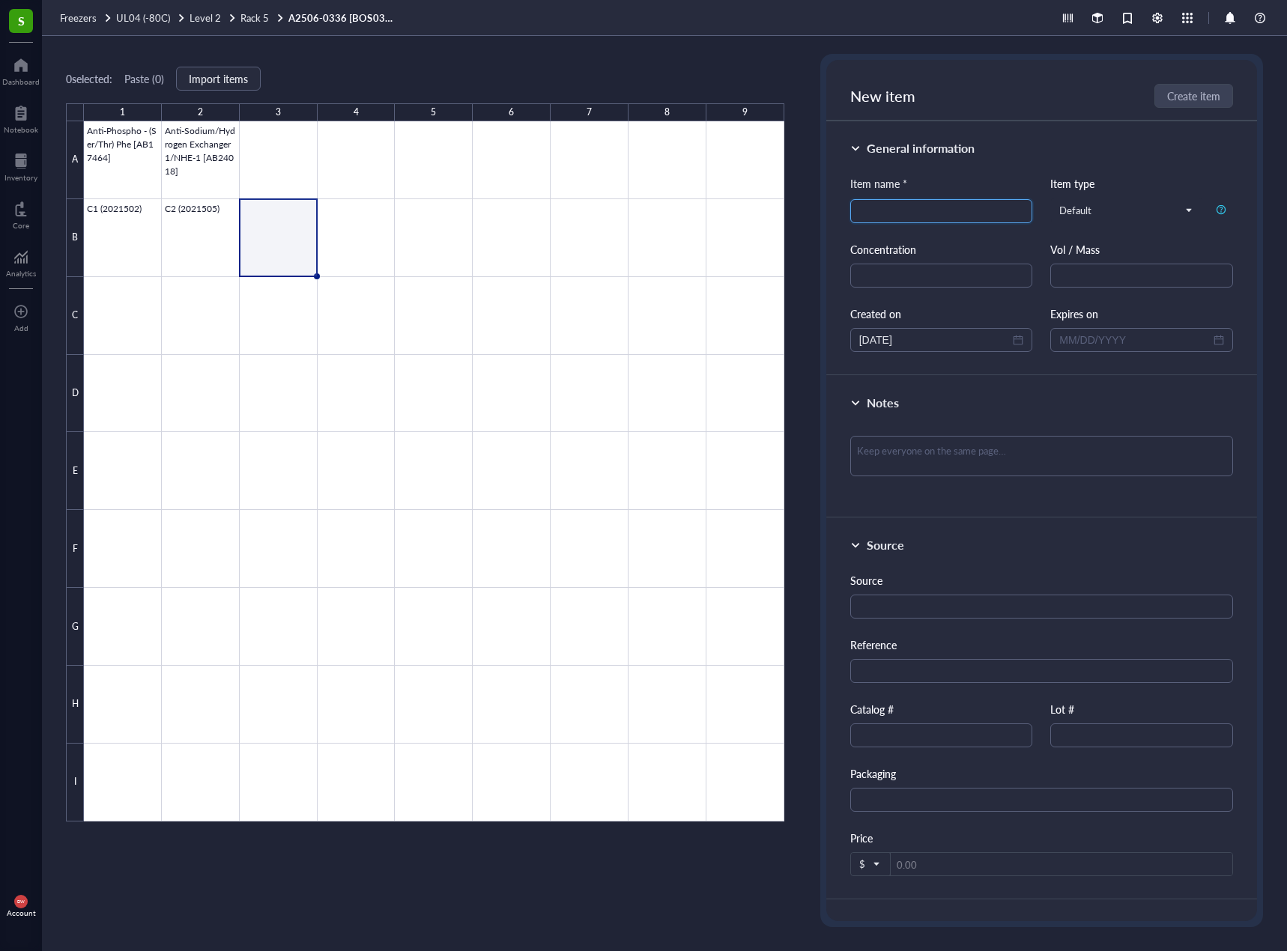
click at [934, 219] on input "search" at bounding box center [941, 211] width 165 height 22
paste input "C2 (2021505)"
click at [867, 212] on input "C2 (2021505)" at bounding box center [941, 211] width 165 height 22
type input "C3 (2021508)"
click at [1193, 101] on span "Create item" at bounding box center [1193, 96] width 53 height 12
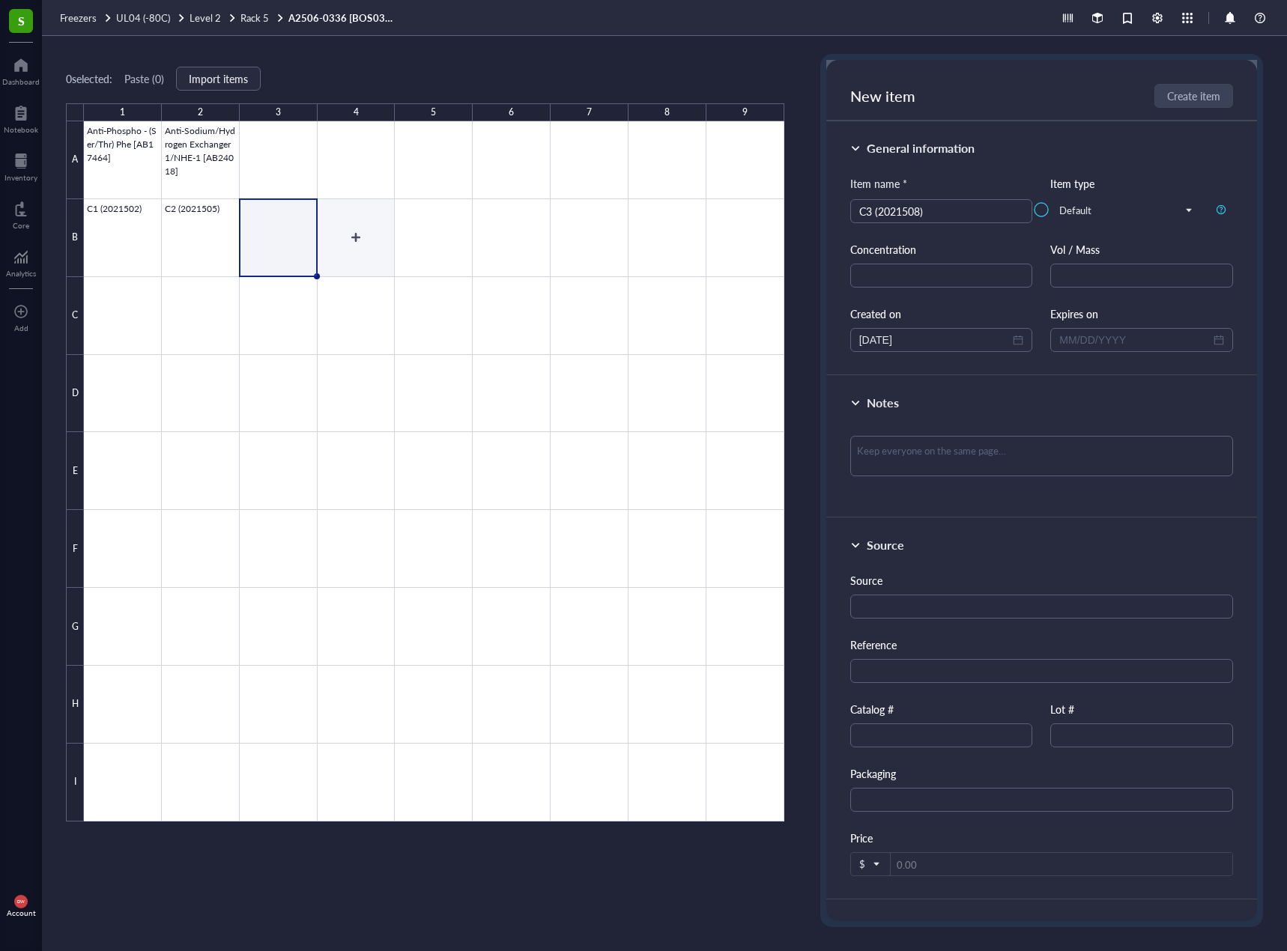
click at [357, 244] on div at bounding box center [434, 471] width 700 height 700
click at [893, 210] on div at bounding box center [1041, 210] width 431 height 300
click at [350, 241] on div at bounding box center [434, 471] width 700 height 700
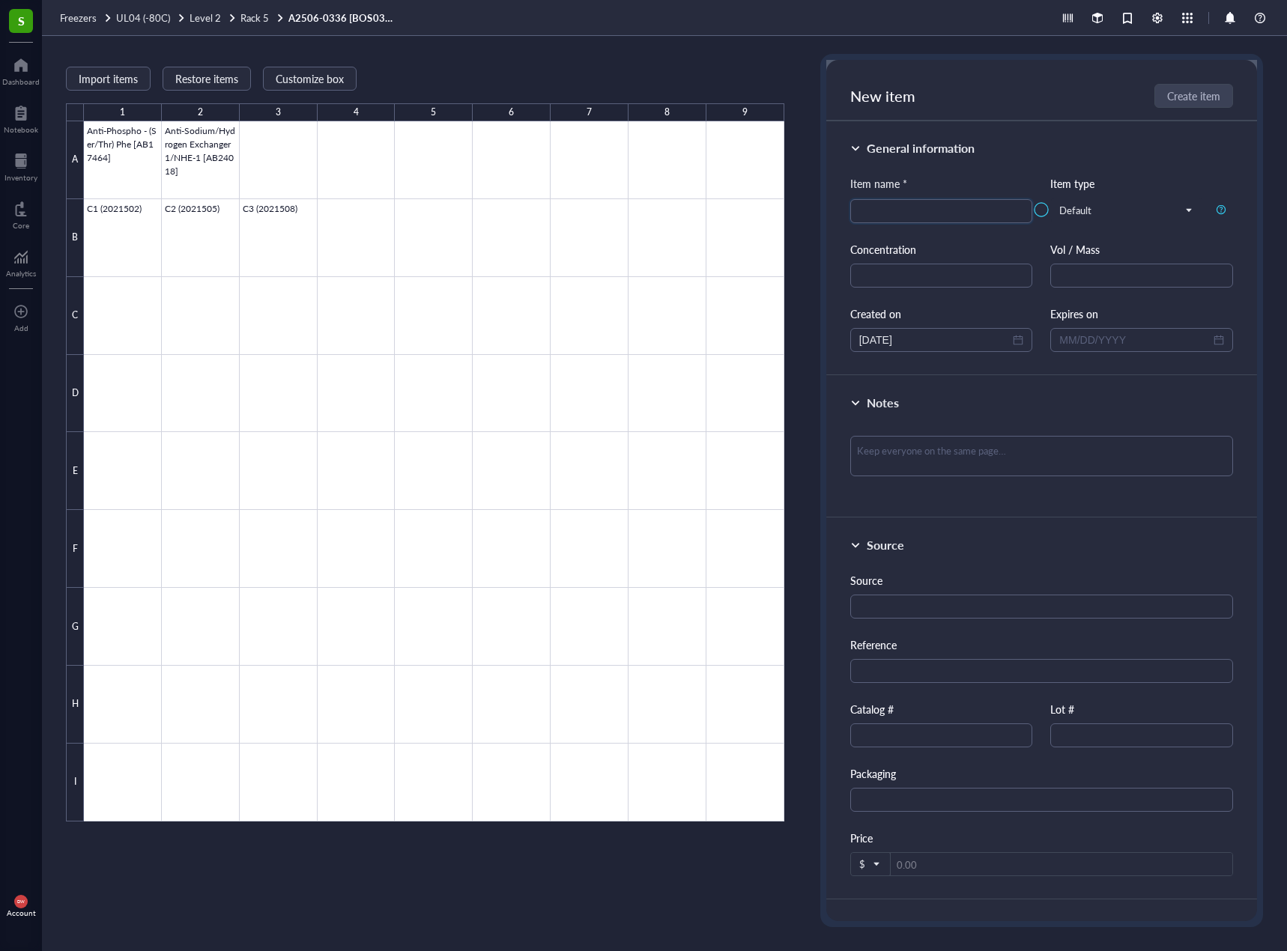
click at [934, 193] on div at bounding box center [1041, 210] width 431 height 300
click at [935, 205] on div at bounding box center [1041, 210] width 431 height 300
click at [941, 211] on div at bounding box center [1041, 210] width 431 height 300
click at [932, 216] on div at bounding box center [1041, 210] width 431 height 300
click at [333, 239] on div at bounding box center [434, 471] width 700 height 700
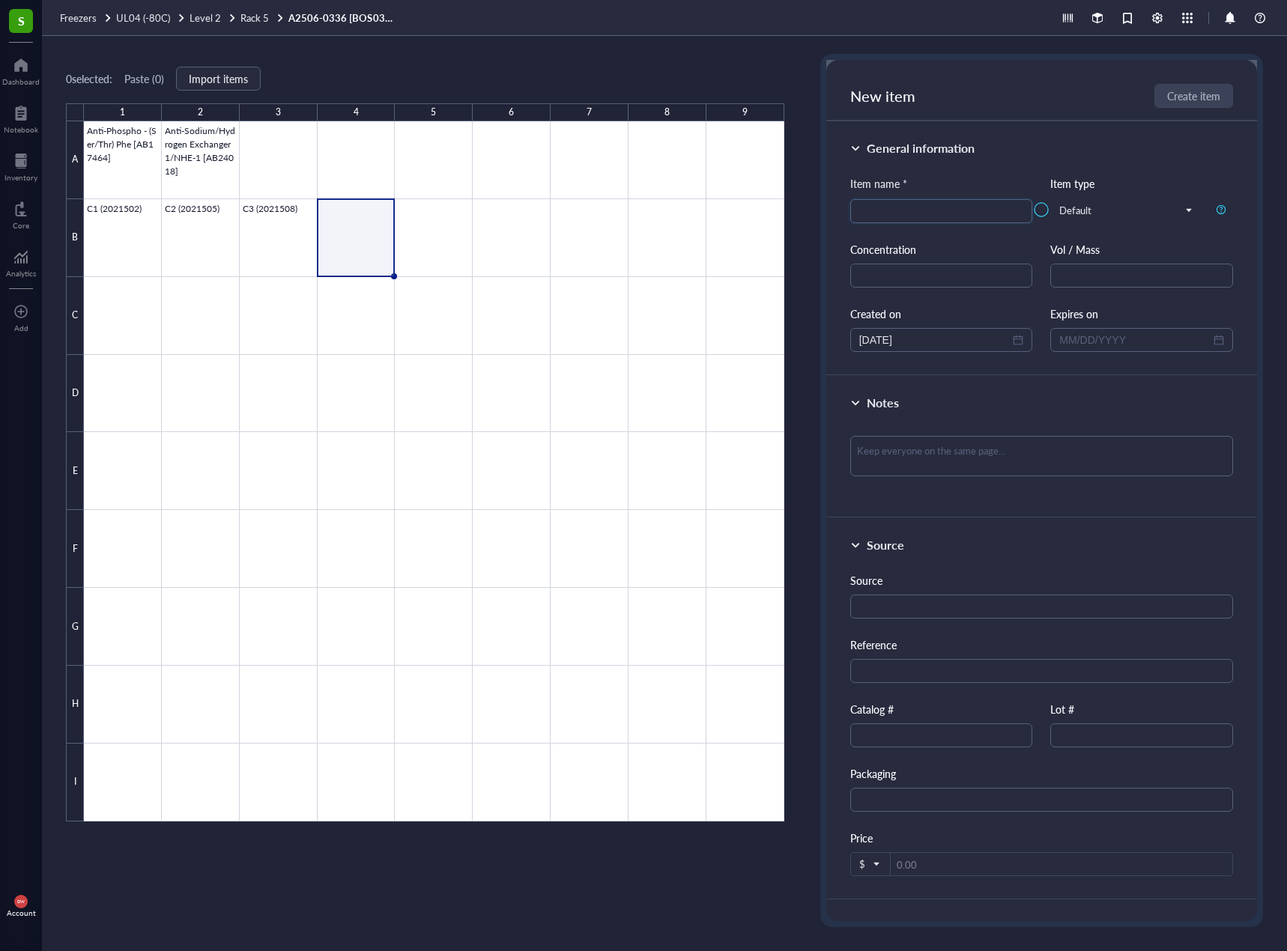
click at [939, 213] on div at bounding box center [1041, 210] width 431 height 300
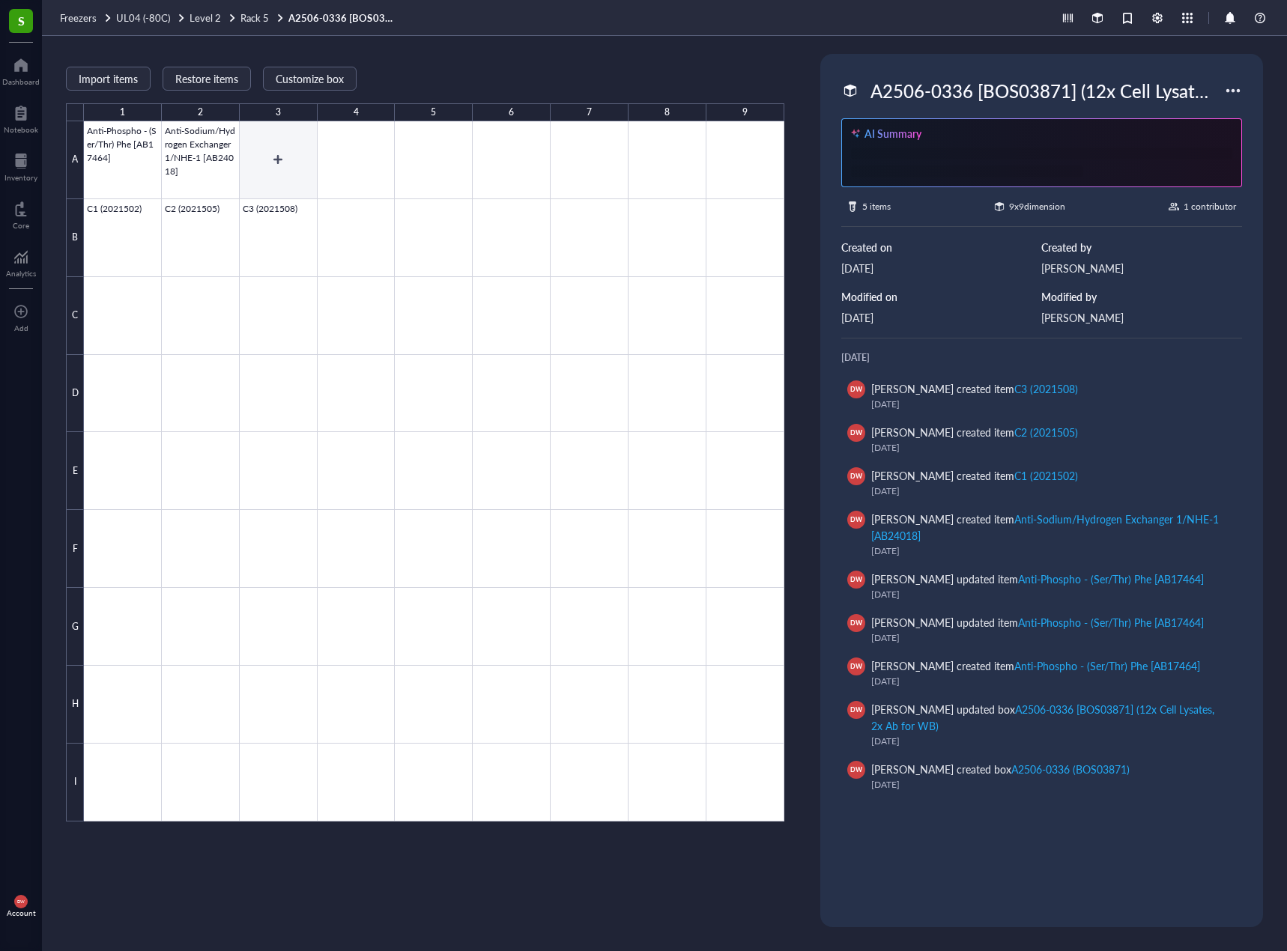
click at [331, 238] on div at bounding box center [434, 471] width 700 height 700
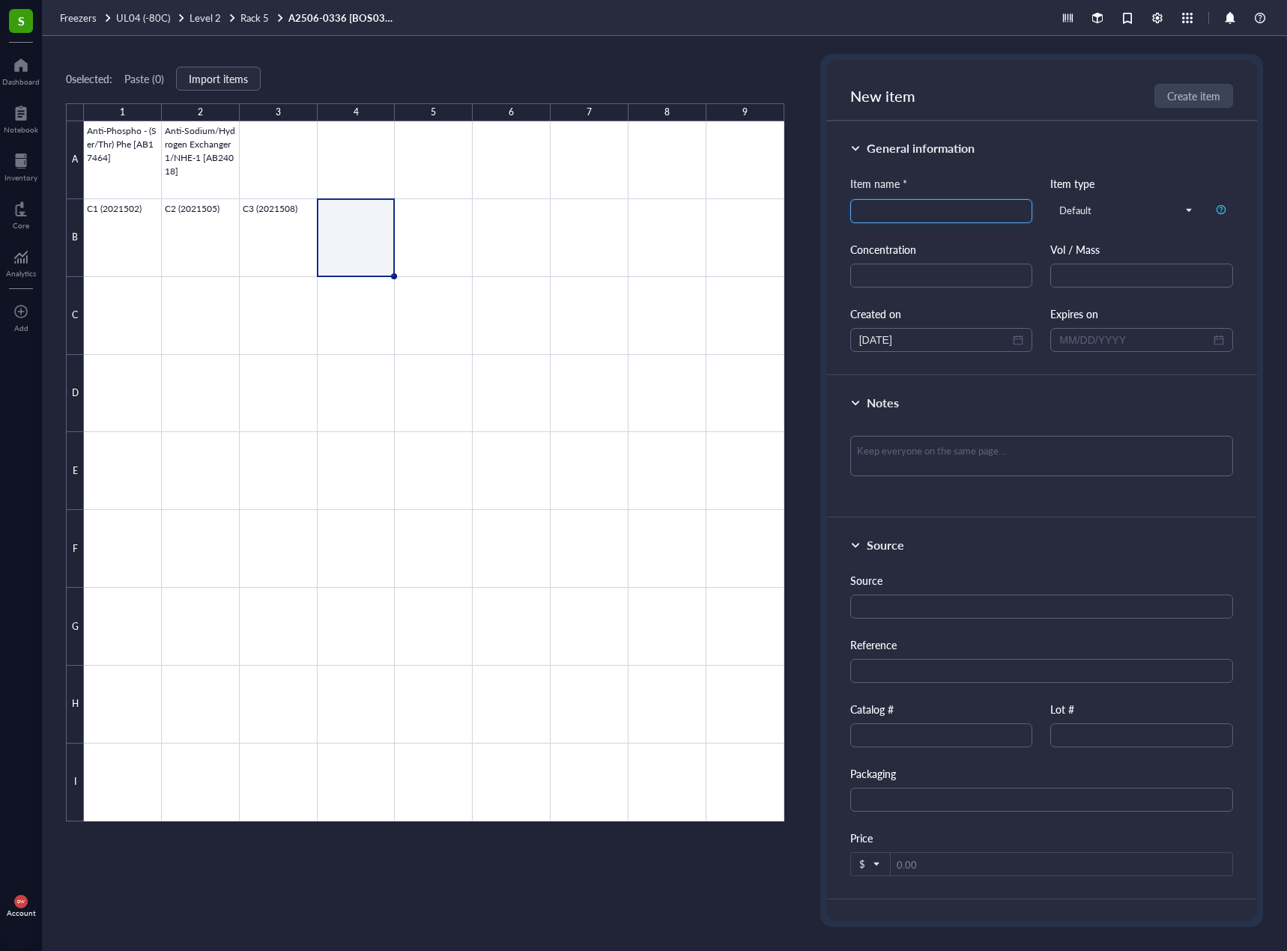
click at [963, 210] on input "search" at bounding box center [941, 211] width 165 height 22
paste input "C2 (2021505)"
click at [872, 216] on input "C2 (2021510)" at bounding box center [941, 211] width 165 height 22
type input "C4 (2021510)"
click at [1206, 102] on span "Create item" at bounding box center [1193, 96] width 53 height 12
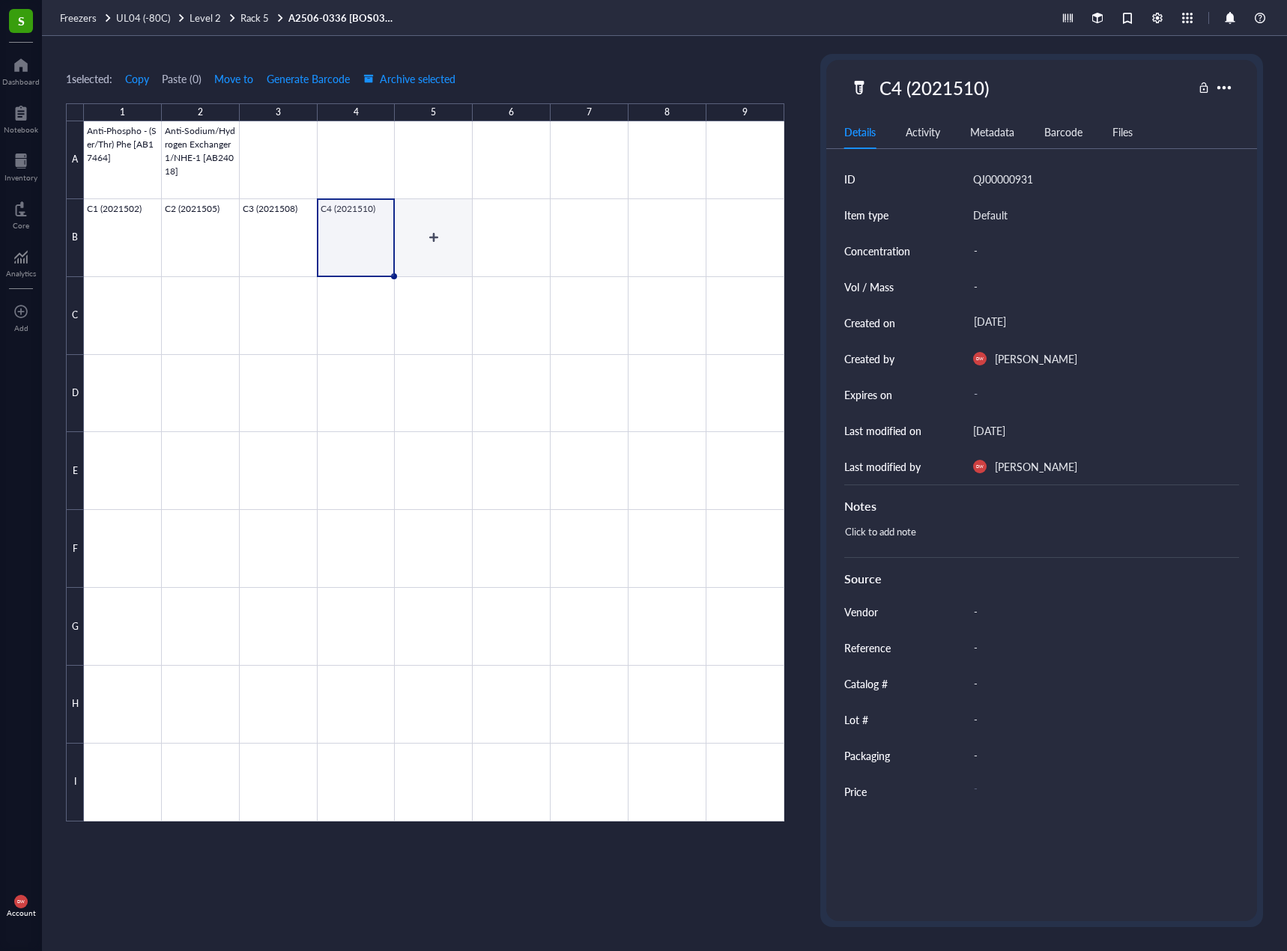
click at [447, 236] on div at bounding box center [434, 471] width 700 height 700
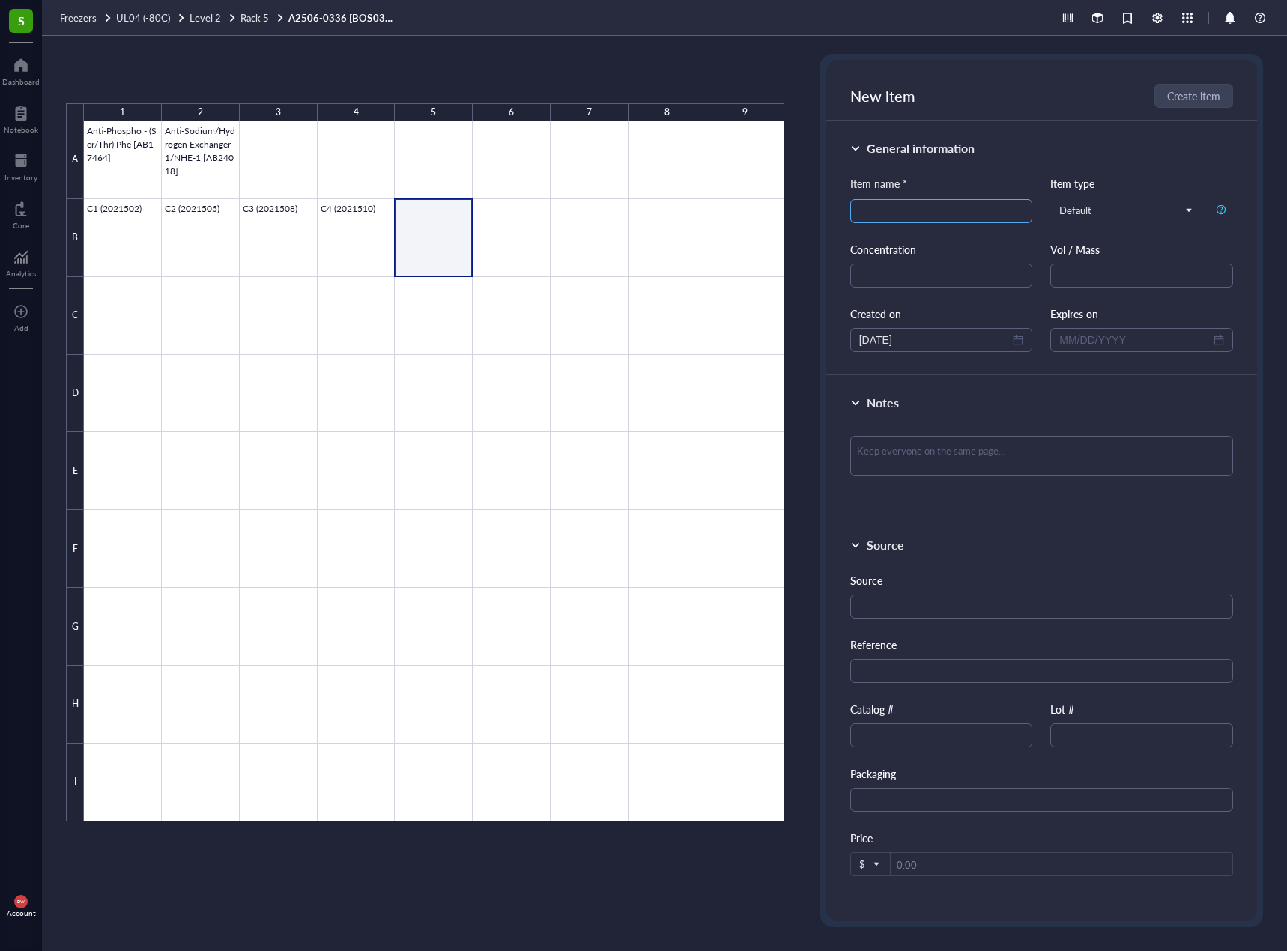
click at [988, 213] on input "search" at bounding box center [941, 211] width 165 height 22
paste input "C4 (2021510)"
click at [922, 213] on input "C4 (2021510)" at bounding box center [941, 211] width 165 height 22
type input "C5 (2021511)"
click at [1209, 112] on div "New item Create item" at bounding box center [1041, 90] width 431 height 61
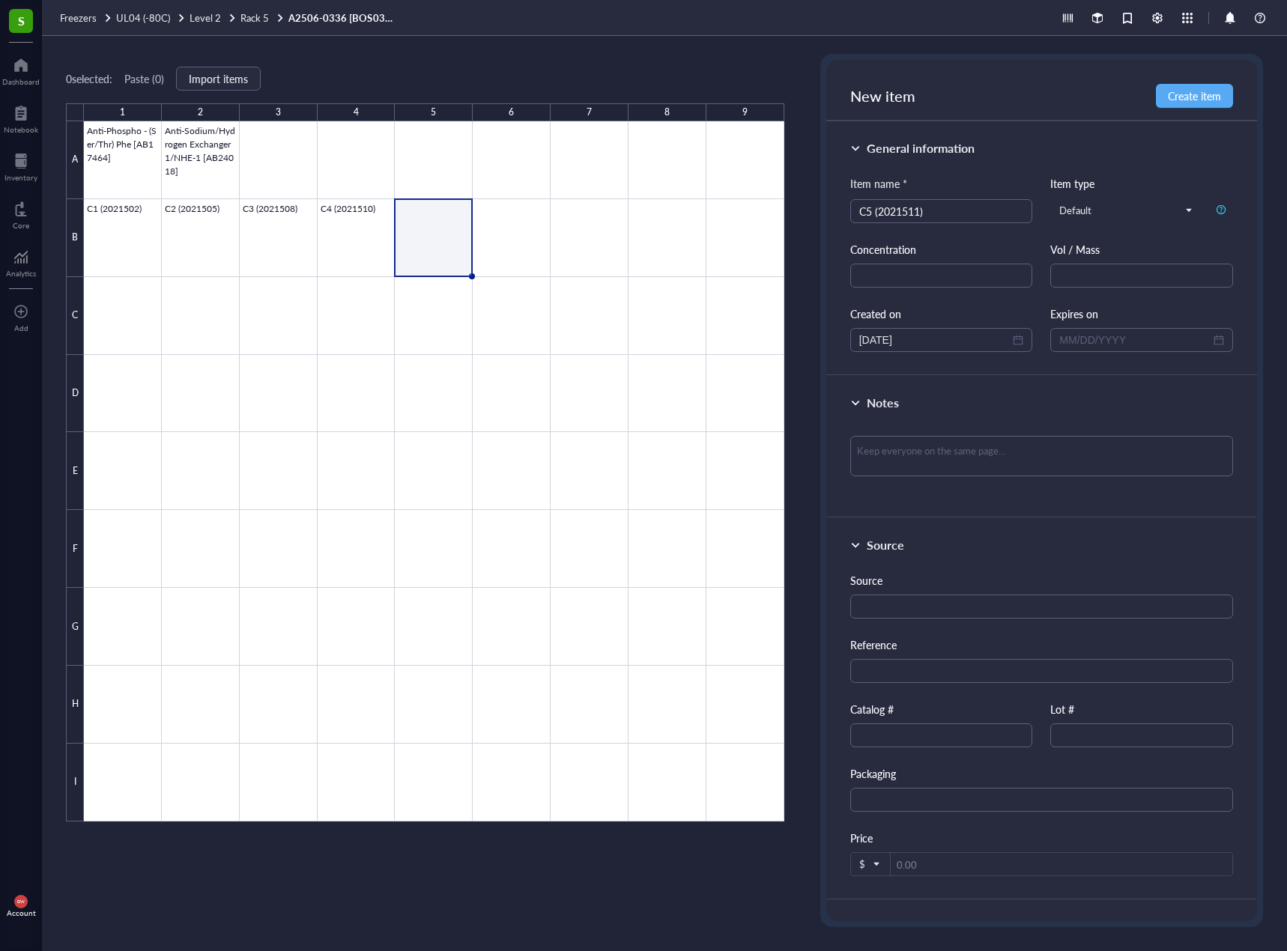
click at [1211, 109] on div "New item Create item" at bounding box center [1041, 90] width 431 height 61
click at [1209, 102] on span "Create item" at bounding box center [1193, 96] width 53 height 12
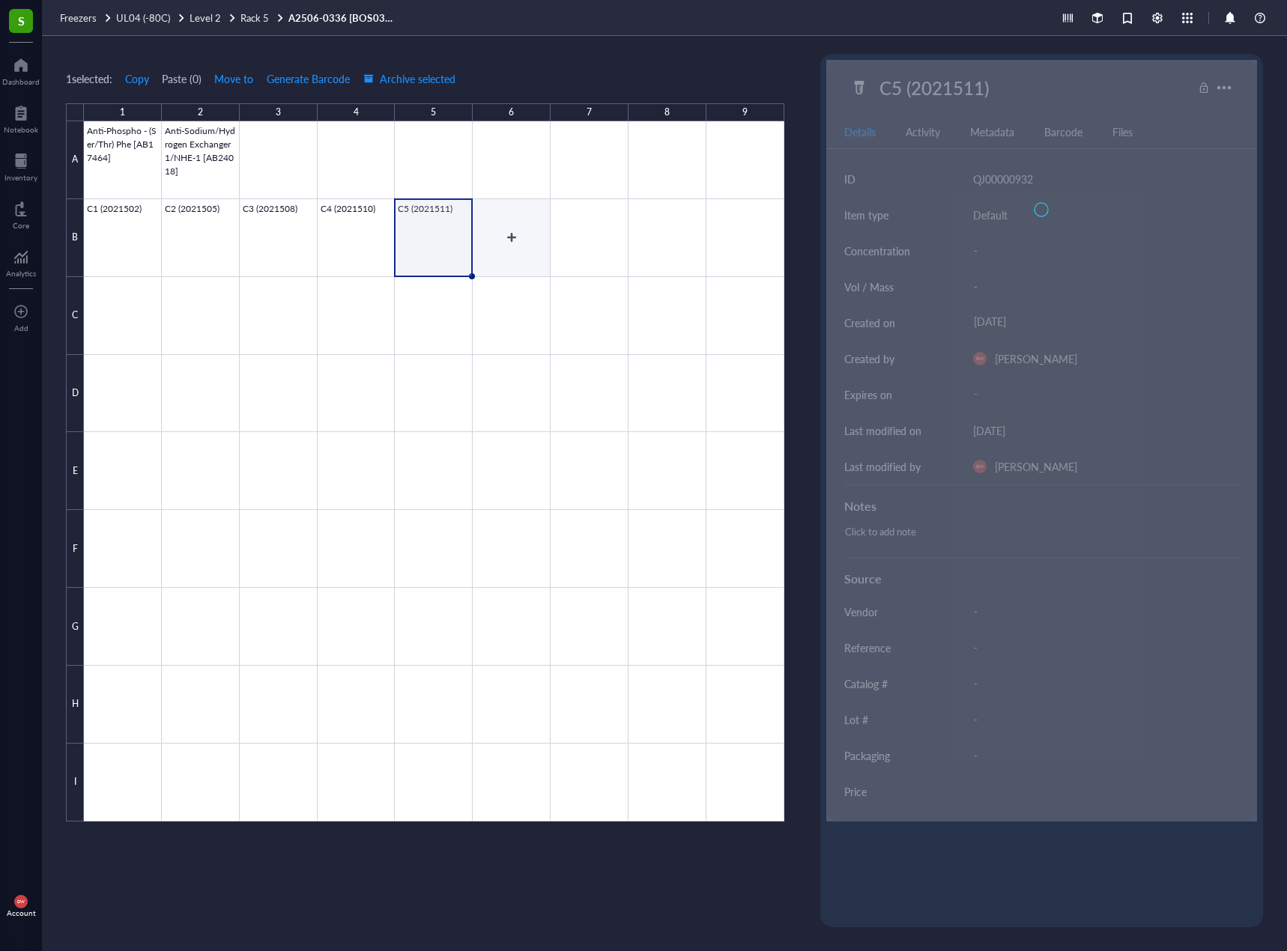
click at [505, 243] on div at bounding box center [434, 471] width 700 height 700
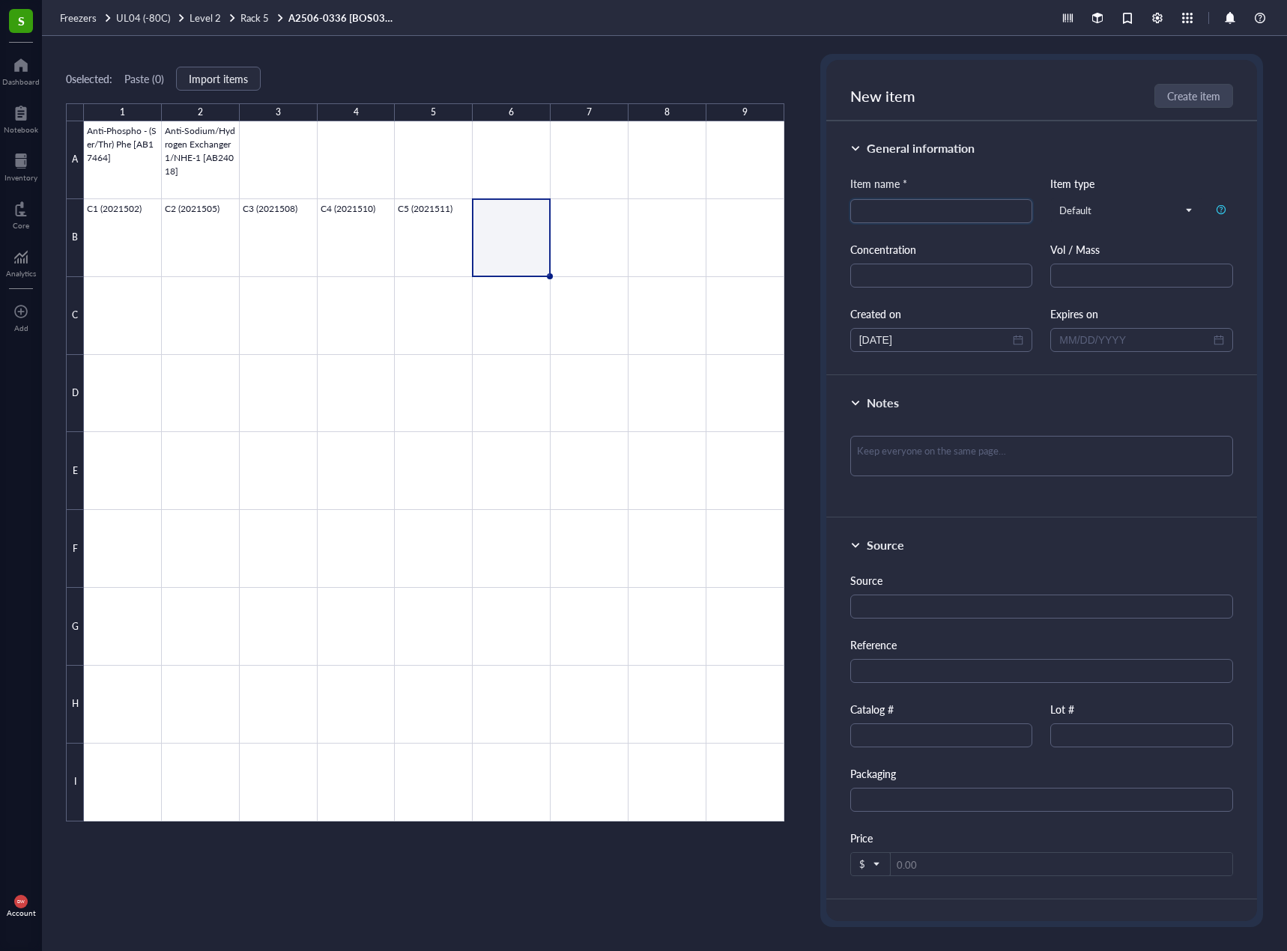
drag, startPoint x: 937, startPoint y: 207, endPoint x: 442, endPoint y: 219, distance: 495.1
click at [936, 207] on input "search" at bounding box center [941, 211] width 165 height 22
click at [395, 231] on div at bounding box center [434, 471] width 700 height 700
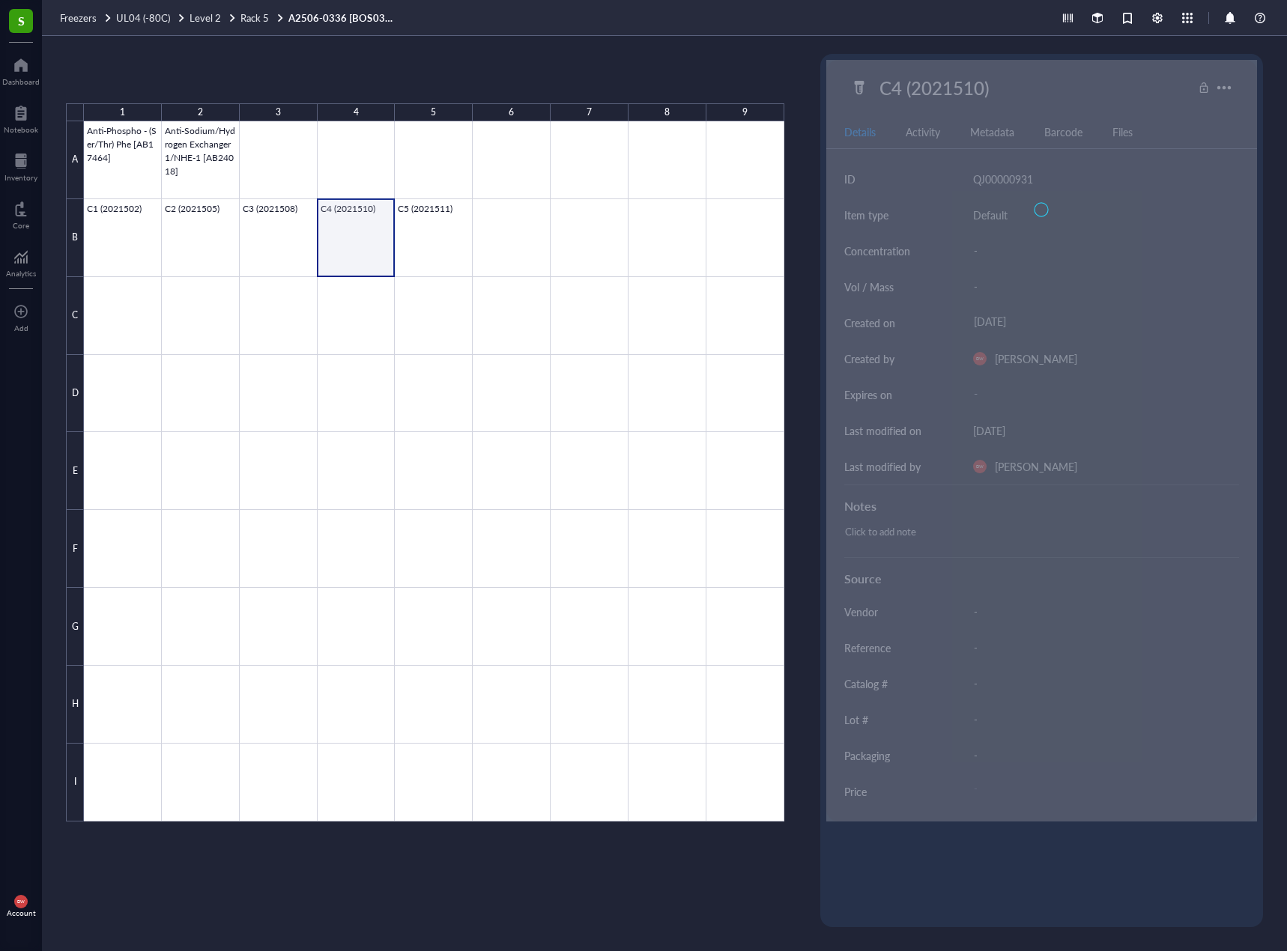
click at [443, 240] on div at bounding box center [434, 471] width 700 height 700
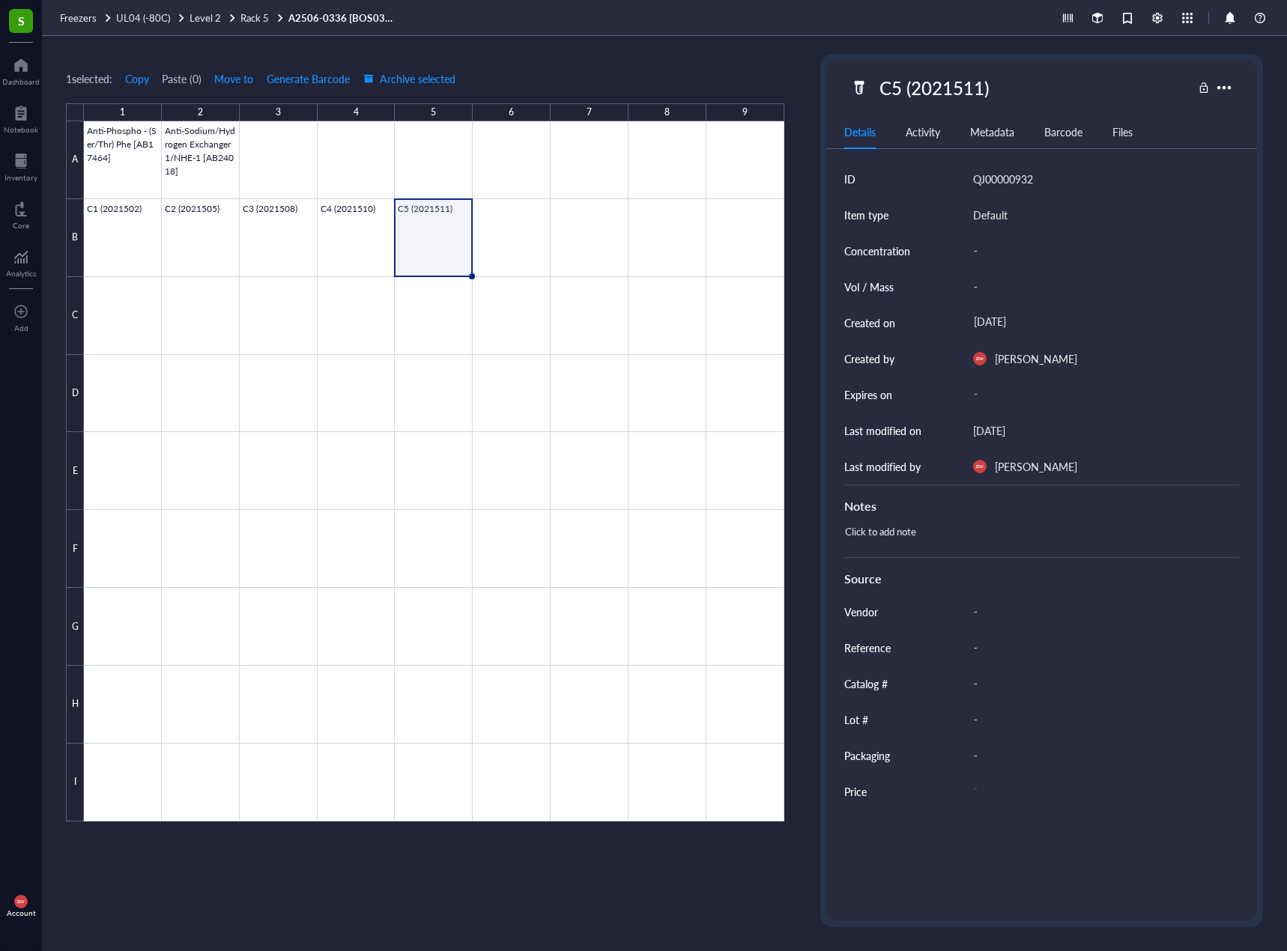
click at [953, 99] on div "C5 (2021511)" at bounding box center [933, 87] width 123 height 31
click at [507, 258] on div at bounding box center [434, 471] width 700 height 700
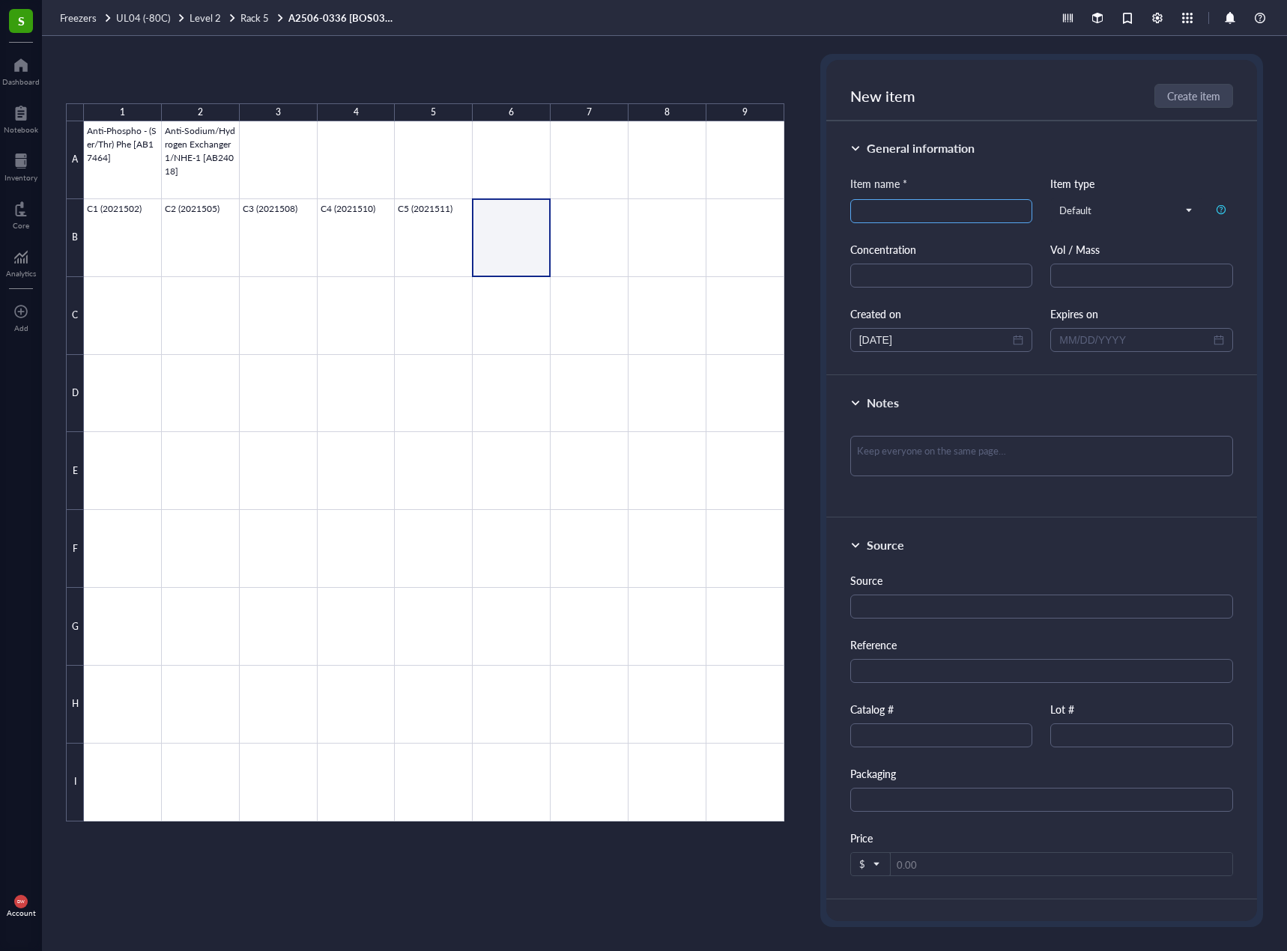
click at [1006, 213] on input "search" at bounding box center [941, 211] width 165 height 22
paste input "C5 (2021511)"
click at [868, 209] on input "C5 (2021511)" at bounding box center [941, 211] width 165 height 22
type input "C6 (2021514)"
click at [1204, 94] on span "Create item" at bounding box center [1193, 96] width 53 height 12
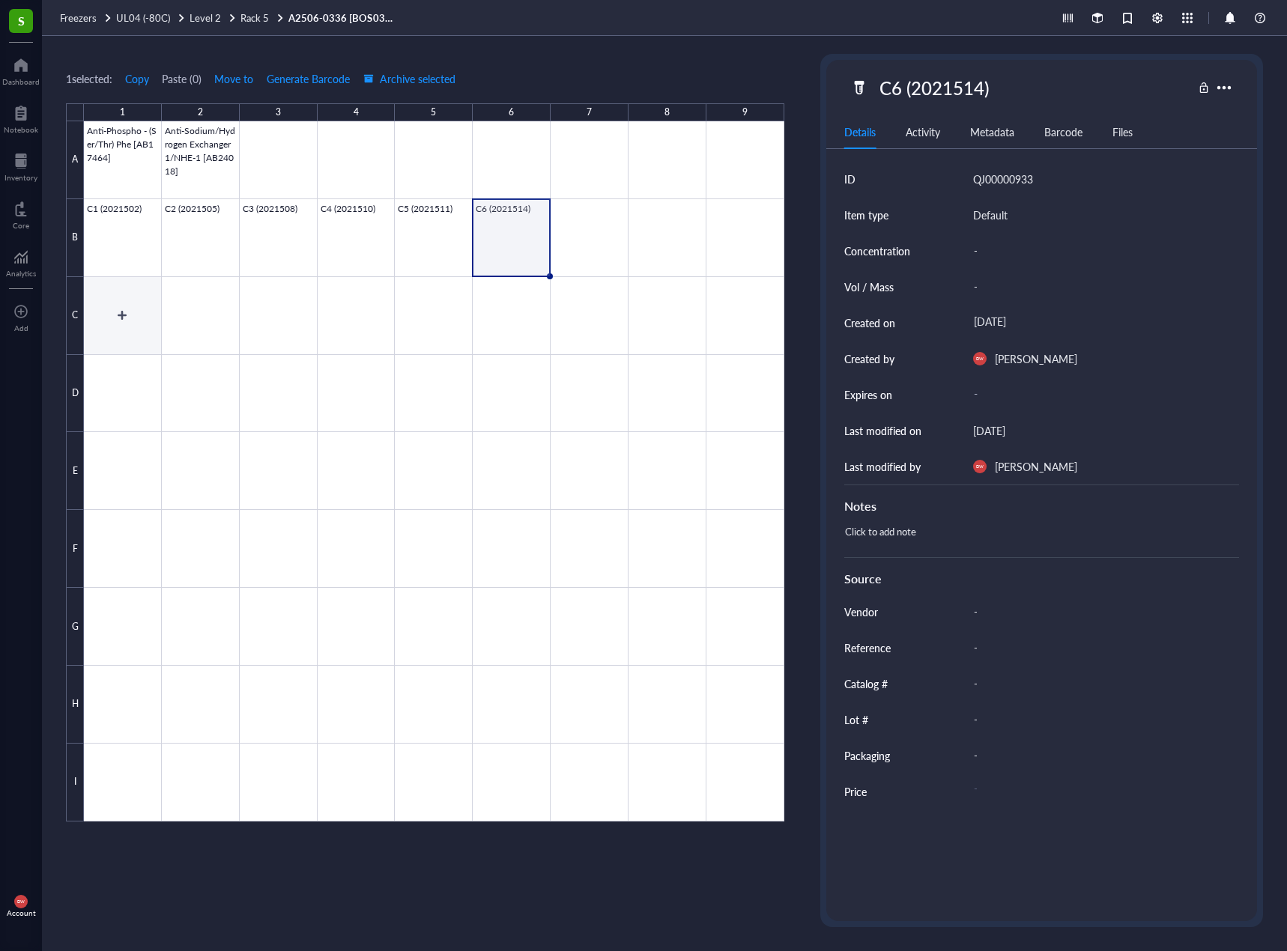
click at [118, 342] on div at bounding box center [434, 471] width 700 height 700
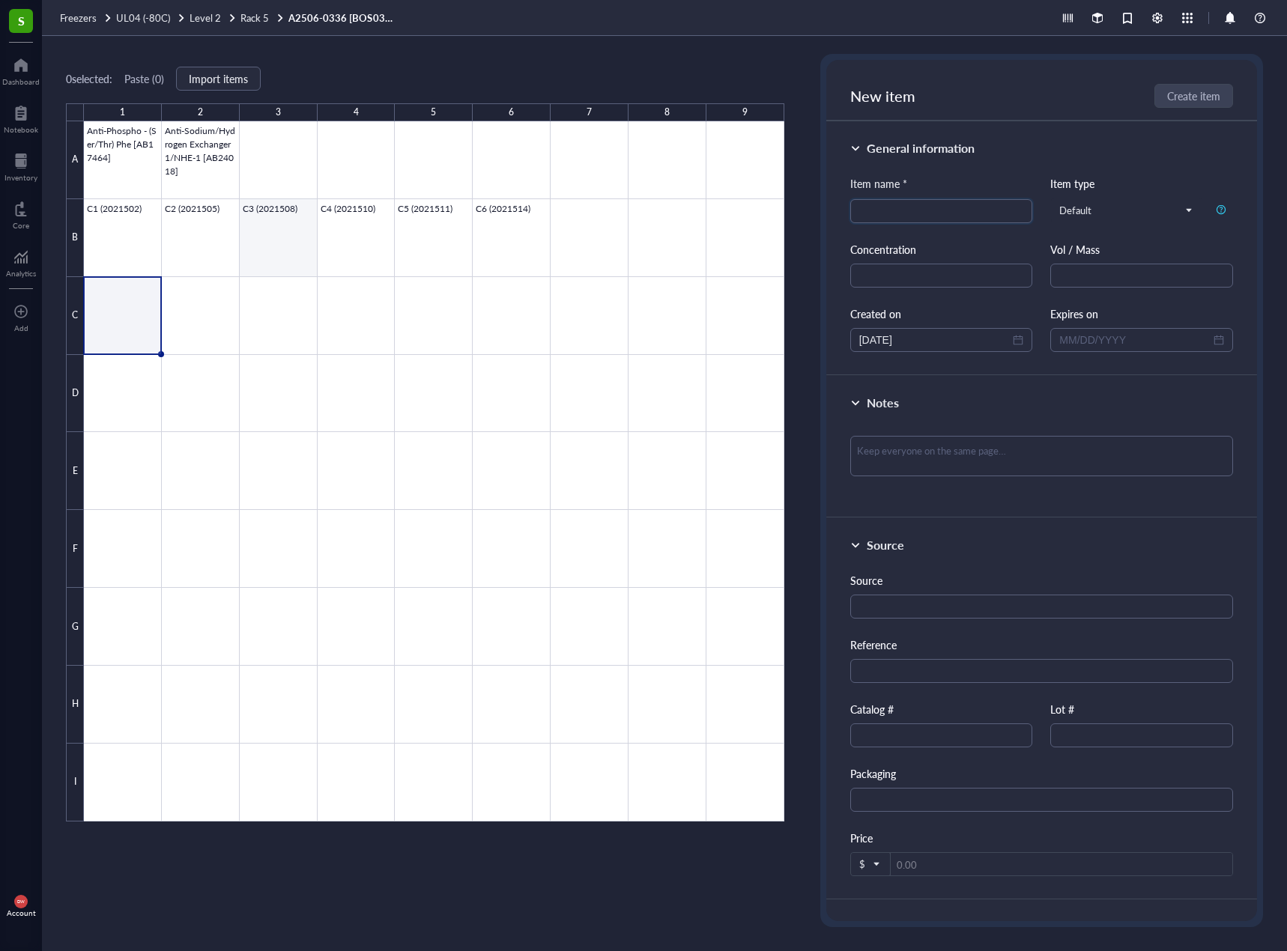
click at [124, 240] on div at bounding box center [434, 471] width 700 height 700
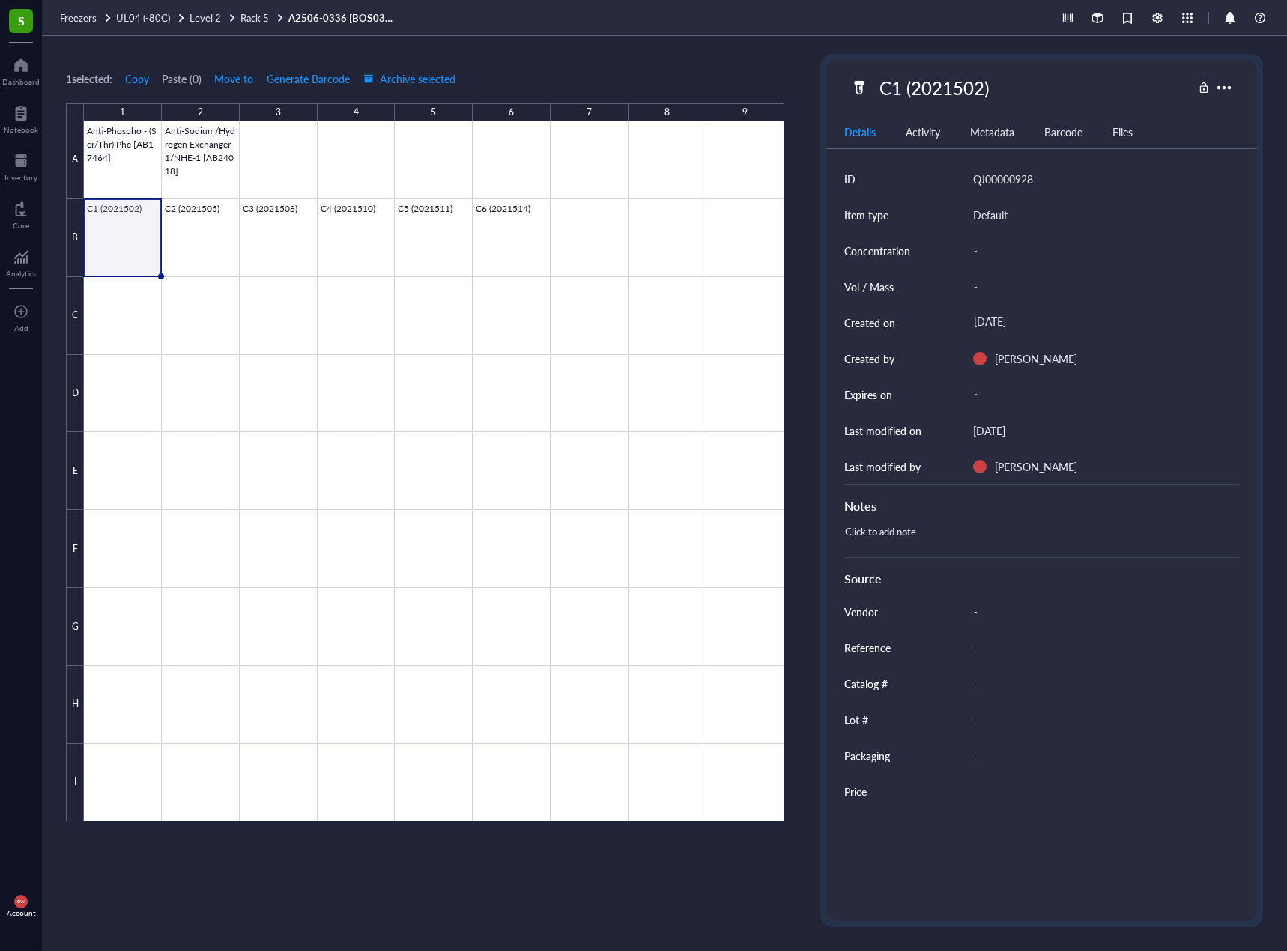
click at [957, 85] on div "C1 (2021502)" at bounding box center [933, 87] width 123 height 31
click at [136, 306] on div at bounding box center [434, 471] width 700 height 700
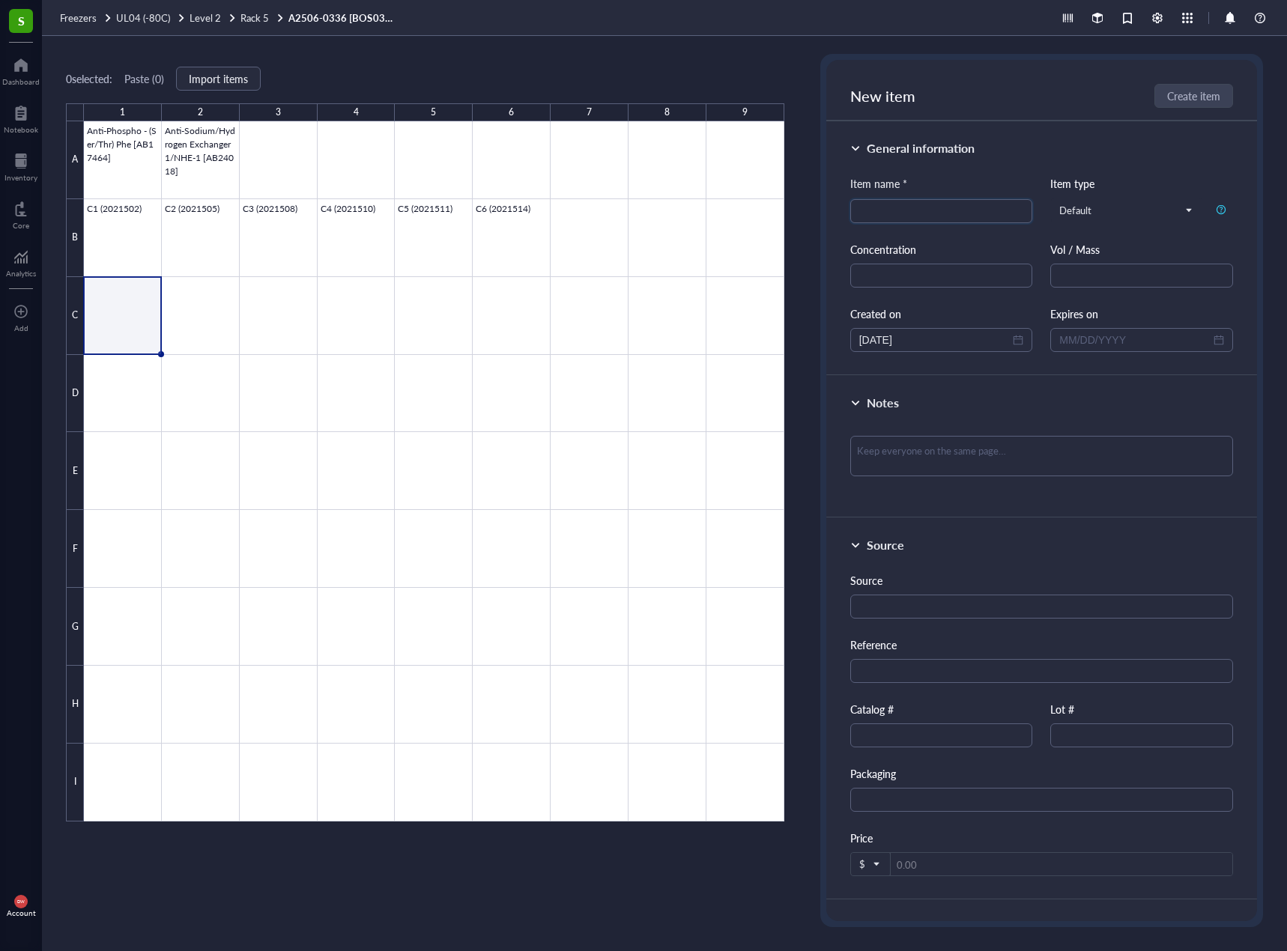
click at [907, 227] on div "Item name * Item type Default Concentration Vol / Mass Created on 10/07/2025 Ex…" at bounding box center [1041, 263] width 383 height 177
click at [890, 210] on input "search" at bounding box center [941, 211] width 165 height 22
paste input "C1 (2021502)"
click at [867, 210] on input "C1 (2021502)" at bounding box center [941, 211] width 165 height 22
type input "E1 (2021515)"
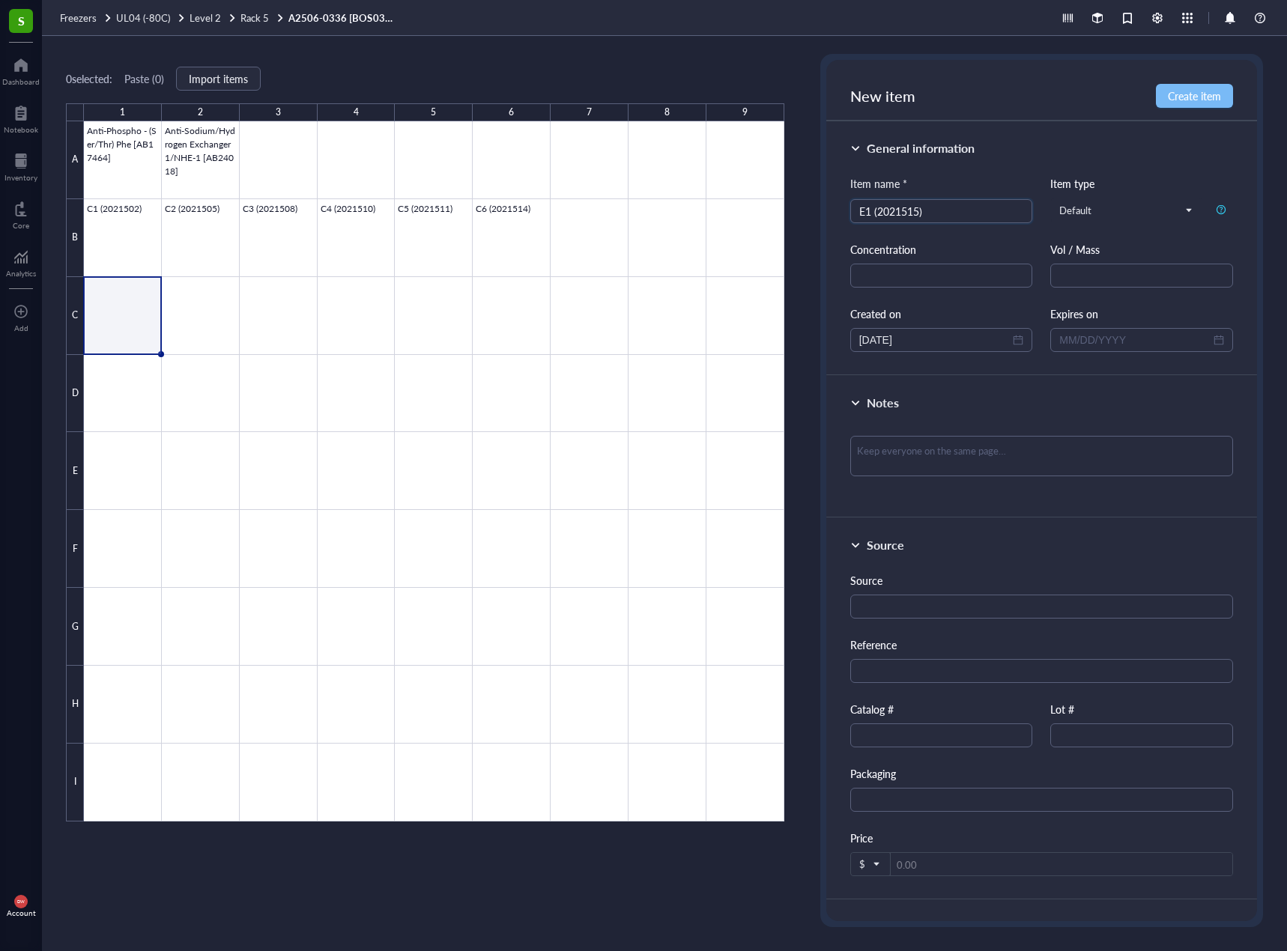
click at [1188, 90] on span "Create item" at bounding box center [1193, 96] width 53 height 12
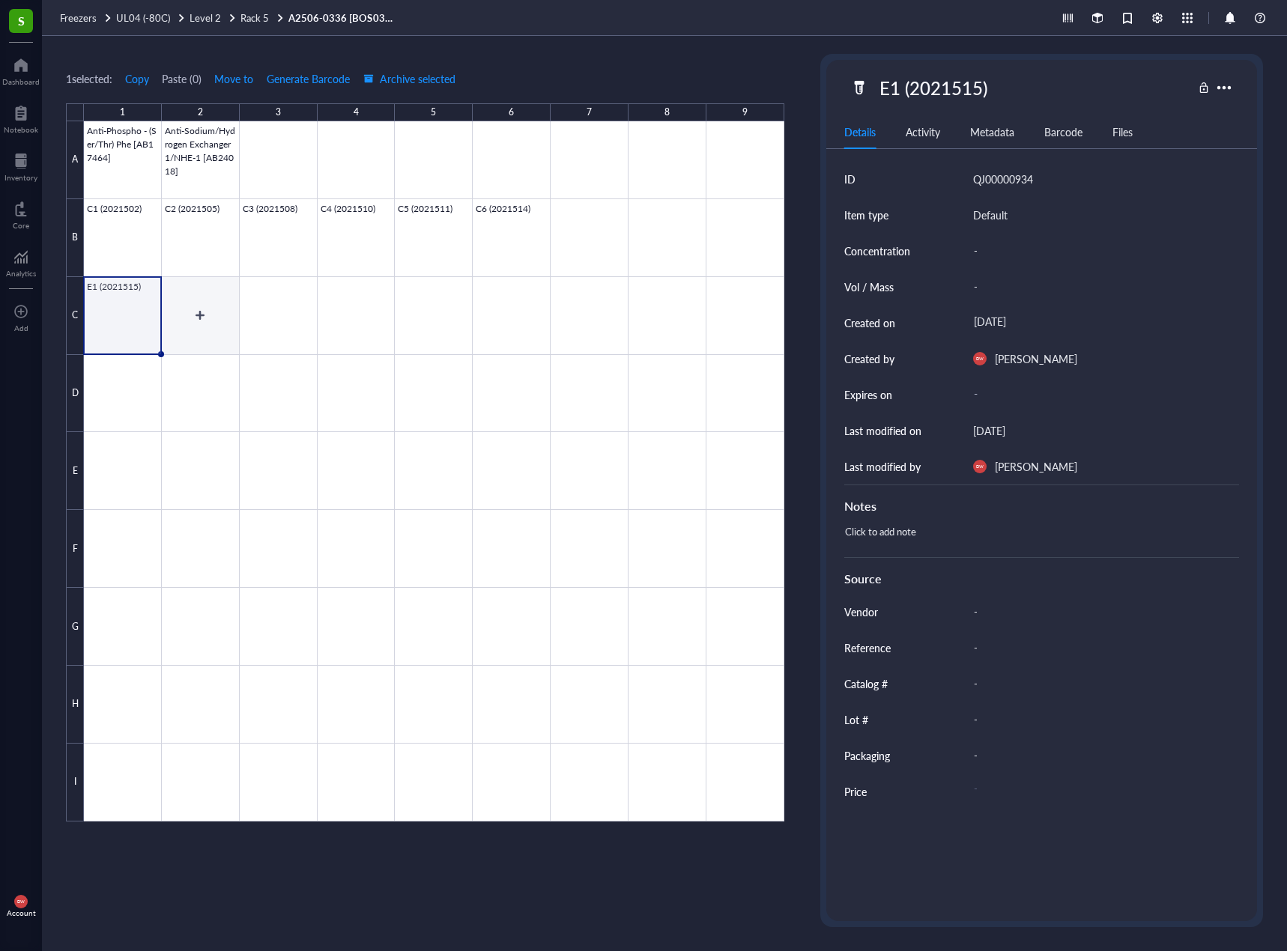
drag, startPoint x: 195, startPoint y: 329, endPoint x: 563, endPoint y: 291, distance: 369.7
click at [196, 329] on div at bounding box center [434, 471] width 700 height 700
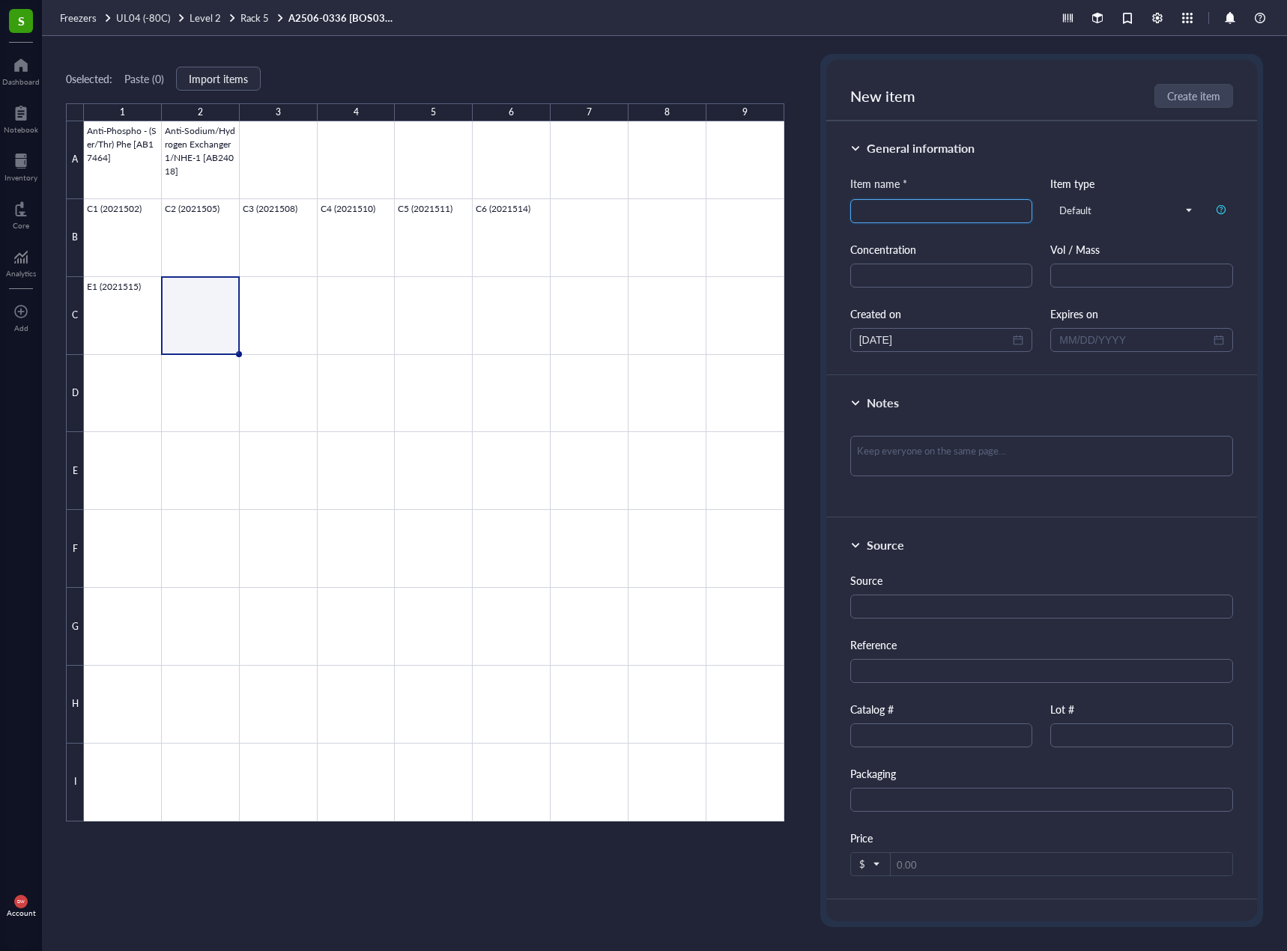
click at [911, 210] on input "search" at bounding box center [941, 211] width 165 height 22
paste input "E1 (2021515)"
click at [869, 211] on input "E1 (2021515)" at bounding box center [941, 211] width 165 height 22
type input "E2 (2021519)"
click at [1224, 88] on button "Create item" at bounding box center [1193, 96] width 77 height 24
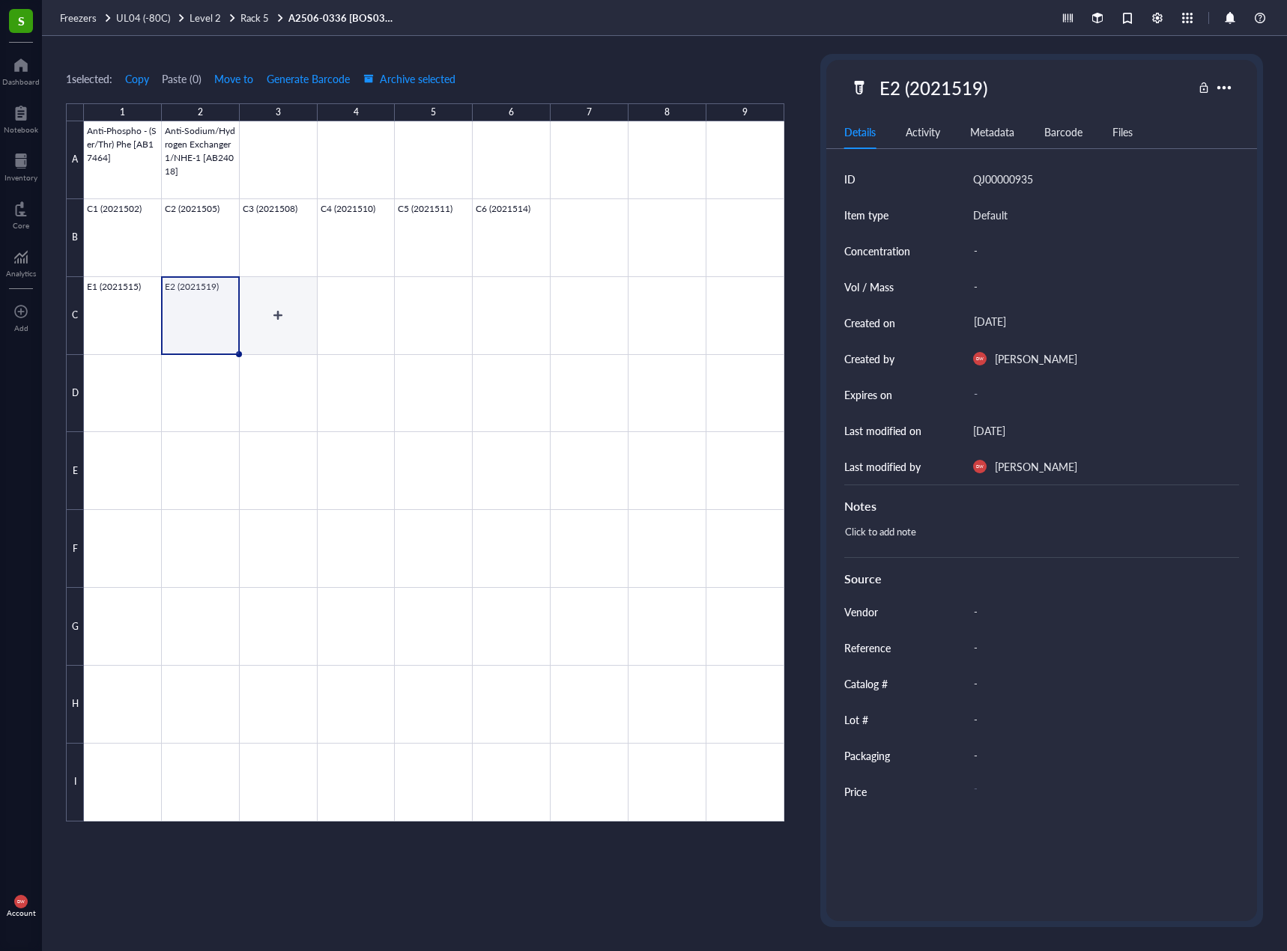
click at [276, 337] on div at bounding box center [434, 471] width 700 height 700
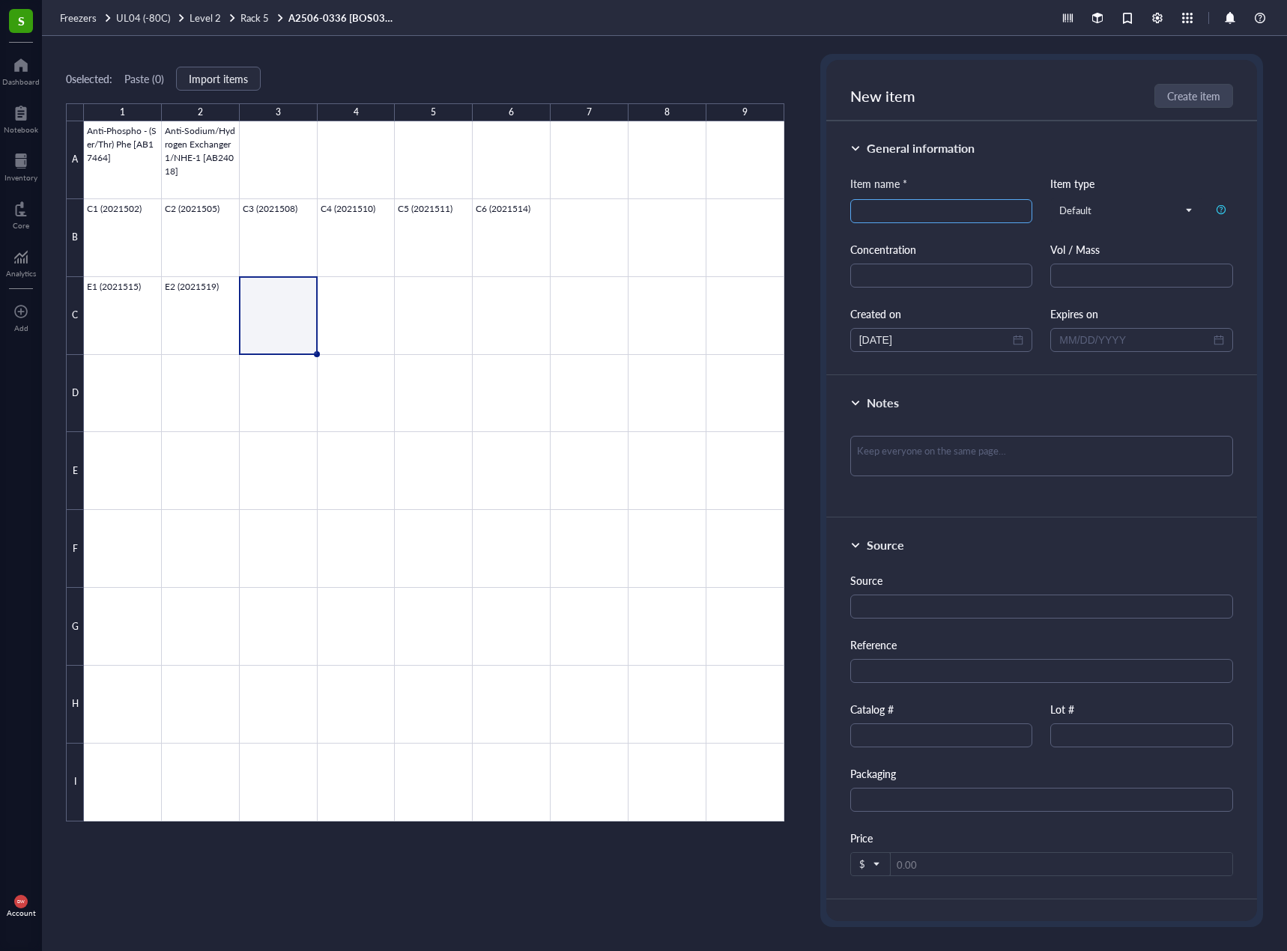
click at [934, 204] on input "search" at bounding box center [941, 211] width 165 height 22
paste input "E2 (2021519)"
drag, startPoint x: 864, startPoint y: 210, endPoint x: 876, endPoint y: 220, distance: 15.4
click at [868, 213] on input "E2 (2021519)" at bounding box center [941, 211] width 165 height 22
click at [866, 216] on input "E2 (2021519)" at bounding box center [941, 211] width 165 height 22
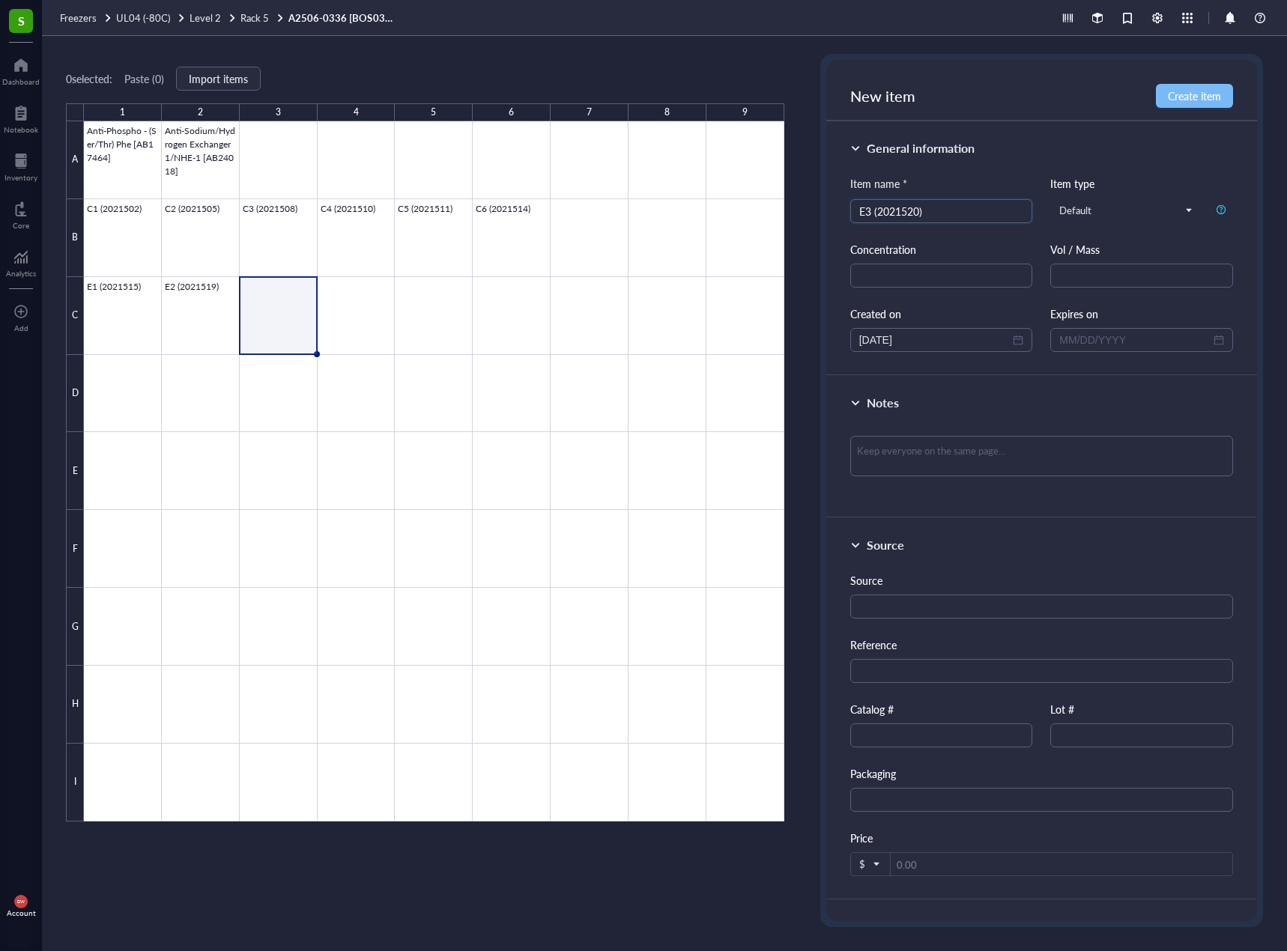
type input "E3 (2021520)"
click at [1182, 96] on span "Create item" at bounding box center [1193, 96] width 53 height 12
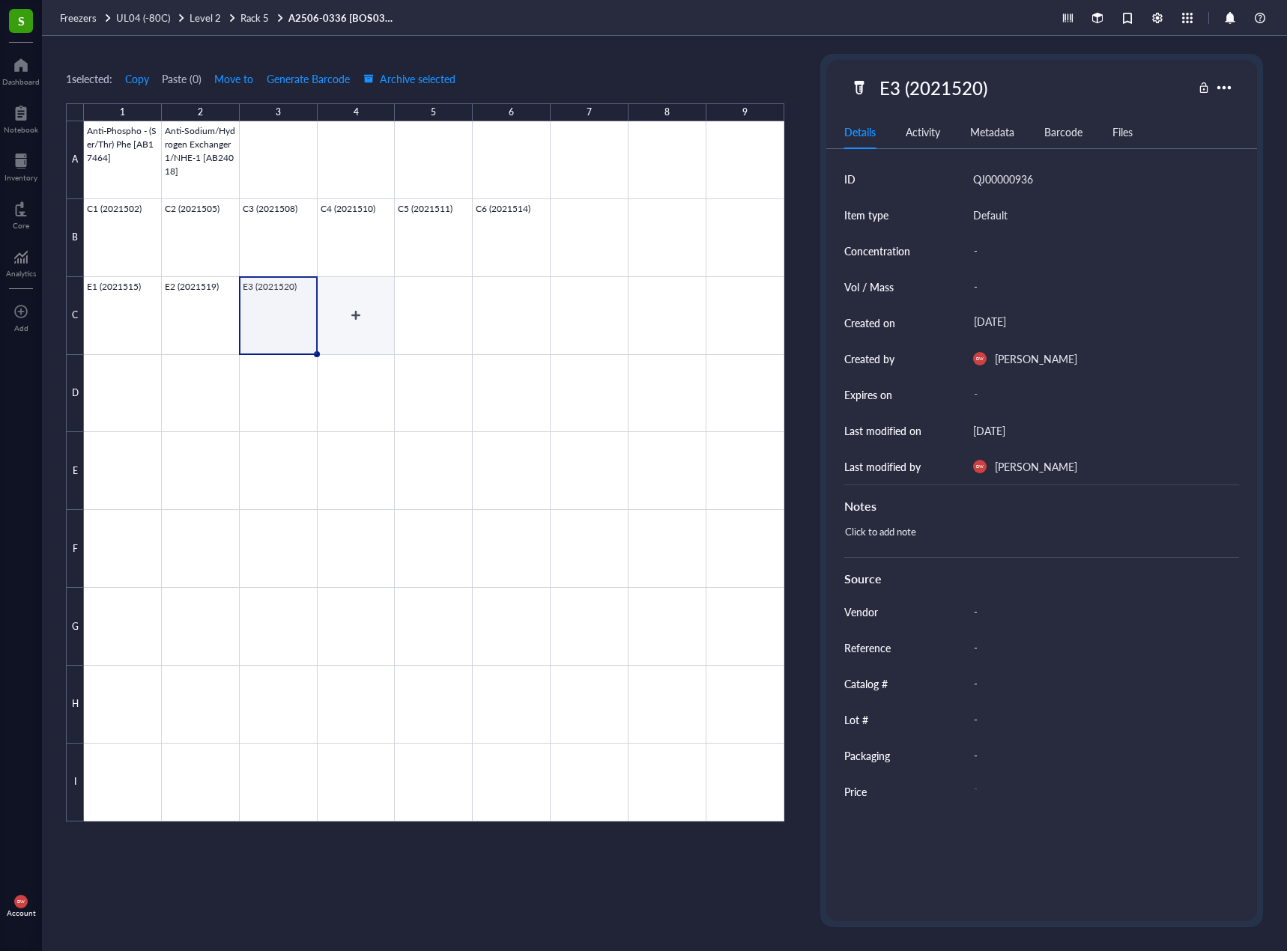
click at [352, 324] on div at bounding box center [434, 471] width 700 height 700
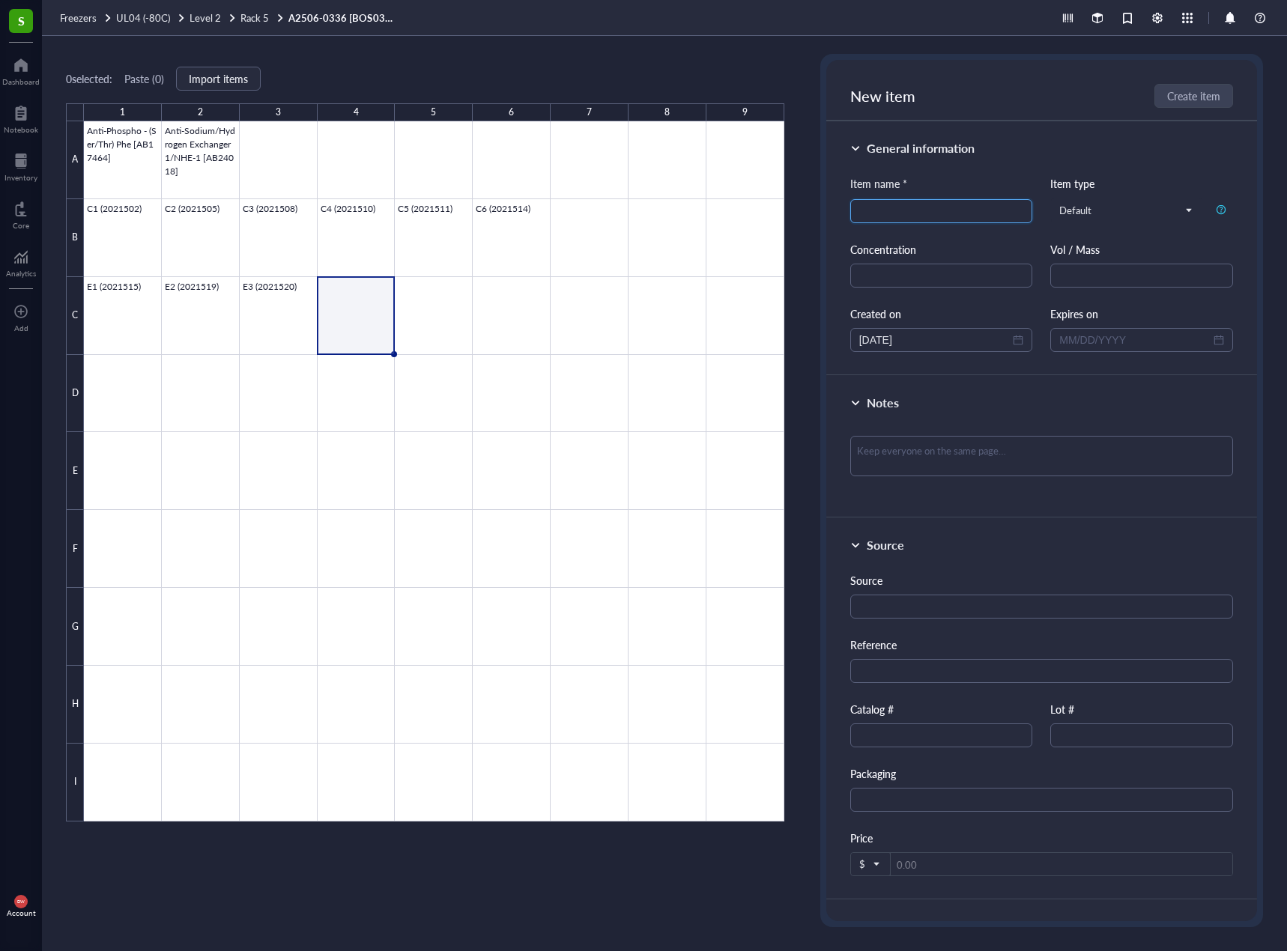
click at [893, 207] on input "search" at bounding box center [941, 211] width 165 height 22
paste input "E3 (2021520)"
click at [873, 210] on input "E3 (2021520)" at bounding box center [941, 211] width 165 height 22
type input "E4 (2021523)"
click at [1198, 85] on button "Create item" at bounding box center [1193, 96] width 77 height 24
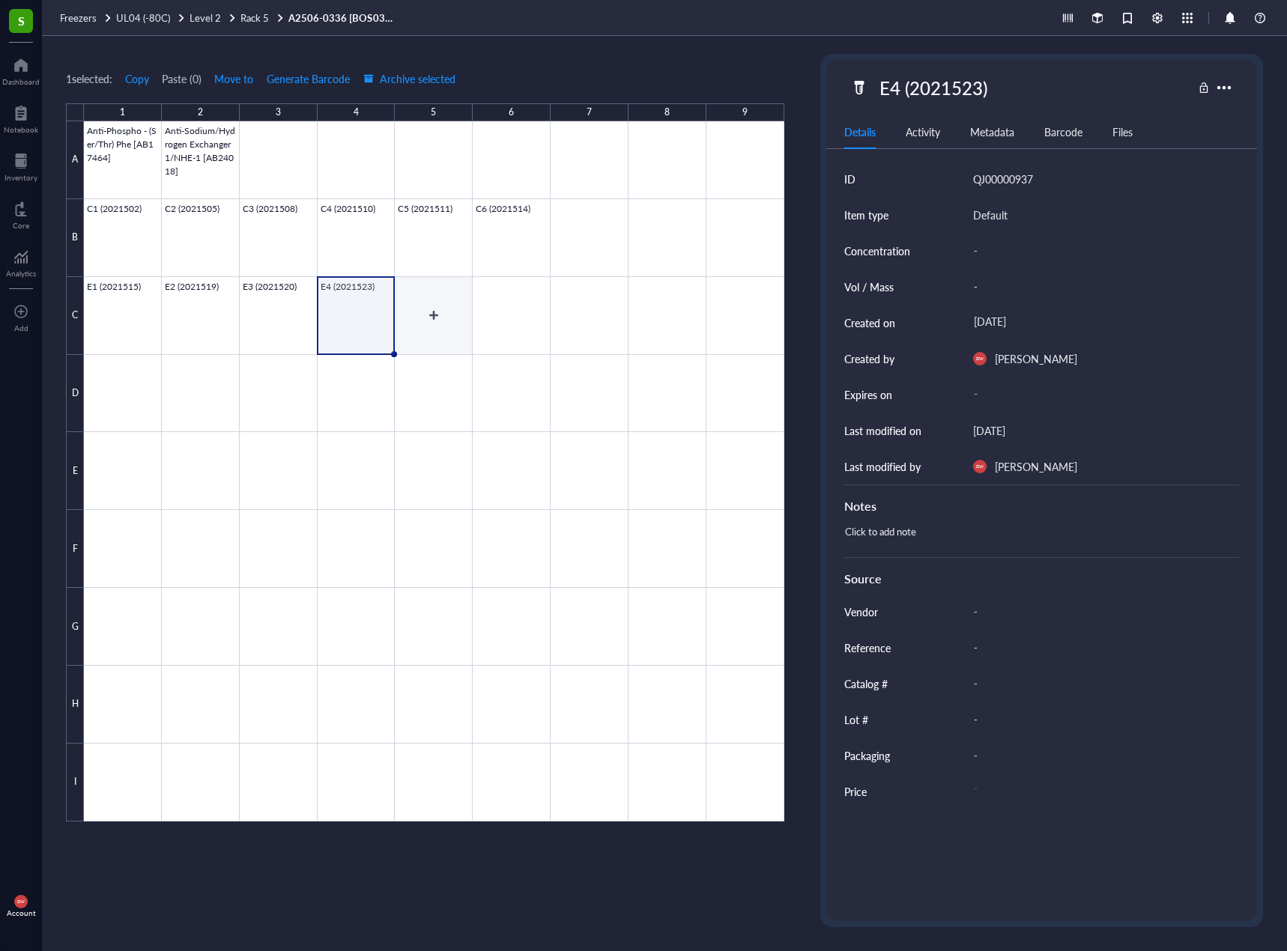
click at [410, 323] on div at bounding box center [434, 471] width 700 height 700
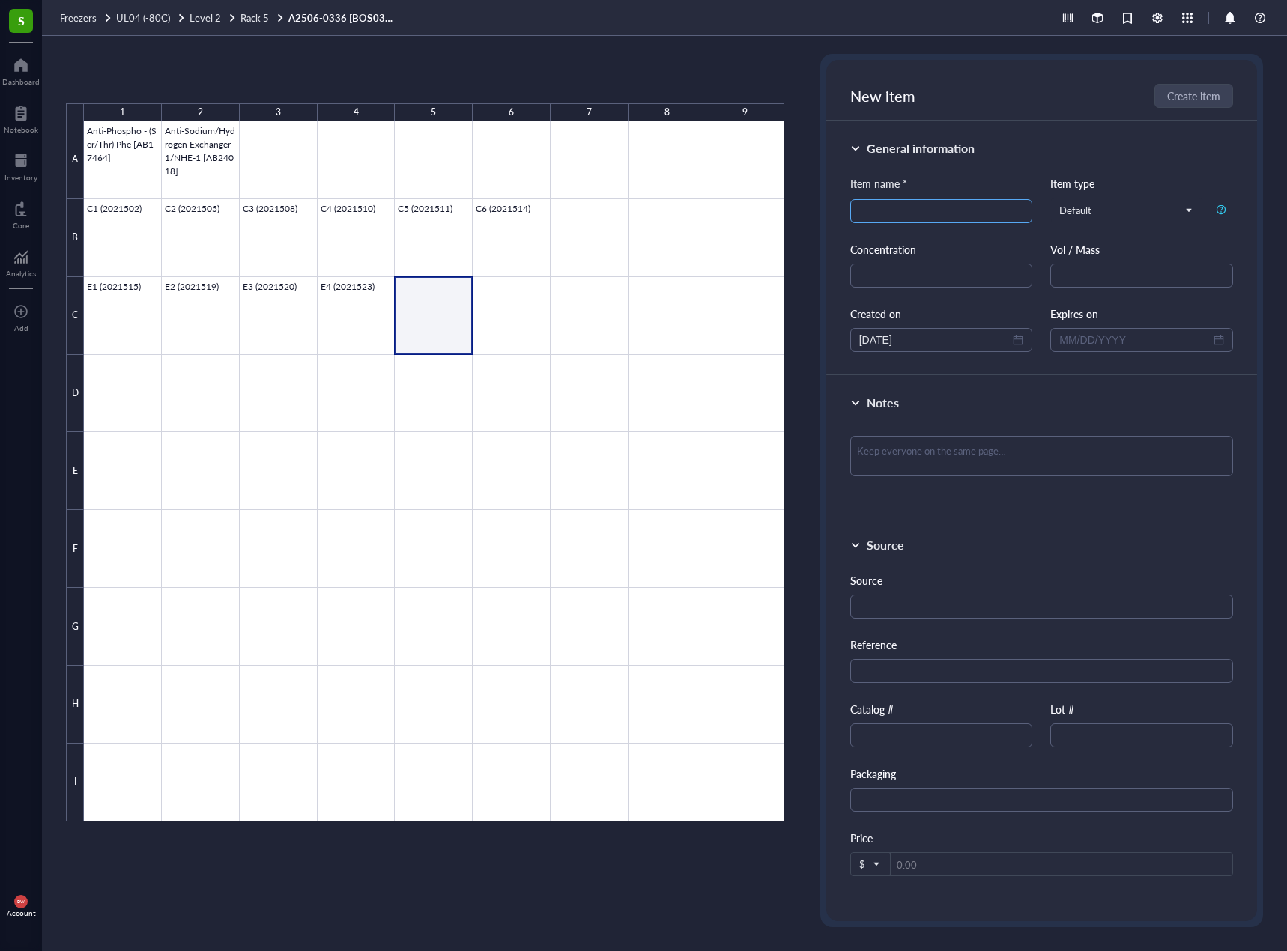
click at [874, 203] on input "search" at bounding box center [941, 211] width 165 height 22
paste input "E4 (2021523)"
click at [869, 207] on input "E4 (2021523)" at bounding box center [941, 211] width 165 height 22
type input "E5 (2021526)"
click at [1171, 103] on button "Create item" at bounding box center [1193, 96] width 77 height 24
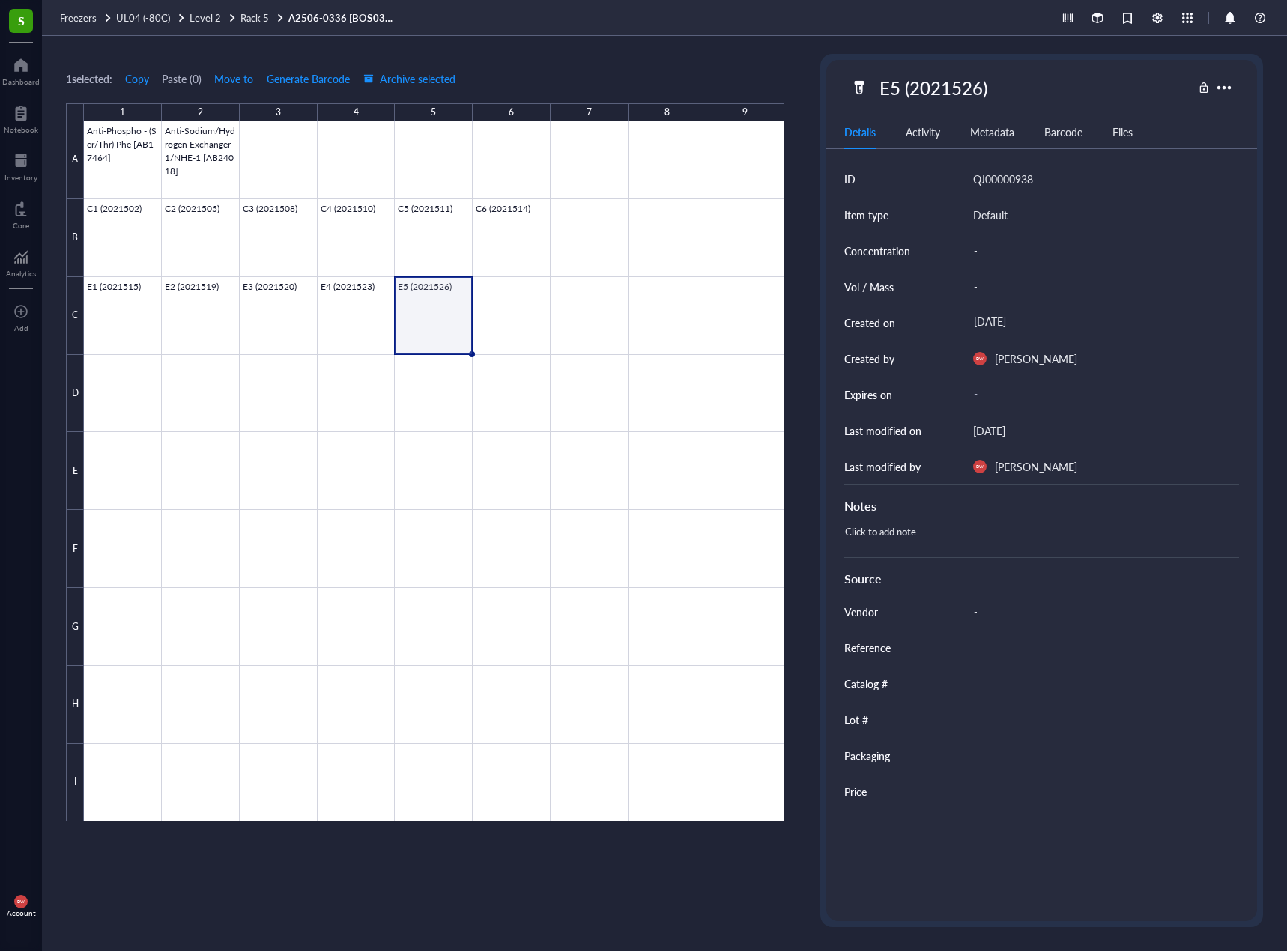
click at [972, 81] on div "E5 (2021526)" at bounding box center [932, 87] width 121 height 31
click at [511, 309] on div at bounding box center [434, 471] width 700 height 700
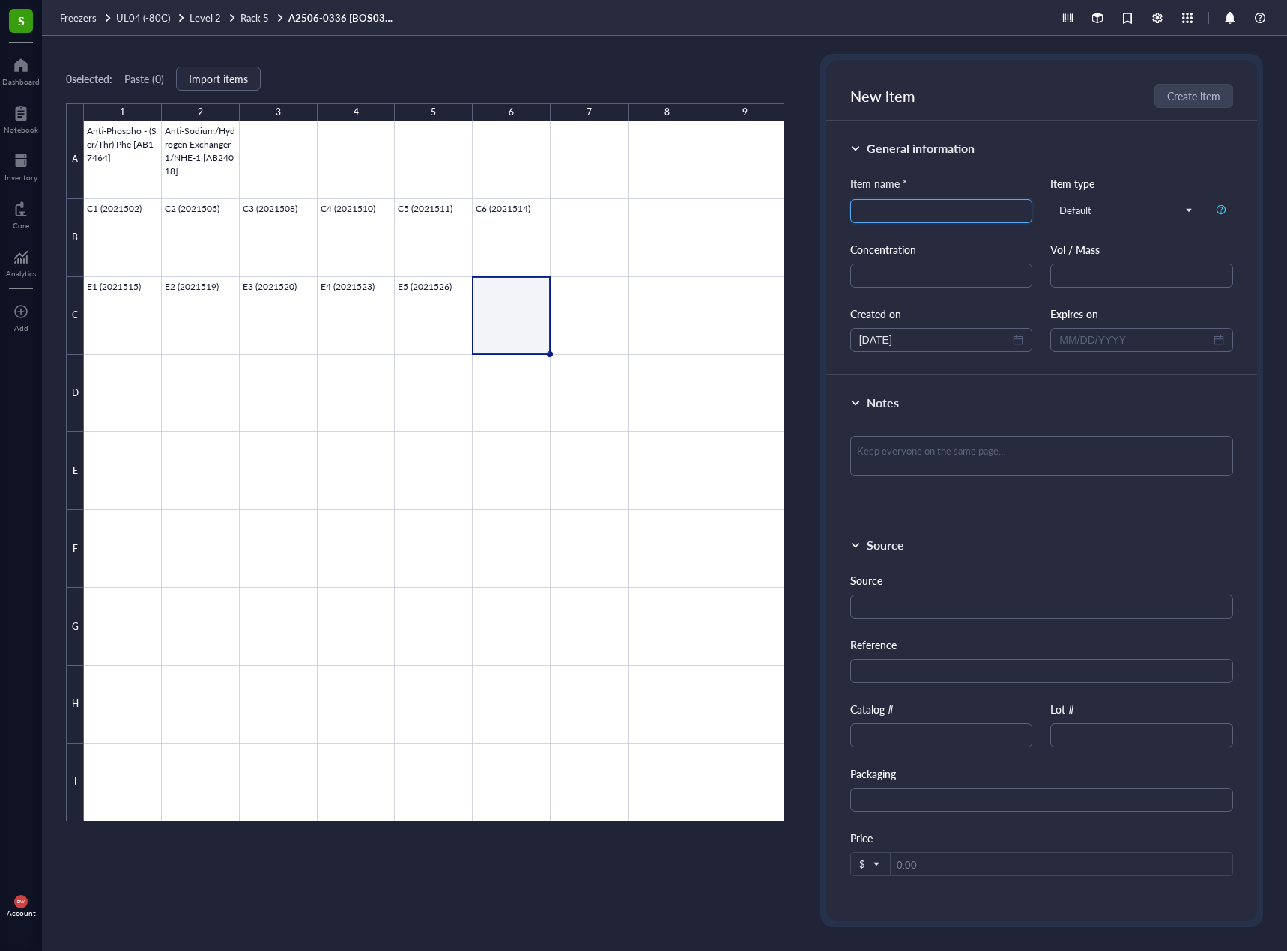
click at [938, 215] on input "search" at bounding box center [941, 211] width 165 height 22
paste input "E5 (2021526)"
click at [866, 216] on input "E5 (2021526)" at bounding box center [941, 211] width 165 height 22
type input "E6 (2021528)"
click at [1173, 95] on span "Create item" at bounding box center [1193, 96] width 53 height 12
